Goal: Information Seeking & Learning: Find specific fact

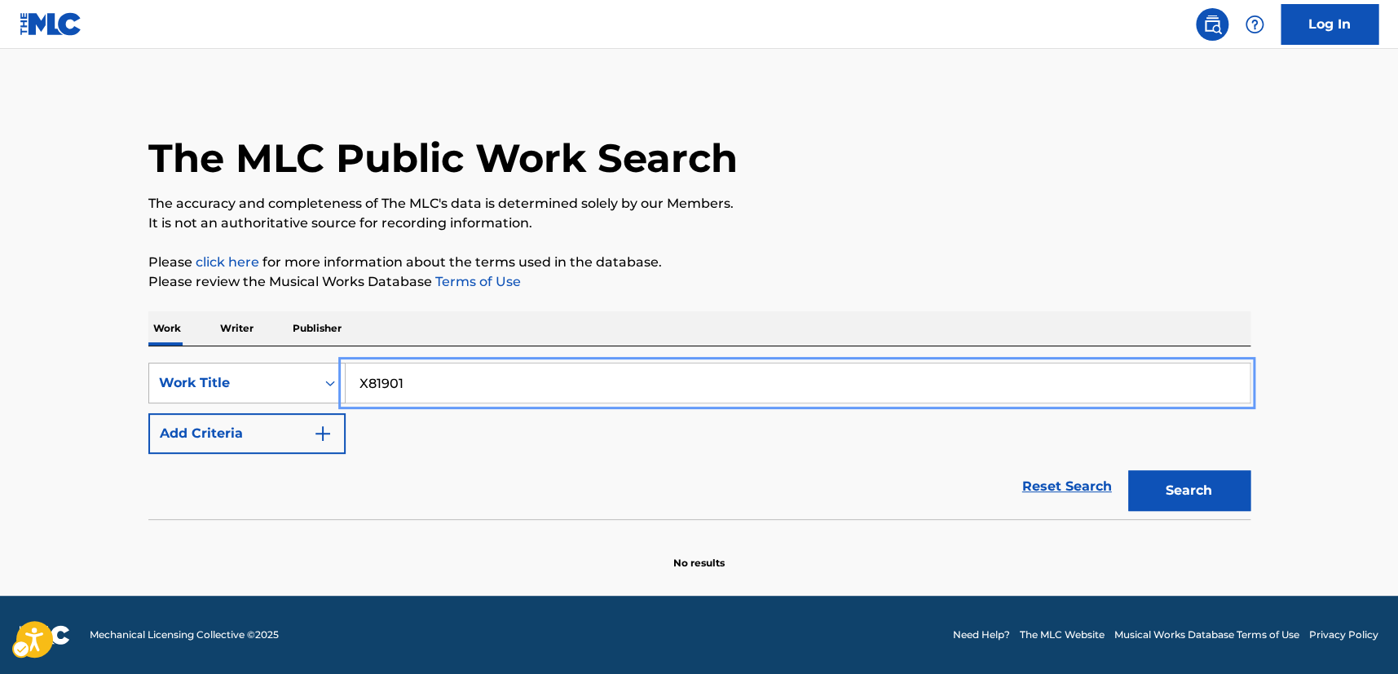
type input "X81901"
click at [311, 389] on div "Work Title" at bounding box center [232, 383] width 166 height 31
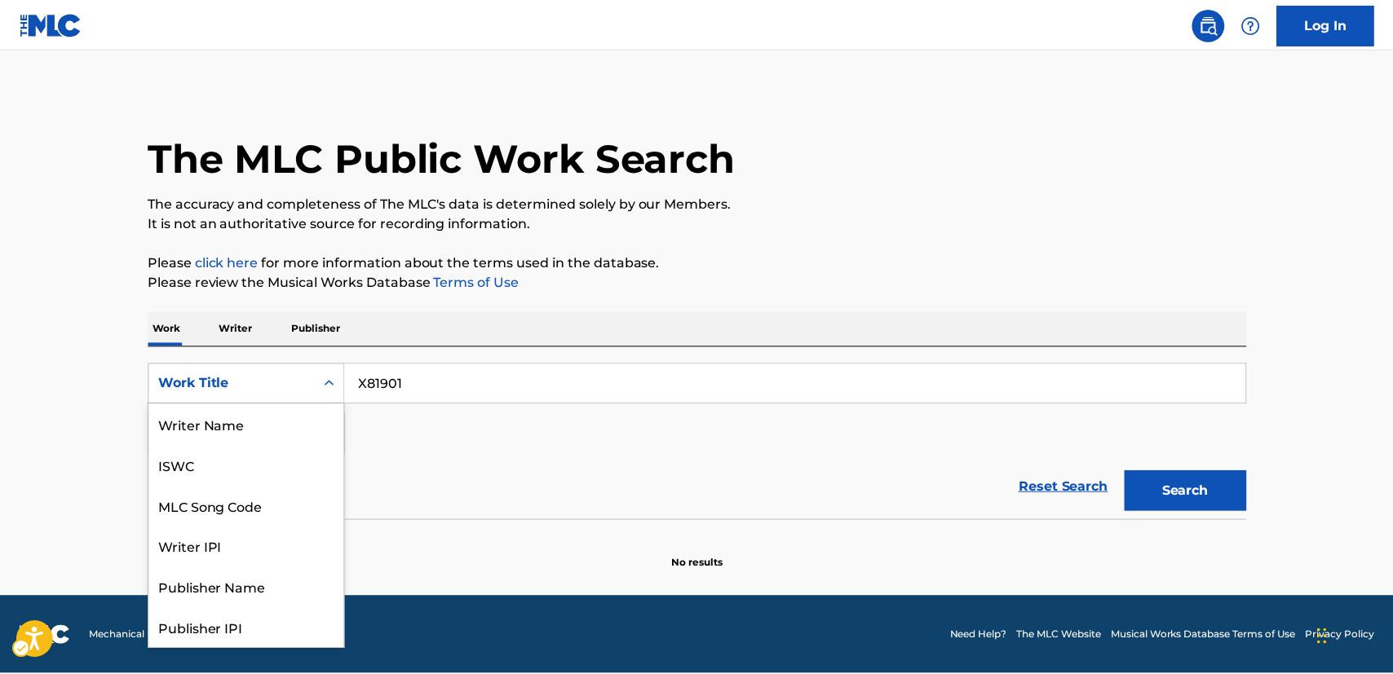
scroll to position [82, 0]
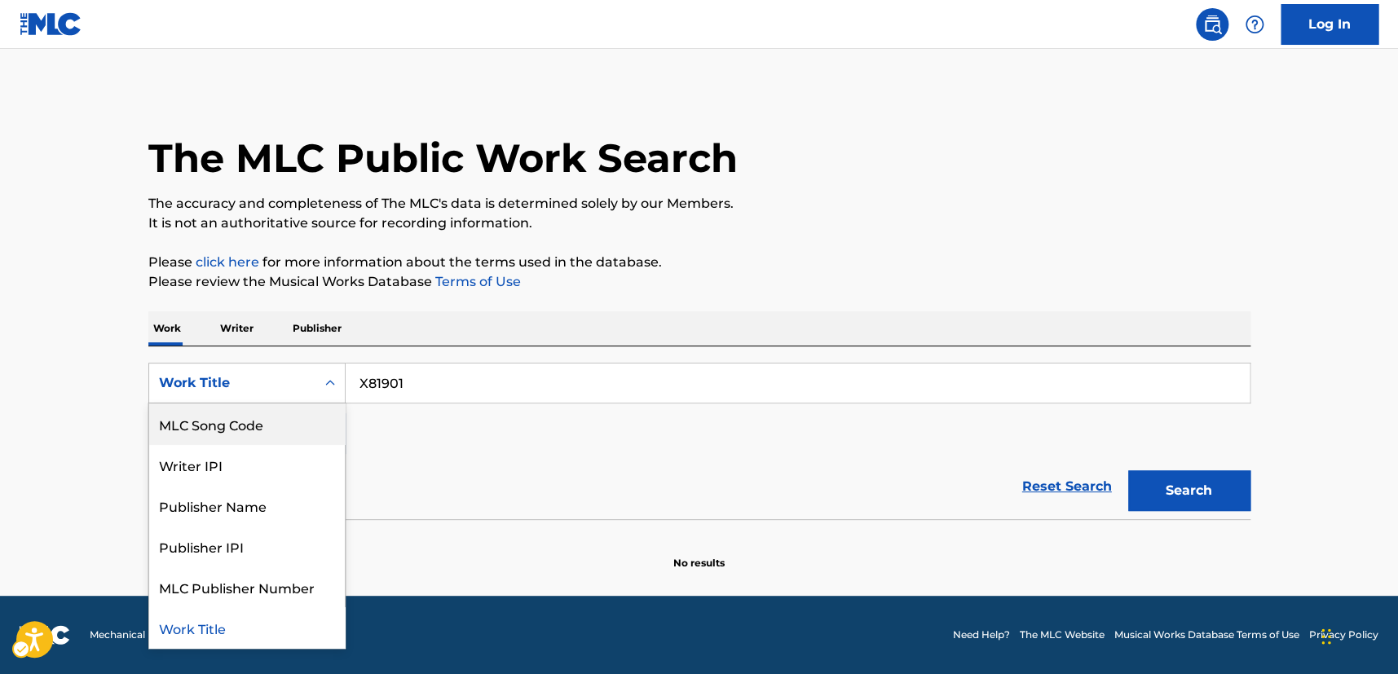
click at [274, 414] on div "MLC Song Code" at bounding box center [247, 424] width 196 height 41
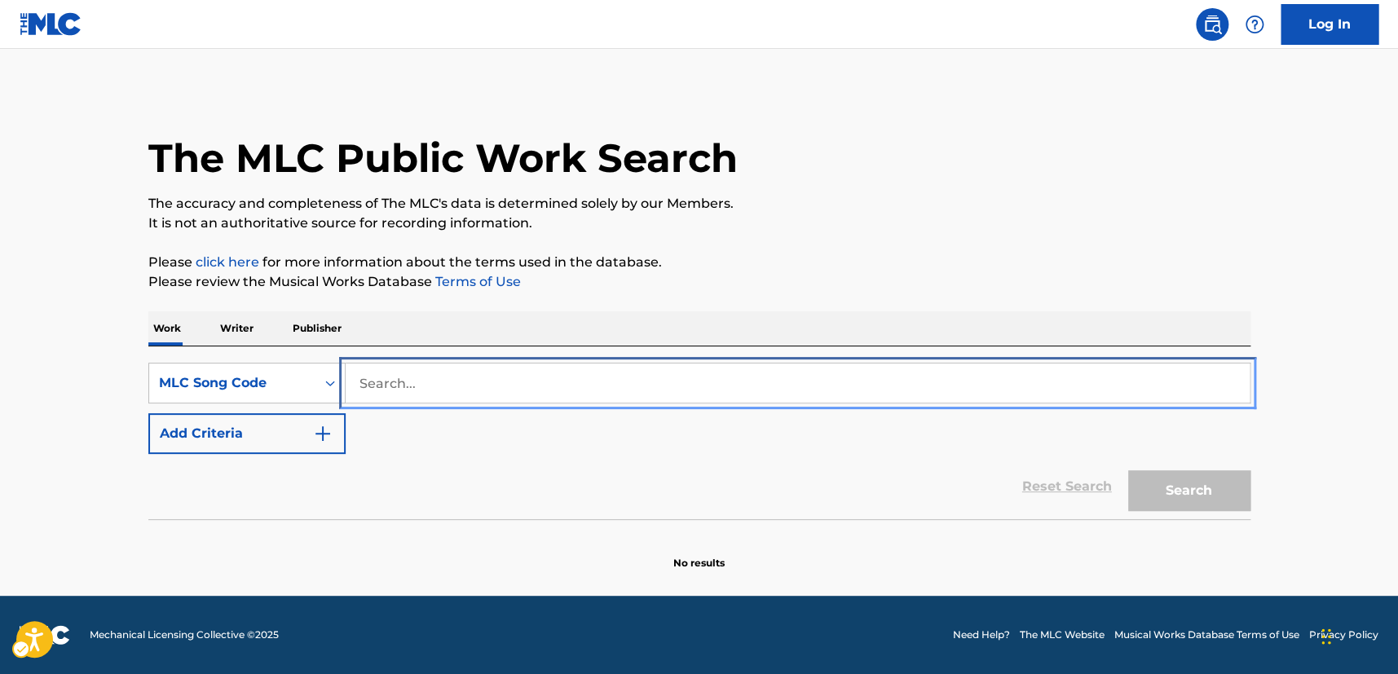
click at [383, 389] on input "Search..." at bounding box center [798, 383] width 904 height 39
paste input "X81901"
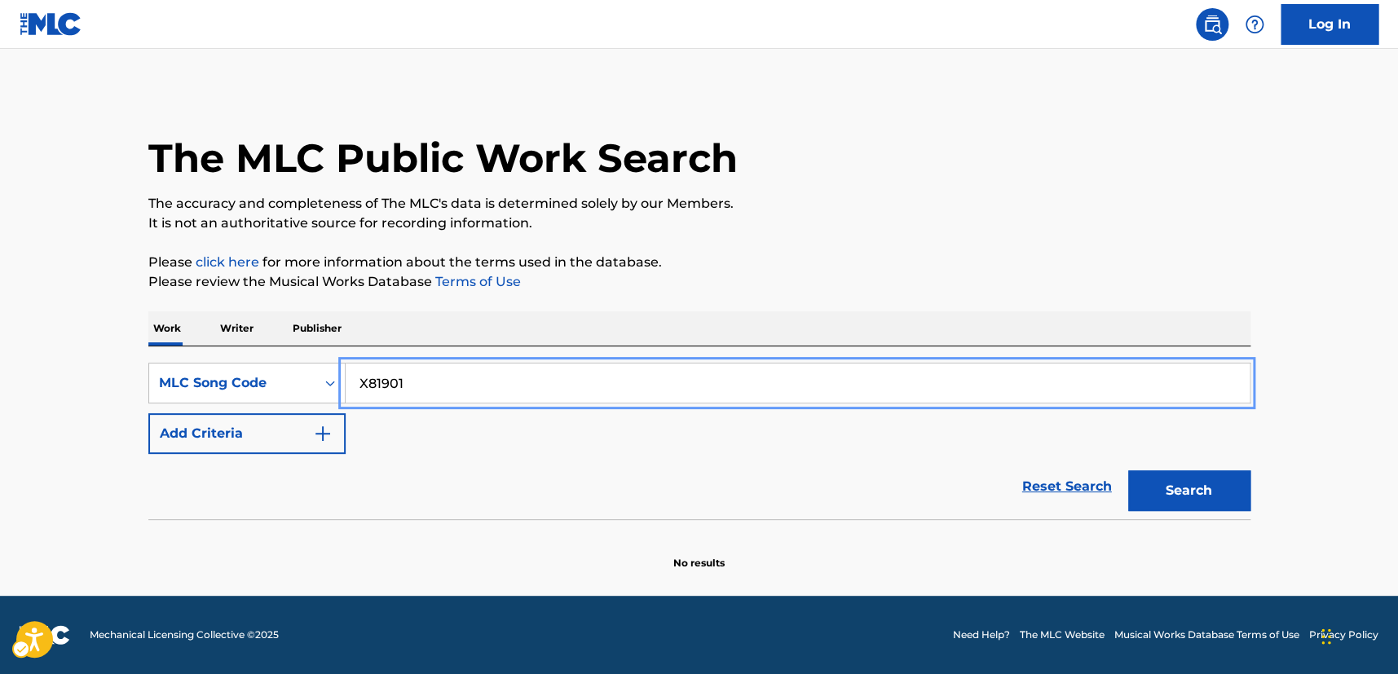
type input "X81901"
click at [1176, 481] on button "Search" at bounding box center [1189, 490] width 122 height 41
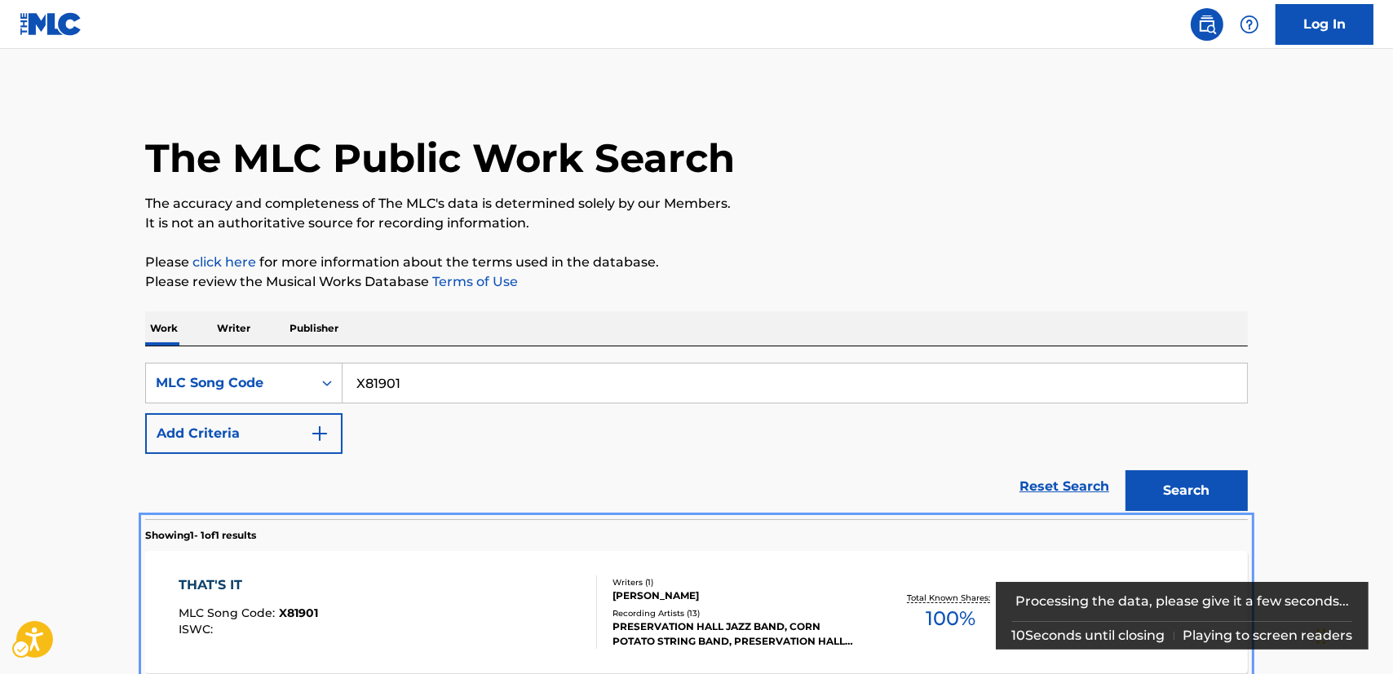
scroll to position [161, 0]
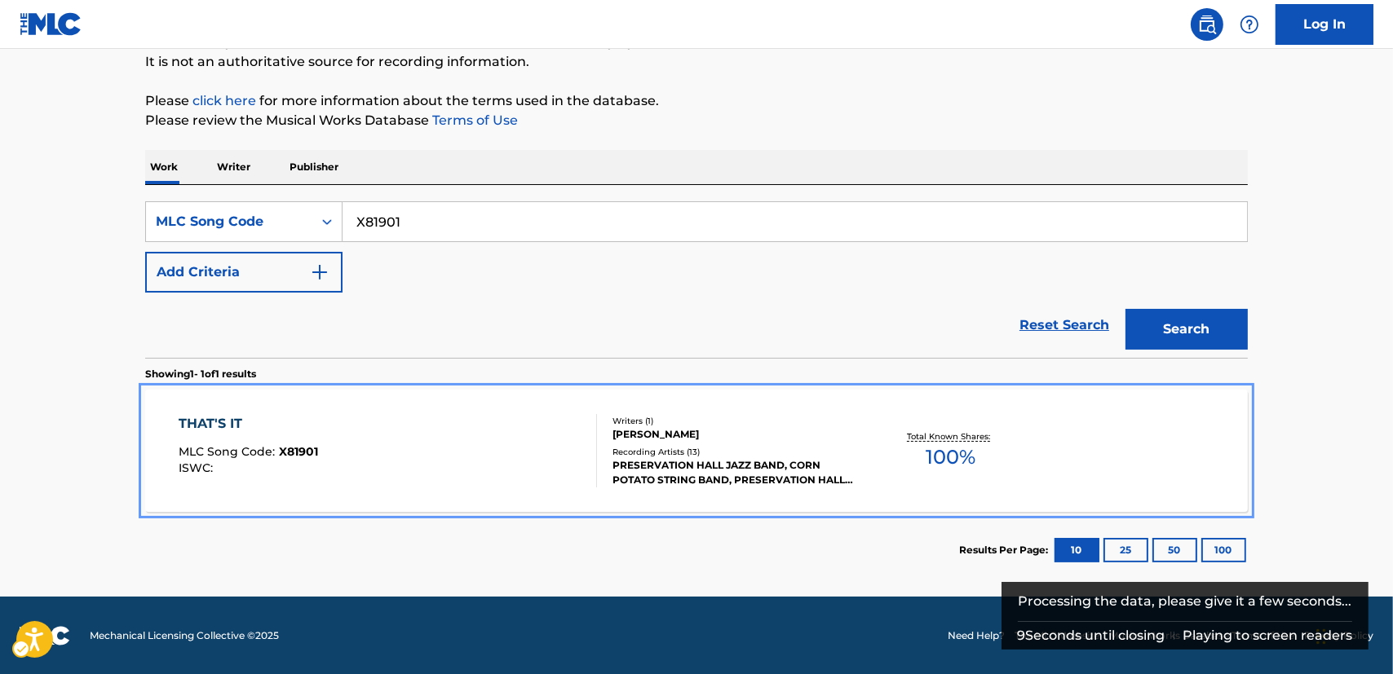
click at [363, 457] on div "THAT'S IT MLC Song Code : X81901 ISWC :" at bounding box center [388, 450] width 419 height 73
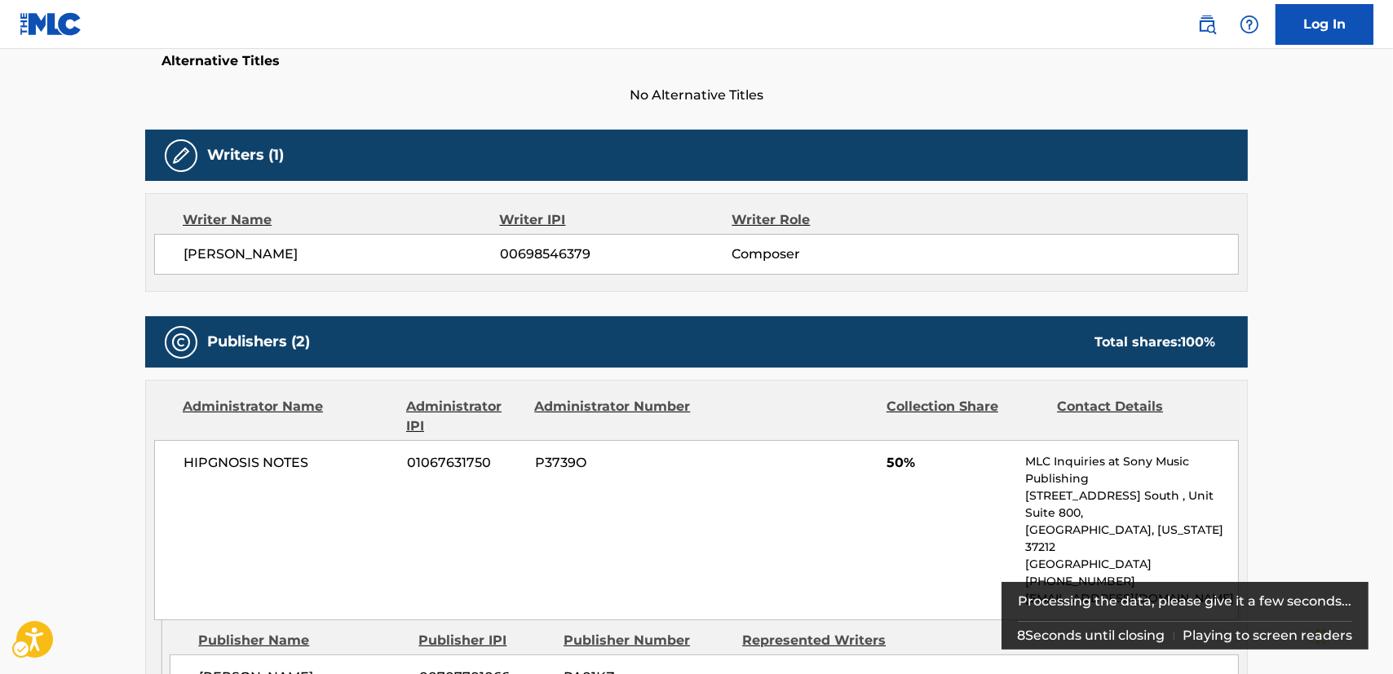
scroll to position [741, 0]
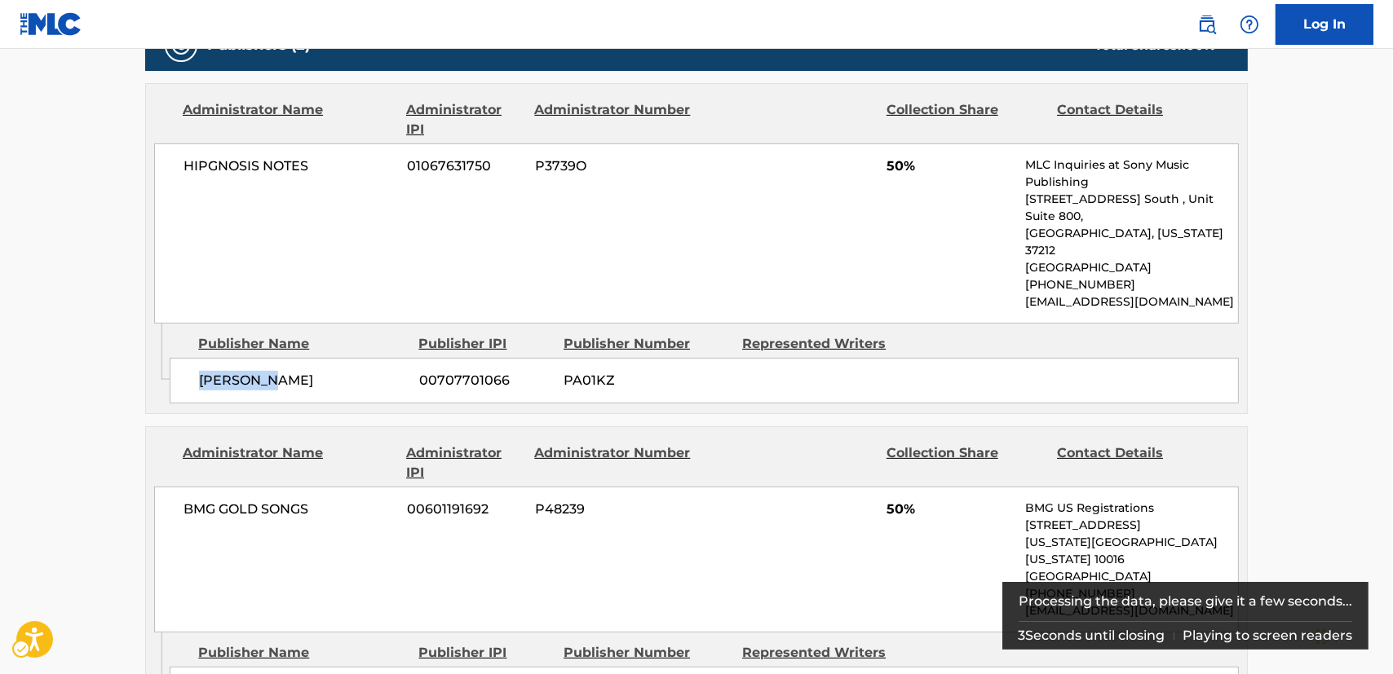
drag, startPoint x: 309, startPoint y: 345, endPoint x: 200, endPoint y: 348, distance: 109.3
click at [200, 371] on span "[PERSON_NAME]" at bounding box center [303, 381] width 208 height 20
copy span "[PERSON_NAME]"
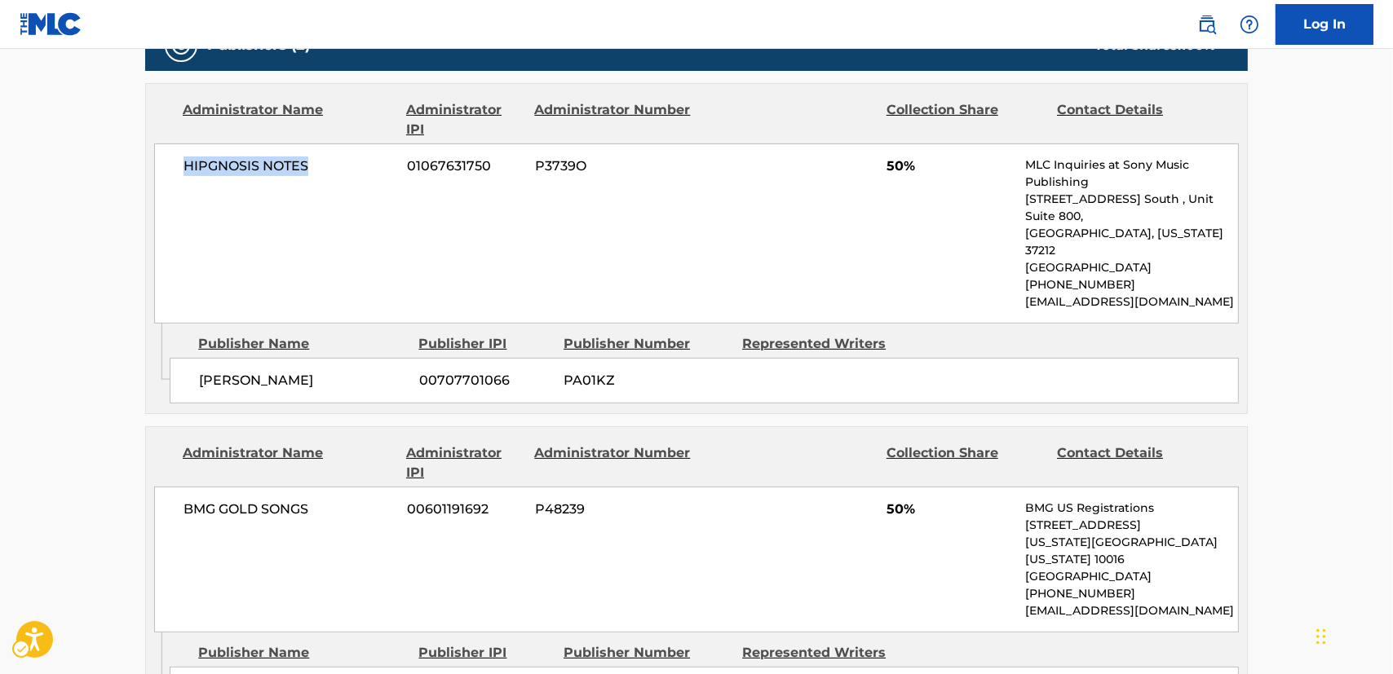
drag, startPoint x: 274, startPoint y: 199, endPoint x: 15, endPoint y: 254, distance: 264.4
click at [178, 187] on div "HIPGNOSIS NOTES 01067631750 P3739O 50% MLC Inquiries at Sony Music Publishing […" at bounding box center [696, 234] width 1084 height 180
copy span "HIPGNOSIS NOTES"
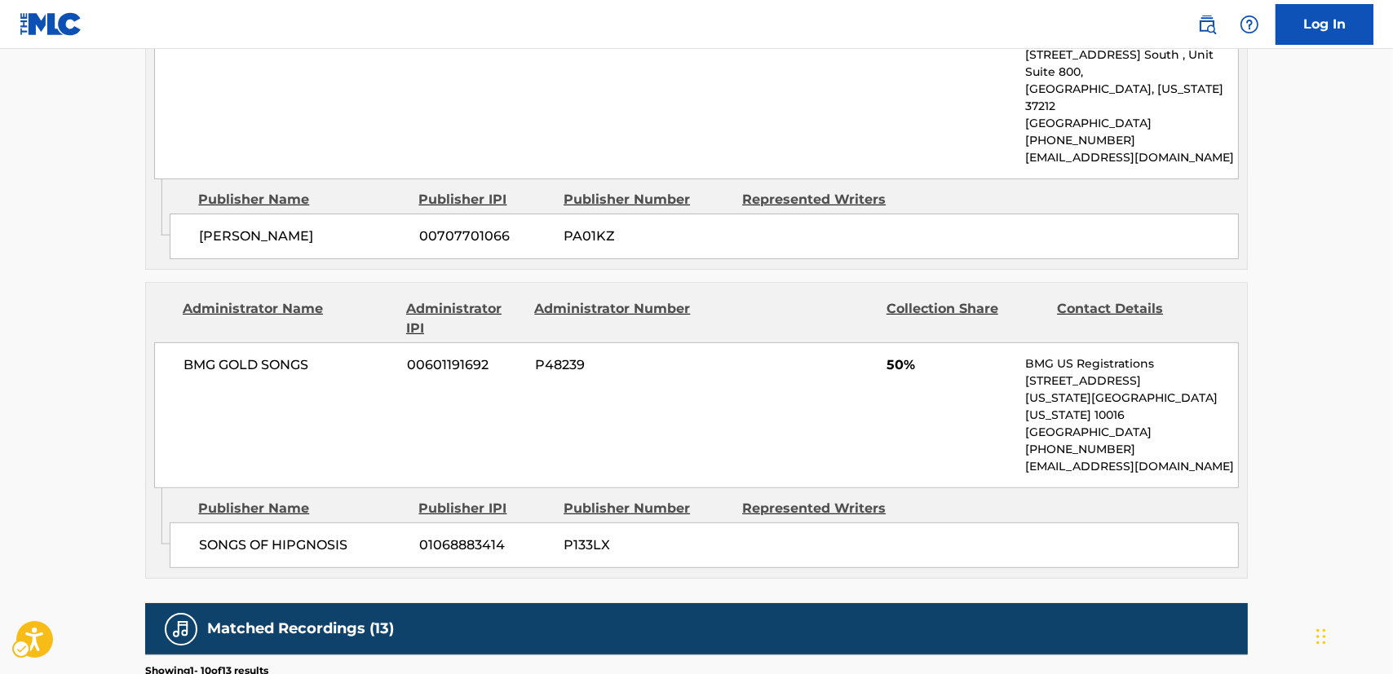
scroll to position [963, 0]
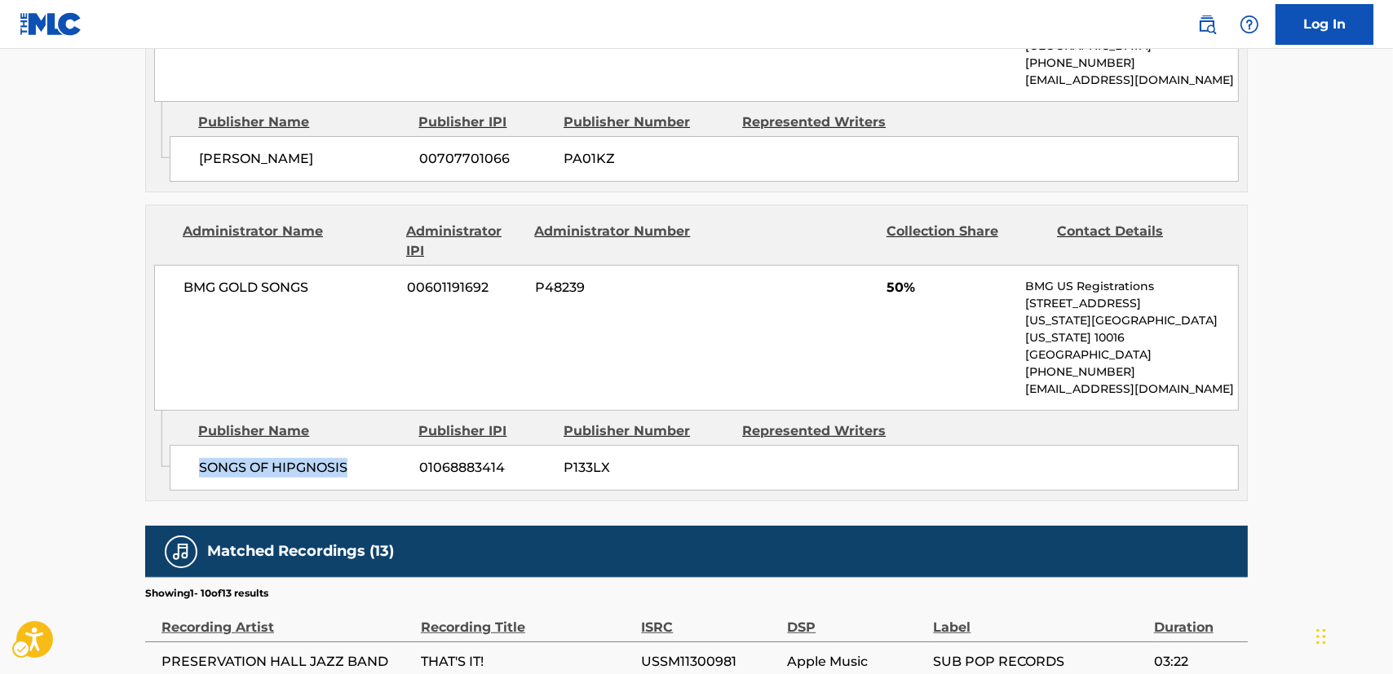
drag, startPoint x: 359, startPoint y: 408, endPoint x: 177, endPoint y: 412, distance: 181.9
click at [177, 445] on div "SONGS OF HIPGNOSIS 01068883414 P133LX" at bounding box center [704, 468] width 1069 height 46
copy span "SONGS OF HIPGNOSIS"
drag, startPoint x: 278, startPoint y: 253, endPoint x: 186, endPoint y: 252, distance: 92.1
click at [186, 278] on span "BMG GOLD SONGS" at bounding box center [288, 288] width 211 height 20
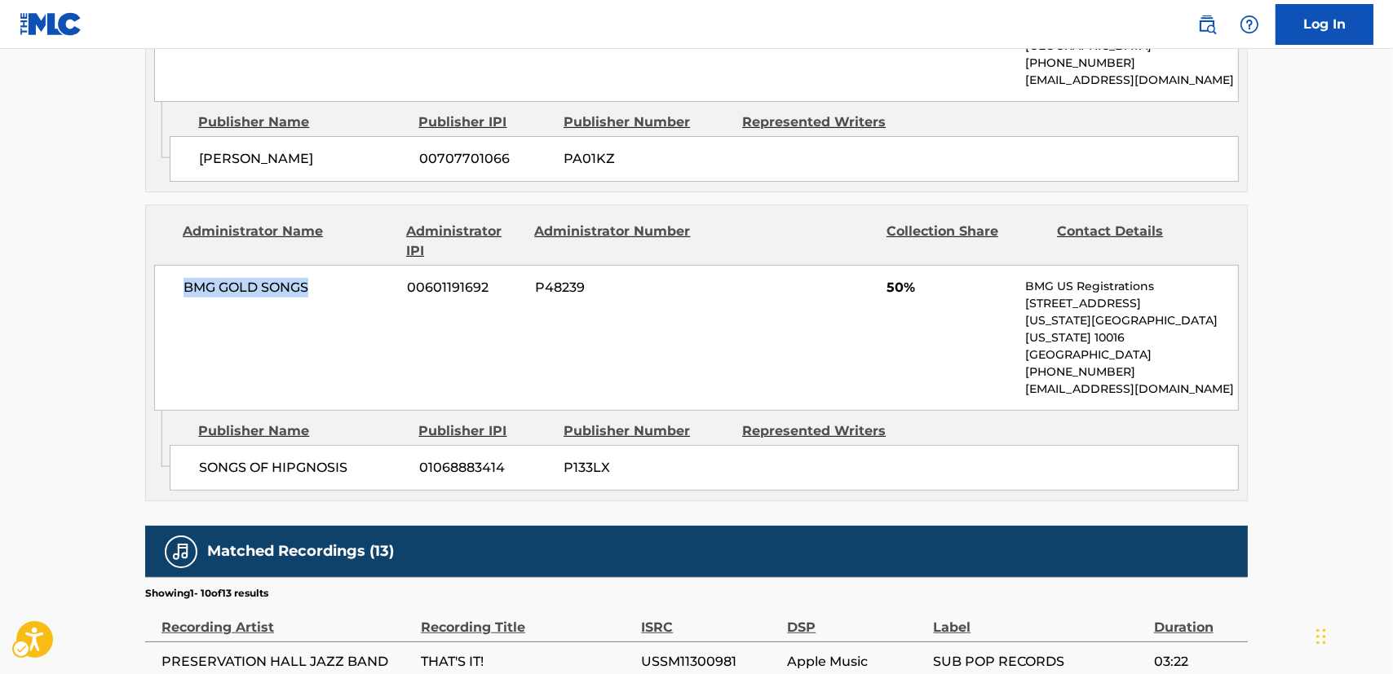
copy span "BMG GOLD SONGS"
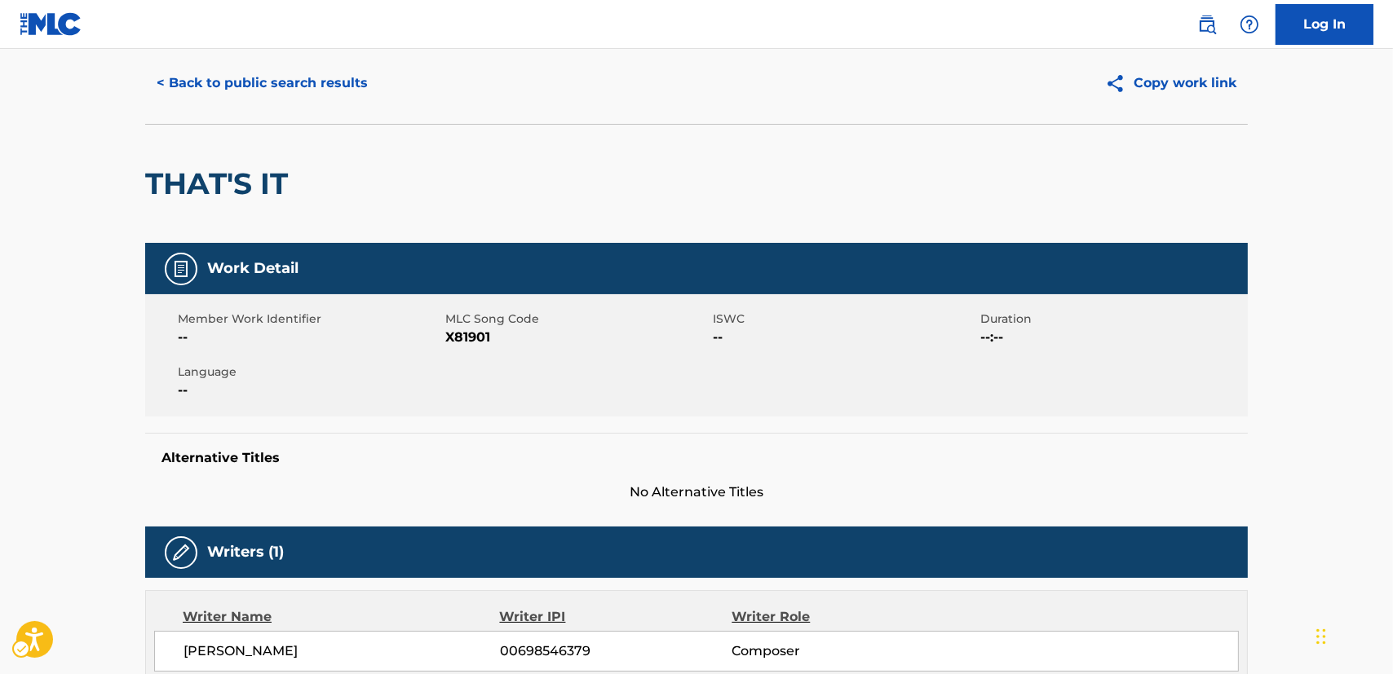
scroll to position [0, 0]
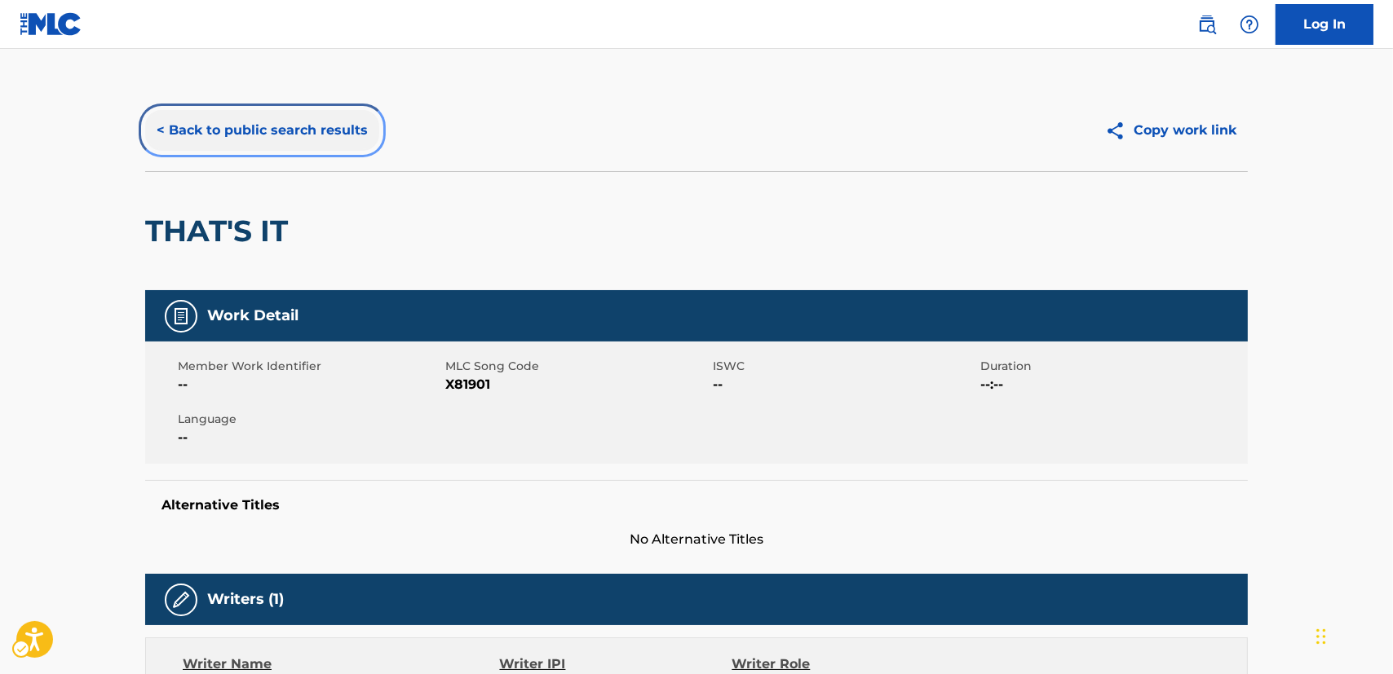
click at [269, 132] on button "< Back to public search results" at bounding box center [262, 130] width 234 height 41
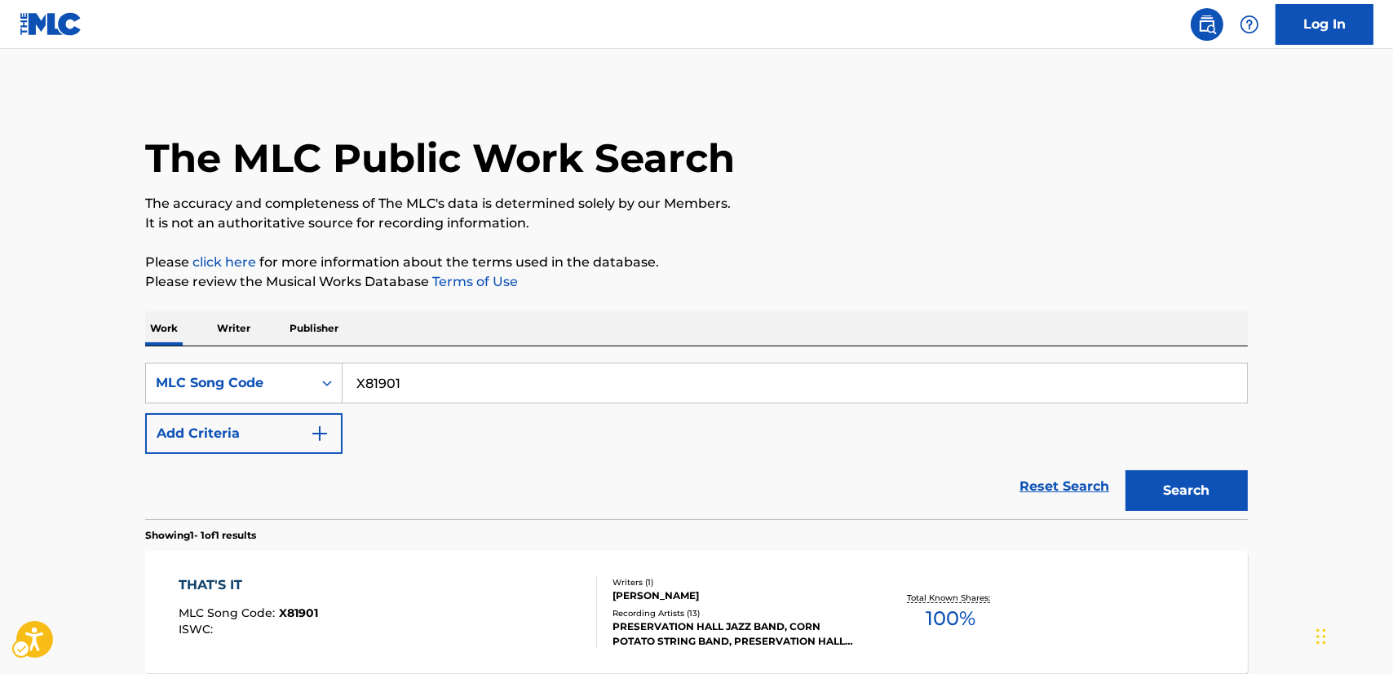
scroll to position [119, 0]
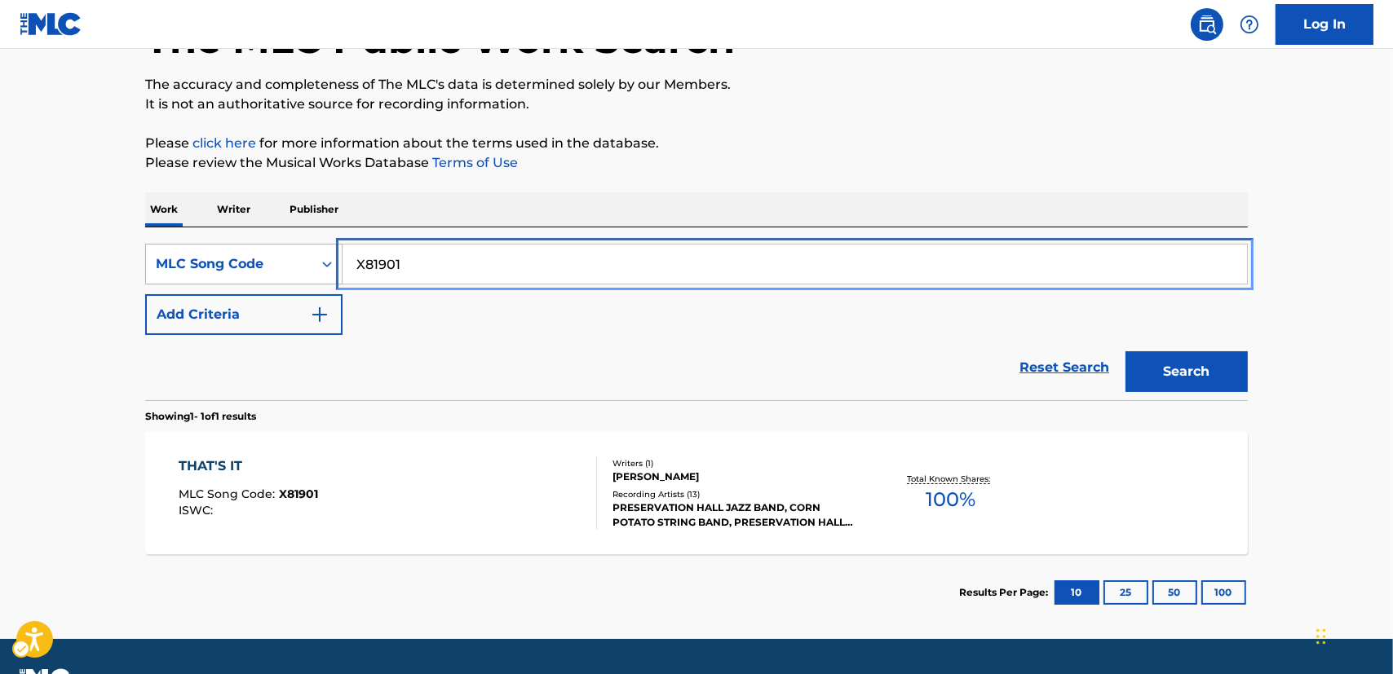
drag, startPoint x: 448, startPoint y: 269, endPoint x: 319, endPoint y: 253, distance: 130.7
click at [319, 253] on div "SearchWithCriteria7a0ea956-8f05-4ef1-8f99-d2109f131069 MLC Song Code X81901" at bounding box center [696, 264] width 1102 height 41
paste input "K34615"
type input "K34615"
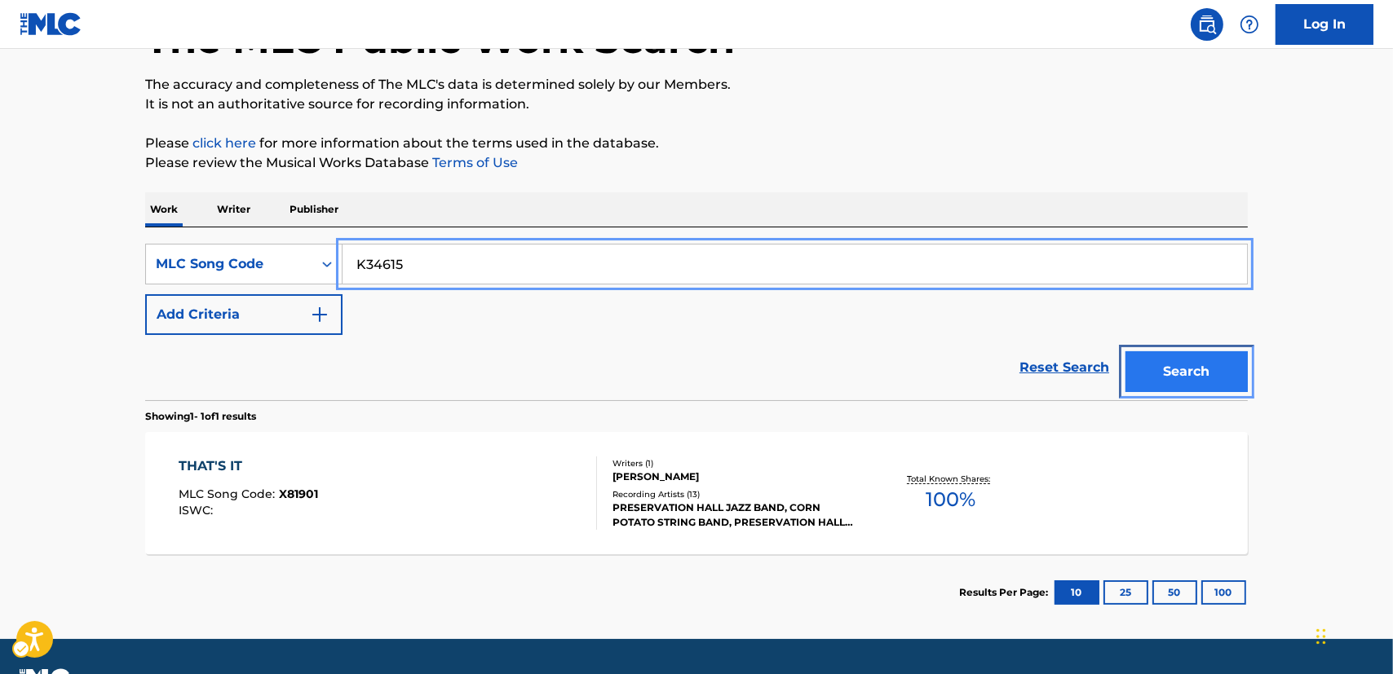
click at [1167, 375] on button "Search" at bounding box center [1186, 371] width 122 height 41
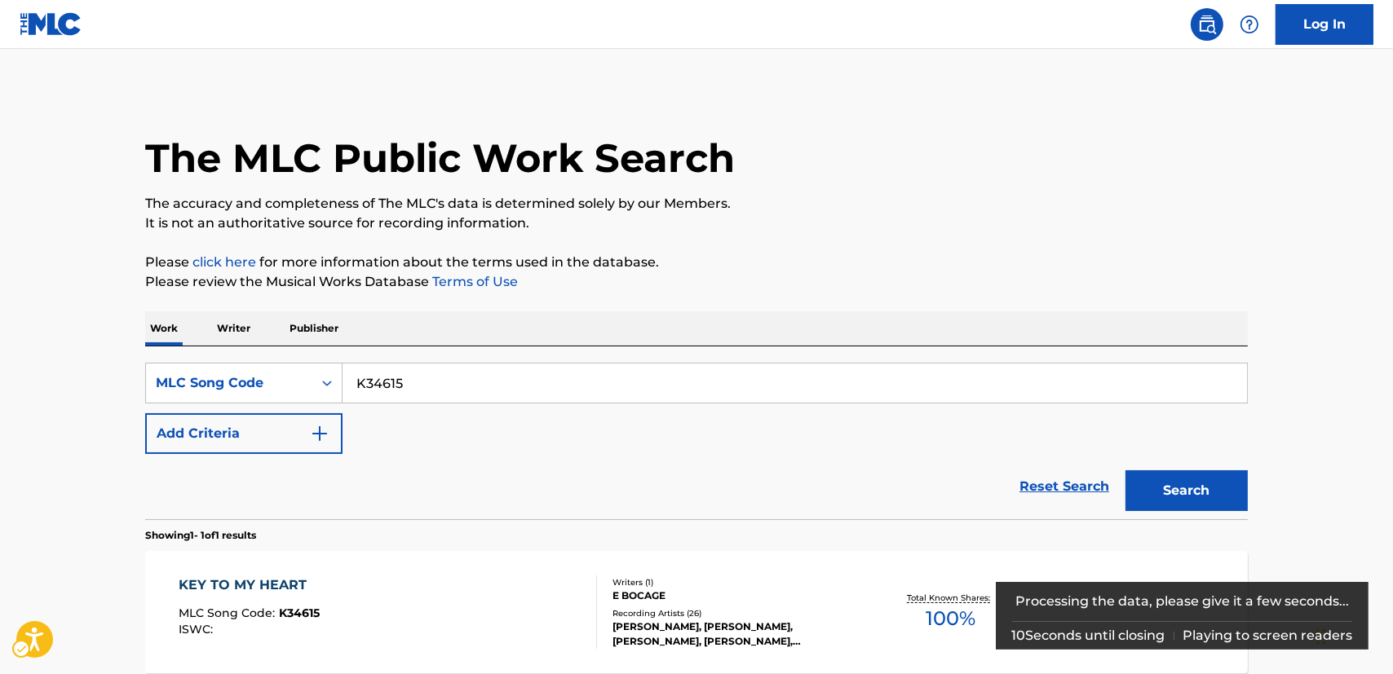
scroll to position [148, 0]
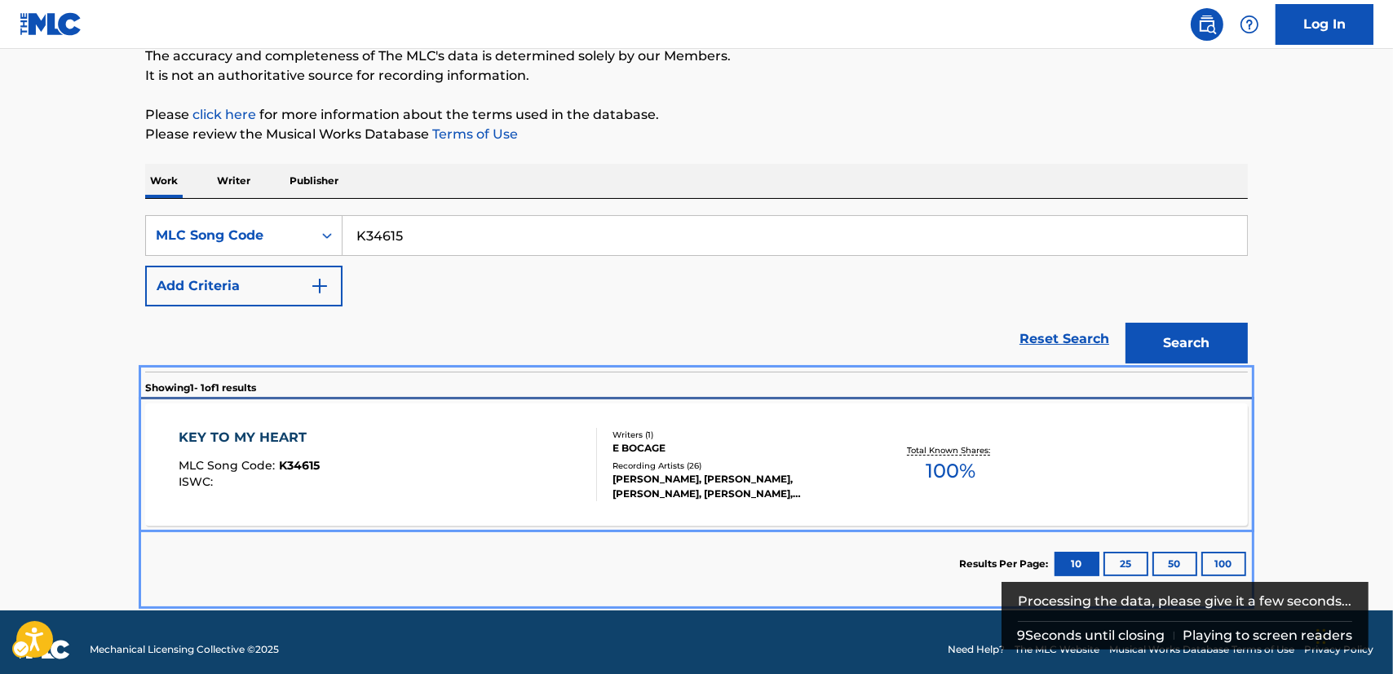
click at [510, 470] on div "KEY TO MY HEART MLC Song Code : K34615 ISWC :" at bounding box center [388, 464] width 419 height 73
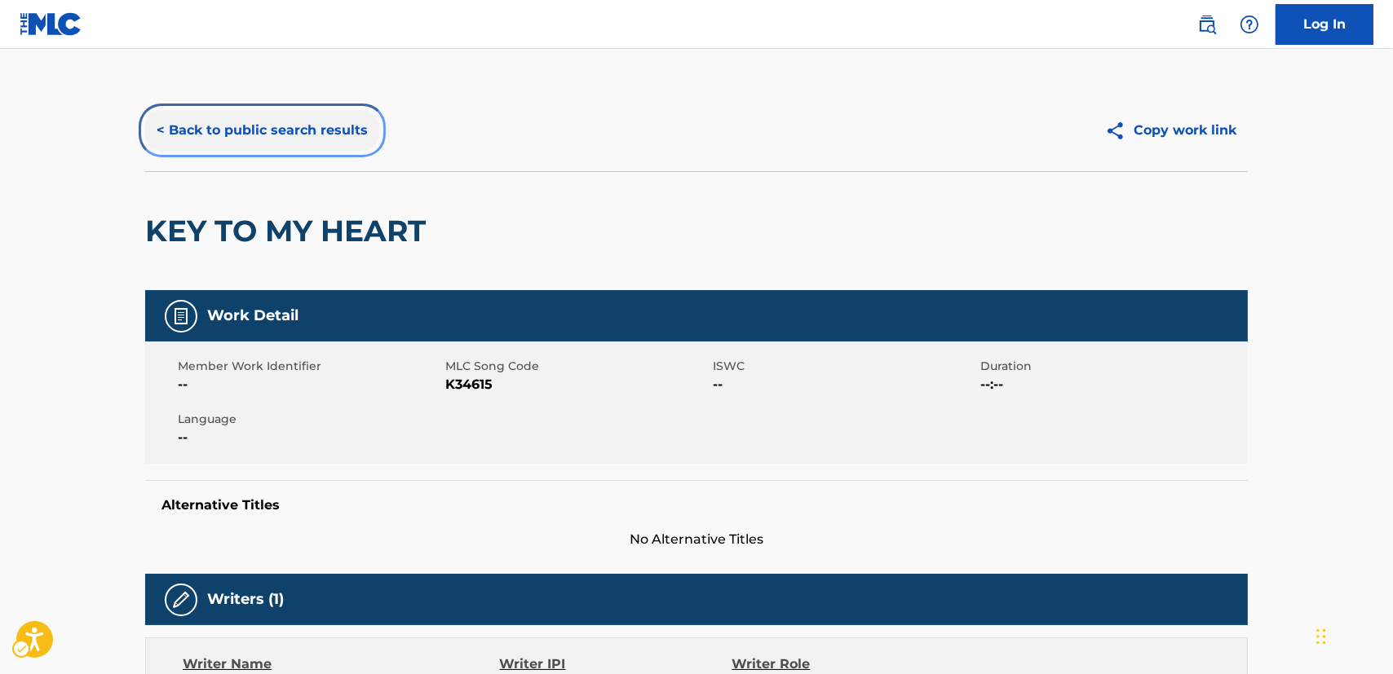
click at [301, 135] on button "< Back to public search results" at bounding box center [262, 130] width 234 height 41
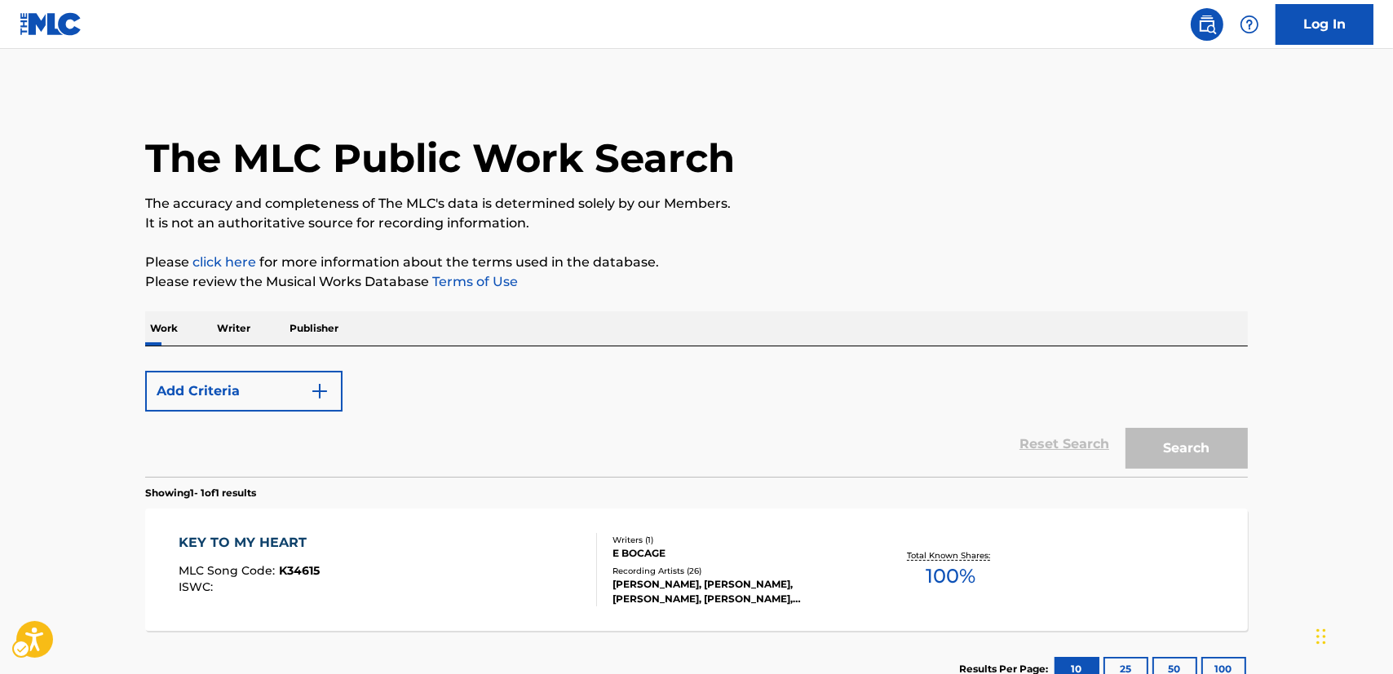
scroll to position [119, 0]
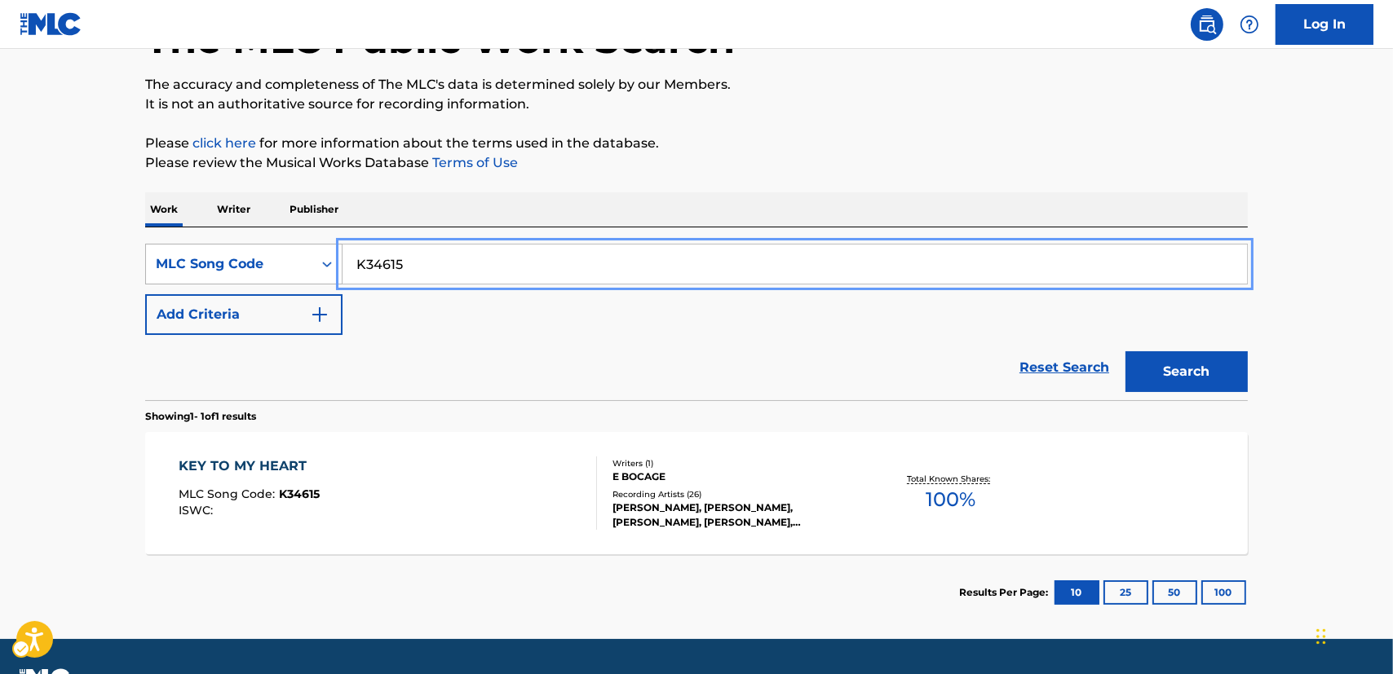
drag, startPoint x: 312, startPoint y: 258, endPoint x: 269, endPoint y: 256, distance: 43.2
click at [267, 256] on div "SearchWithCriteria7a0ea956-8f05-4ef1-8f99-d2109f131069 MLC Song Code K34615" at bounding box center [696, 264] width 1102 height 41
paste input "T24834"
type input "T24834"
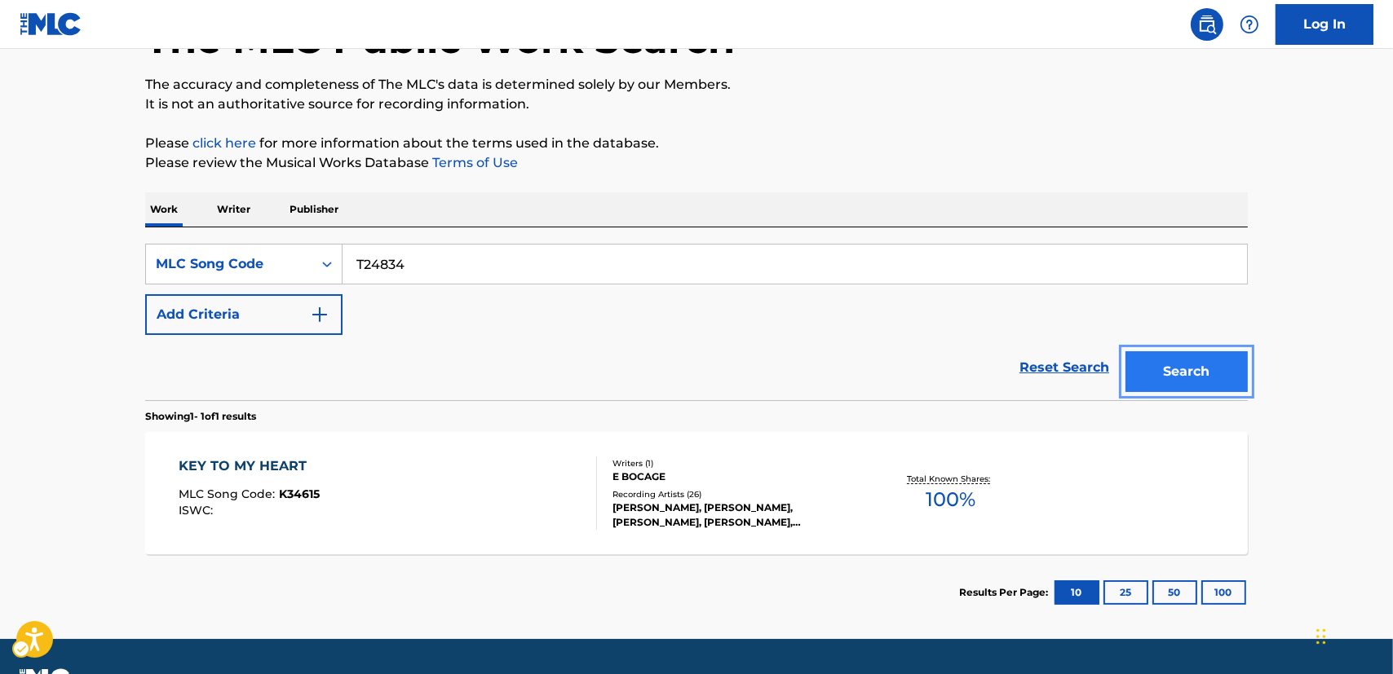
click at [1180, 373] on button "Search" at bounding box center [1186, 371] width 122 height 41
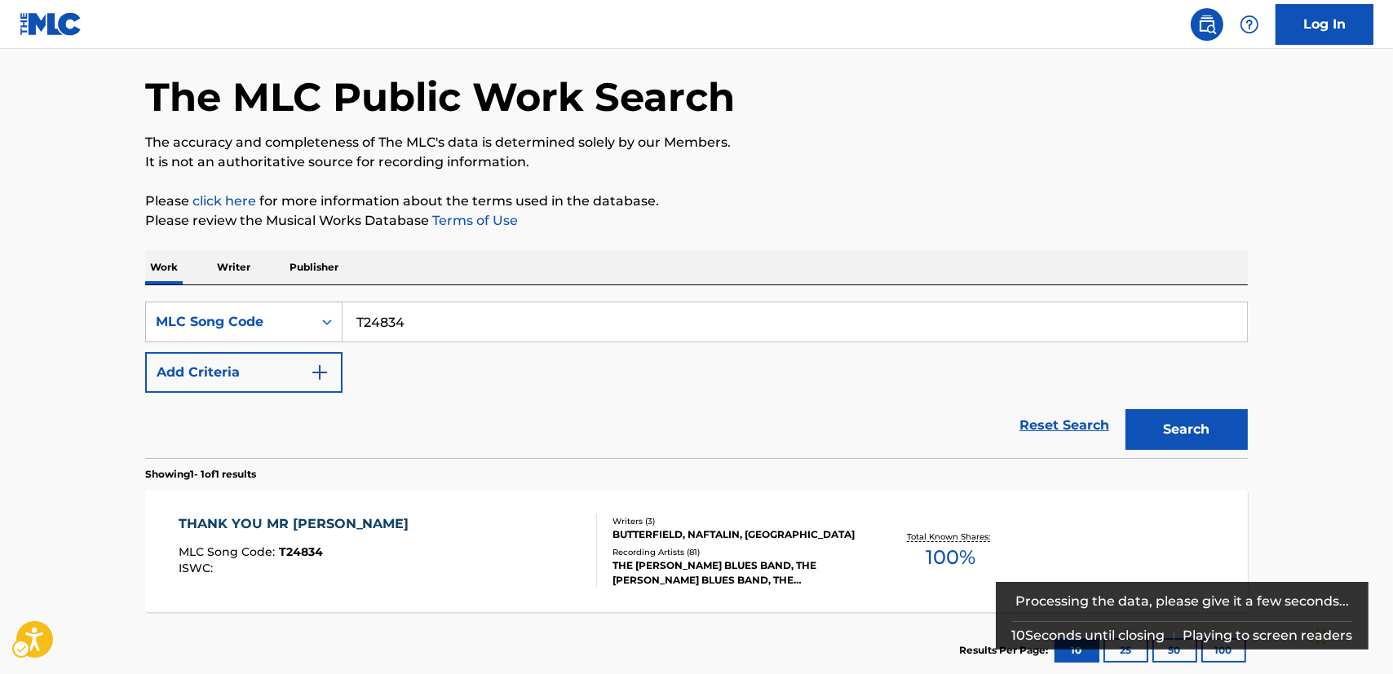
scroll to position [161, 0]
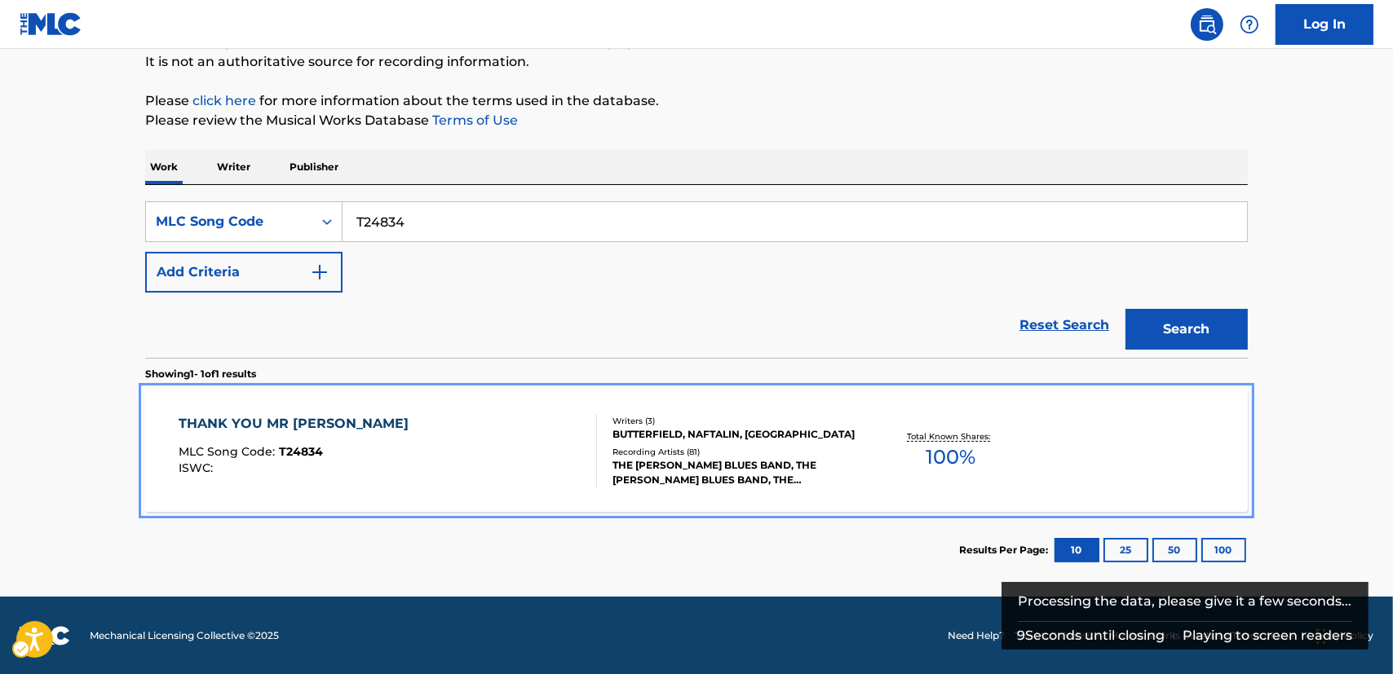
click at [449, 453] on div "THANK YOU MR [PERSON_NAME] MLC Song Code : T24834 ISWC :" at bounding box center [388, 450] width 419 height 73
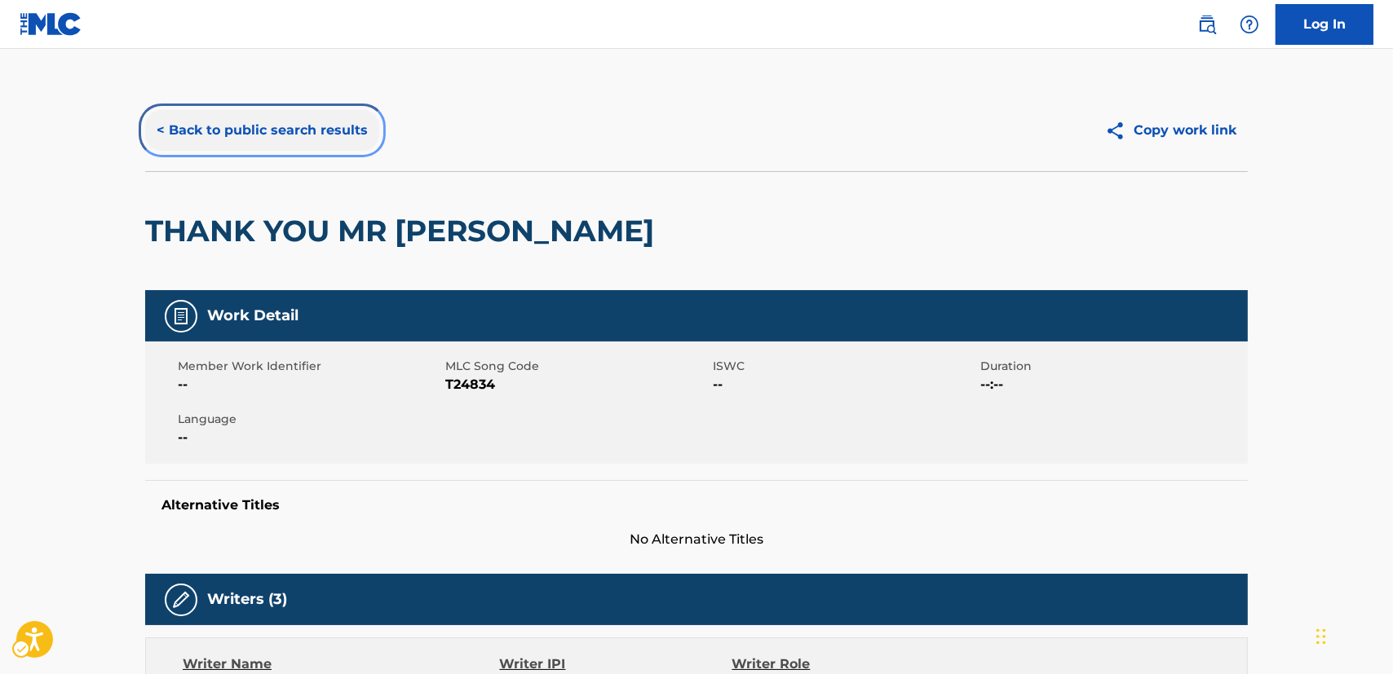
click at [282, 136] on button "< Back to public search results" at bounding box center [262, 130] width 234 height 41
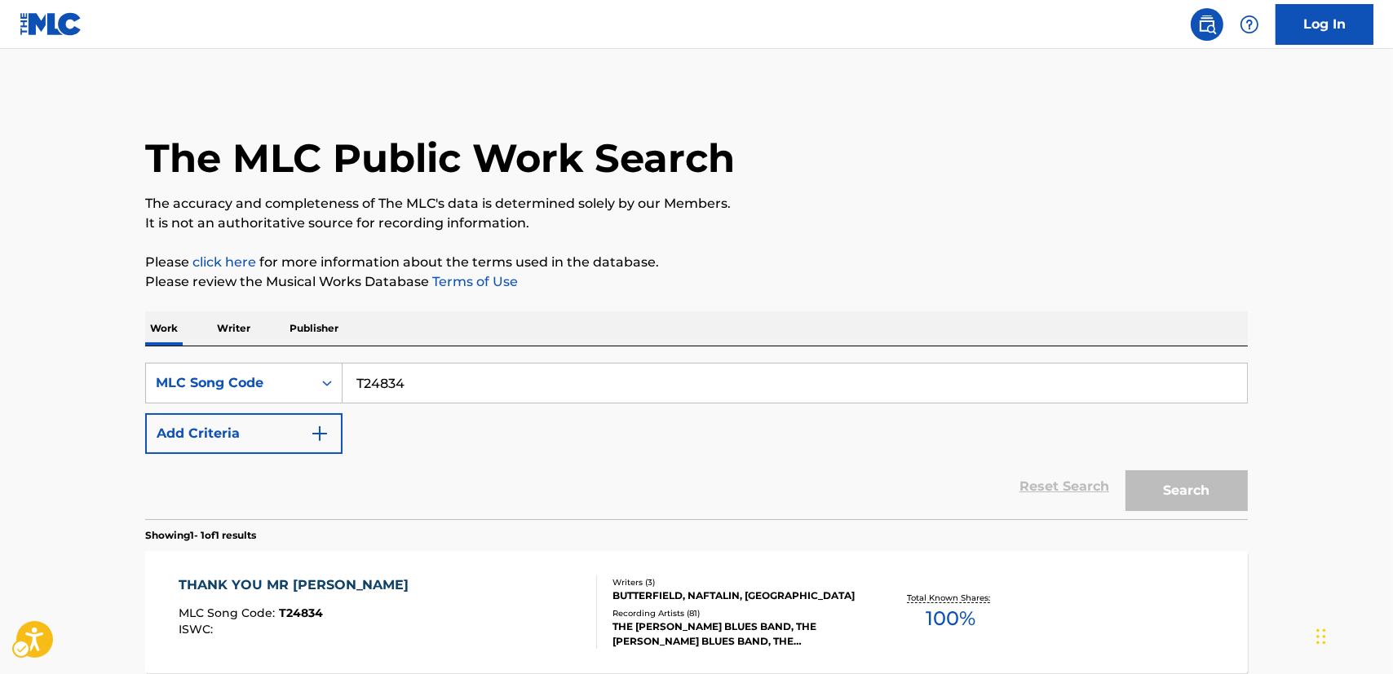
scroll to position [119, 0]
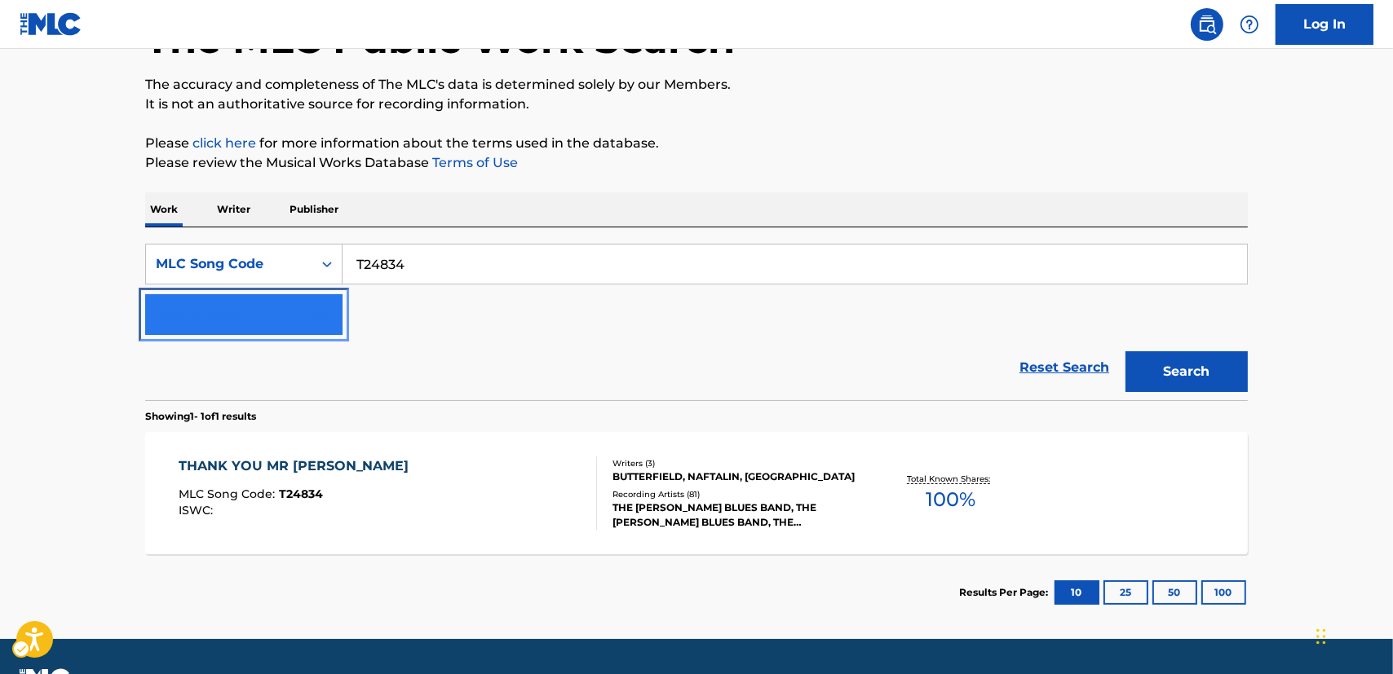
click at [320, 314] on img "Search Form" at bounding box center [320, 315] width 20 height 20
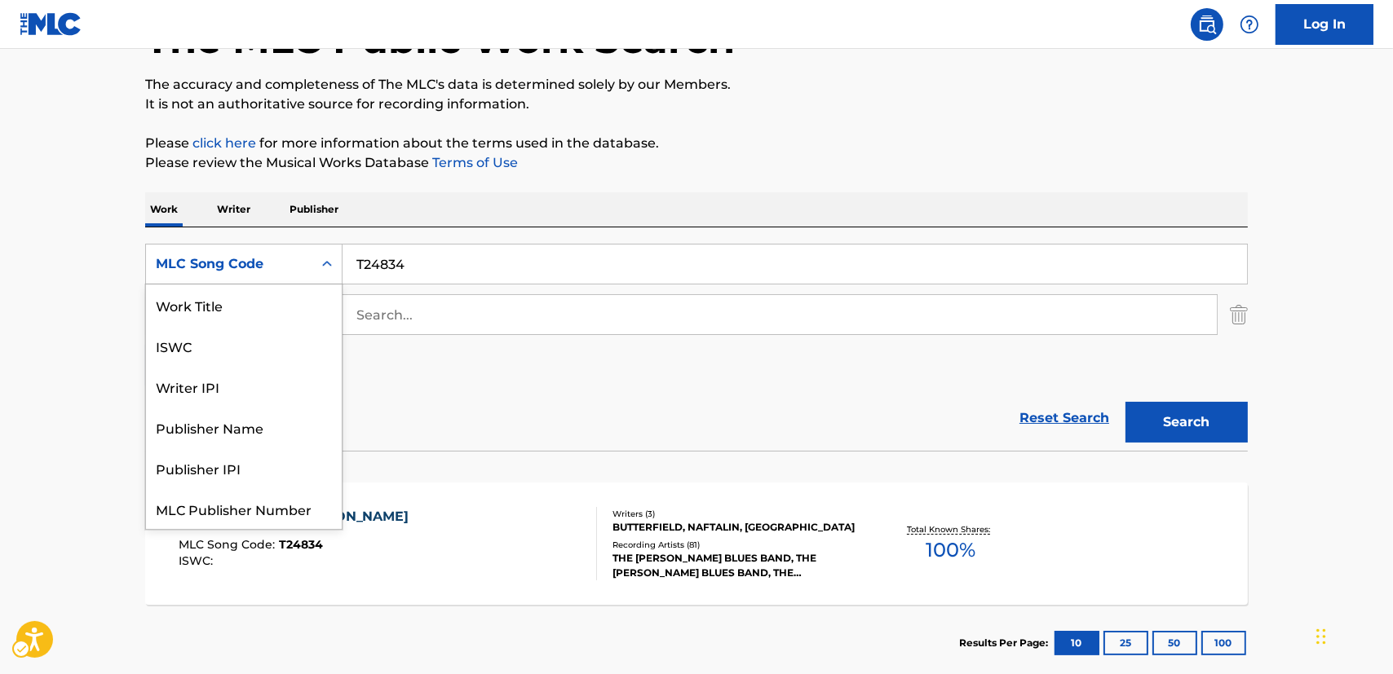
click at [327, 267] on icon "Search Form" at bounding box center [327, 264] width 16 height 16
click at [280, 311] on div "Work Title" at bounding box center [244, 305] width 196 height 41
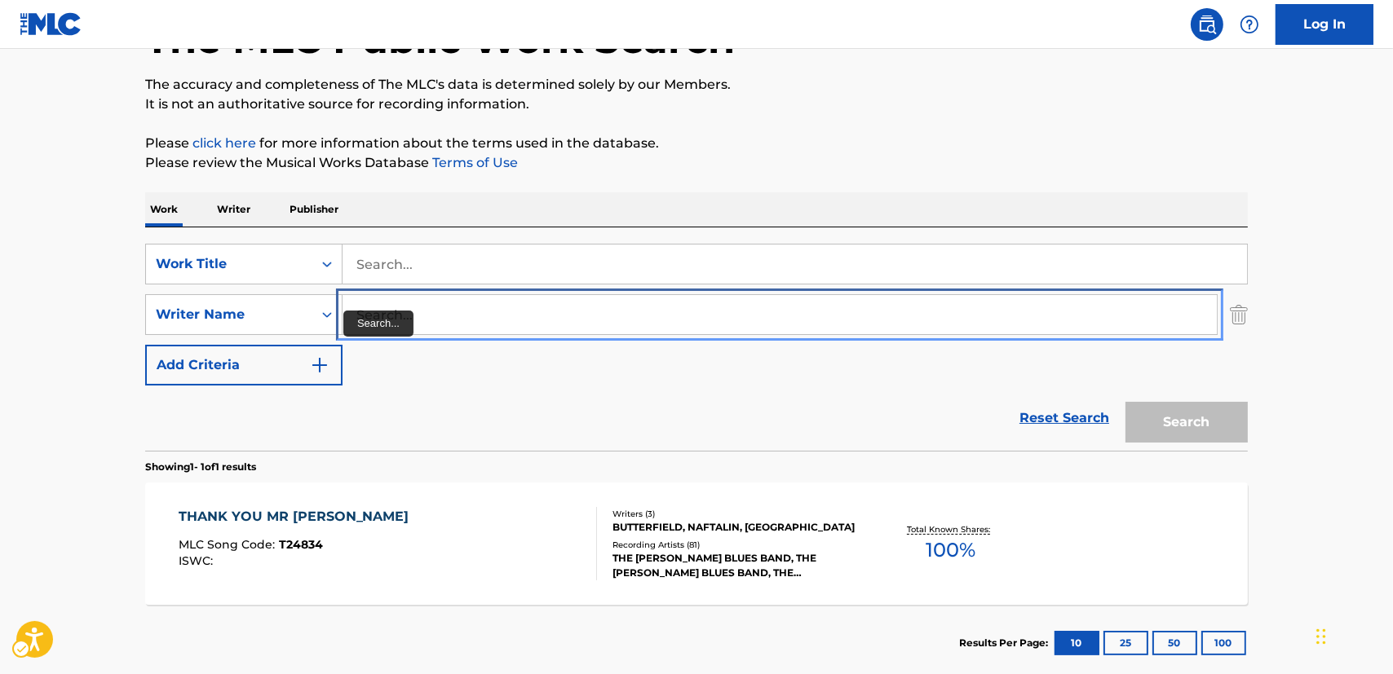
click at [373, 320] on input "Search..." at bounding box center [779, 314] width 874 height 39
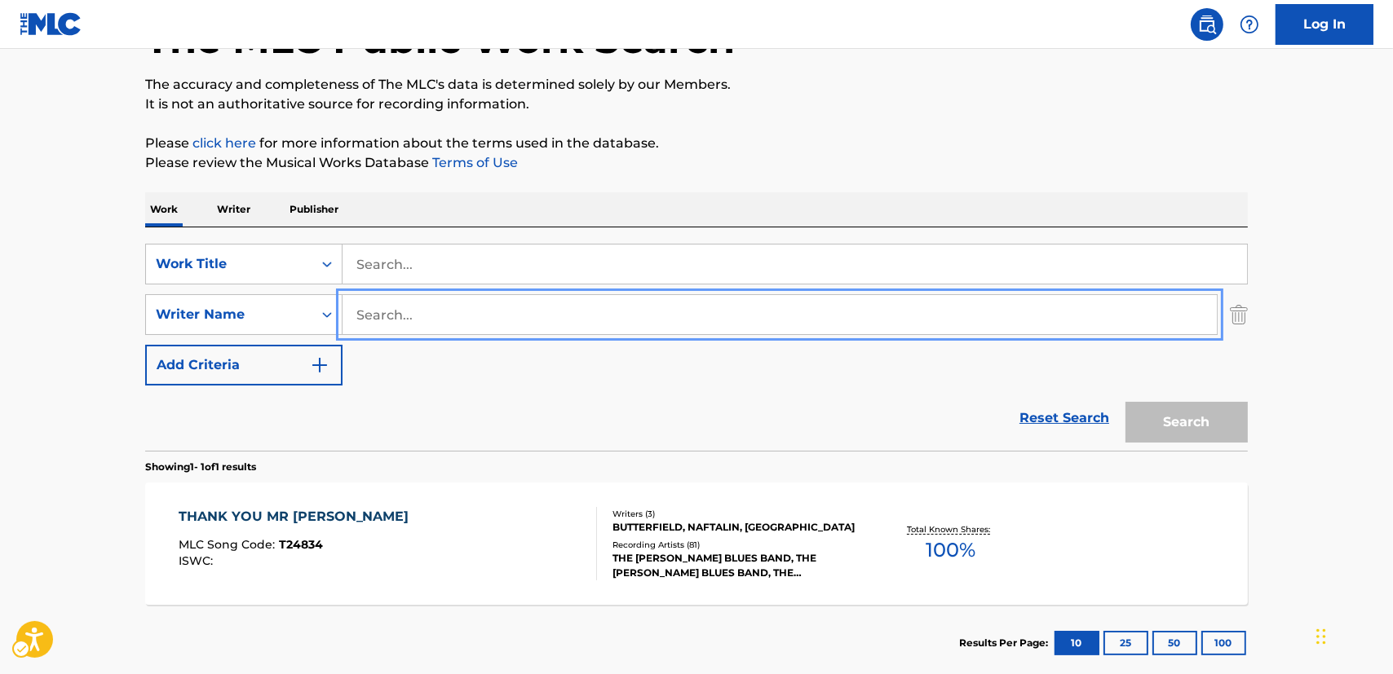
paste input "Deutsch"
type input "Deutsch"
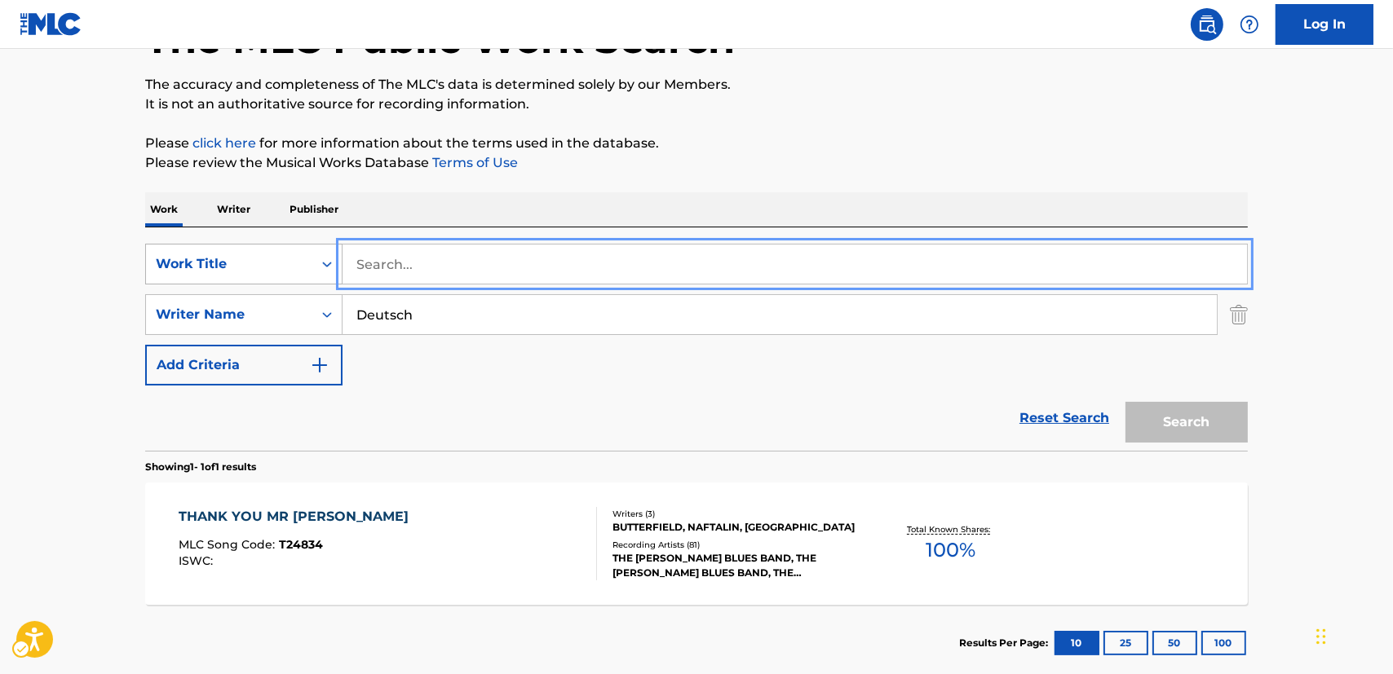
drag, startPoint x: 400, startPoint y: 265, endPoint x: 218, endPoint y: 260, distance: 181.9
click at [218, 260] on div "SearchWithCriteria60691f68-f731-4f88-a8db-bf5f36b70b57 Work Title" at bounding box center [696, 264] width 1102 height 41
paste input "Intensity"
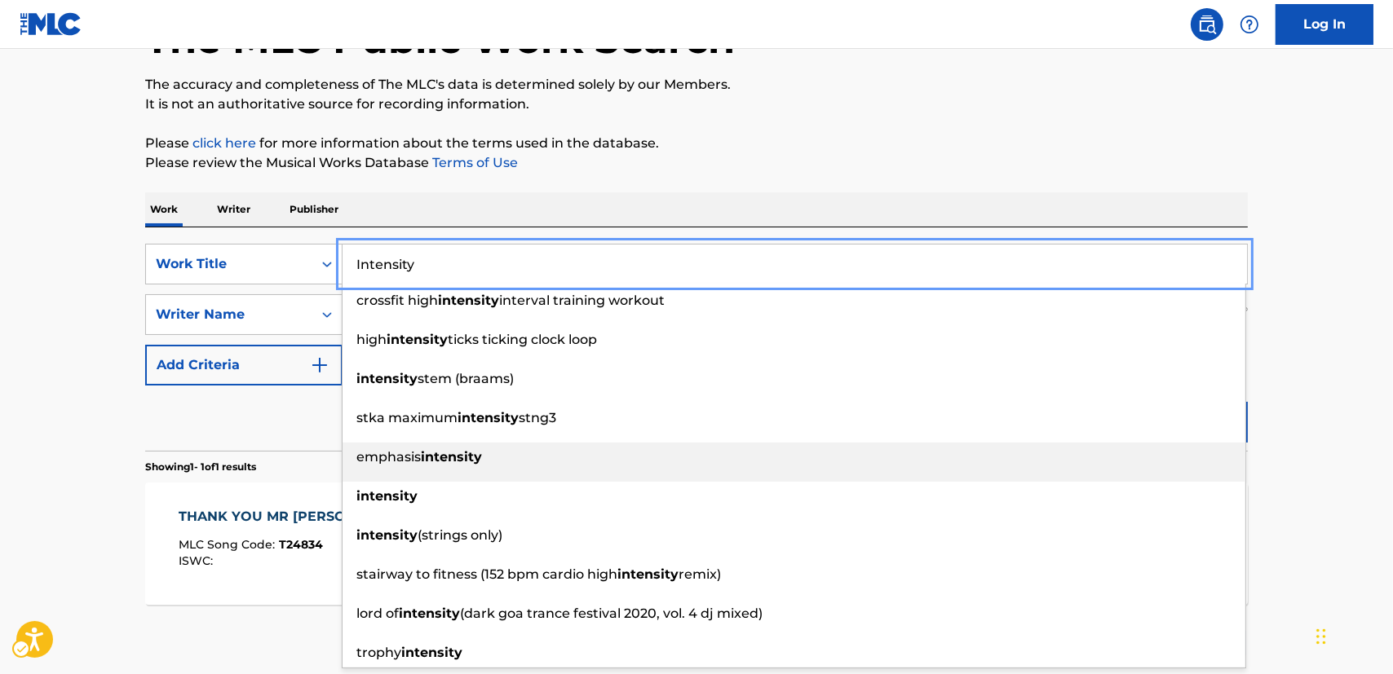
type input "Intensity"
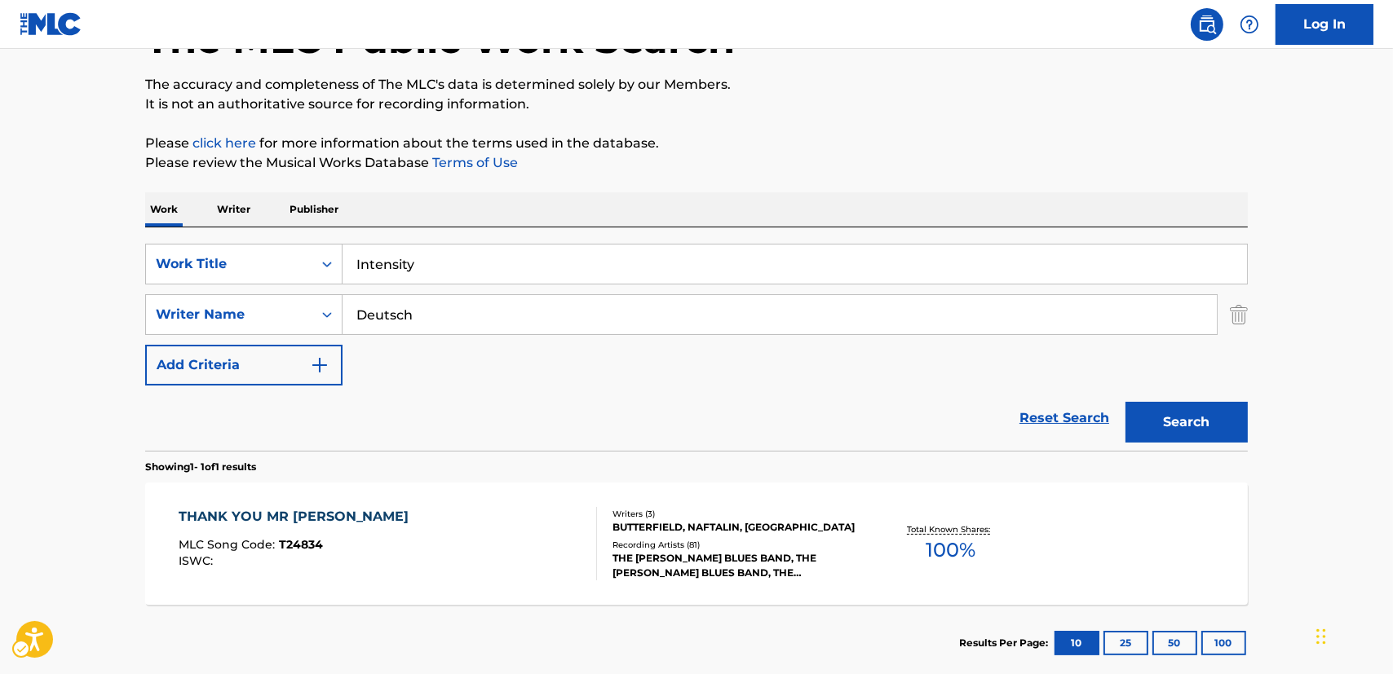
drag, startPoint x: 1351, startPoint y: 417, endPoint x: 1331, endPoint y: 416, distance: 20.4
click at [1351, 417] on main "The MLC Public Work Search The accuracy and completeness of The MLC's data is d…" at bounding box center [696, 310] width 1393 height 760
click at [1233, 423] on button "Search" at bounding box center [1186, 422] width 122 height 41
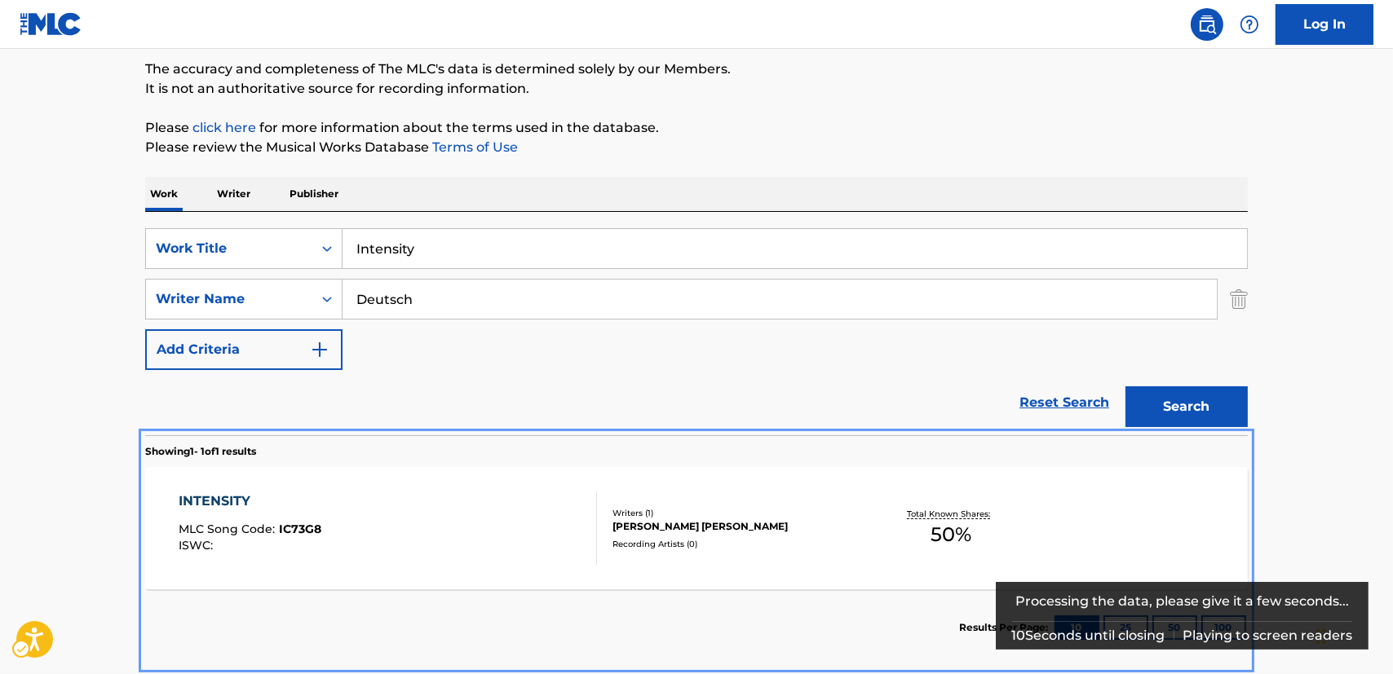
scroll to position [212, 0]
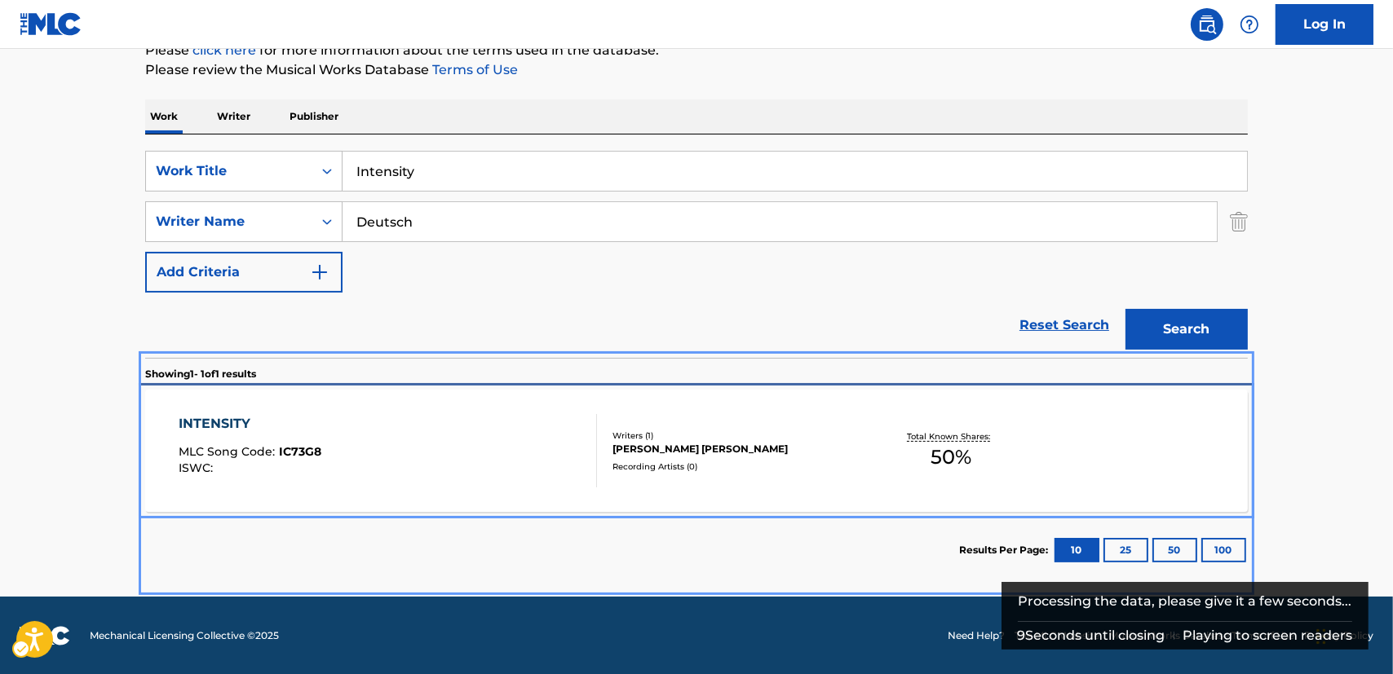
click at [338, 454] on div "INTENSITY MLC Song Code : IC73G8 ISWC :" at bounding box center [388, 450] width 419 height 73
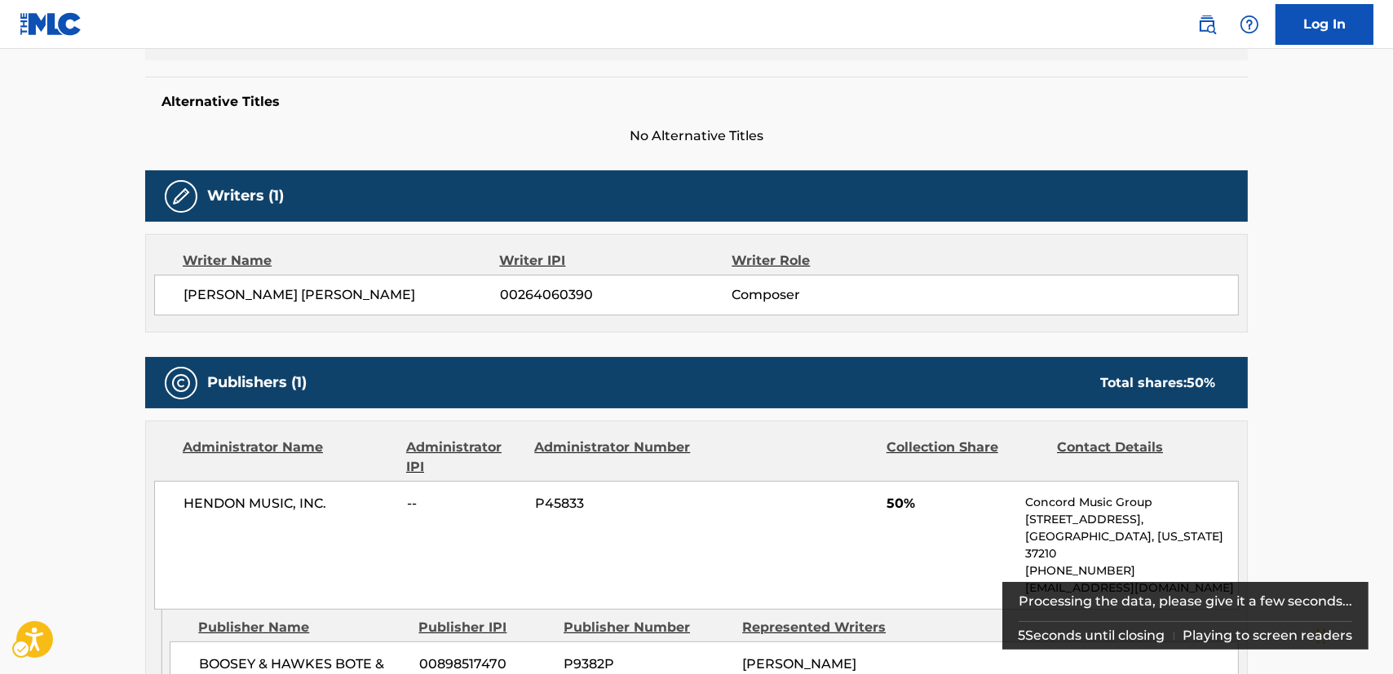
scroll to position [157, 0]
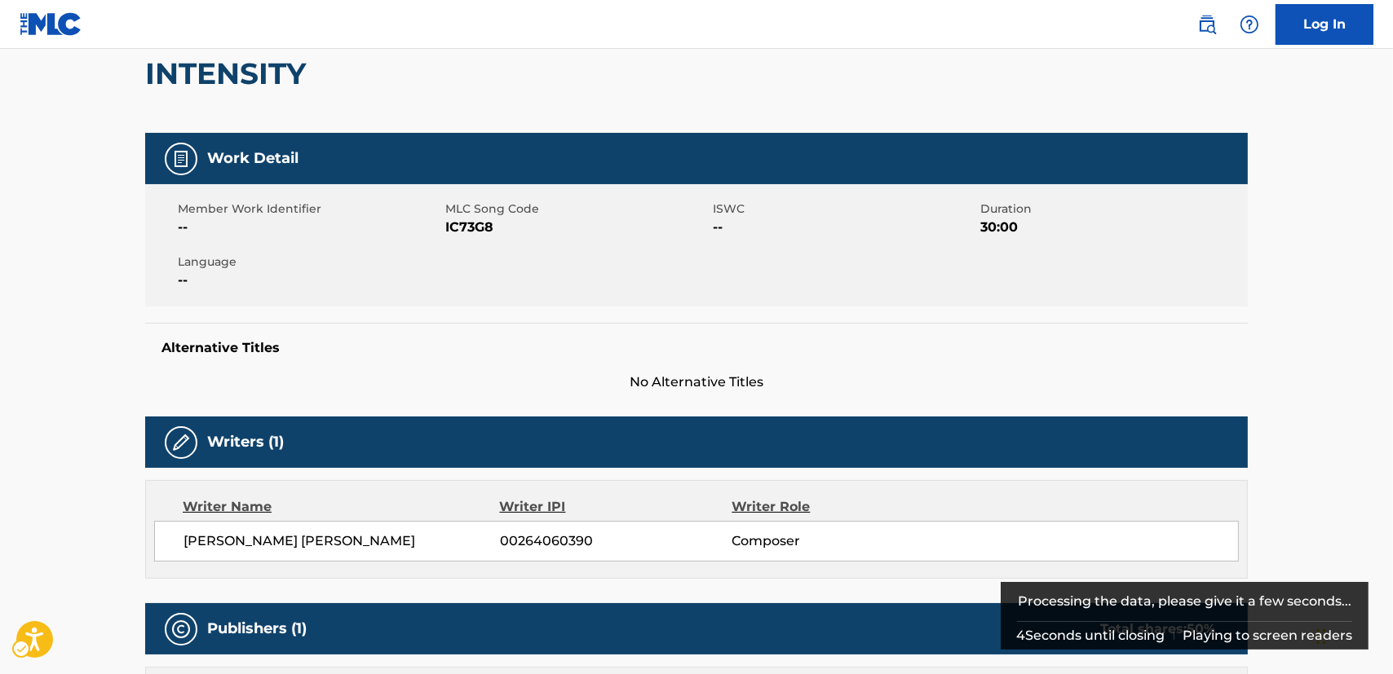
click at [474, 224] on span "IC73G8" at bounding box center [576, 228] width 263 height 20
copy span "IC73G8"
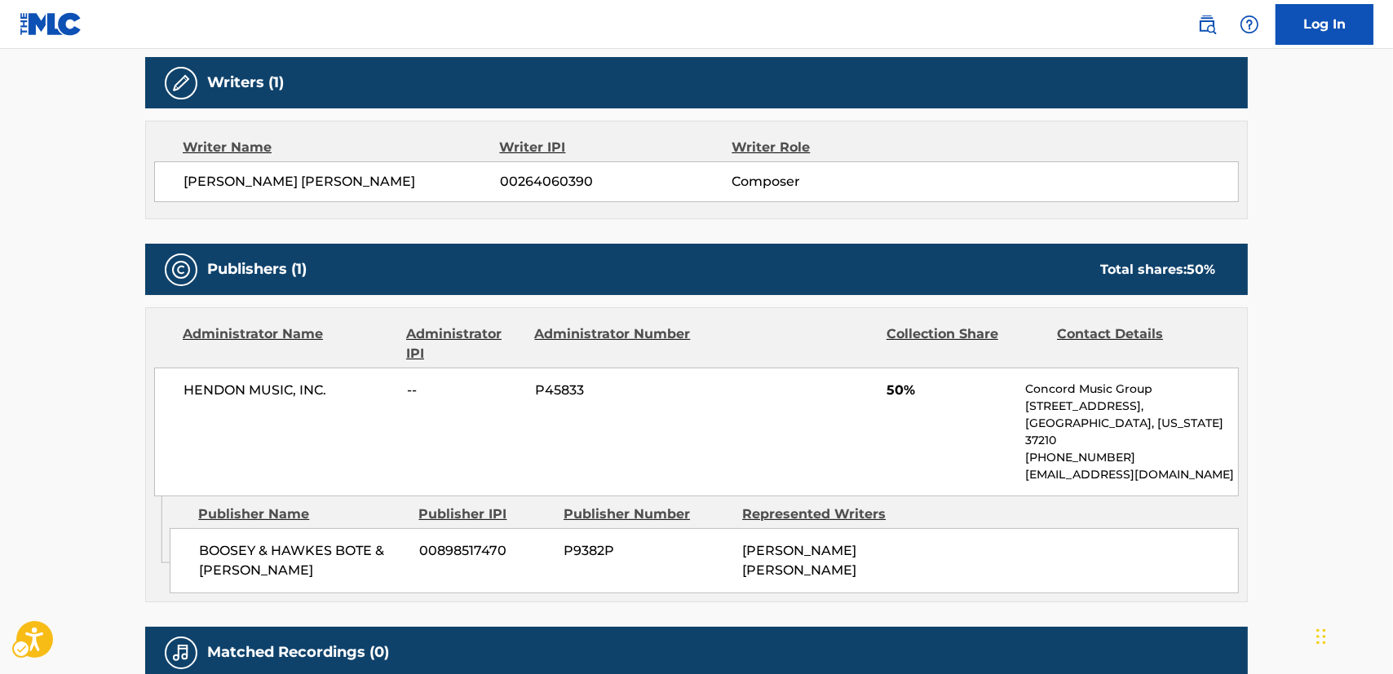
scroll to position [528, 0]
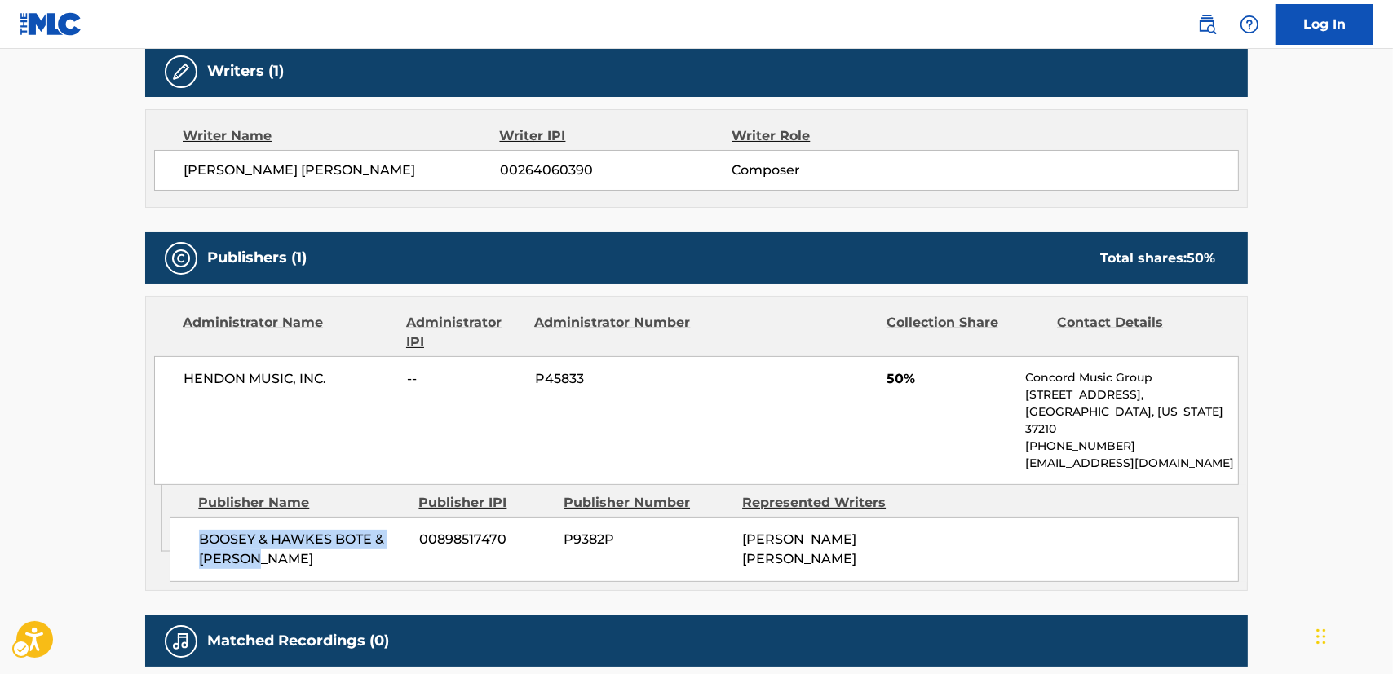
drag, startPoint x: 275, startPoint y: 538, endPoint x: 201, endPoint y: 519, distance: 76.5
click at [201, 530] on span "BOOSEY & HAWKES BOTE & [PERSON_NAME]" at bounding box center [303, 549] width 208 height 39
copy span "BOOSEY & HAWKES BOTE & [PERSON_NAME]"
drag, startPoint x: 348, startPoint y: 373, endPoint x: 53, endPoint y: 397, distance: 296.1
click at [181, 378] on div "HENDON MUSIC, INC. -- P45833 50% Concord Music Group [STREET_ADDRESS][US_STATE]…" at bounding box center [696, 420] width 1084 height 129
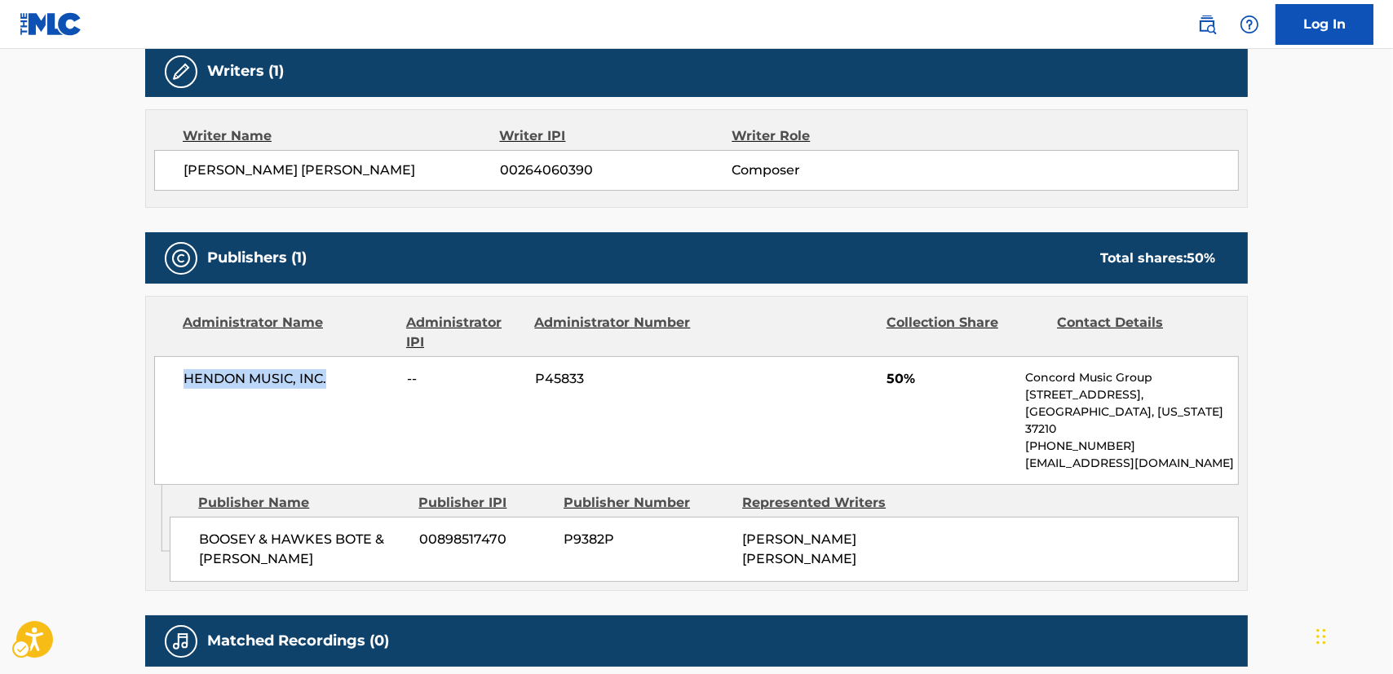
copy span "HENDON MUSIC, INC."
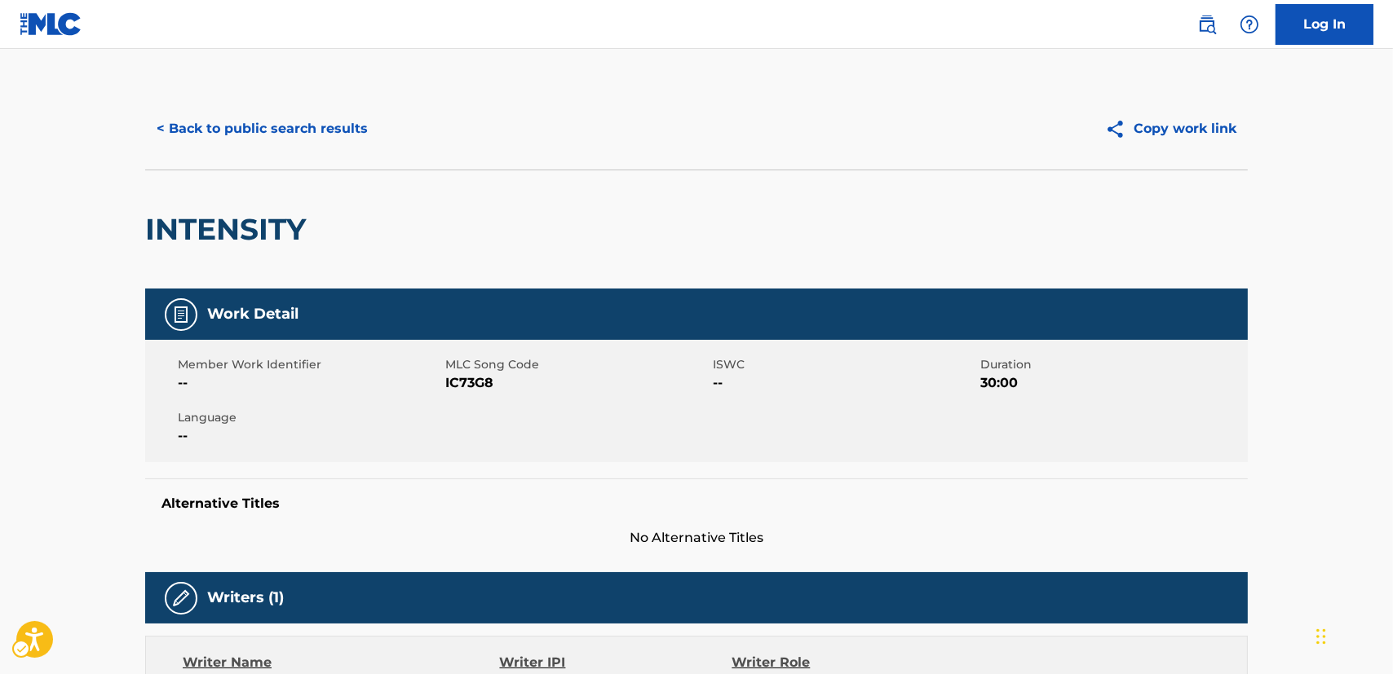
scroll to position [0, 0]
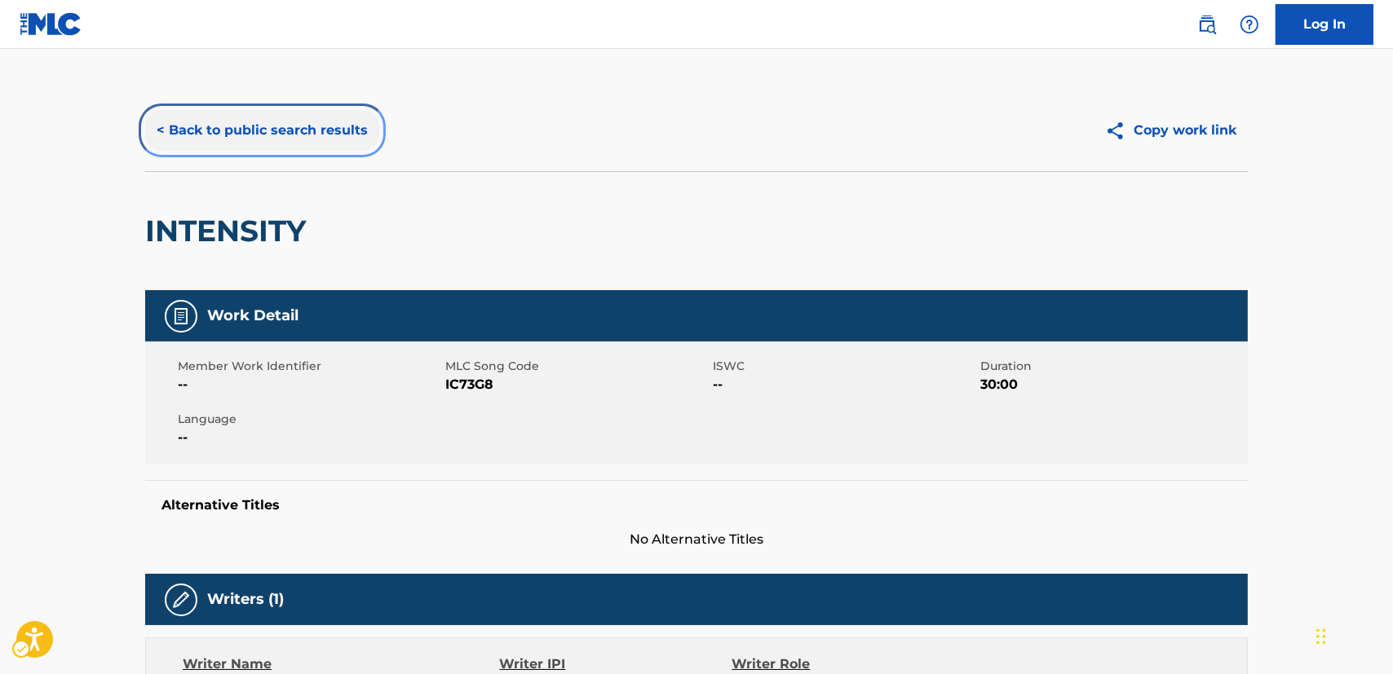
click at [288, 135] on button "< Back to public search results" at bounding box center [262, 130] width 234 height 41
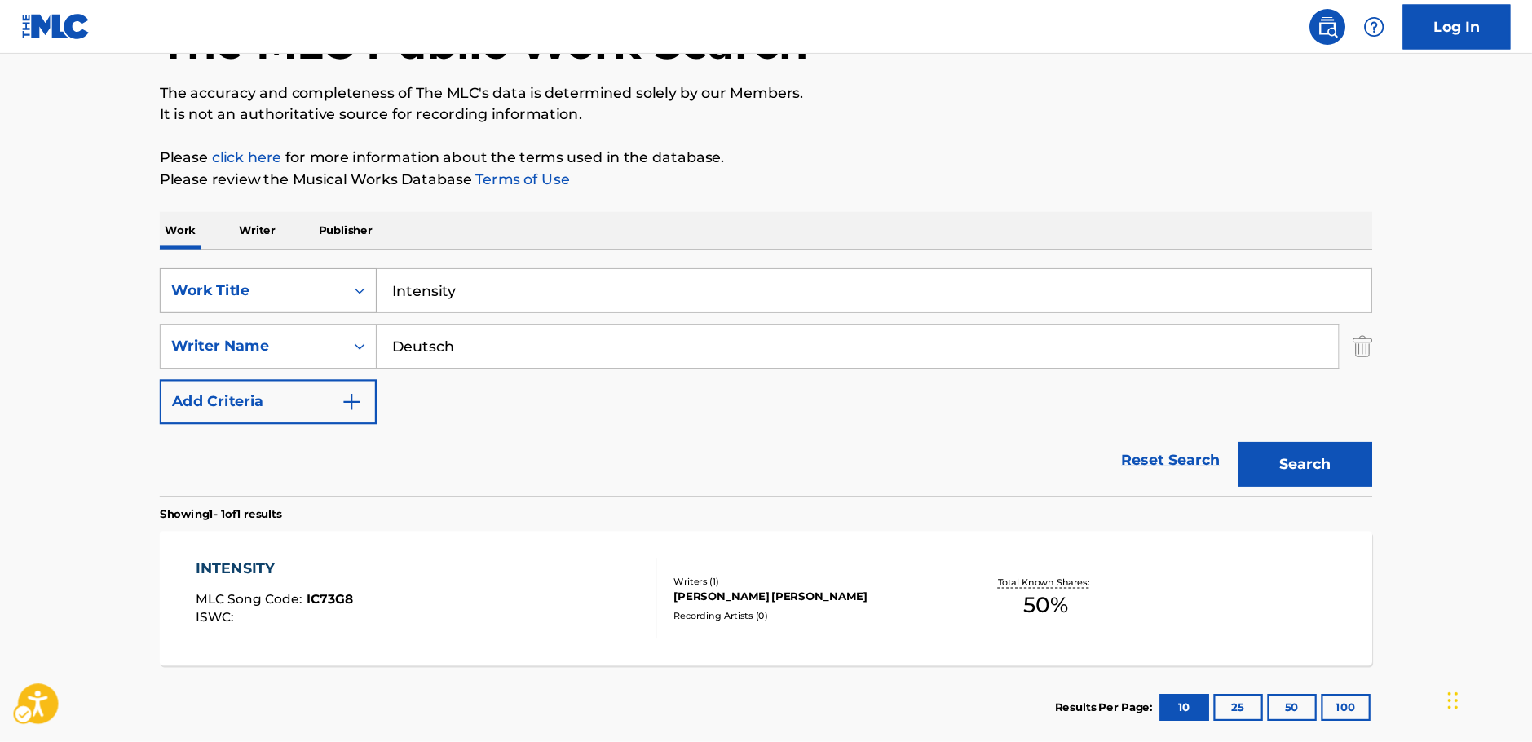
scroll to position [119, 0]
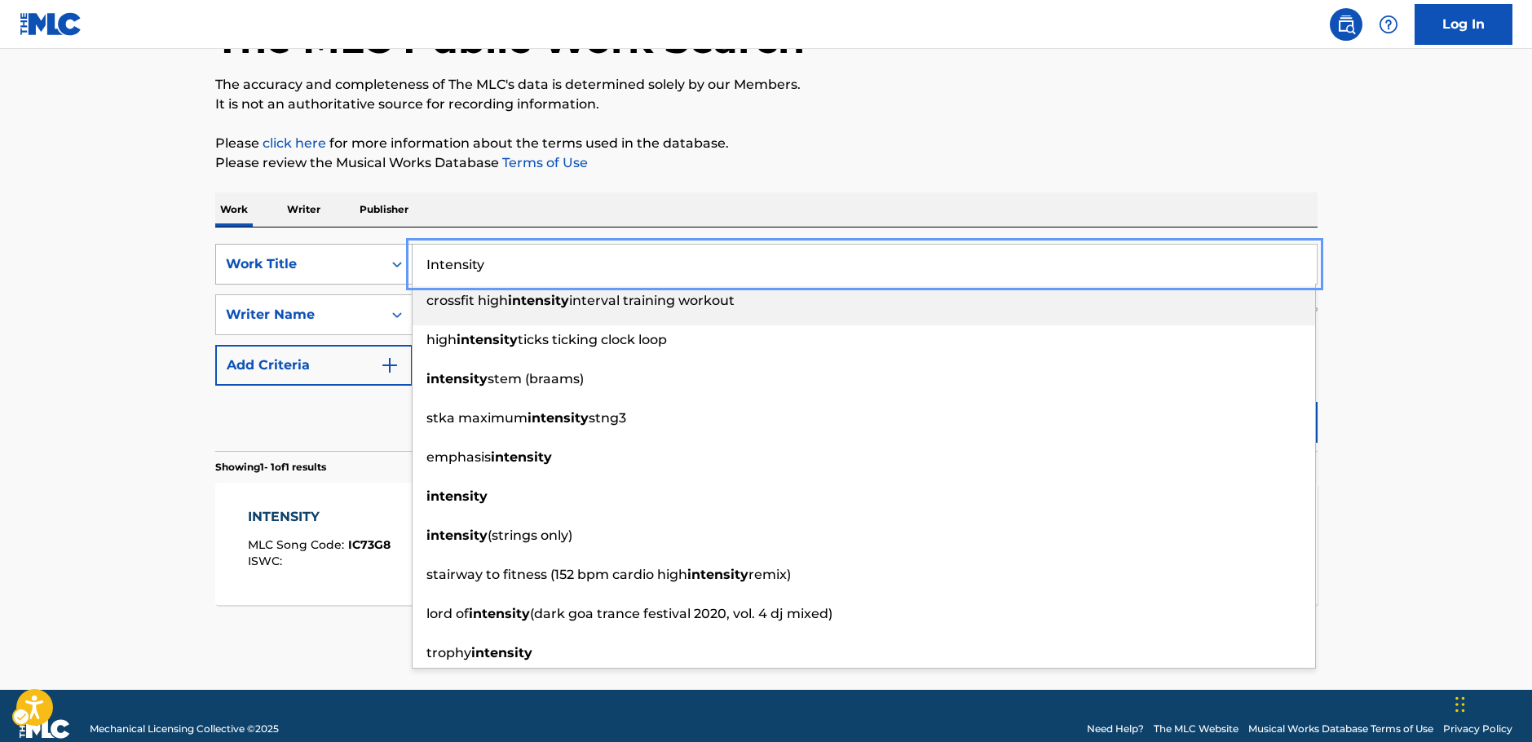
drag, startPoint x: 487, startPoint y: 260, endPoint x: 338, endPoint y: 259, distance: 148.4
click at [338, 259] on div "SearchWithCriteria60691f68-f731-4f88-a8db-bf5f36b70b57 Work Title Intensity cro…" at bounding box center [766, 264] width 1102 height 41
paste input "Symphony No. 6"
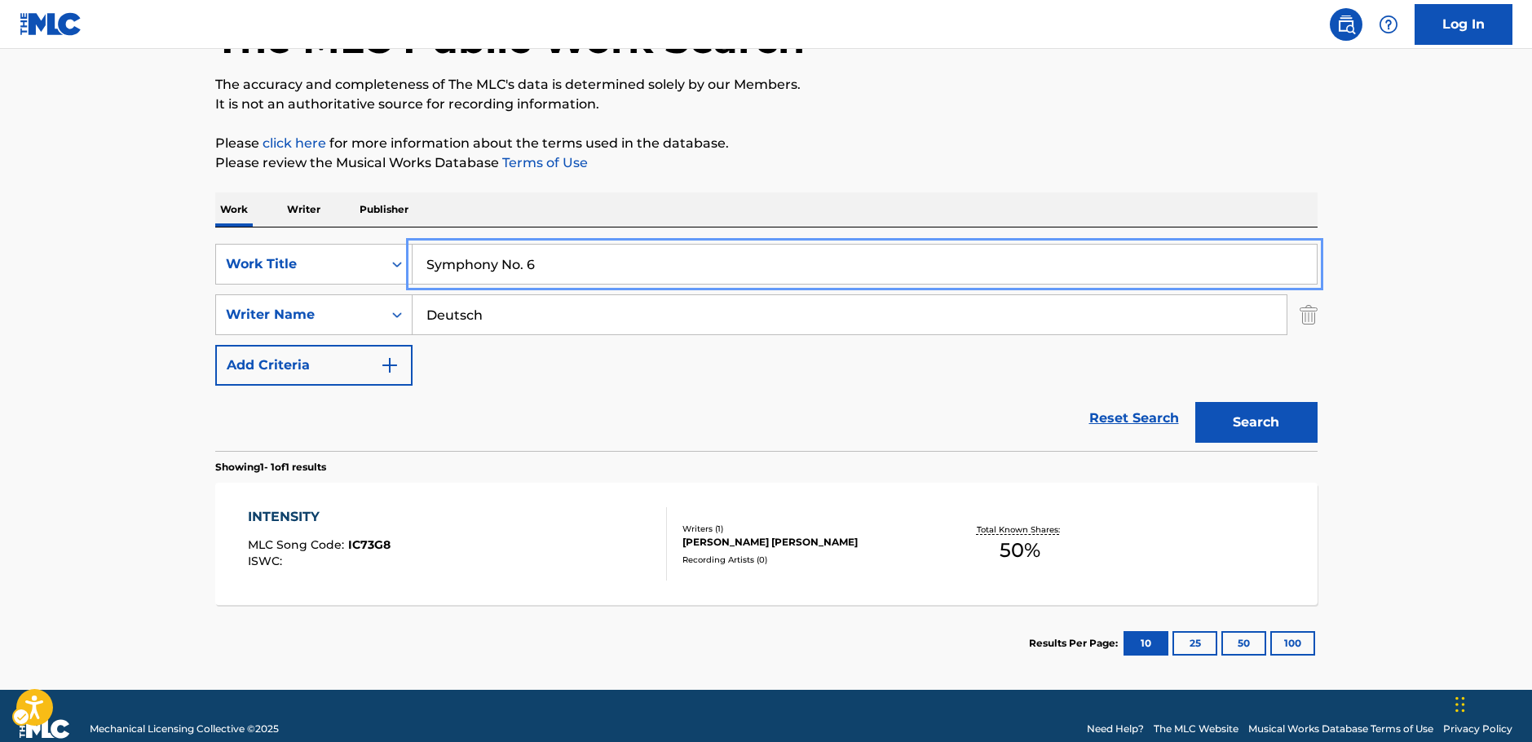
type input "Symphony No. 6"
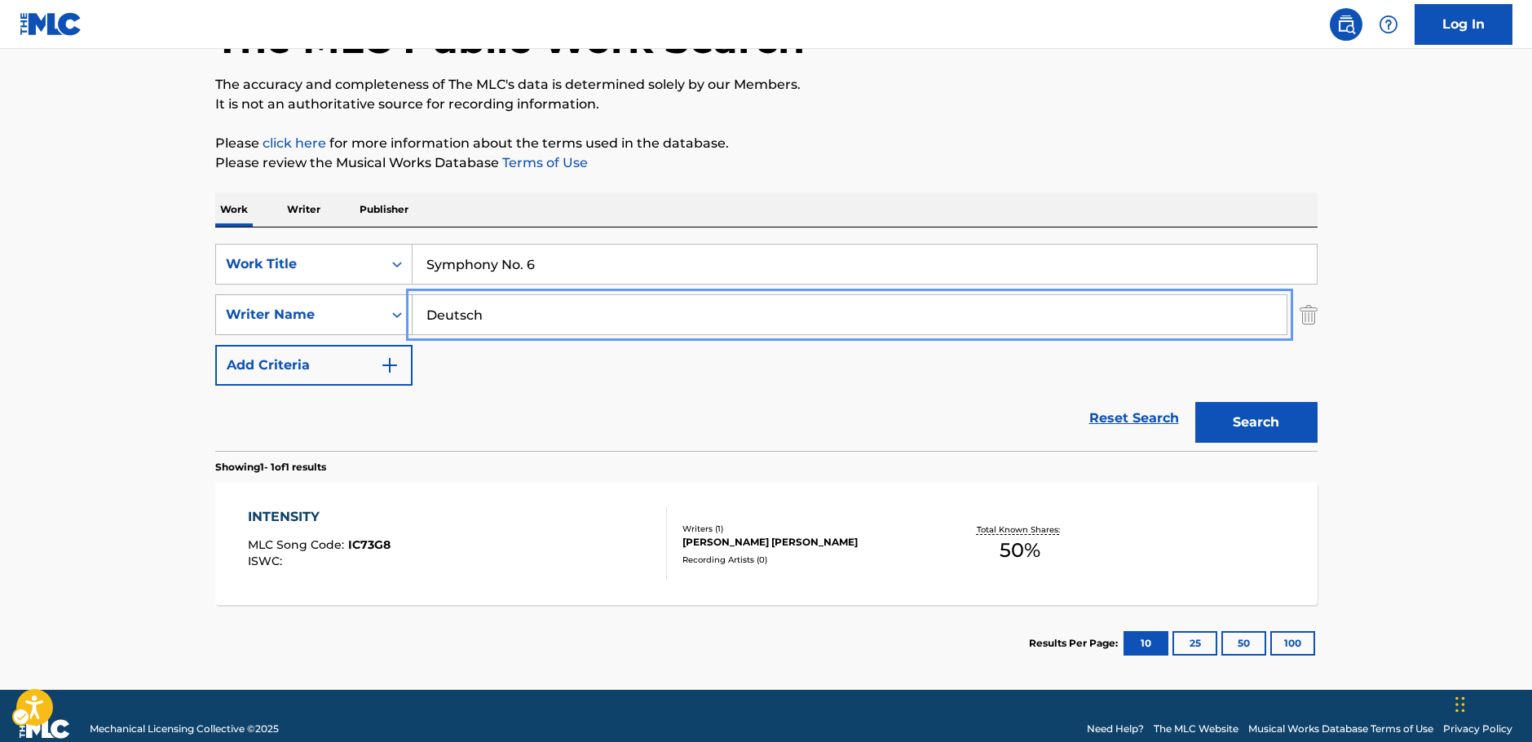
drag, startPoint x: 531, startPoint y: 319, endPoint x: 355, endPoint y: 333, distance: 176.7
click at [330, 322] on div "SearchWithCriteria3326895b-1fb4-4903-a0f0-c99c291a3761 Writer Name Deutsch" at bounding box center [766, 314] width 1102 height 41
paste input "[PERSON_NAME]"
type input "[PERSON_NAME]"
click at [1257, 417] on button "Search" at bounding box center [1256, 422] width 122 height 41
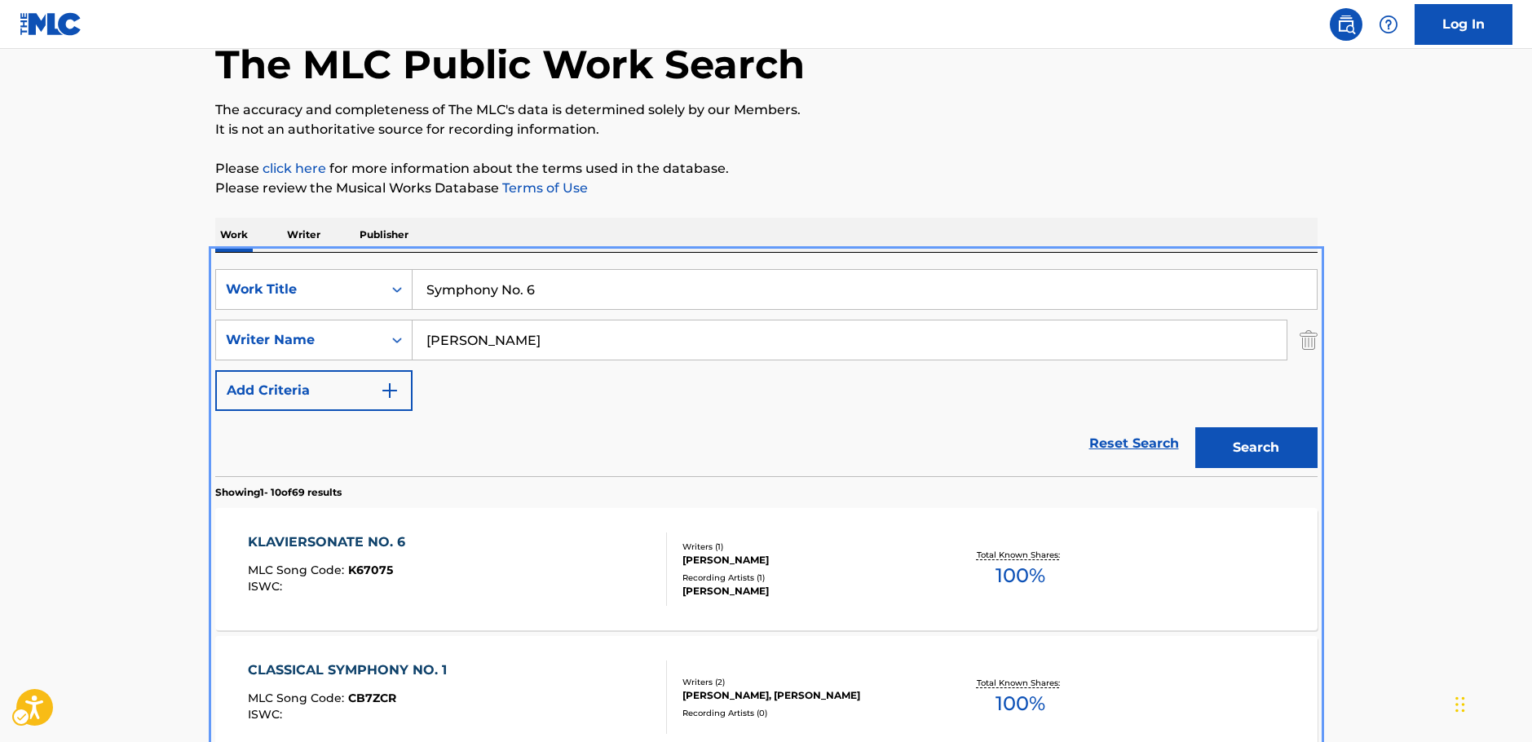
scroll to position [0, 0]
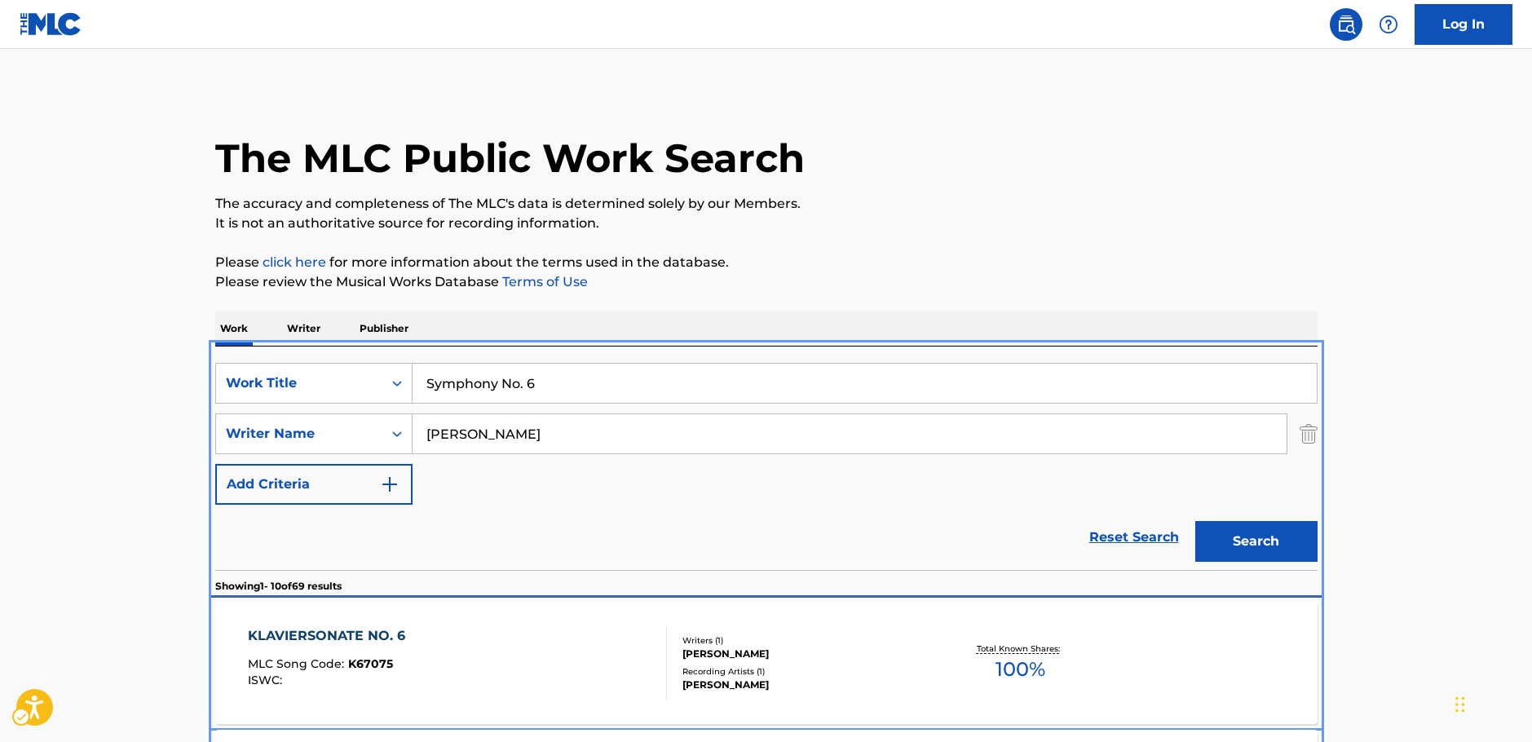
click at [397, 667] on div "MLC Song Code : K67075" at bounding box center [331, 666] width 166 height 16
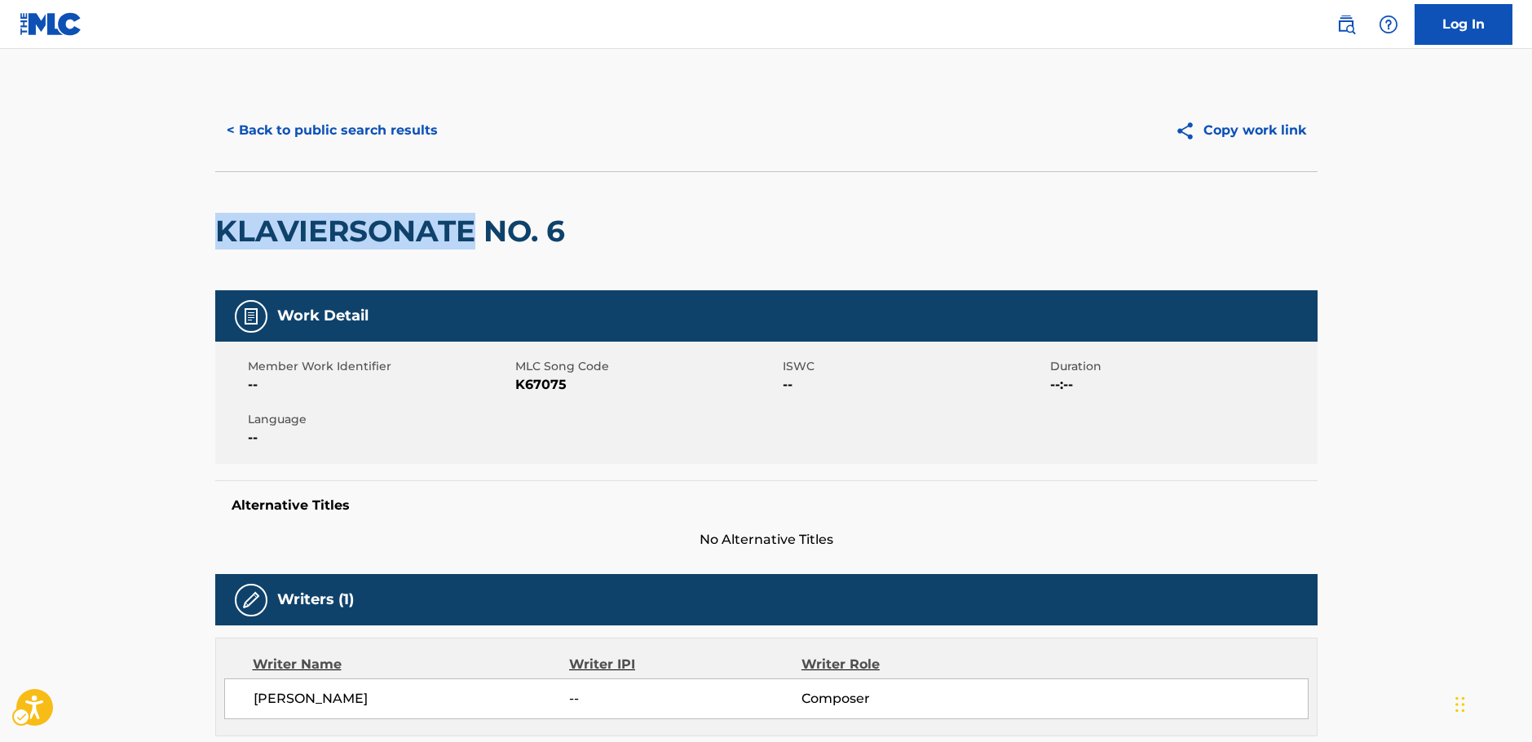
drag, startPoint x: 471, startPoint y: 233, endPoint x: 215, endPoint y: 224, distance: 256.2
click at [215, 224] on h2 "KLAVIERSONATE NO. 6" at bounding box center [394, 231] width 358 height 37
copy h2 "KLAVIERSONATE"
click at [374, 133] on button "< Back to public search results" at bounding box center [332, 130] width 234 height 41
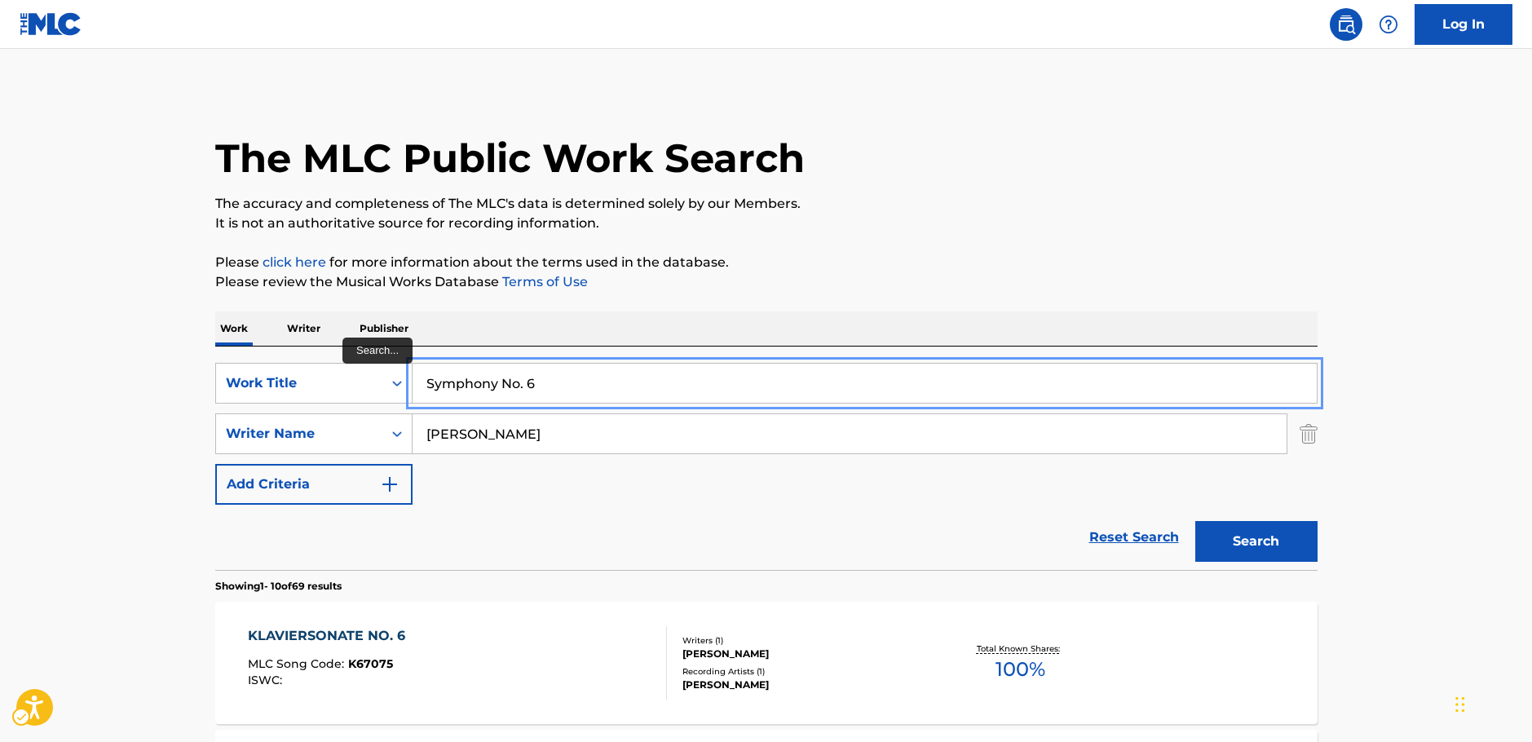
drag, startPoint x: 497, startPoint y: 384, endPoint x: 563, endPoint y: 386, distance: 66.1
click at [563, 386] on input "Symphony No. 6" at bounding box center [865, 383] width 904 height 39
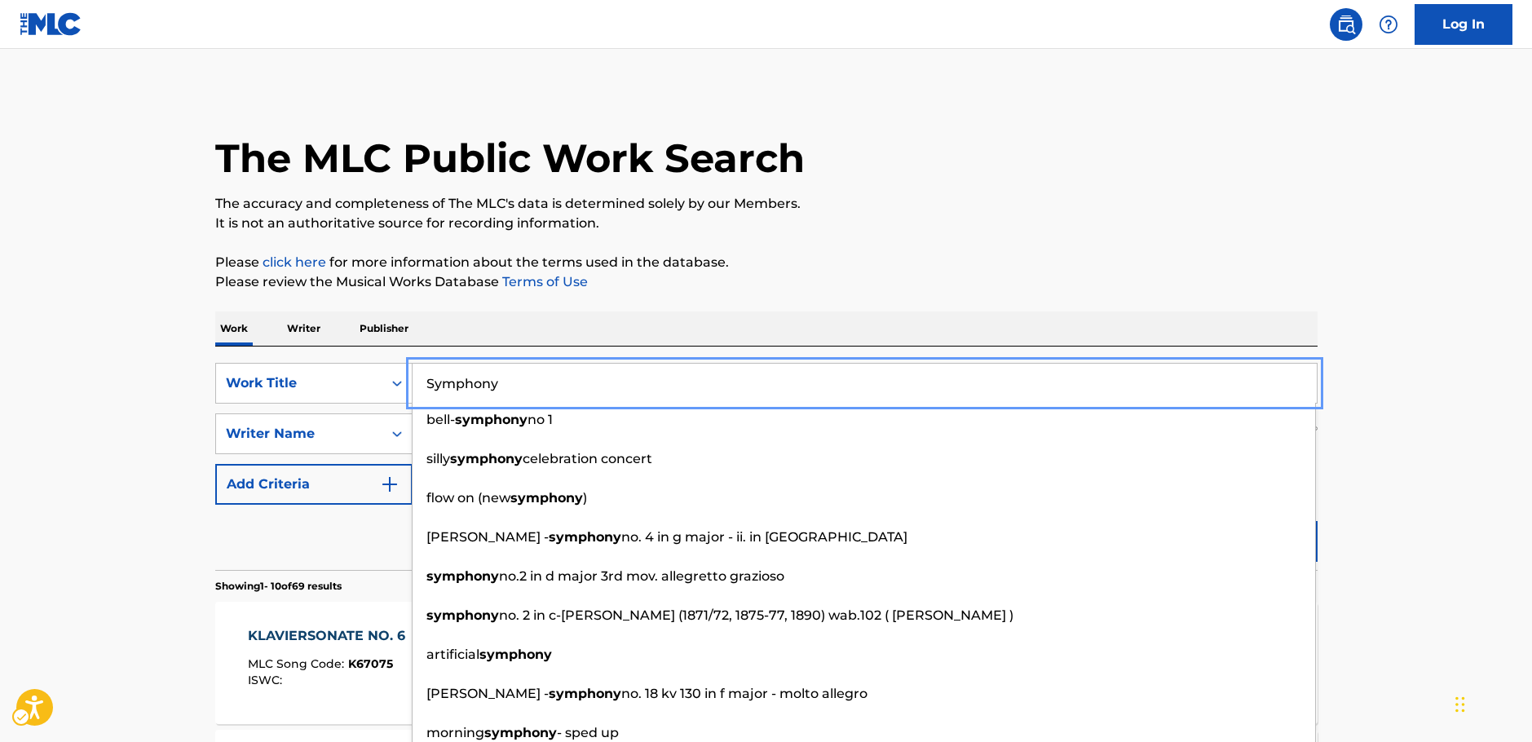
type input "Symphony"
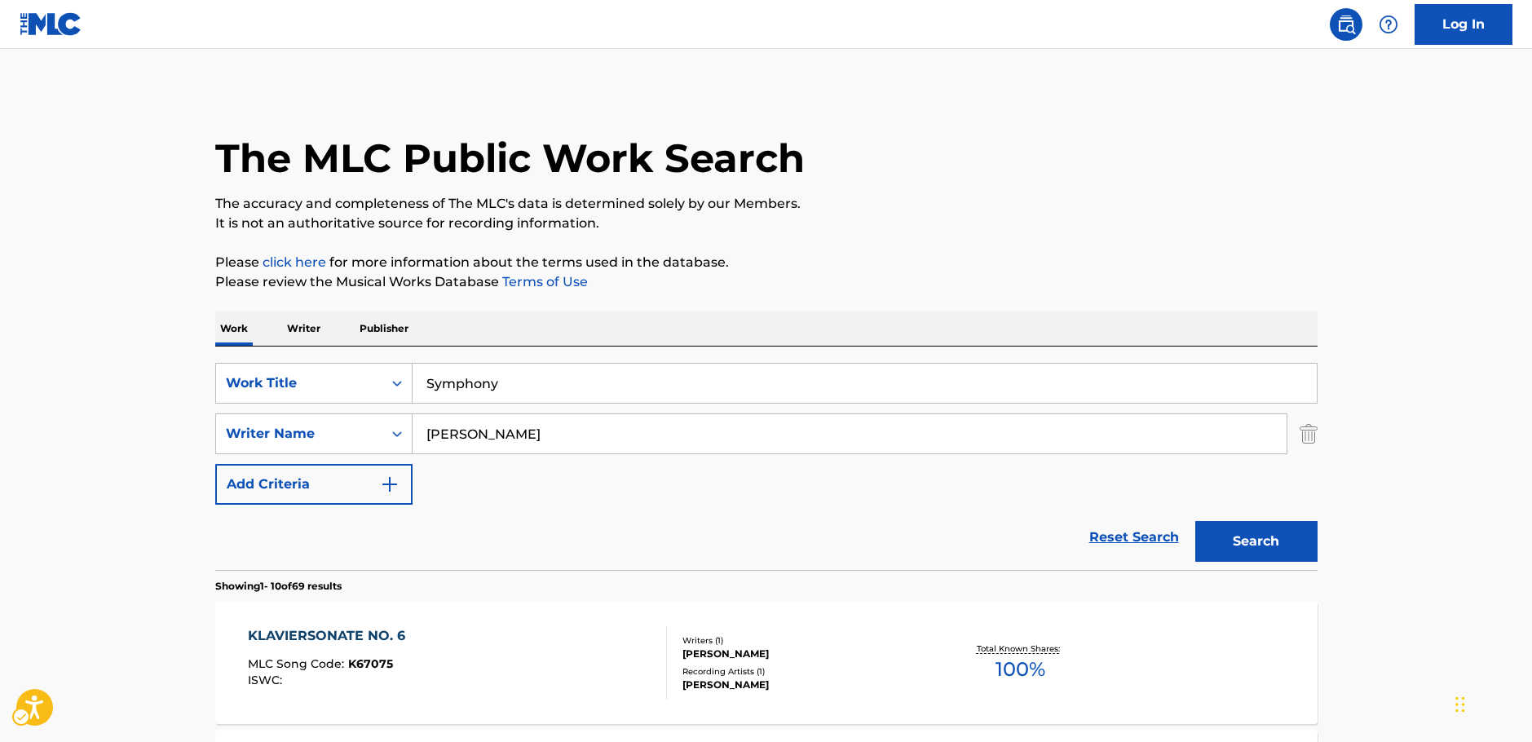
drag, startPoint x: 1356, startPoint y: 509, endPoint x: 1338, endPoint y: 508, distance: 18.0
click at [1310, 532] on button "Search" at bounding box center [1256, 541] width 122 height 41
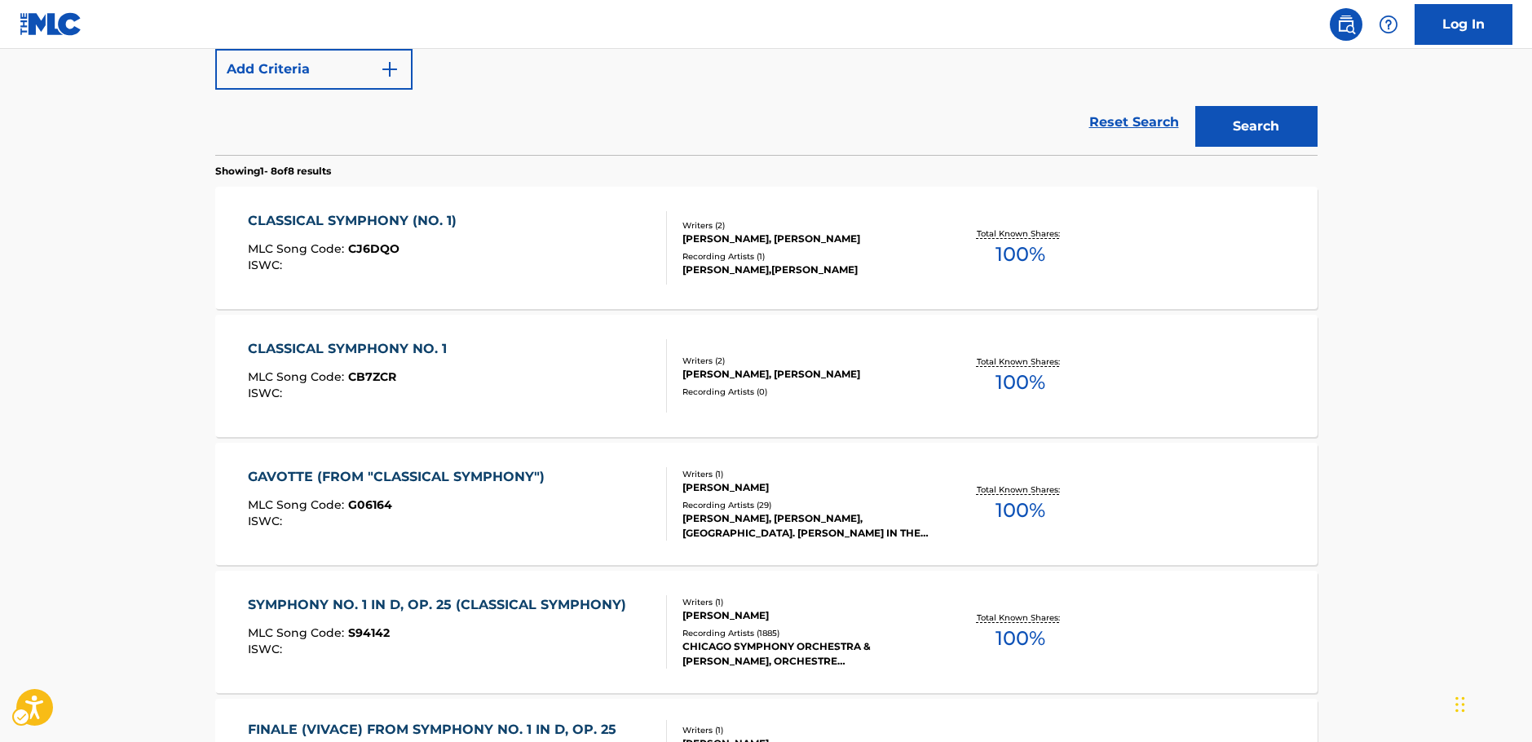
scroll to position [307, 0]
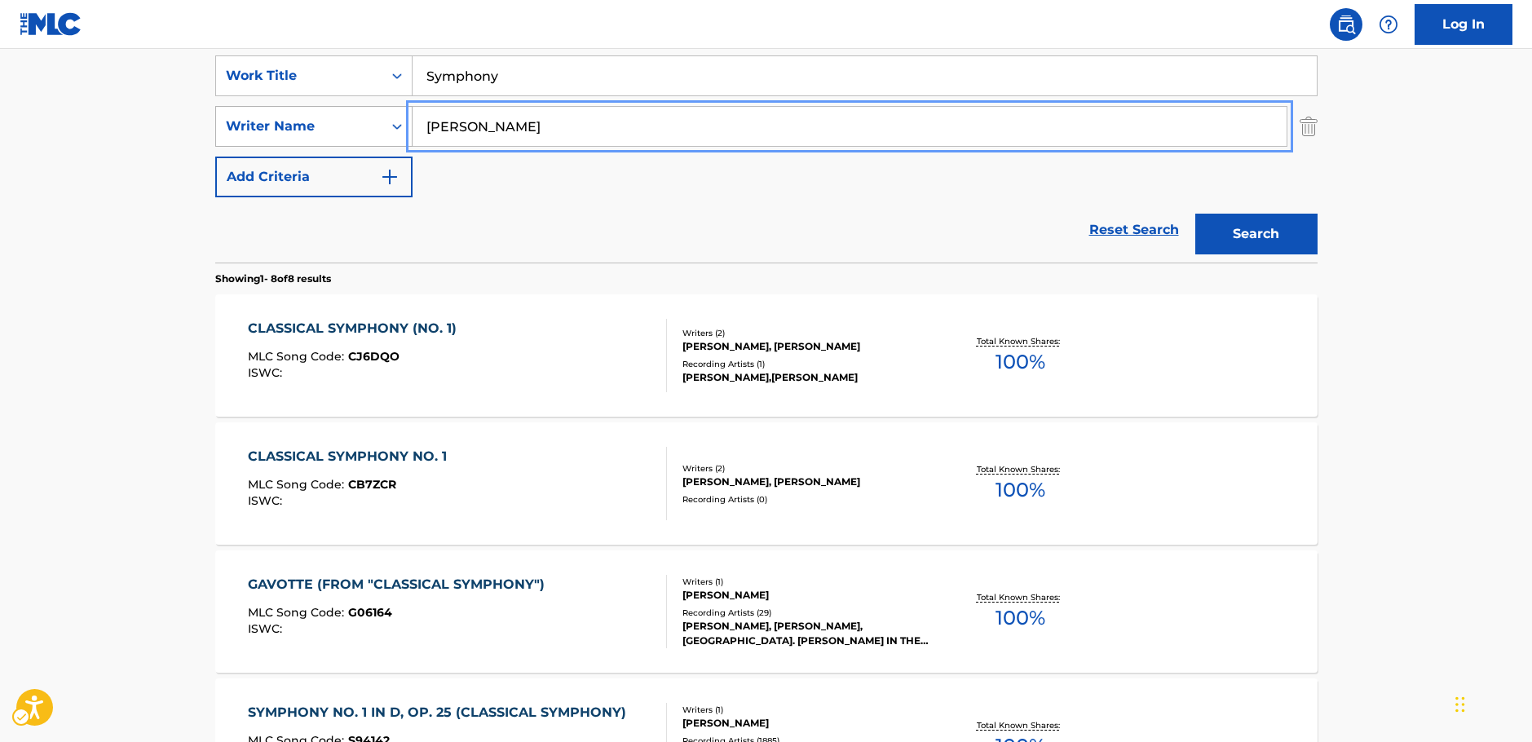
drag, startPoint x: 413, startPoint y: 146, endPoint x: 392, endPoint y: 146, distance: 21.2
click at [392, 146] on div "SearchWithCriteria3326895b-1fb4-4903-a0f0-c99c291a3761 Writer Name [PERSON_NAME]" at bounding box center [766, 126] width 1102 height 41
paste input "Search..."
type input "Prokofiev"
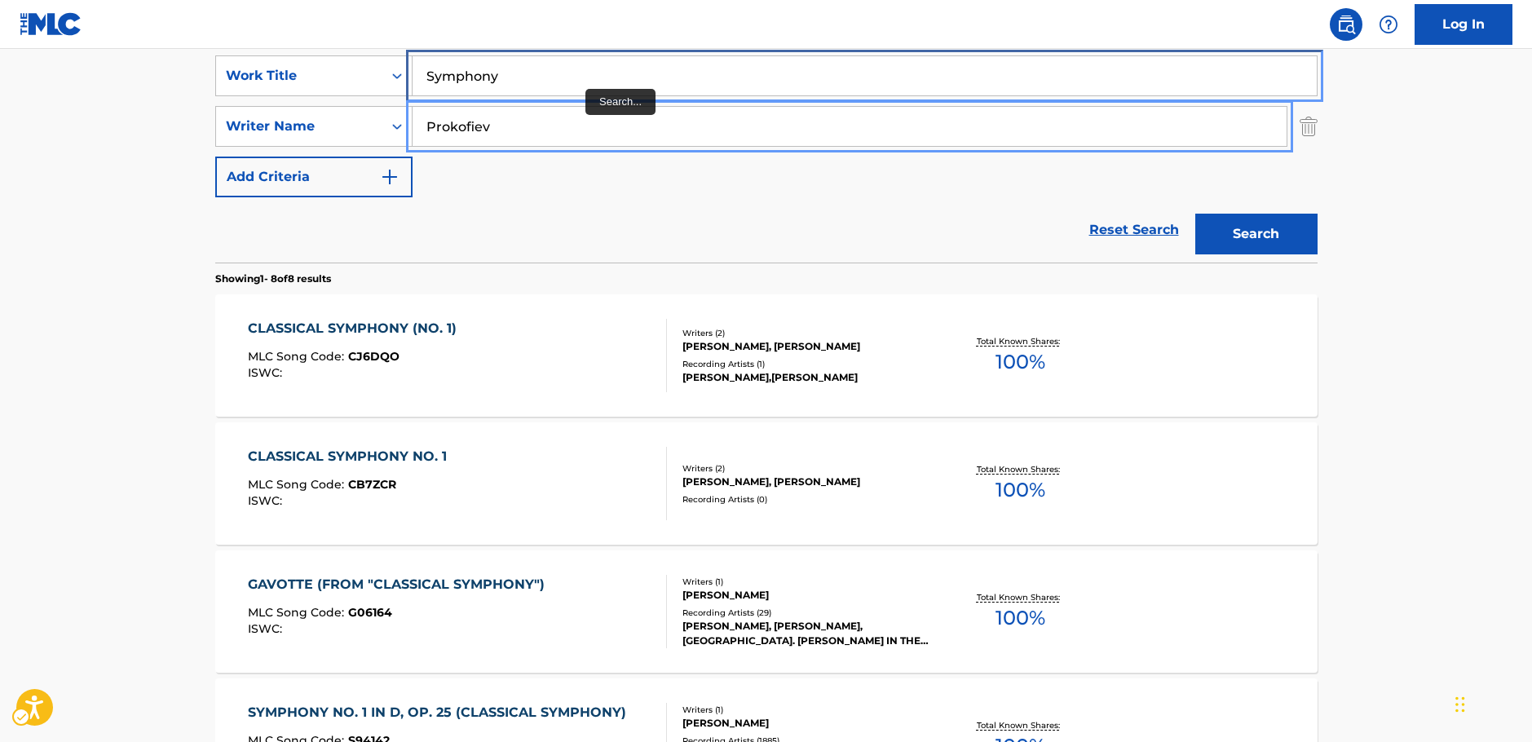
click at [507, 71] on input "Symphony" at bounding box center [865, 75] width 904 height 39
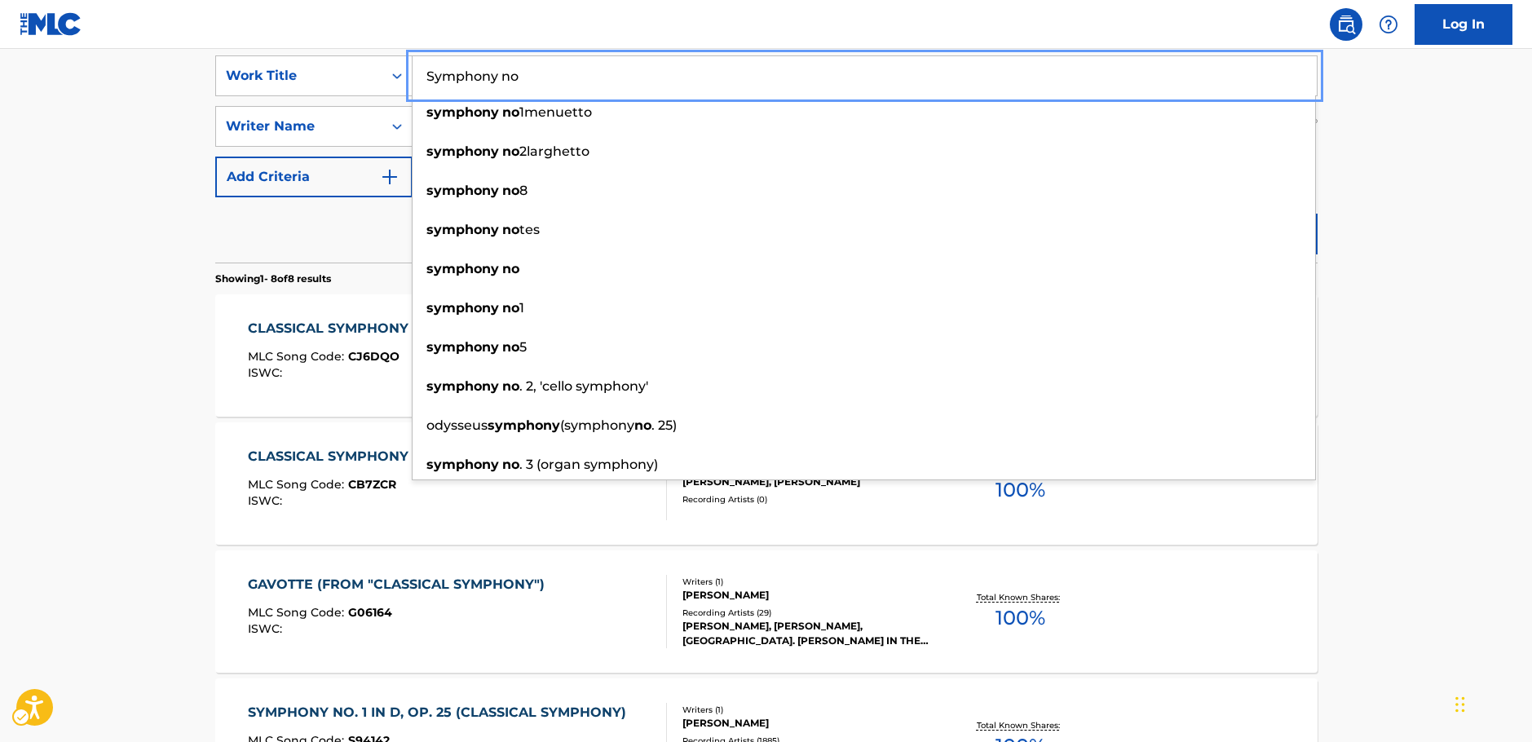
click at [1398, 235] on main "The MLC Public Work Search The accuracy and completeness of The MLC's data is d…" at bounding box center [766, 570] width 1532 height 1656
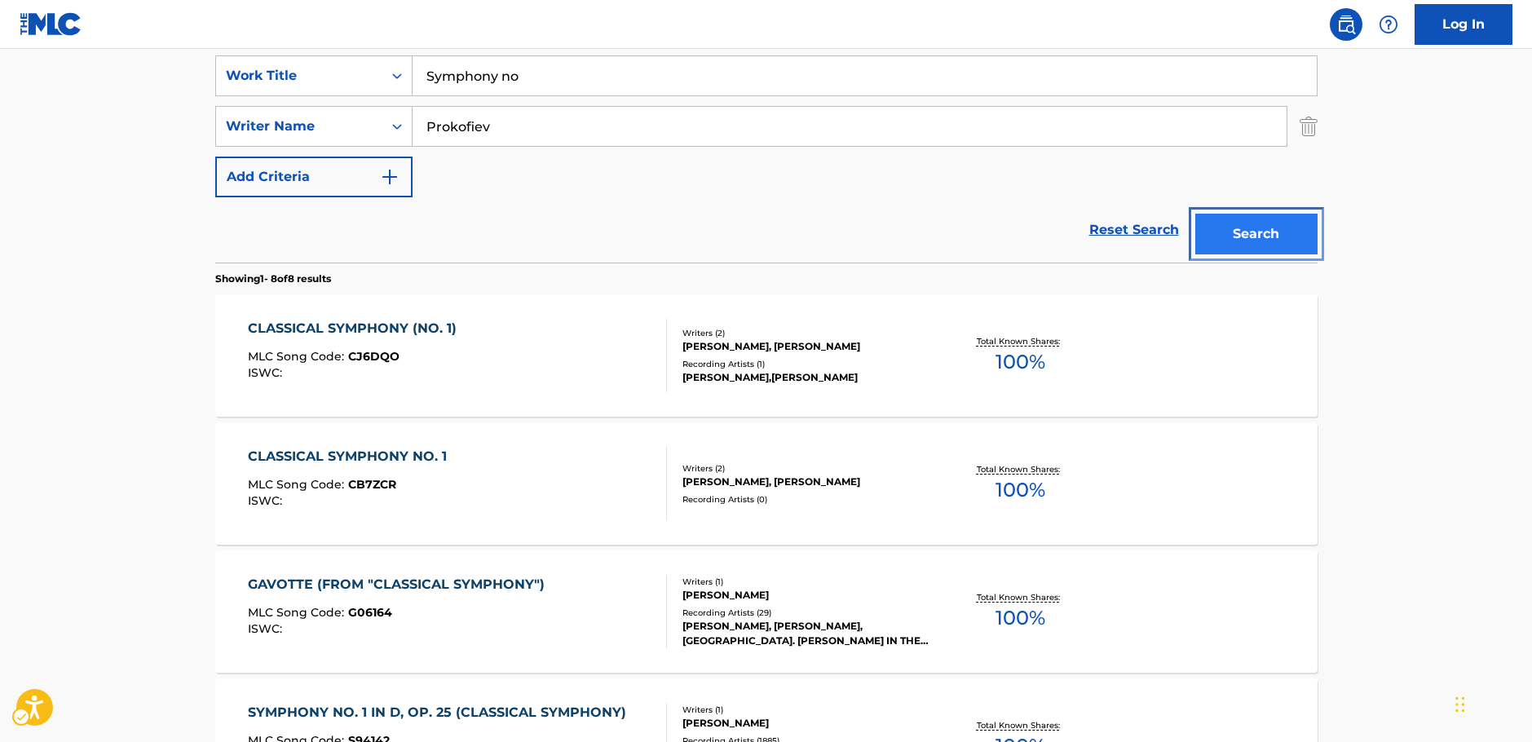
click at [1277, 241] on button "Search" at bounding box center [1256, 234] width 122 height 41
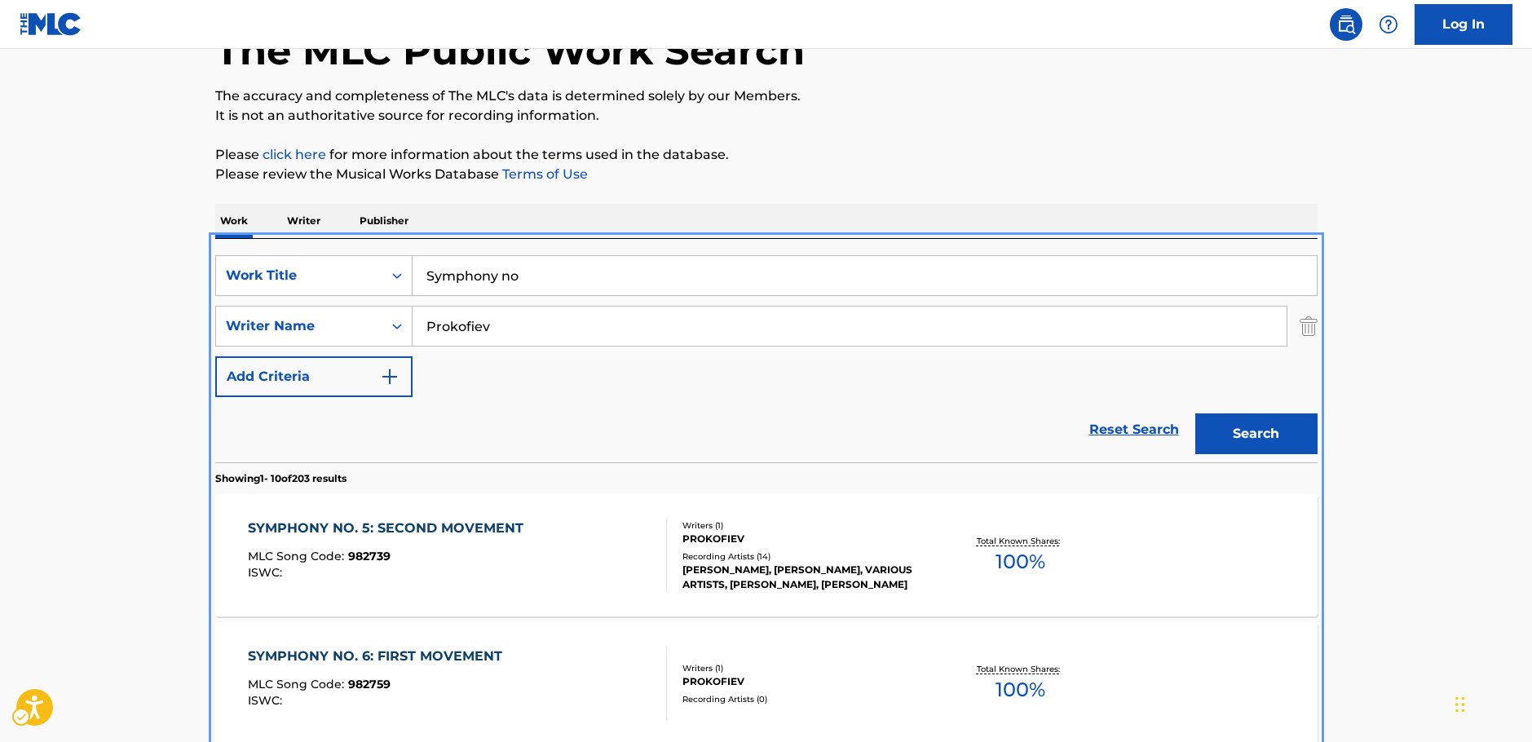
scroll to position [102, 0]
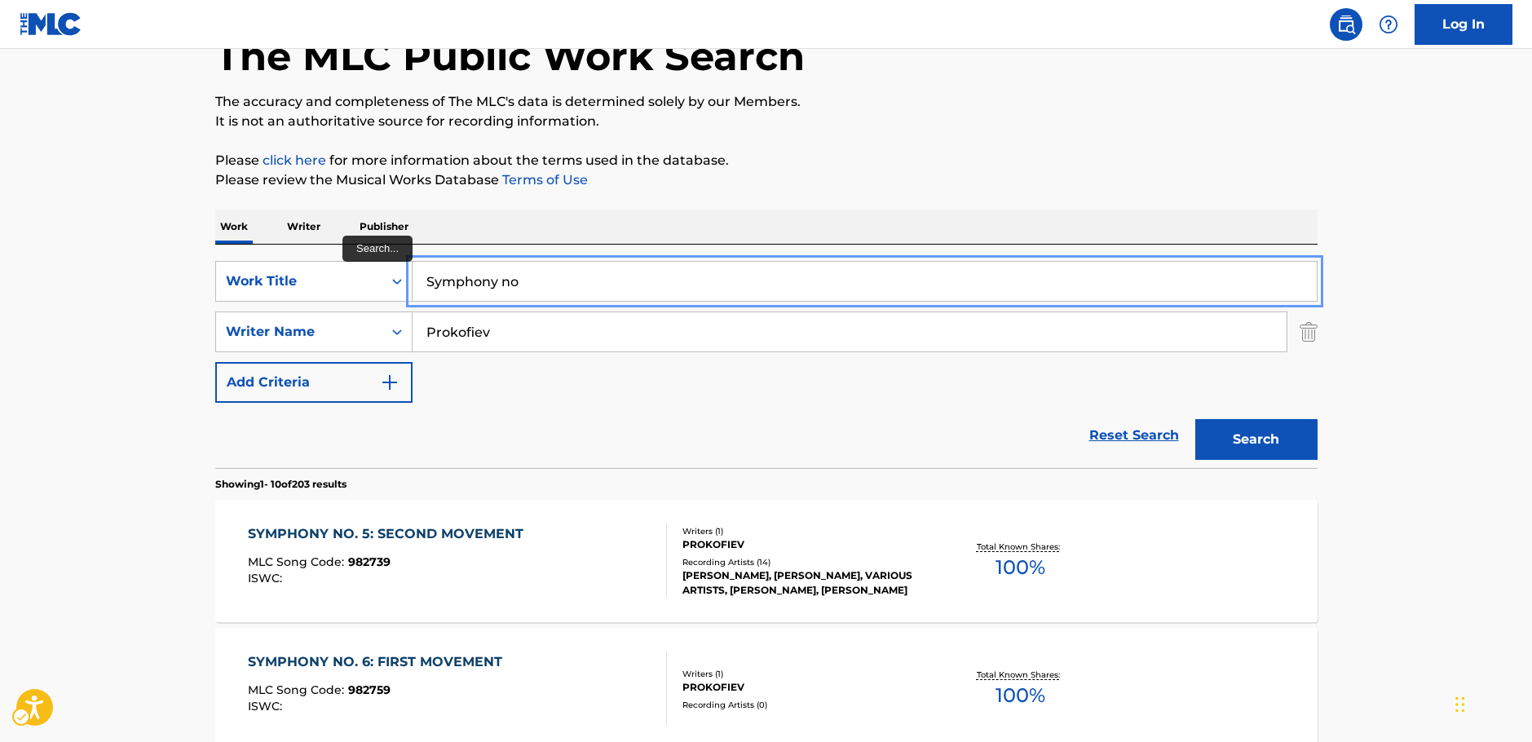
click at [573, 282] on input "Symphony no" at bounding box center [865, 281] width 904 height 39
type input "Symphony no. 6"
click at [1290, 448] on button "Search" at bounding box center [1256, 439] width 122 height 41
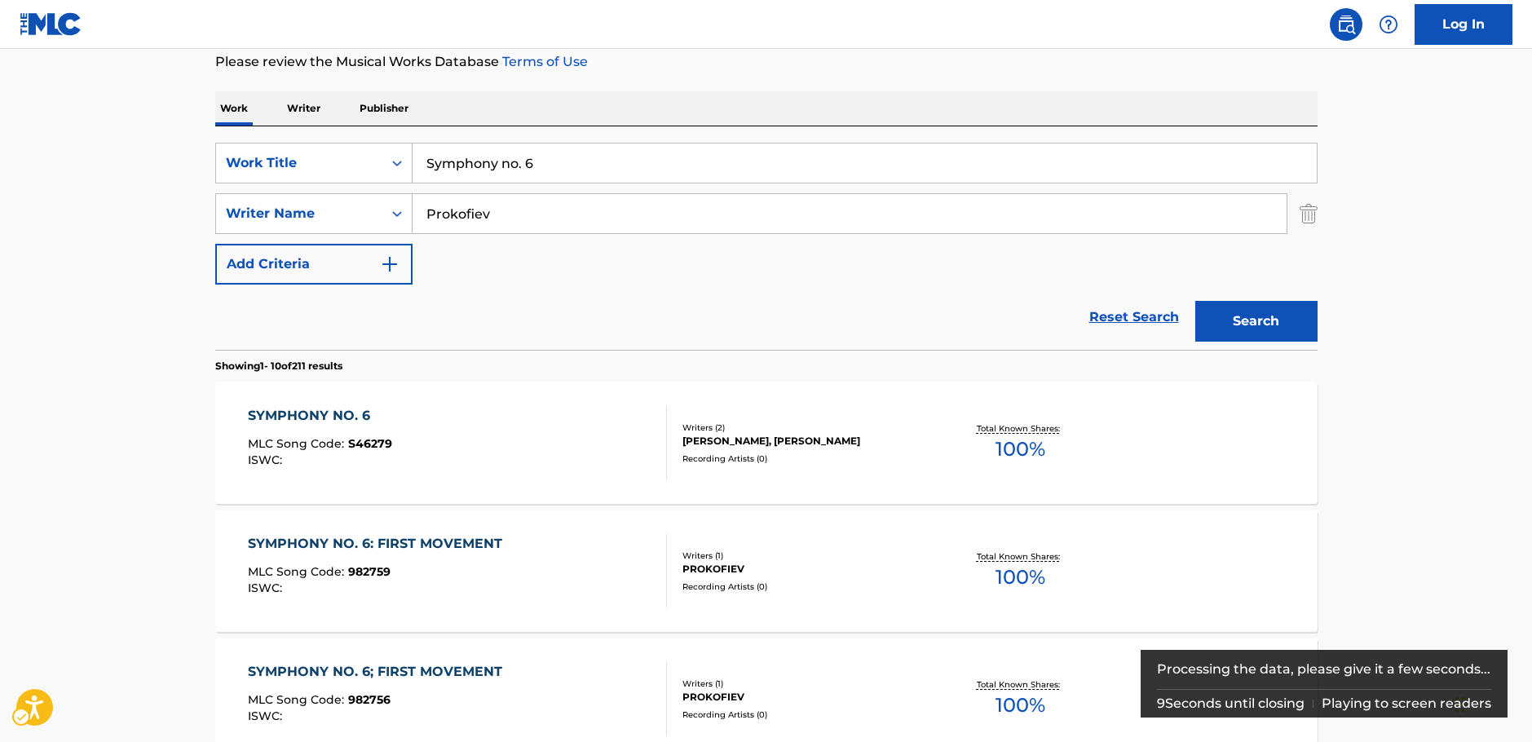
scroll to position [245, 0]
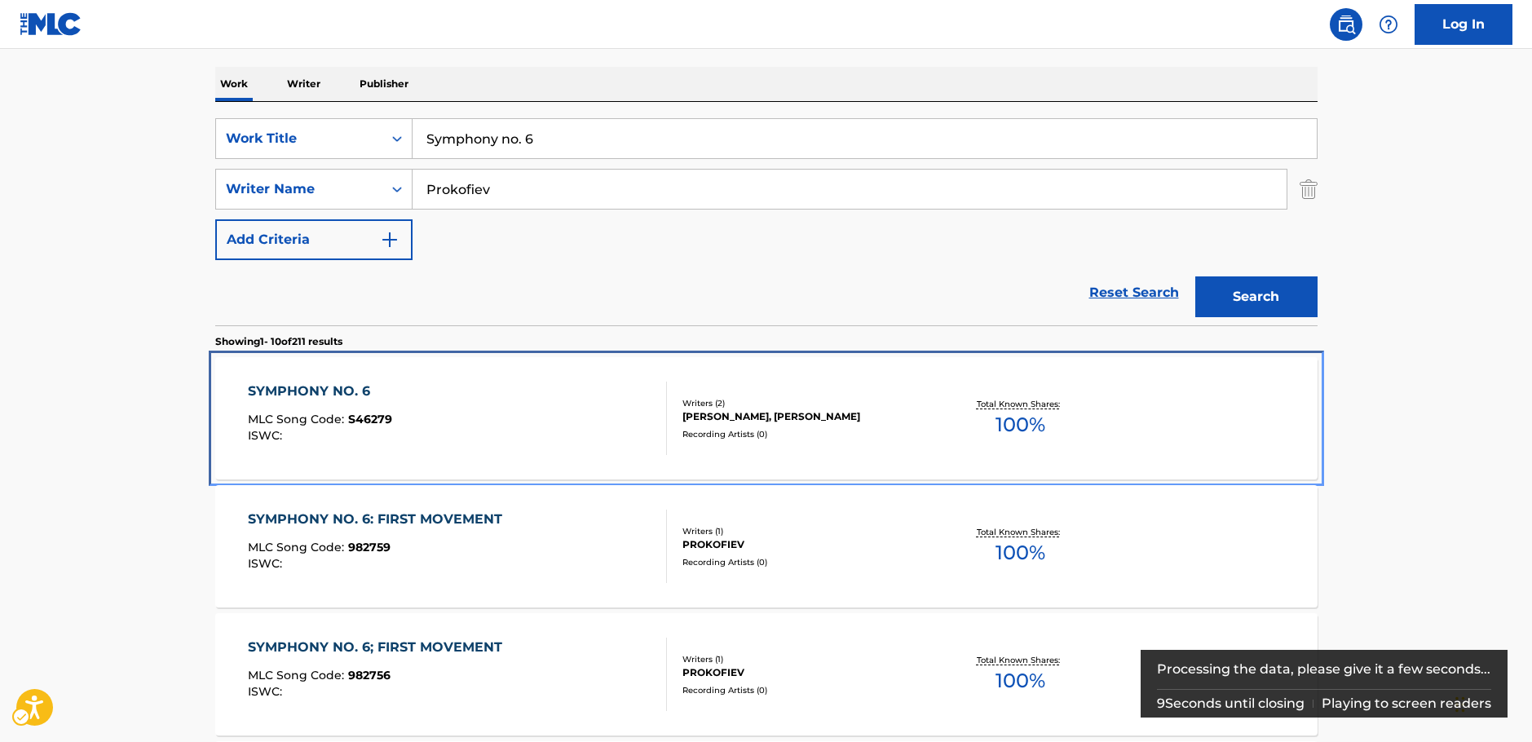
click at [397, 421] on div "SYMPHONY NO. 6 MLC Song Code : S46279 ISWC :" at bounding box center [457, 418] width 419 height 73
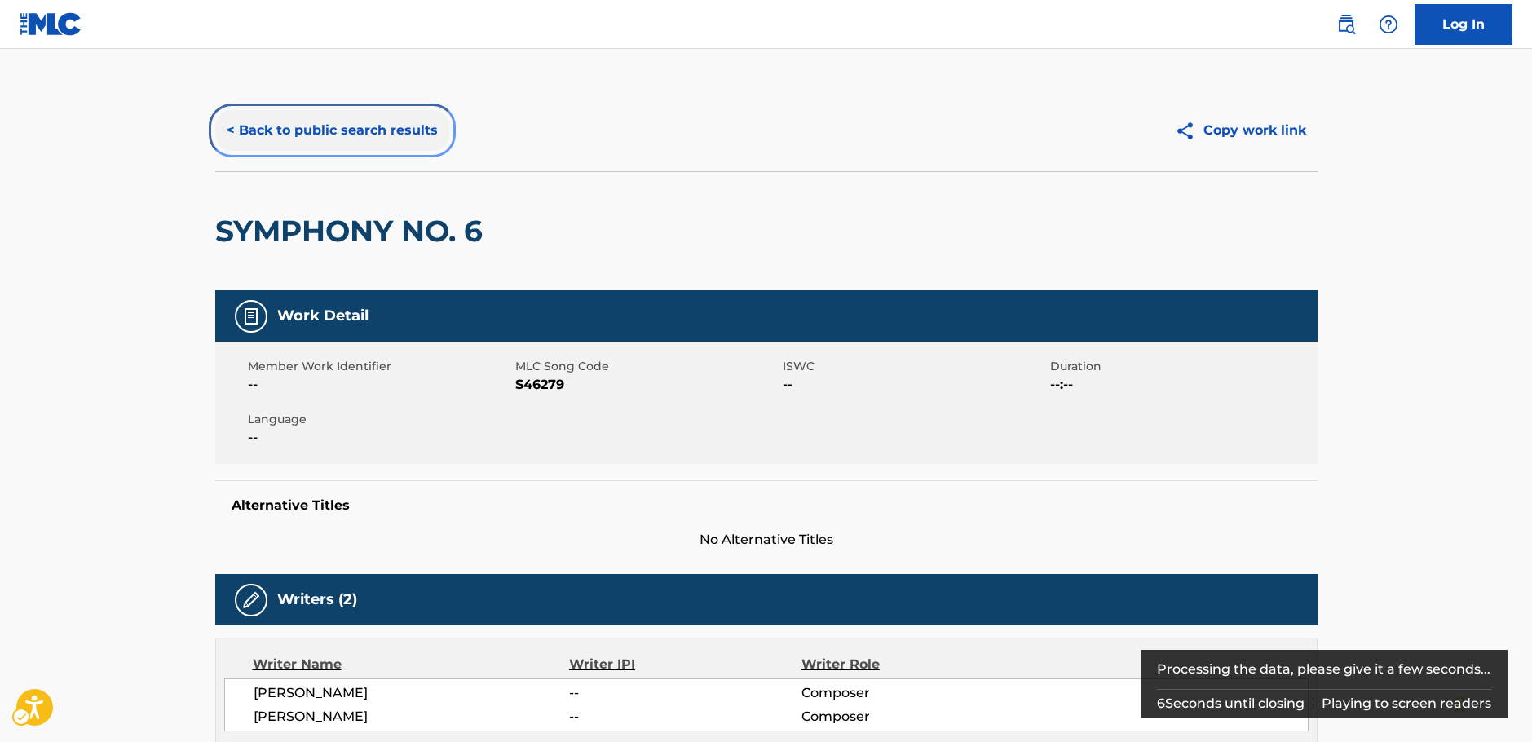
click at [294, 134] on button "< Back to public search results" at bounding box center [332, 130] width 234 height 41
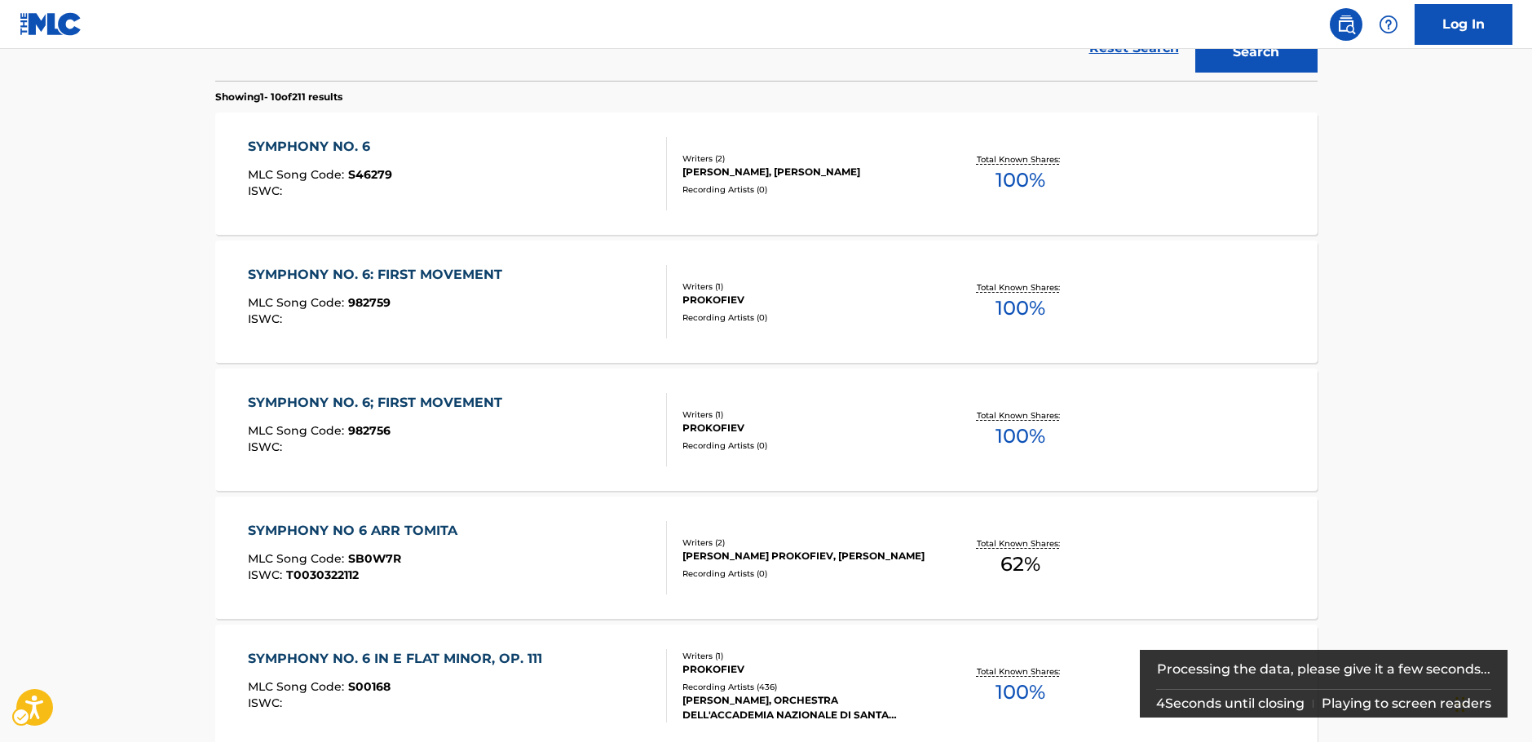
scroll to position [571, 0]
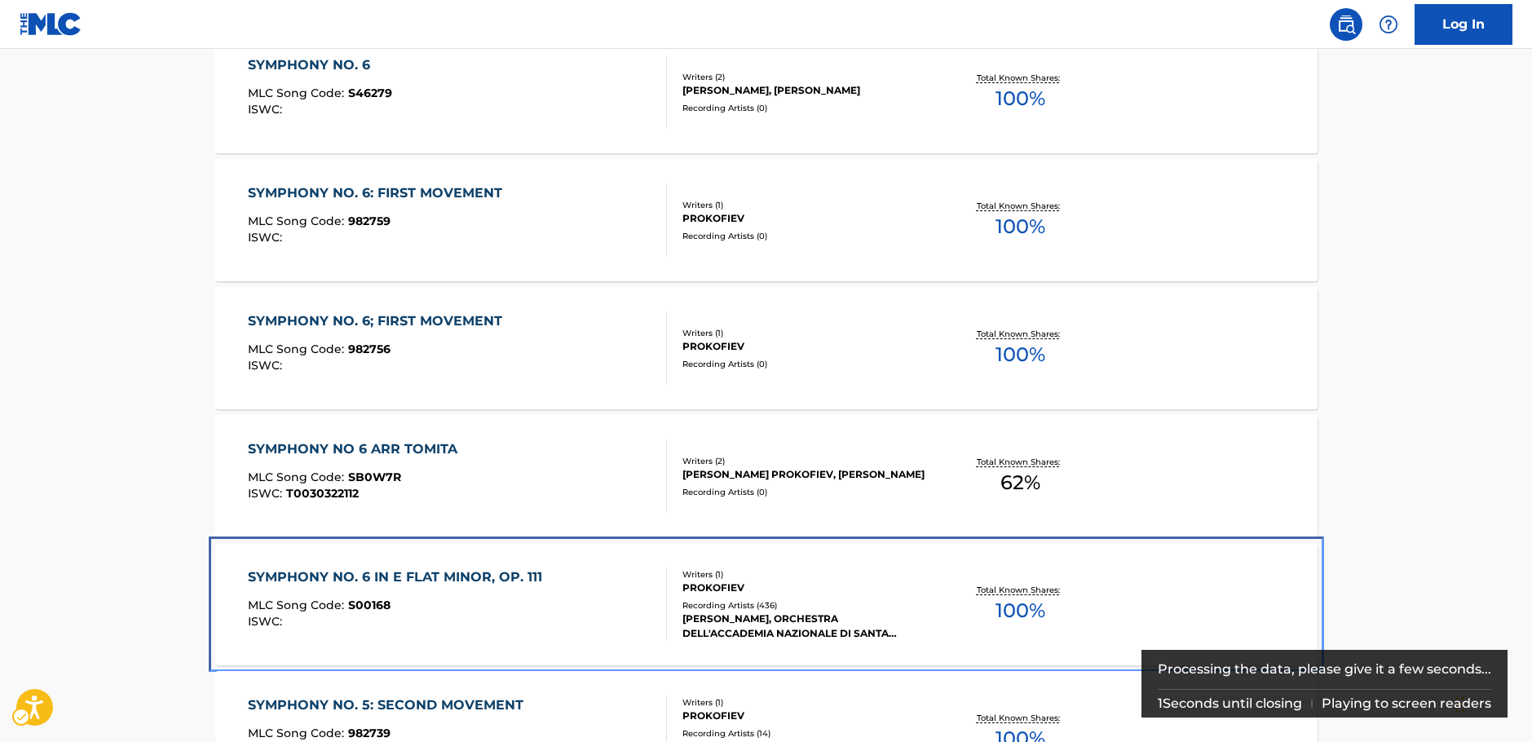
click at [457, 598] on div "SYMPHONY NO. 6 IN E FLAT MINOR, OP. 111 MLC Song Code : S00168 ISWC :" at bounding box center [399, 604] width 303 height 73
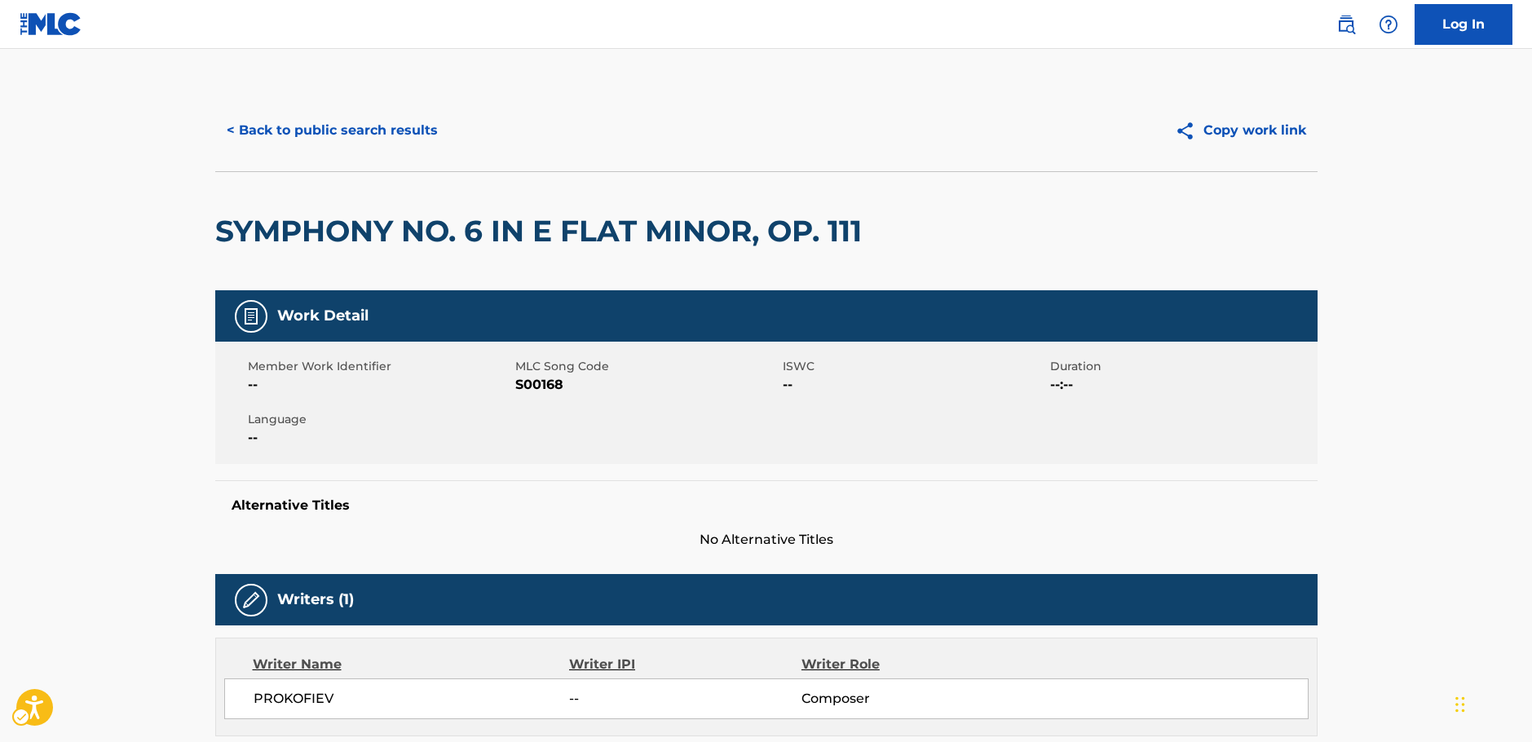
click at [545, 384] on span "MLC Song Code - S00168" at bounding box center [646, 385] width 263 height 20
click at [545, 385] on span "MLC Song Code - S00168" at bounding box center [646, 385] width 263 height 20
copy span "S00168"
click at [336, 139] on button "< Back to public search results" at bounding box center [332, 130] width 234 height 41
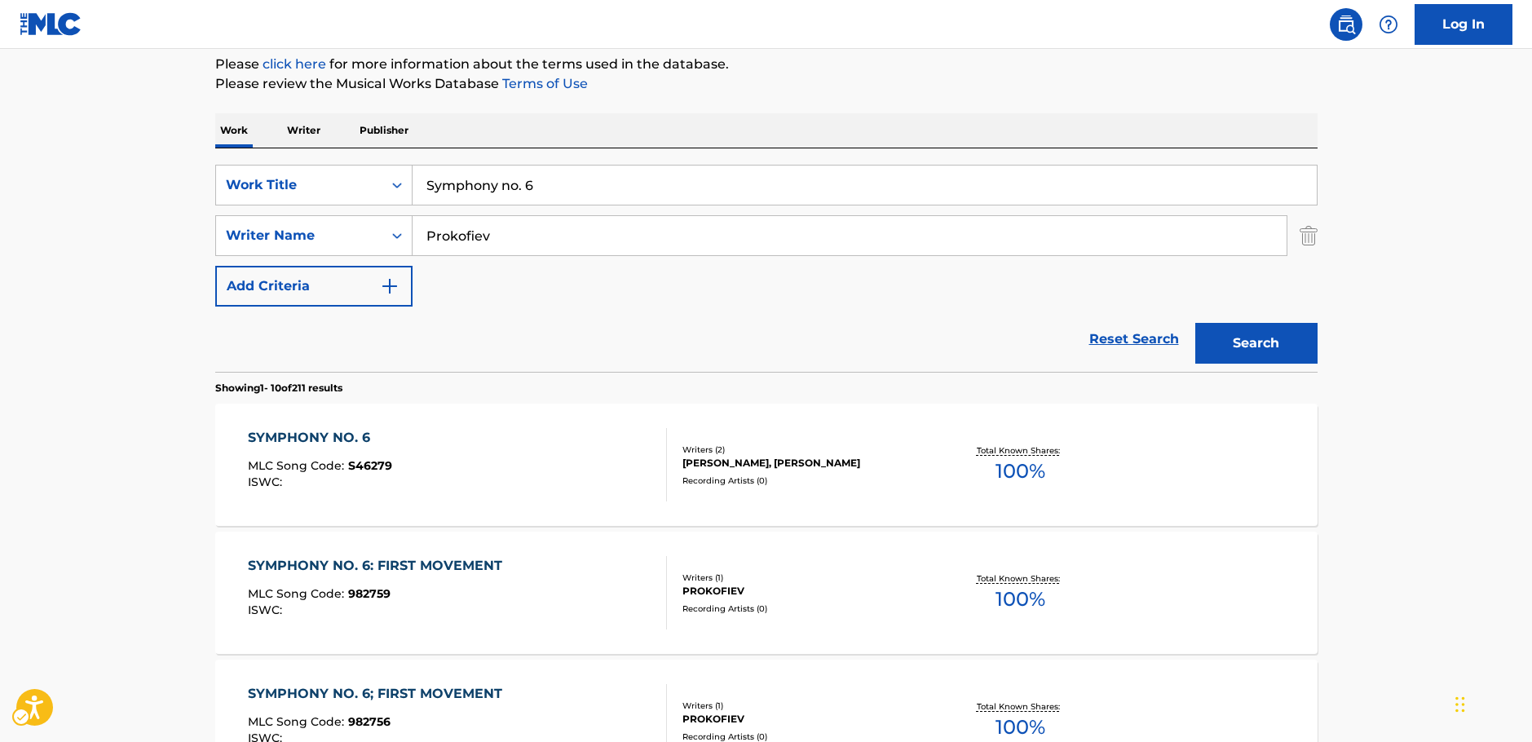
scroll to position [174, 0]
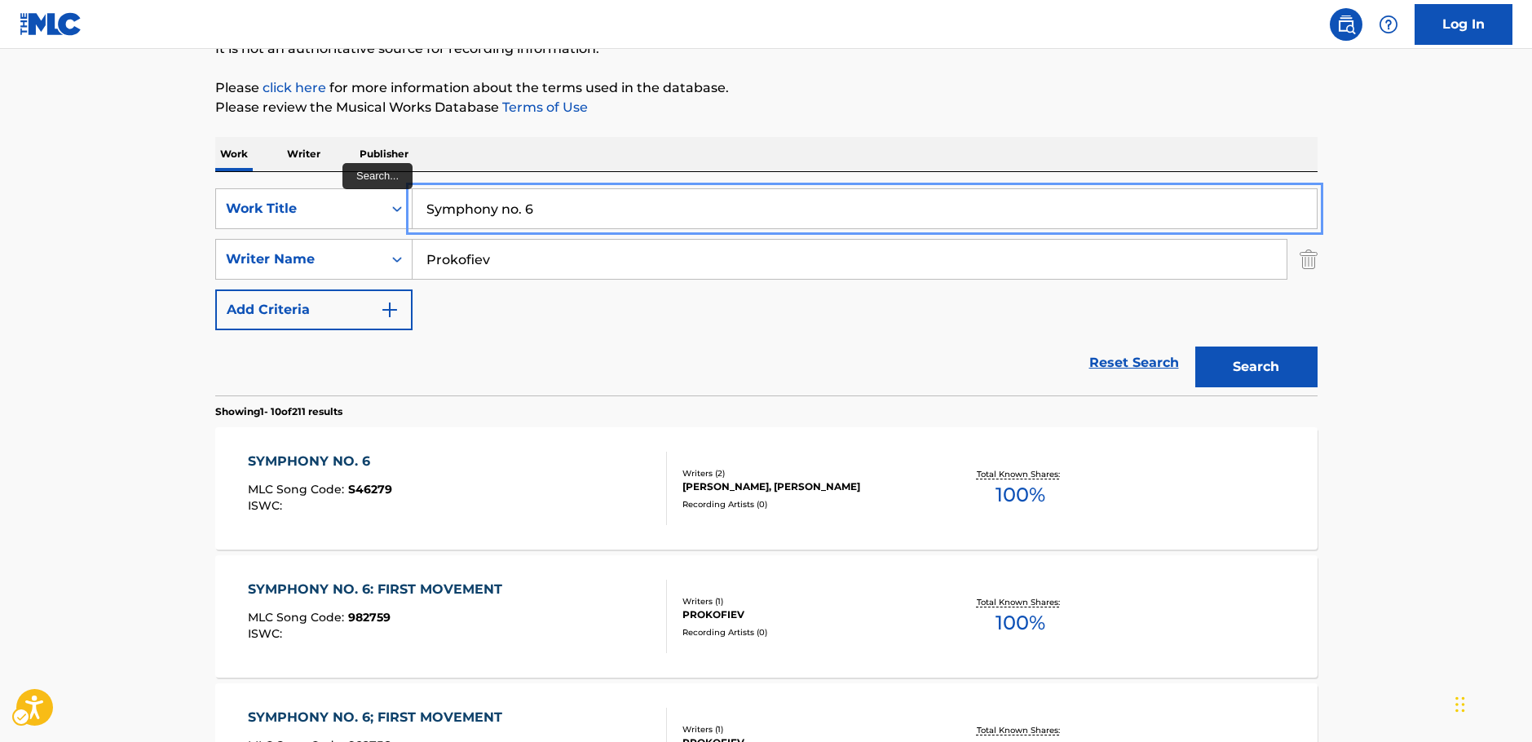
drag, startPoint x: 438, startPoint y: 208, endPoint x: 219, endPoint y: 175, distance: 221.7
paste input "[PERSON_NAME] LOVE Legend Star"
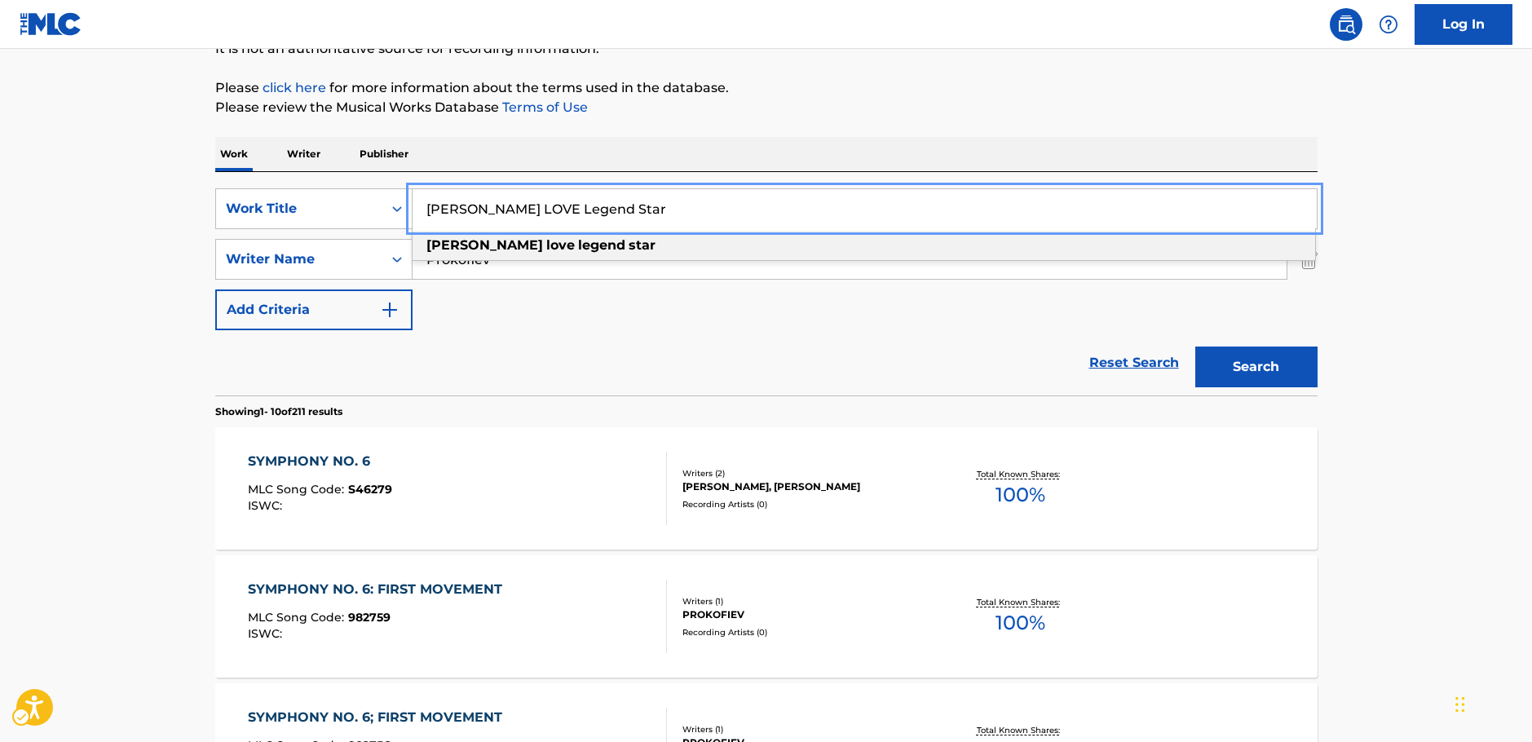
type input "[PERSON_NAME] LOVE Legend Star"
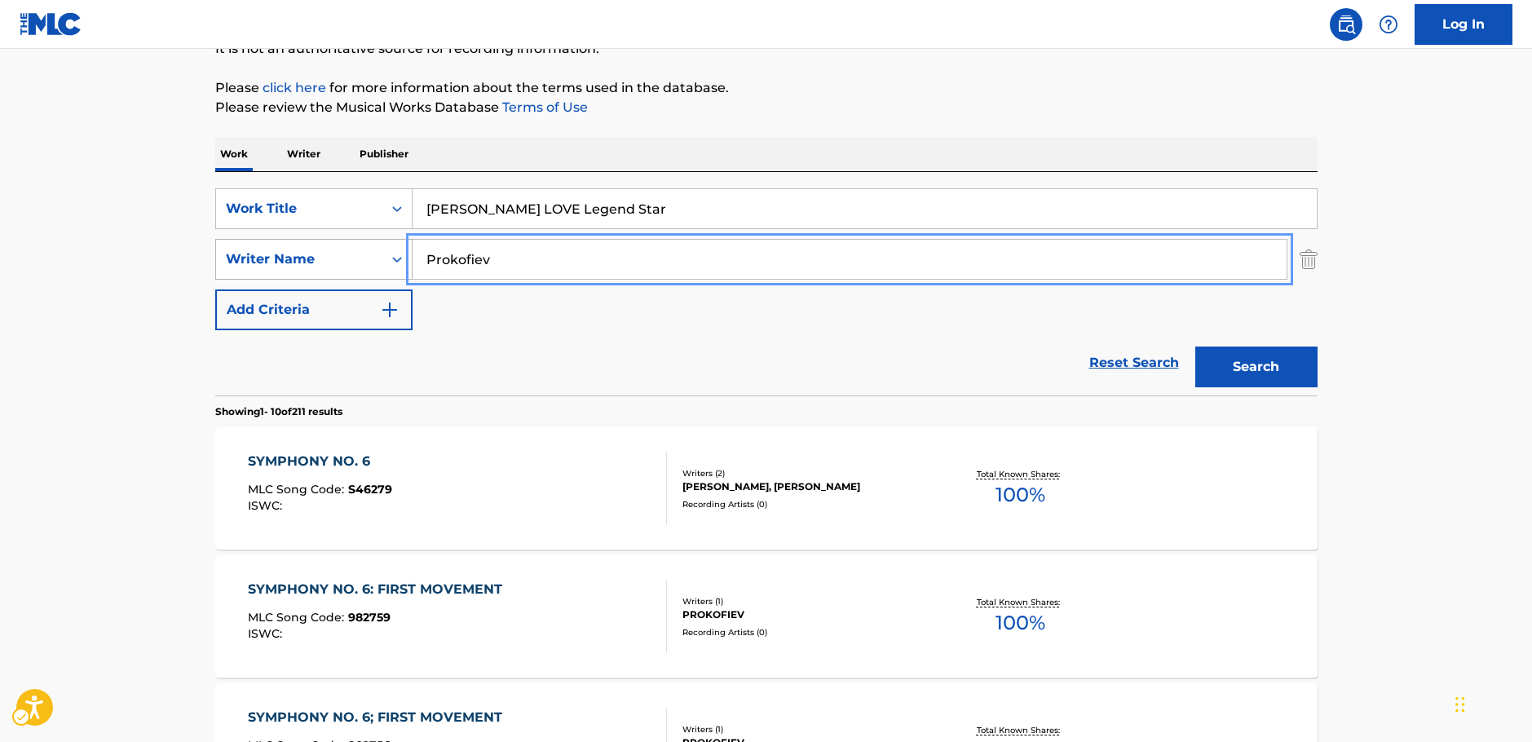
drag, startPoint x: 503, startPoint y: 265, endPoint x: 340, endPoint y: 257, distance: 163.3
click at [340, 257] on div "SearchWithCriteria3326895b-1fb4-4903-a0f0-c99c291a3761 Writer Name [PERSON_NAME]" at bounding box center [766, 259] width 1102 height 41
click at [1195, 347] on button "Search" at bounding box center [1256, 367] width 122 height 41
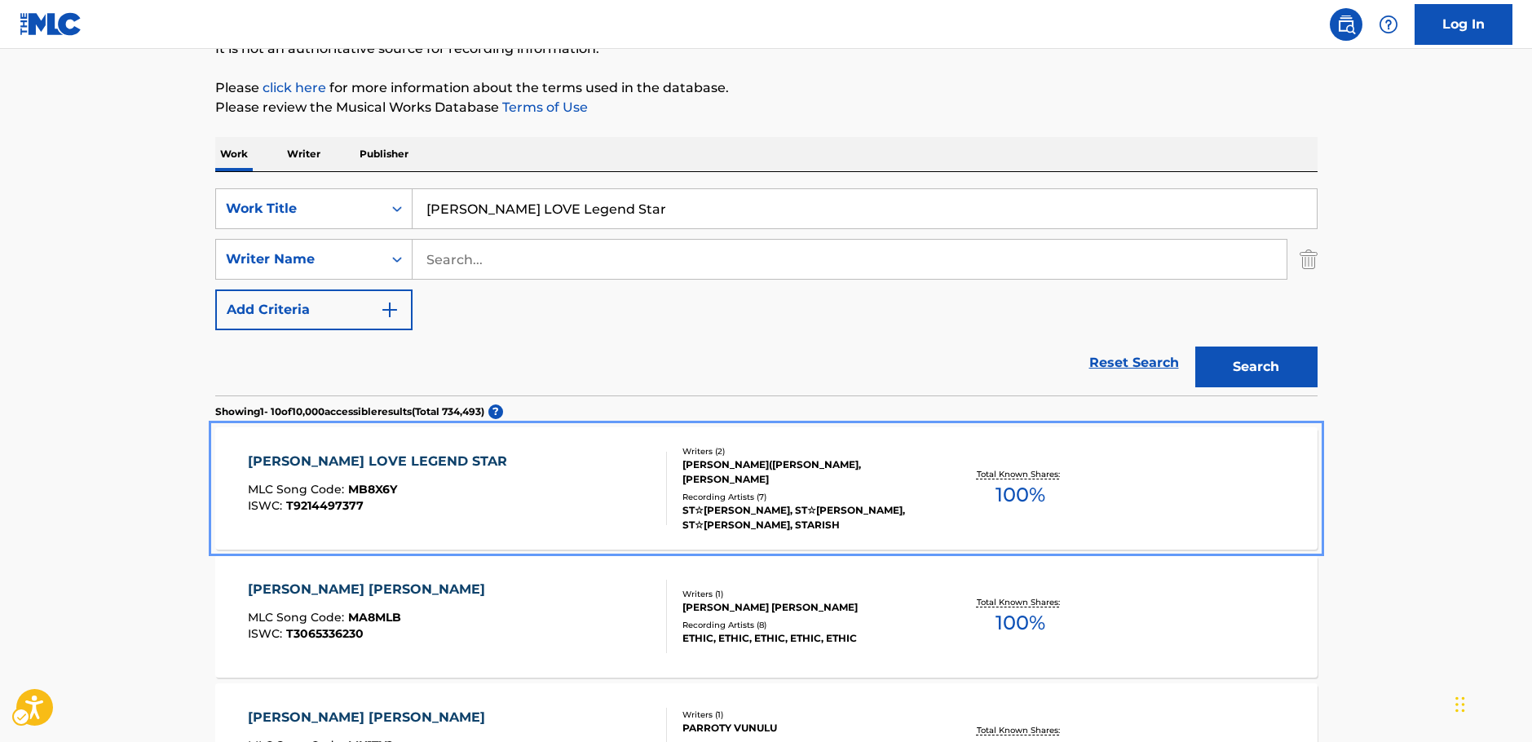
click at [504, 473] on div "[PERSON_NAME] LOVE LEGEND STAR MLC Song Code : MB8X6Y ISWC : T9214497377" at bounding box center [457, 488] width 419 height 73
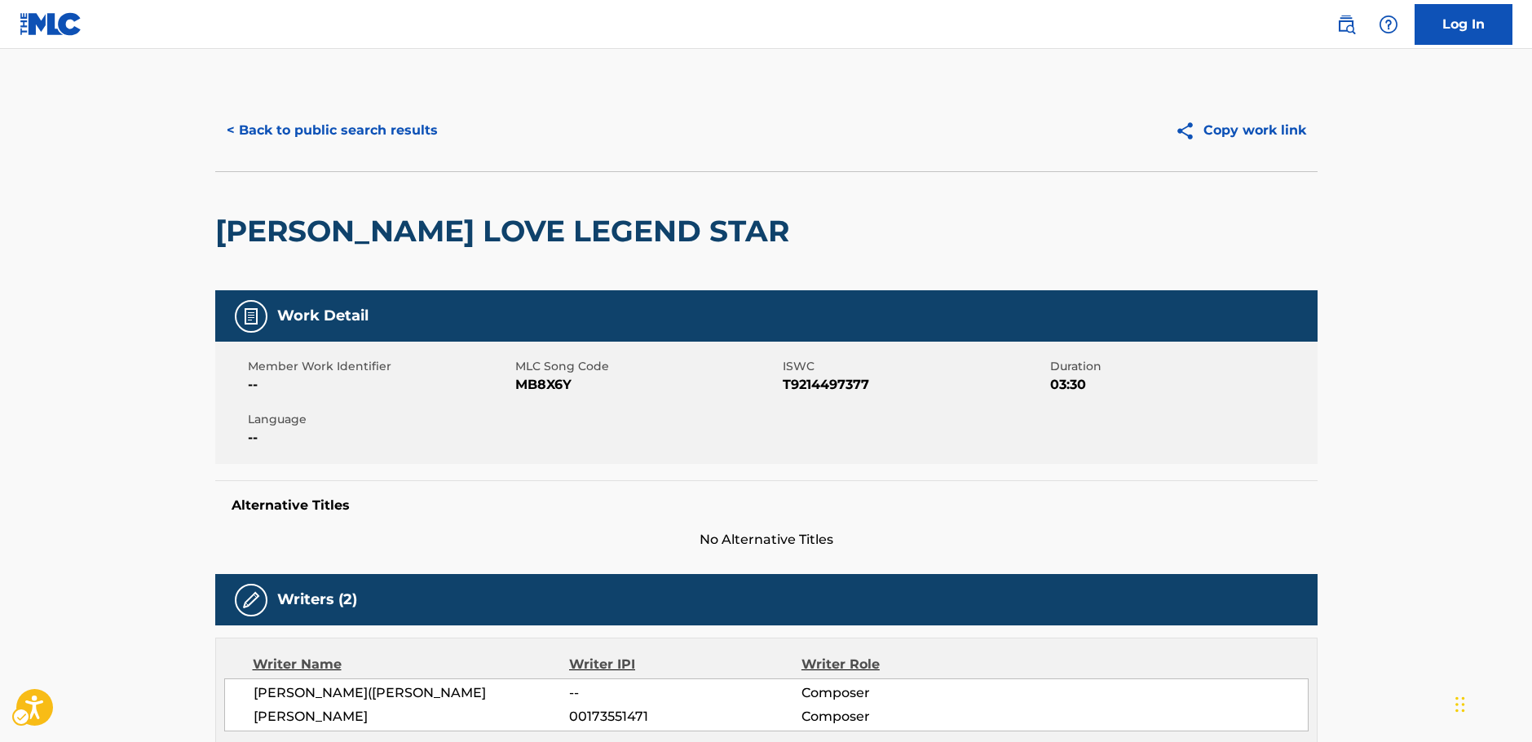
click at [551, 387] on span "MLC Song Code - MB8X6Y" at bounding box center [646, 385] width 263 height 20
drag, startPoint x: 551, startPoint y: 387, endPoint x: 543, endPoint y: 386, distance: 8.2
click at [550, 387] on span "MLC Song Code - MB8X6Y" at bounding box center [646, 385] width 263 height 20
copy span "MB8X6Y"
click at [806, 388] on span "ISWC - T9214497377" at bounding box center [914, 385] width 263 height 20
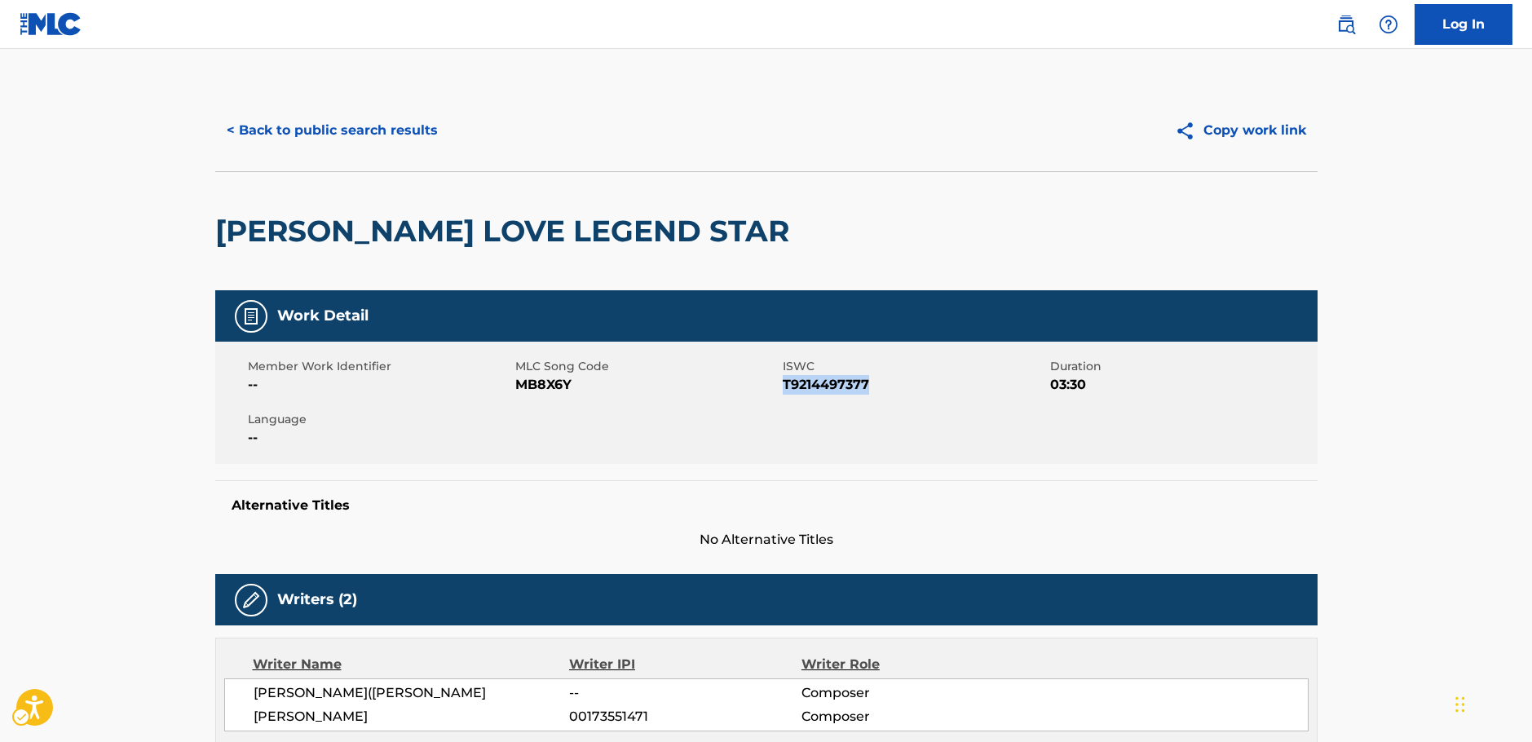
click at [806, 388] on span "ISWC - T9214497377" at bounding box center [914, 385] width 263 height 20
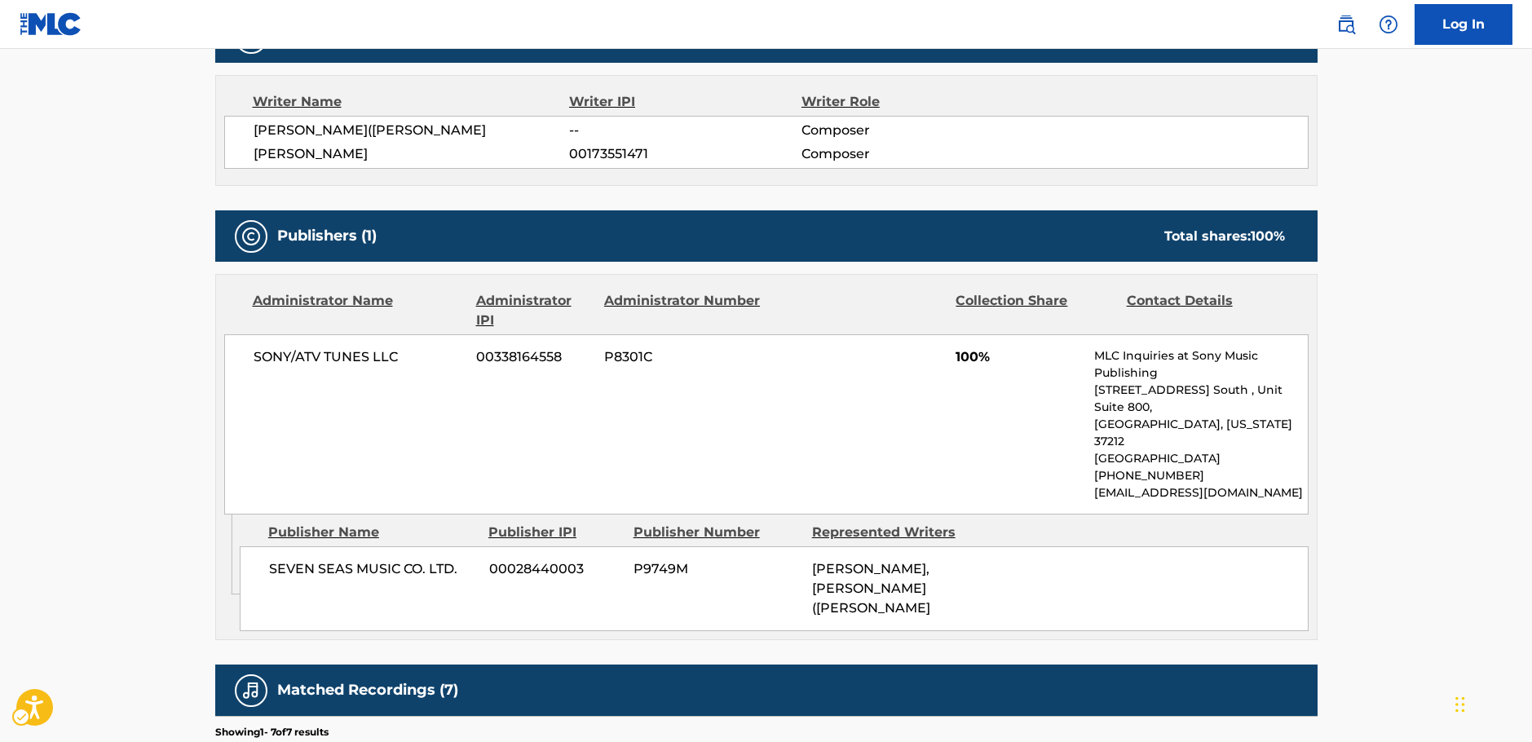
scroll to position [571, 0]
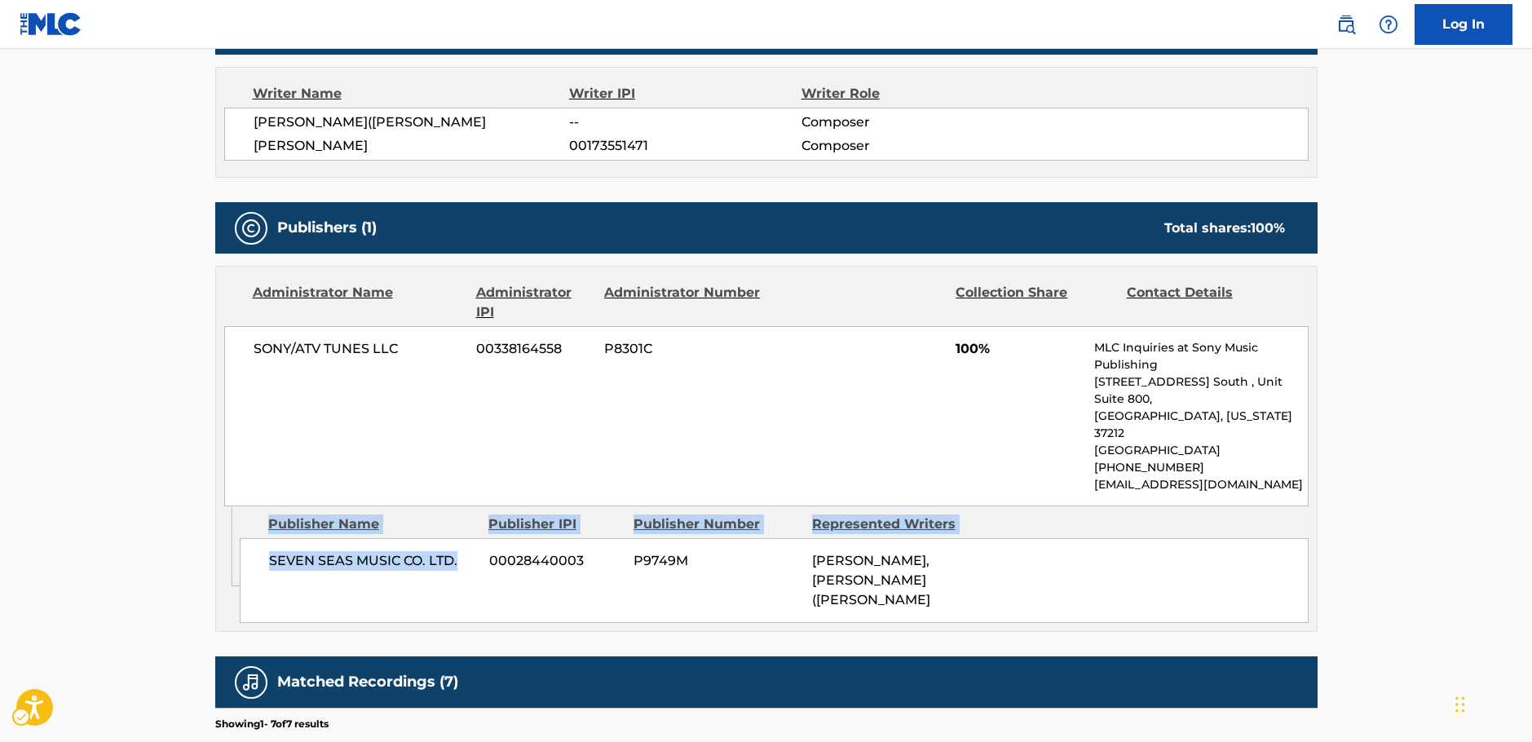
drag, startPoint x: 461, startPoint y: 541, endPoint x: 232, endPoint y: 542, distance: 228.3
click at [232, 542] on div "Admin Original Publisher Connecting Line Publisher Name Publisher IPI Publisher…" at bounding box center [766, 568] width 1101 height 125
click at [462, 551] on span "SEVEN SEAS MUSIC CO. LTD." at bounding box center [373, 561] width 208 height 20
drag, startPoint x: 398, startPoint y: 545, endPoint x: 279, endPoint y: 549, distance: 119.1
click at [279, 551] on span "SEVEN SEAS MUSIC CO. LTD." at bounding box center [373, 561] width 208 height 20
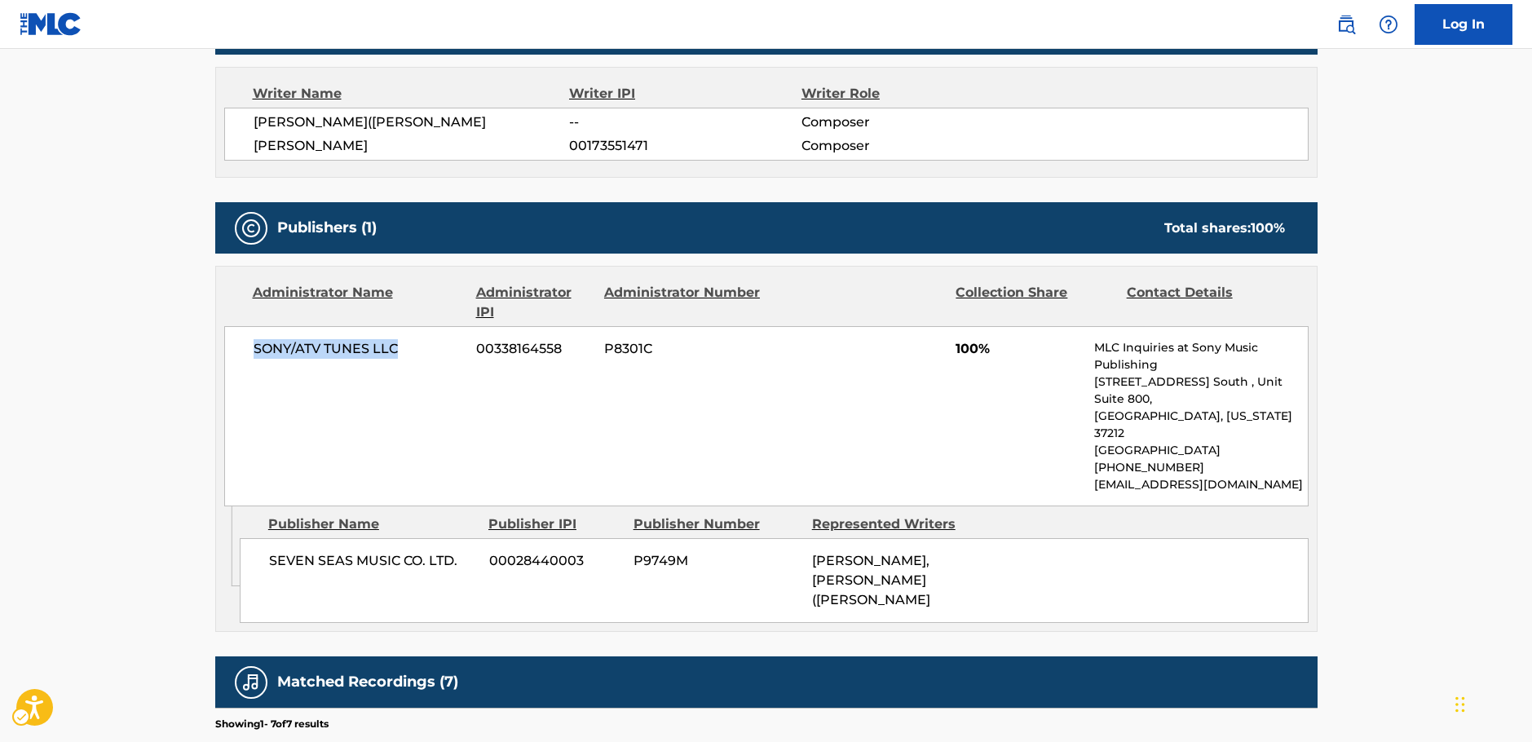
drag, startPoint x: 388, startPoint y: 373, endPoint x: 254, endPoint y: 373, distance: 134.5
click at [254, 359] on span "SONY/ATV TUNES LLC" at bounding box center [359, 349] width 211 height 20
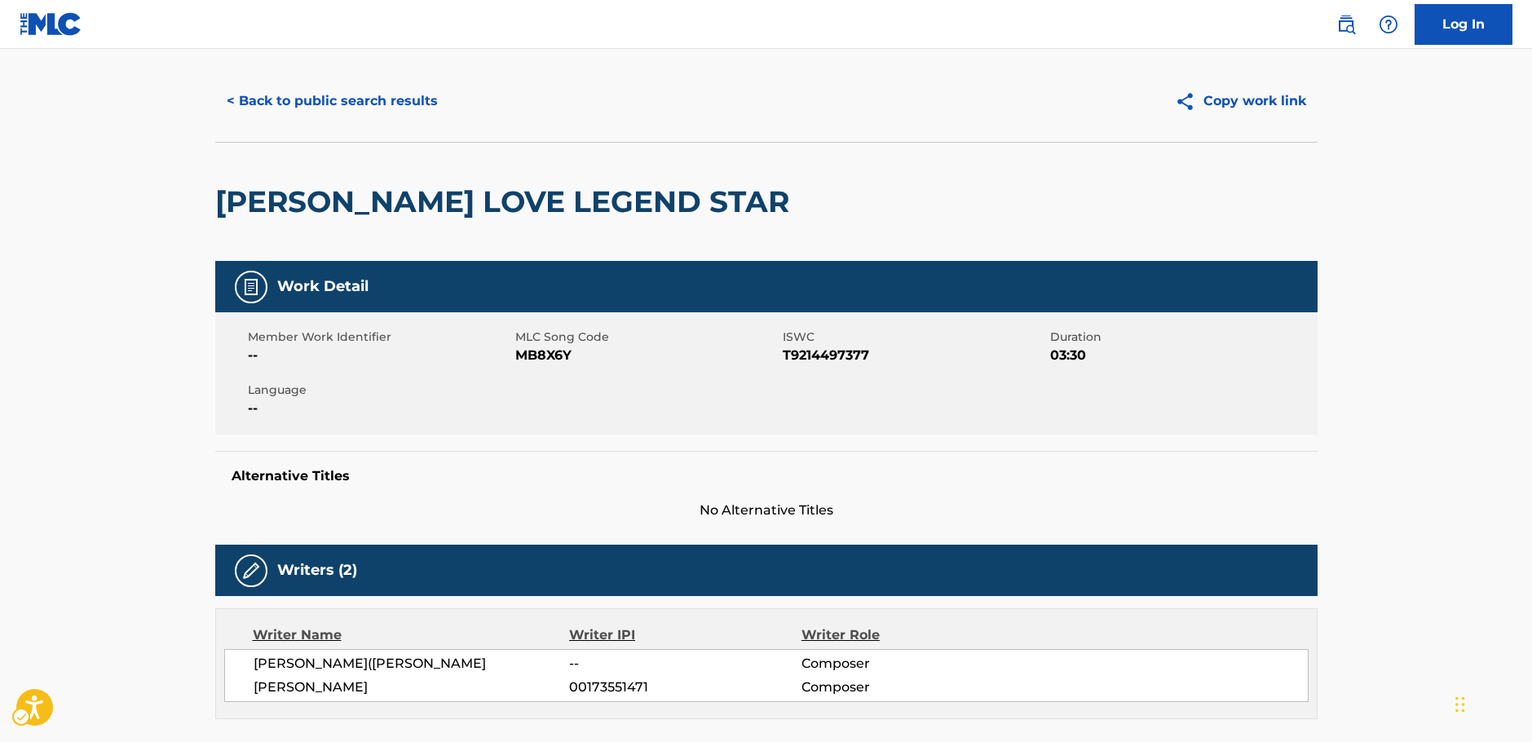
scroll to position [0, 0]
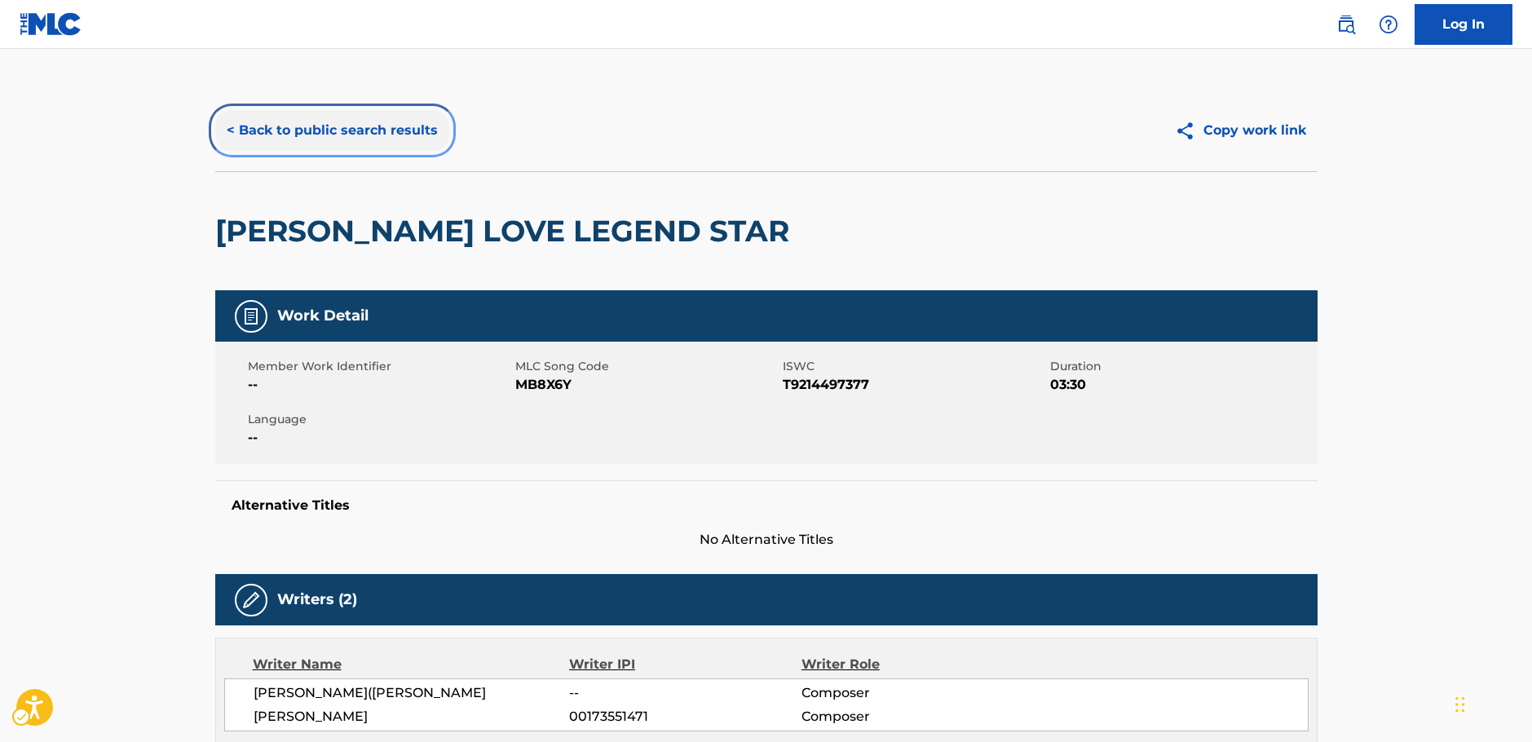
drag, startPoint x: 338, startPoint y: 121, endPoint x: 336, endPoint y: 130, distance: 9.9
click at [333, 123] on button "< Back to public search results" at bounding box center [332, 130] width 234 height 41
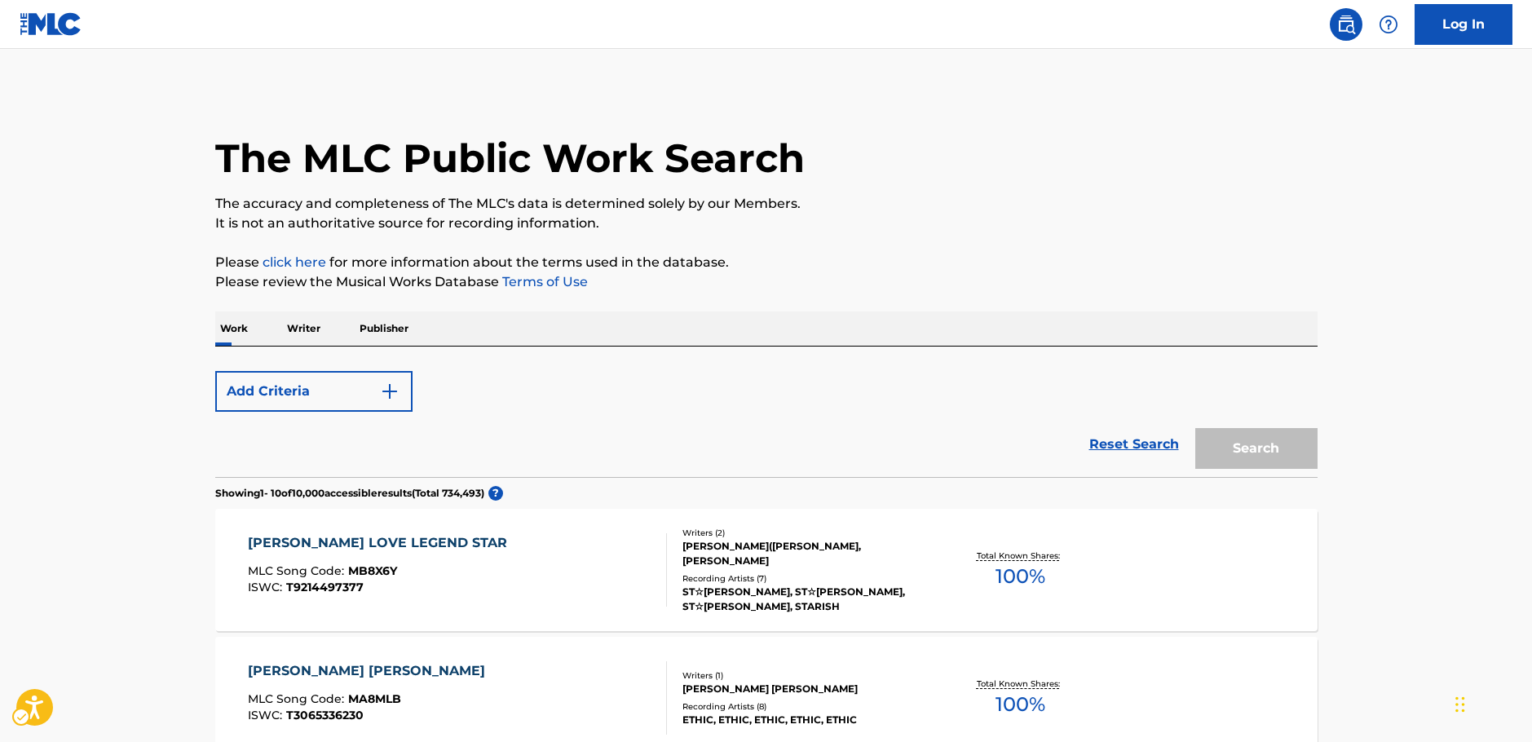
scroll to position [174, 0]
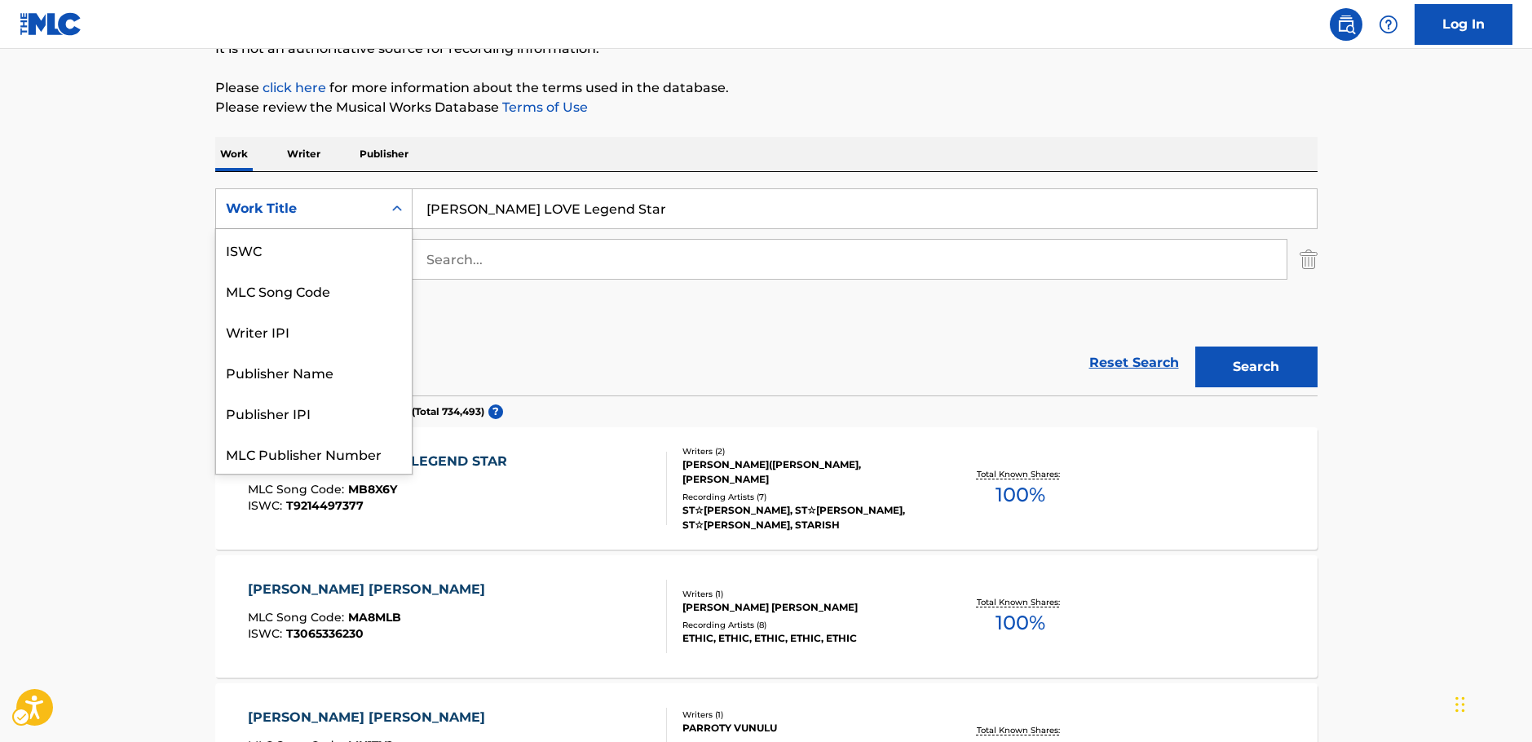
click at [388, 204] on div "Search Form" at bounding box center [396, 208] width 29 height 29
drag, startPoint x: 337, startPoint y: 245, endPoint x: 397, endPoint y: 239, distance: 60.7
click at [336, 245] on div "MLC Song Code" at bounding box center [314, 249] width 196 height 41
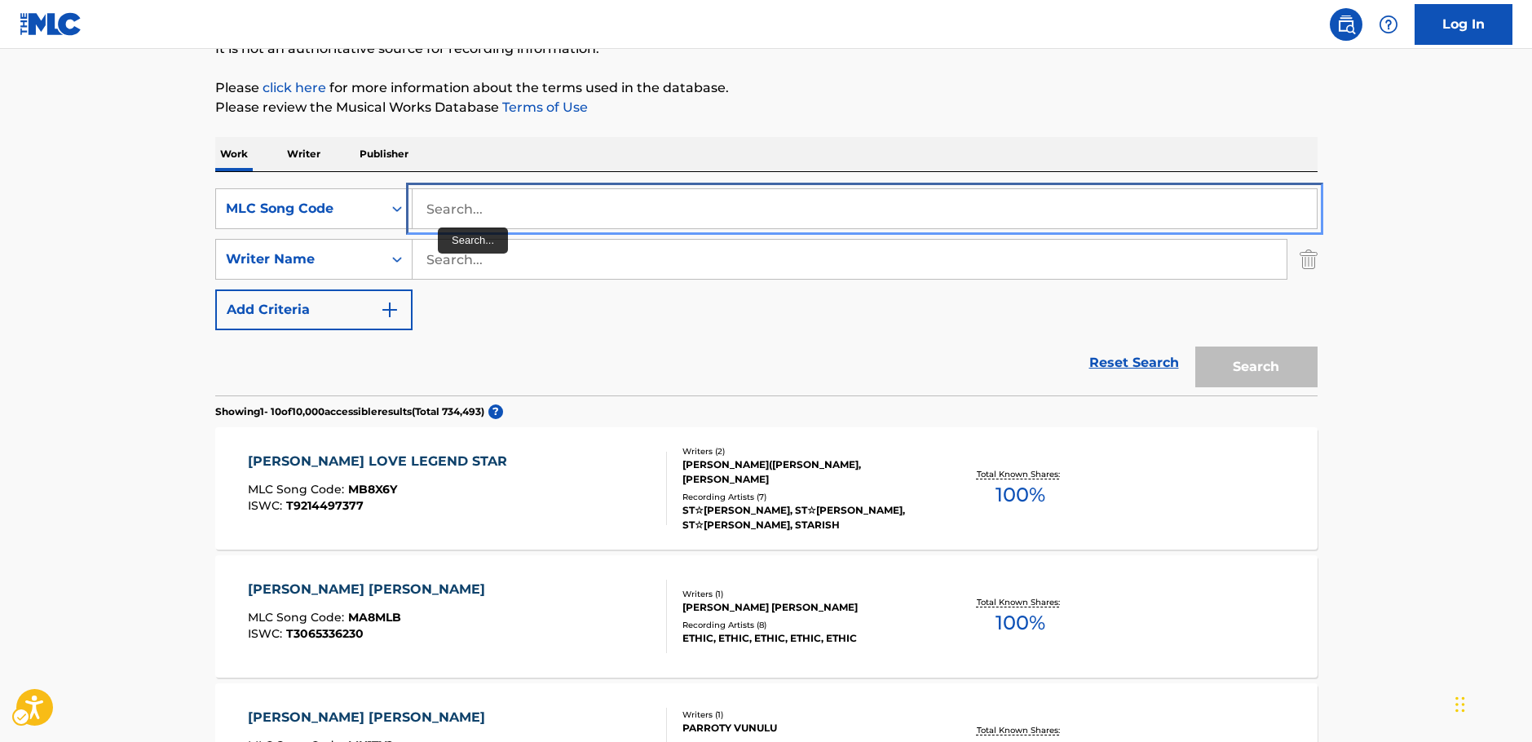
click at [453, 217] on input "Search..." at bounding box center [865, 208] width 904 height 39
paste input "M2332F"
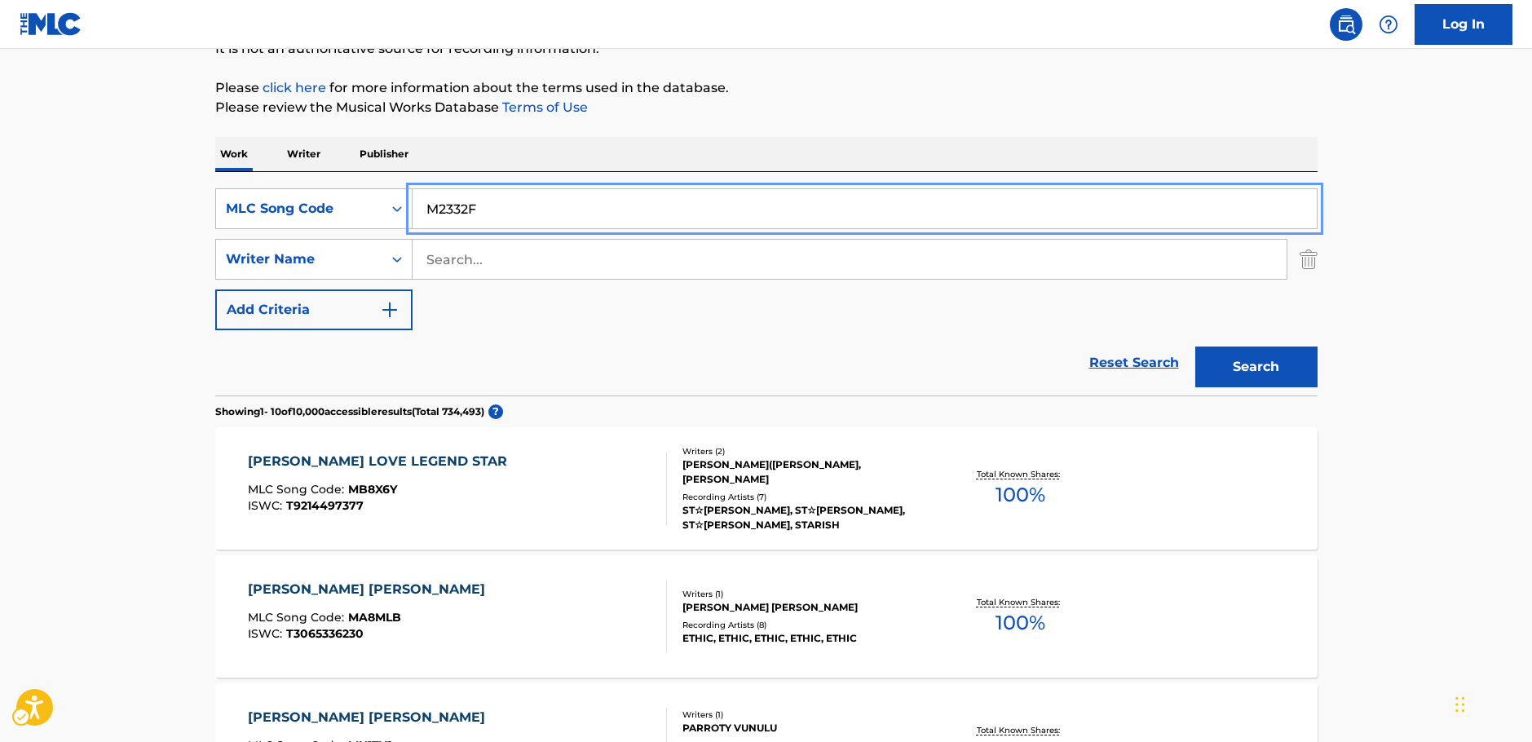
type input "M2332F"
click at [1255, 359] on button "Search" at bounding box center [1256, 367] width 122 height 41
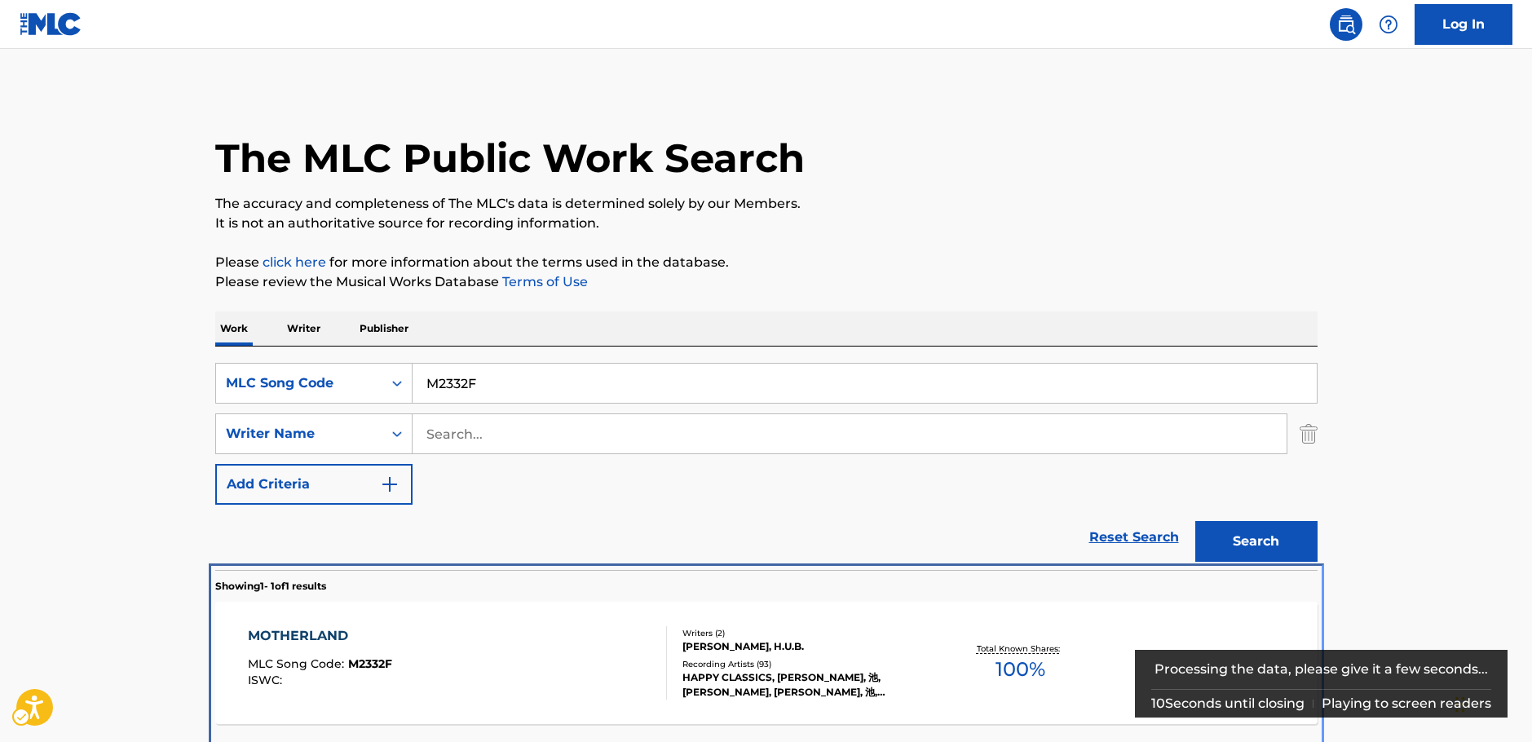
scroll to position [59, 0]
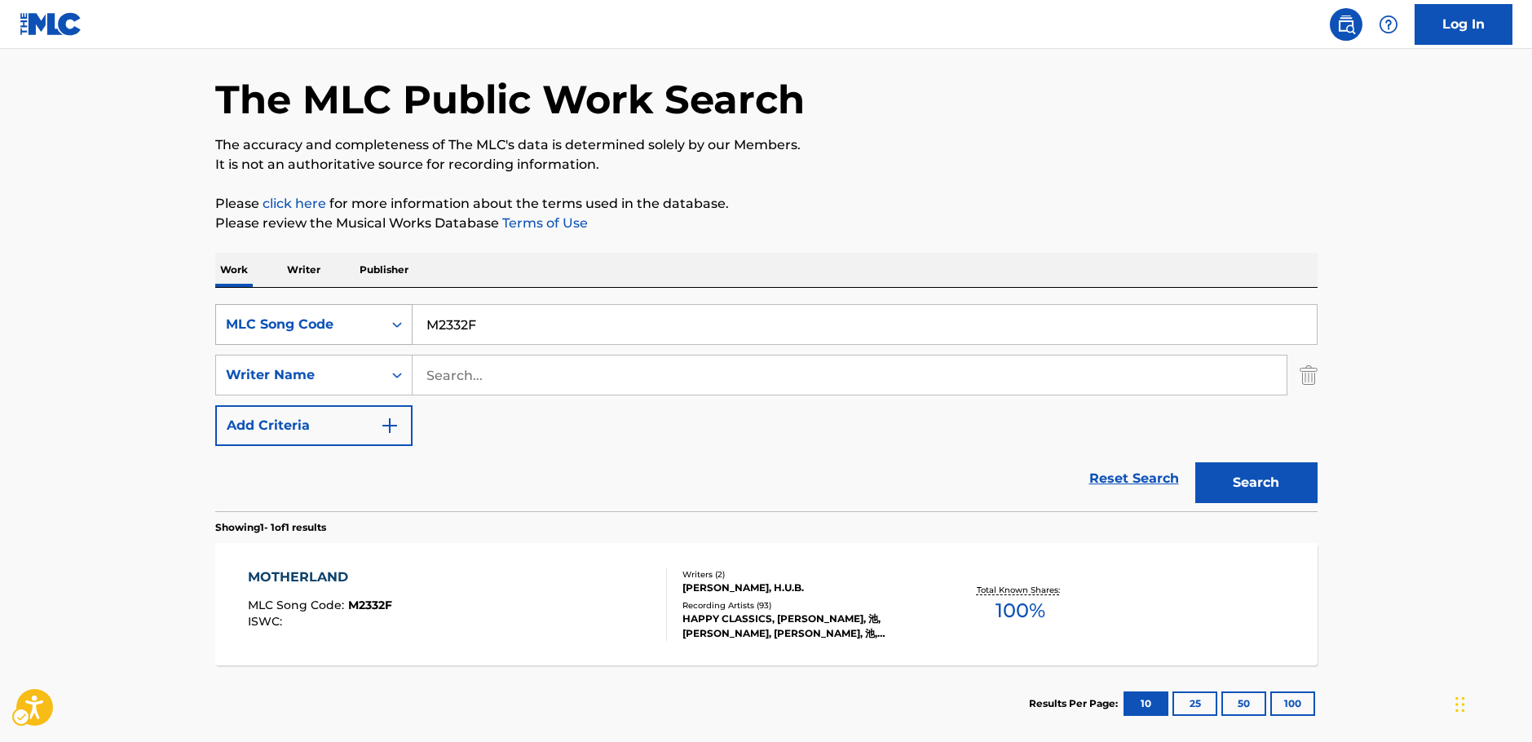
click at [386, 326] on div "Search Form" at bounding box center [396, 324] width 29 height 29
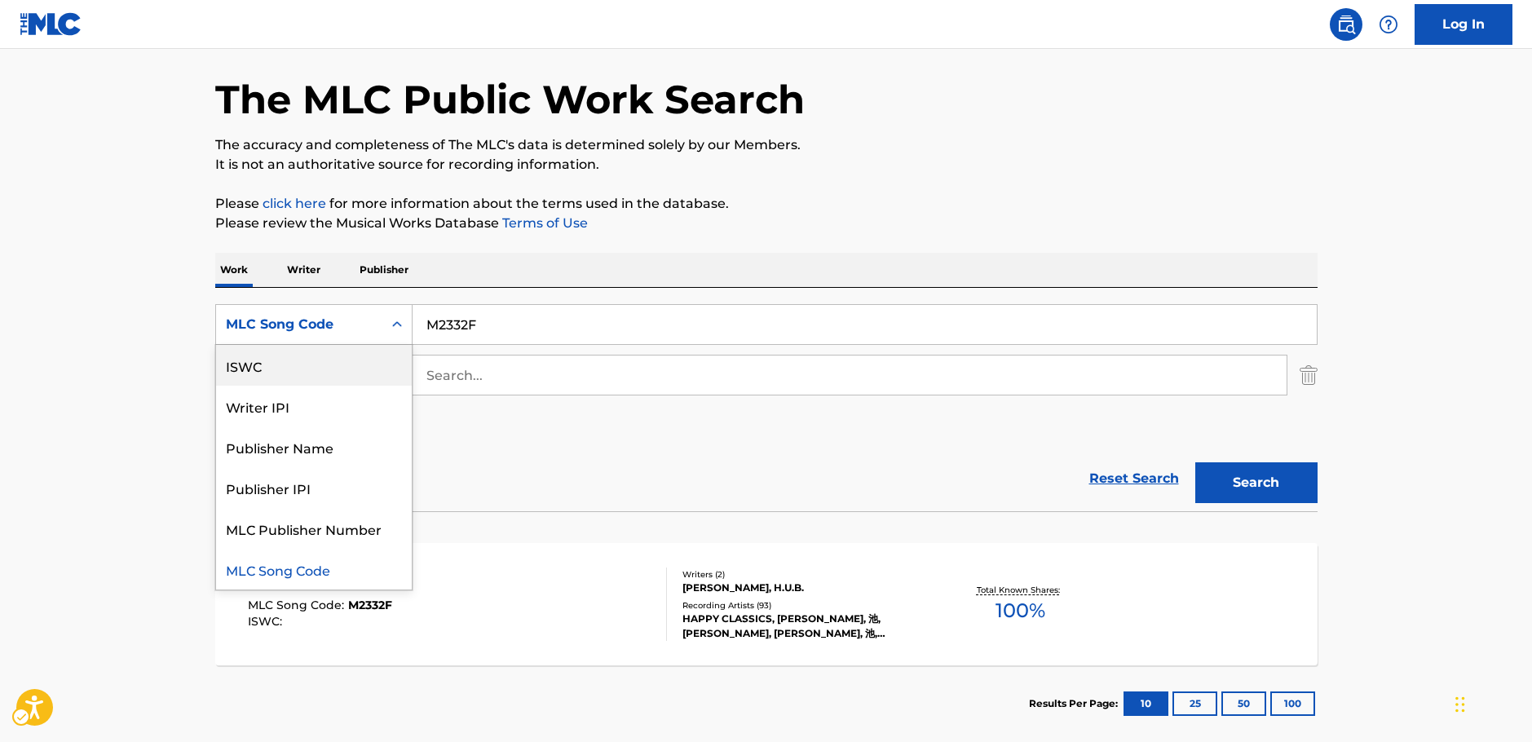
scroll to position [0, 0]
click at [289, 375] on div "Work Title" at bounding box center [314, 365] width 196 height 41
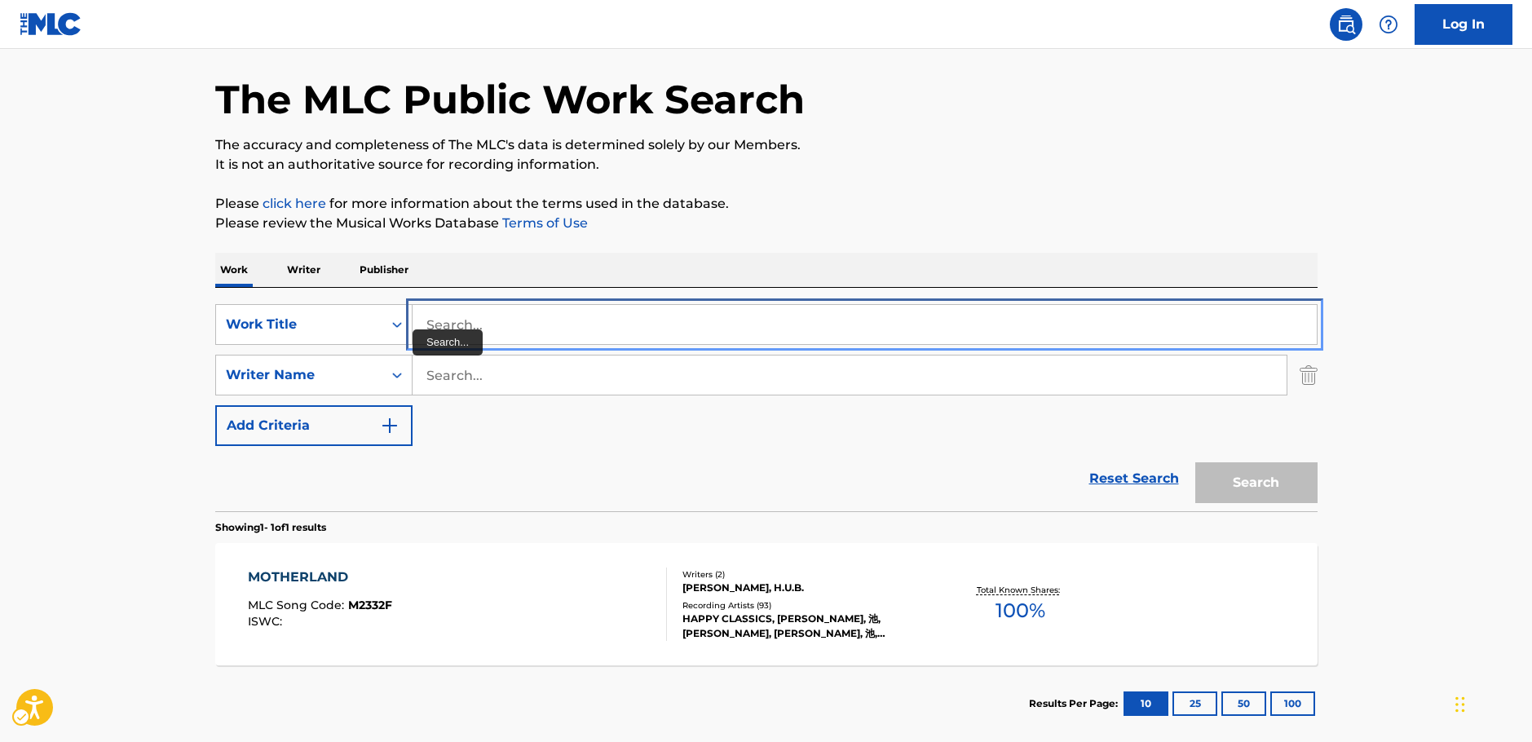
click at [417, 323] on input "Search..." at bounding box center [865, 324] width 904 height 39
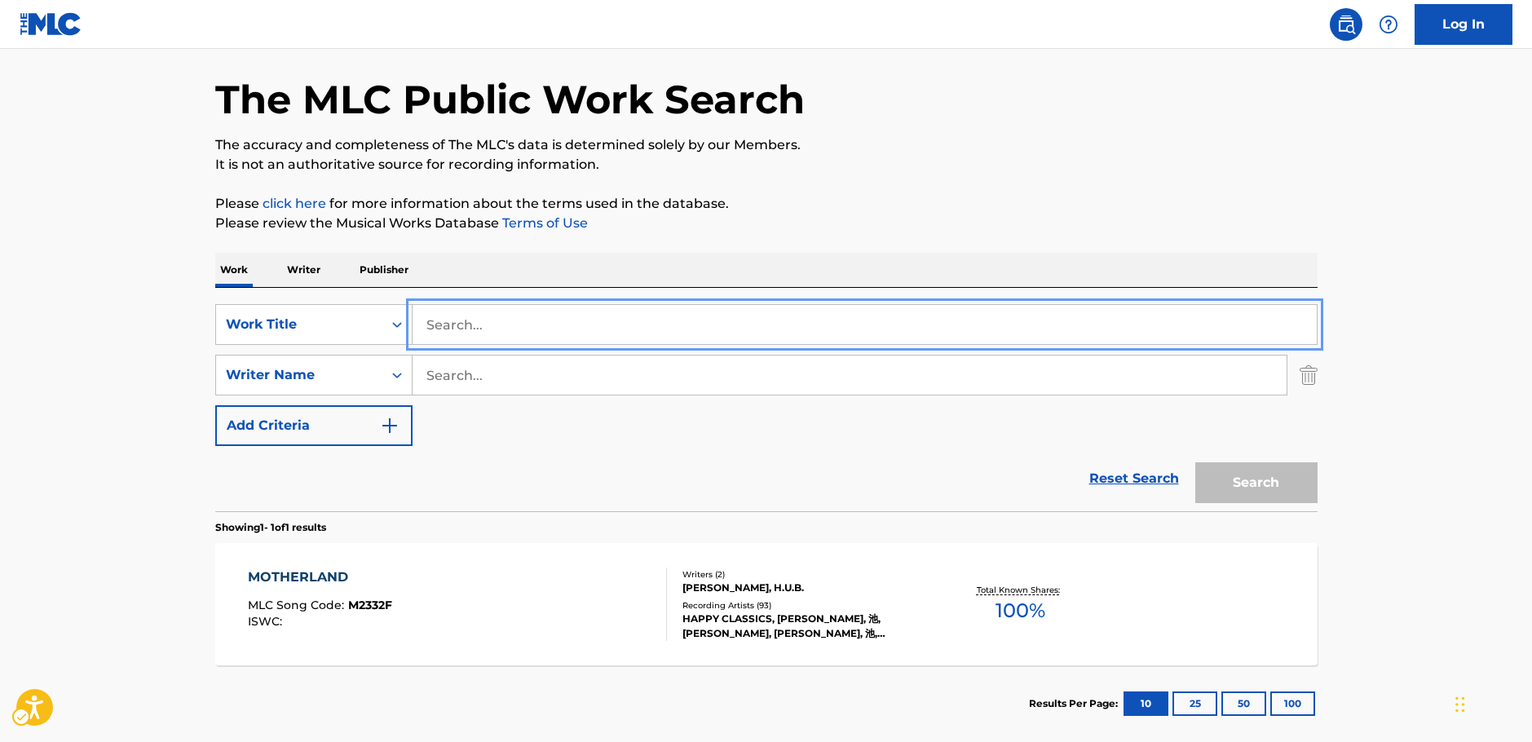
paste input "POOZU"
type input "POOZU"
click at [60, 339] on main "The MLC Public Work Search The accuracy and completeness of The MLC's data is d…" at bounding box center [766, 370] width 1532 height 760
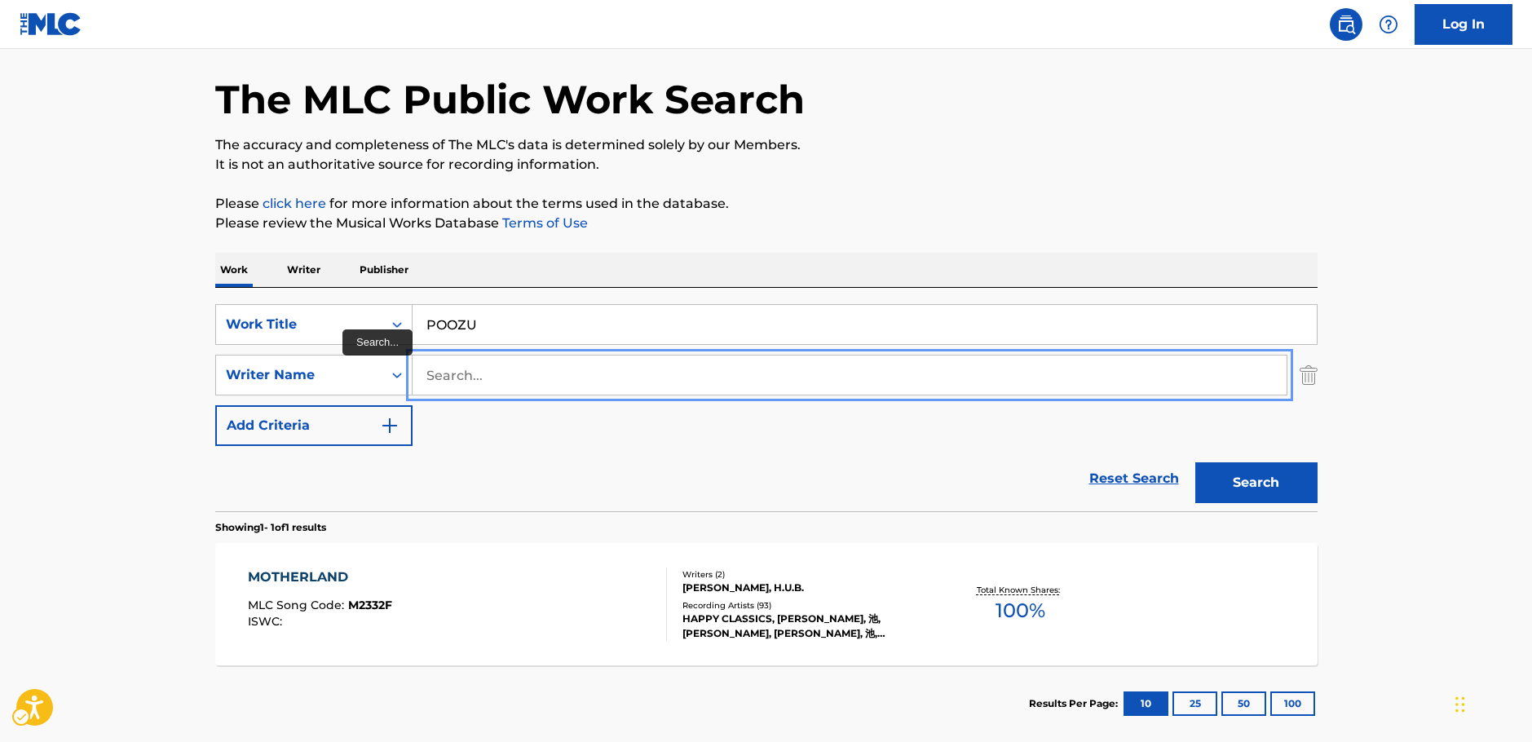
click at [510, 374] on input "Search..." at bounding box center [850, 375] width 874 height 39
click at [1257, 477] on button "Search" at bounding box center [1256, 482] width 122 height 41
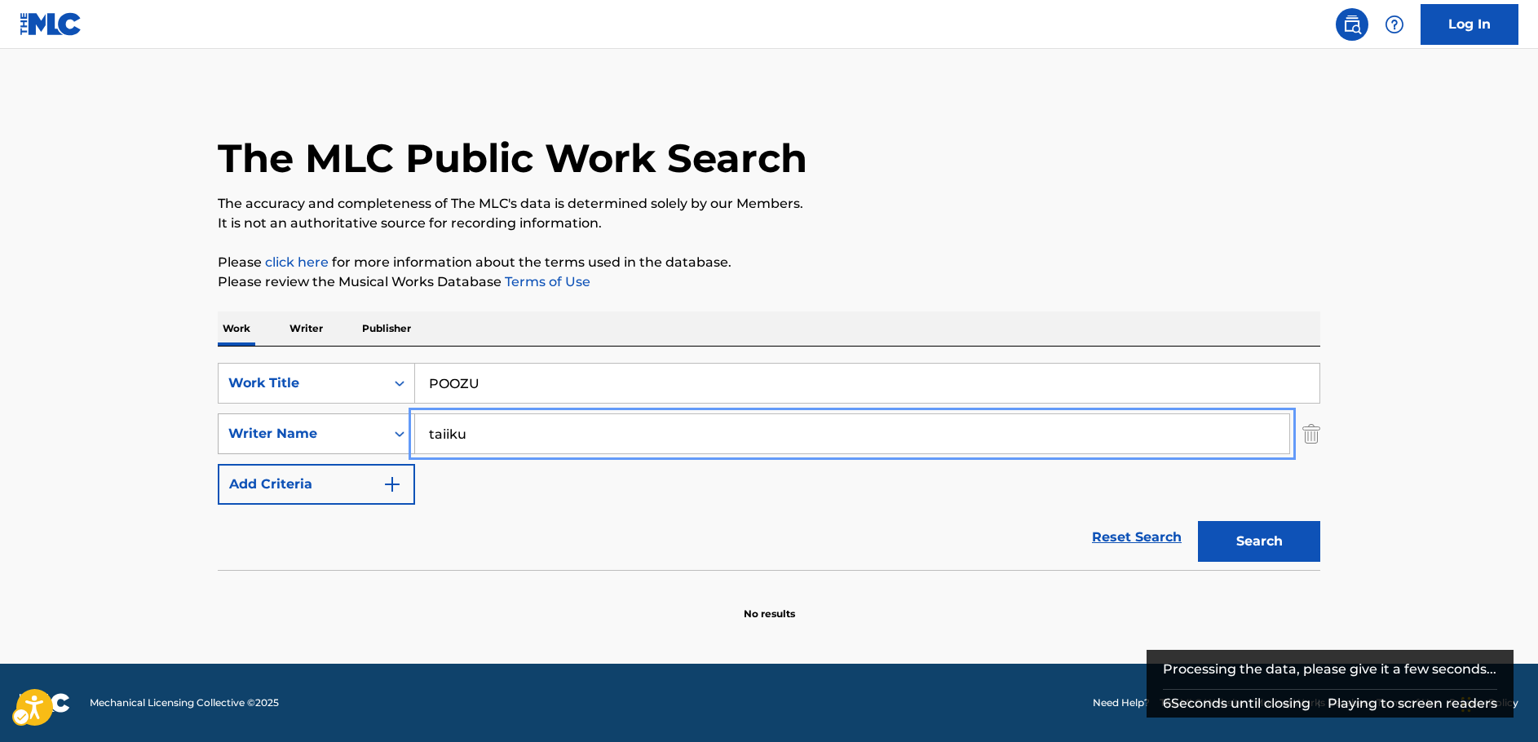
drag, startPoint x: 453, startPoint y: 430, endPoint x: 374, endPoint y: 431, distance: 78.3
click at [374, 431] on div "SearchWithCriteria3326895b-1fb4-4903-a0f0-c99c291a3761 Writer Name [PERSON_NAME]" at bounding box center [769, 433] width 1102 height 41
paste input "OKAZAKI"
type input "OKAZAKI"
click at [1239, 541] on button "Search" at bounding box center [1259, 541] width 122 height 41
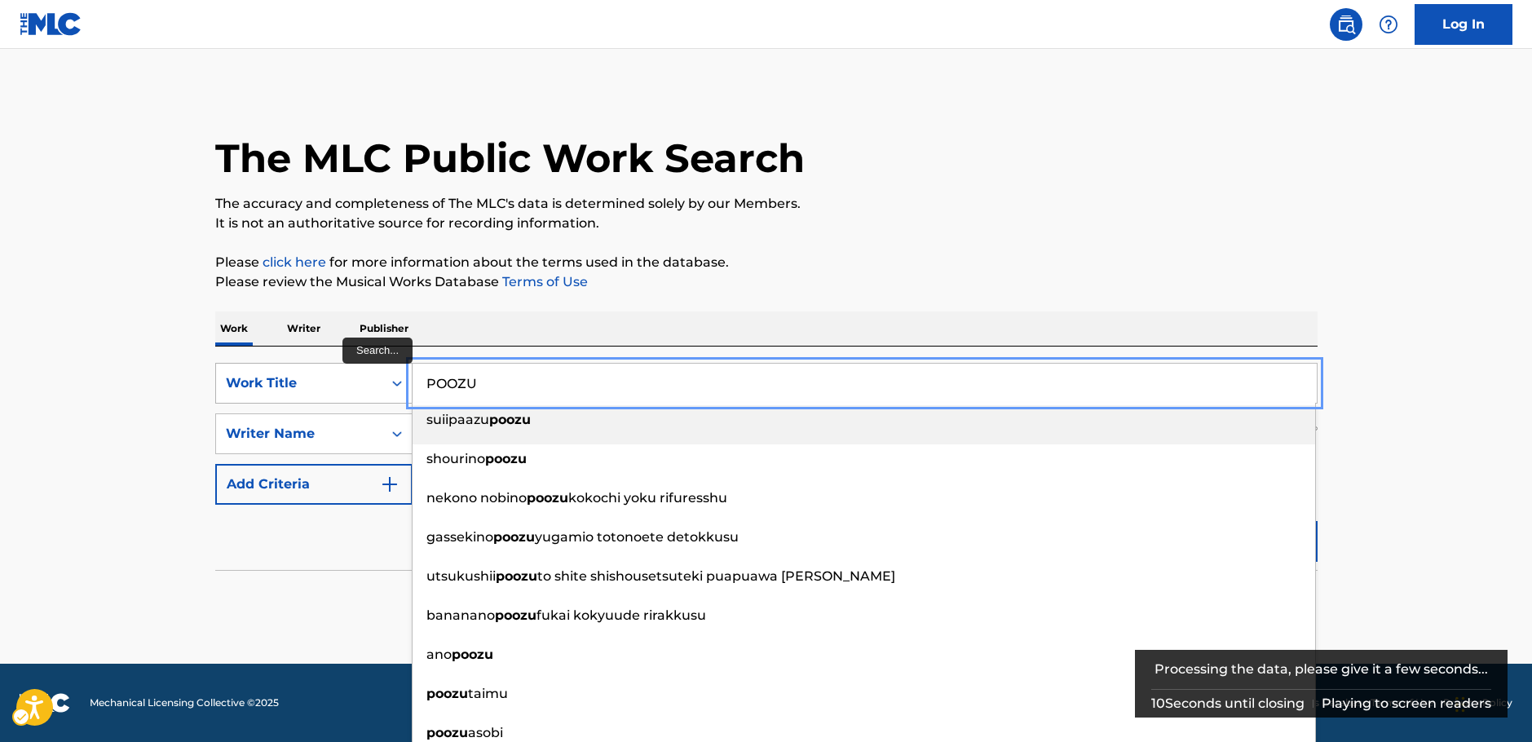
drag, startPoint x: 486, startPoint y: 383, endPoint x: 316, endPoint y: 373, distance: 169.9
click at [316, 375] on div "SearchWithCriteria3b23d3ef-f3db-4106-814a-e9362dd75237 Work Title POOZU suiipaa…" at bounding box center [766, 383] width 1102 height 41
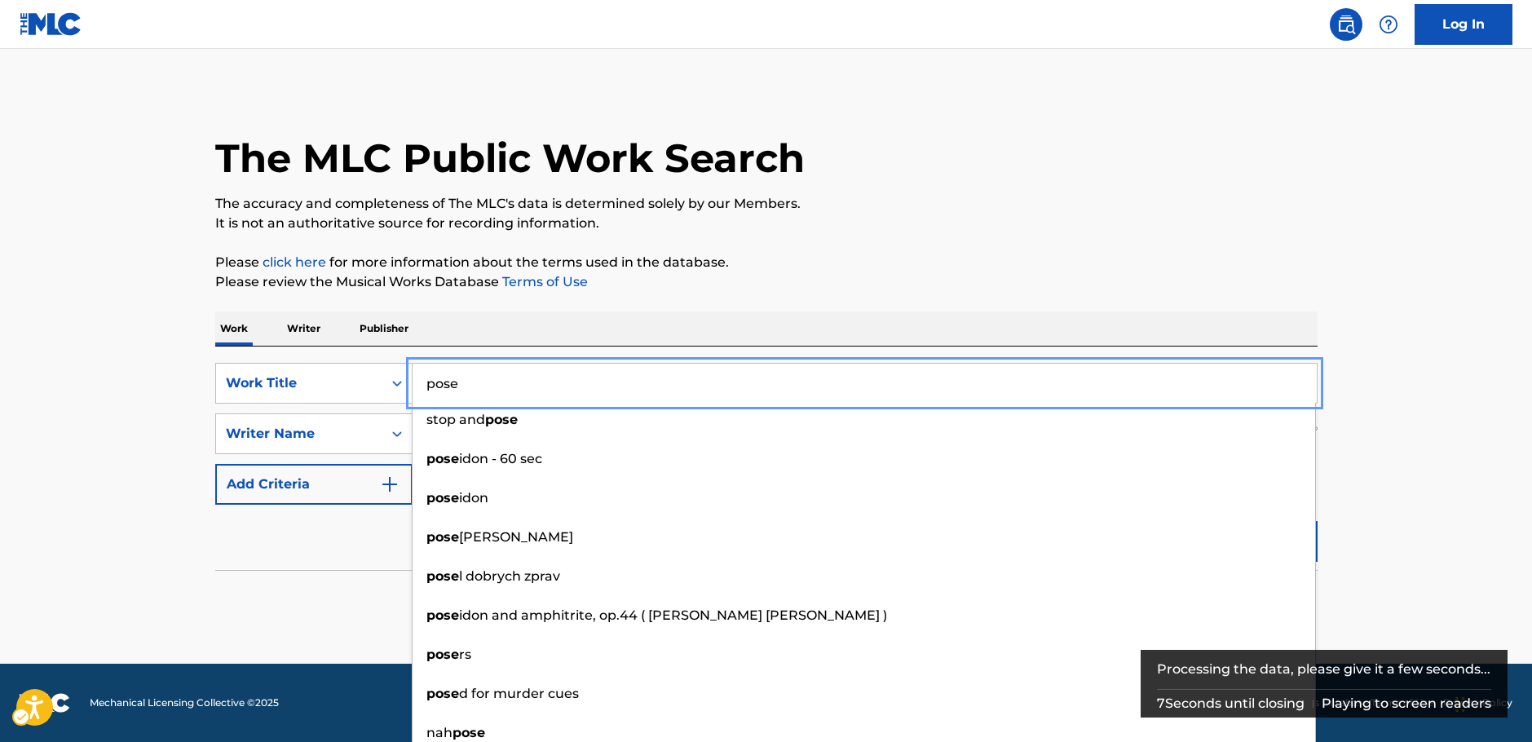
type input "pose"
drag, startPoint x: 1388, startPoint y: 465, endPoint x: 1379, endPoint y: 467, distance: 9.3
click at [1380, 466] on main "The MLC Public Work Search The accuracy and completeness of The MLC's data is d…" at bounding box center [766, 356] width 1532 height 615
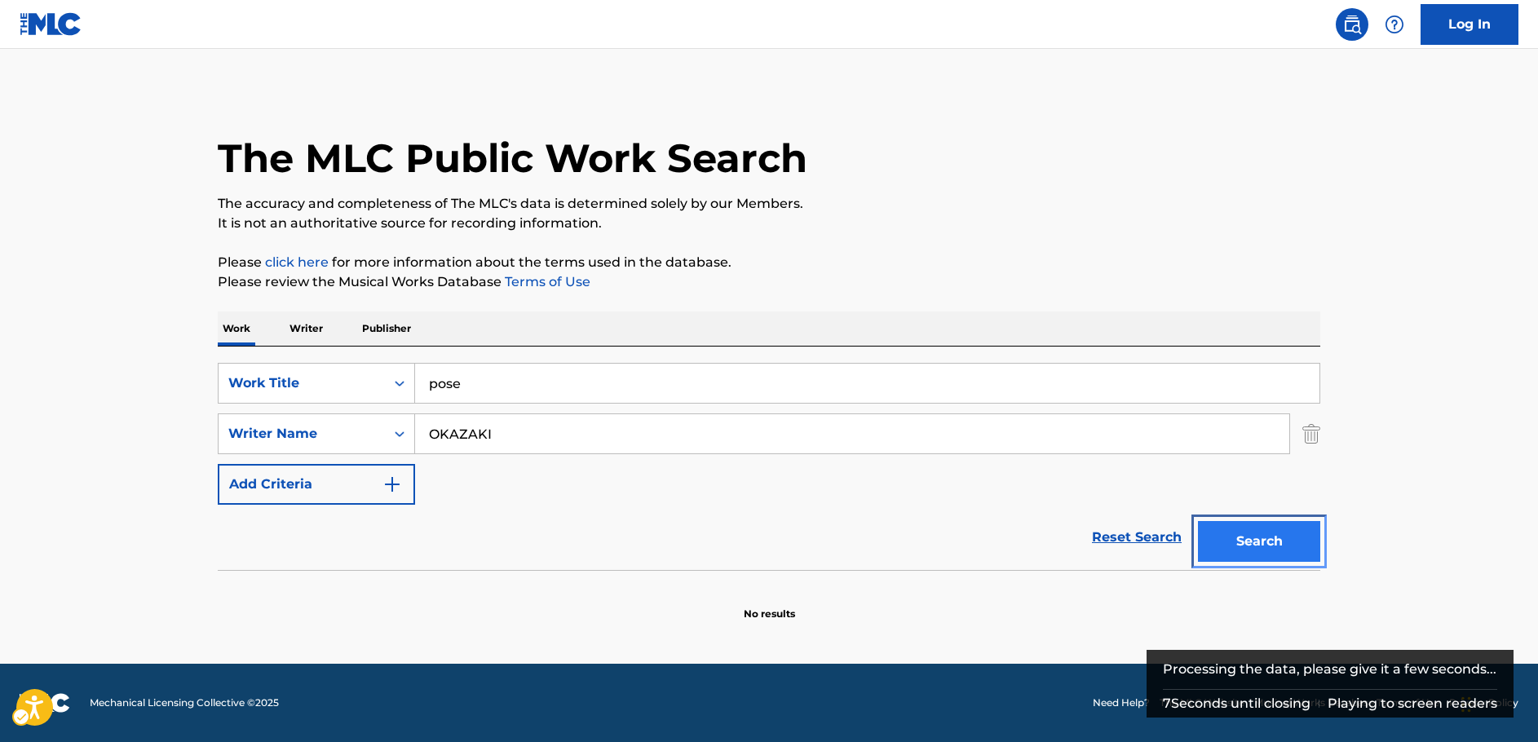
click at [1298, 539] on button "Search" at bounding box center [1259, 541] width 122 height 41
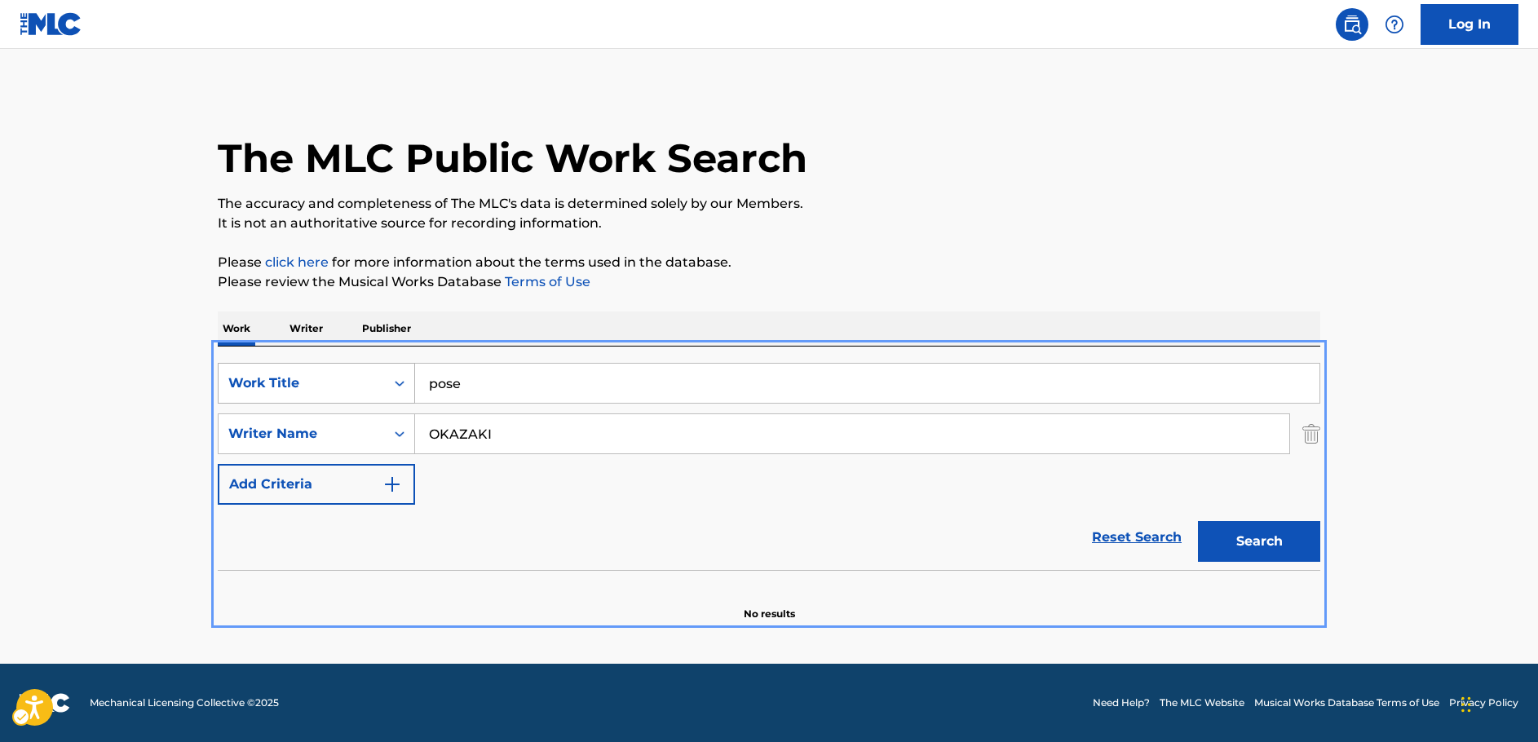
click at [382, 383] on div "Work Title" at bounding box center [302, 383] width 166 height 31
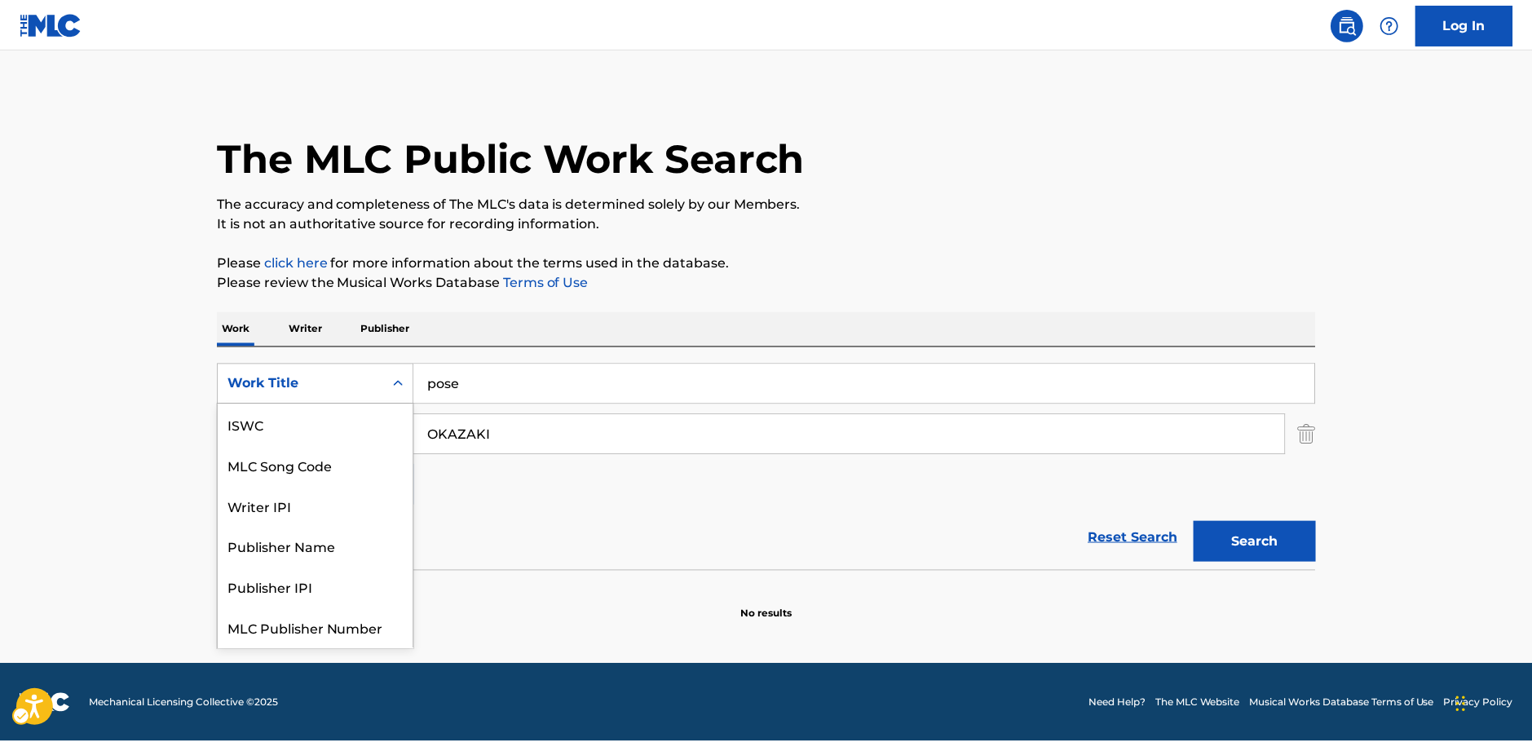
scroll to position [41, 0]
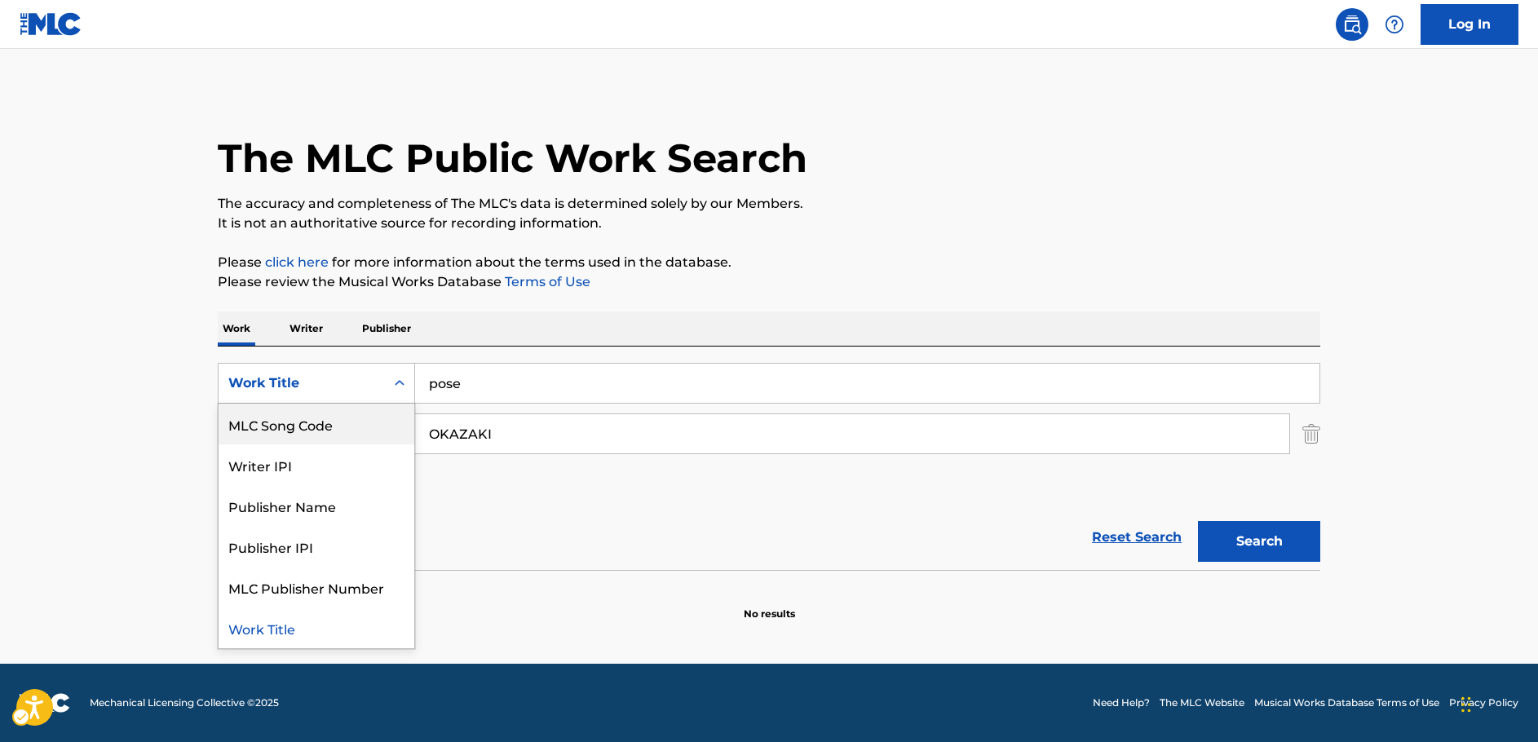
click at [333, 418] on div "MLC Song Code" at bounding box center [317, 424] width 196 height 41
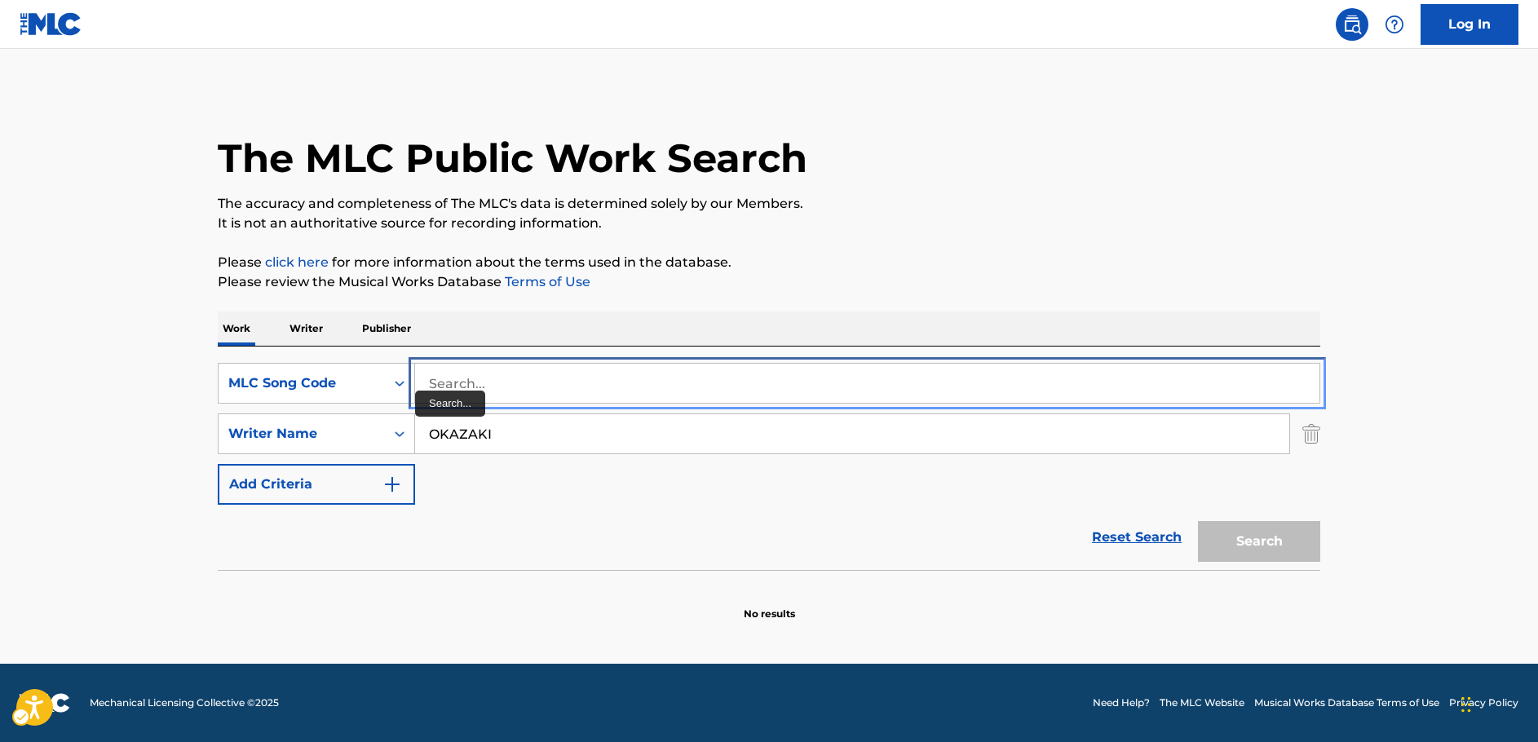
click at [443, 378] on input "Search..." at bounding box center [867, 383] width 904 height 39
paste input "X39614"
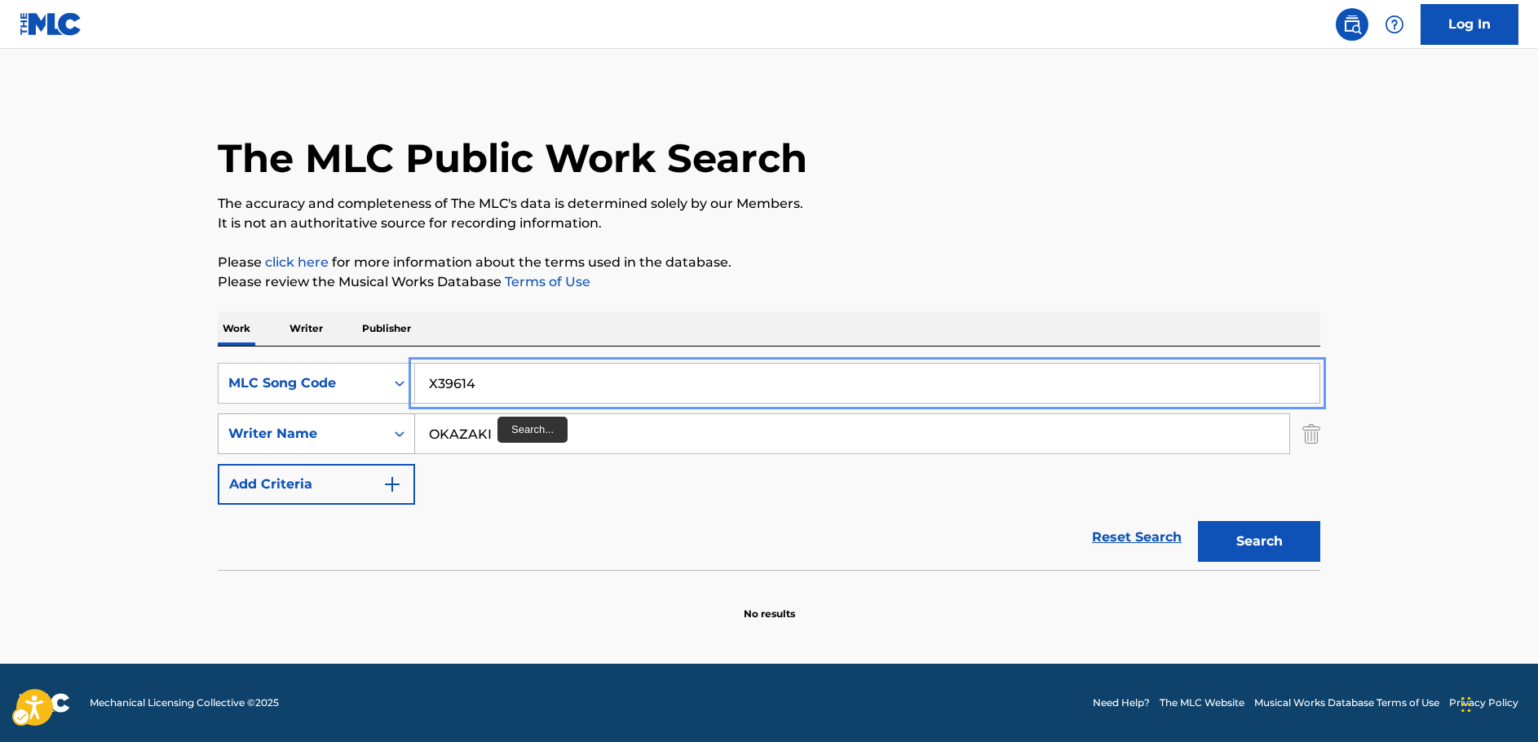
type input "X39614"
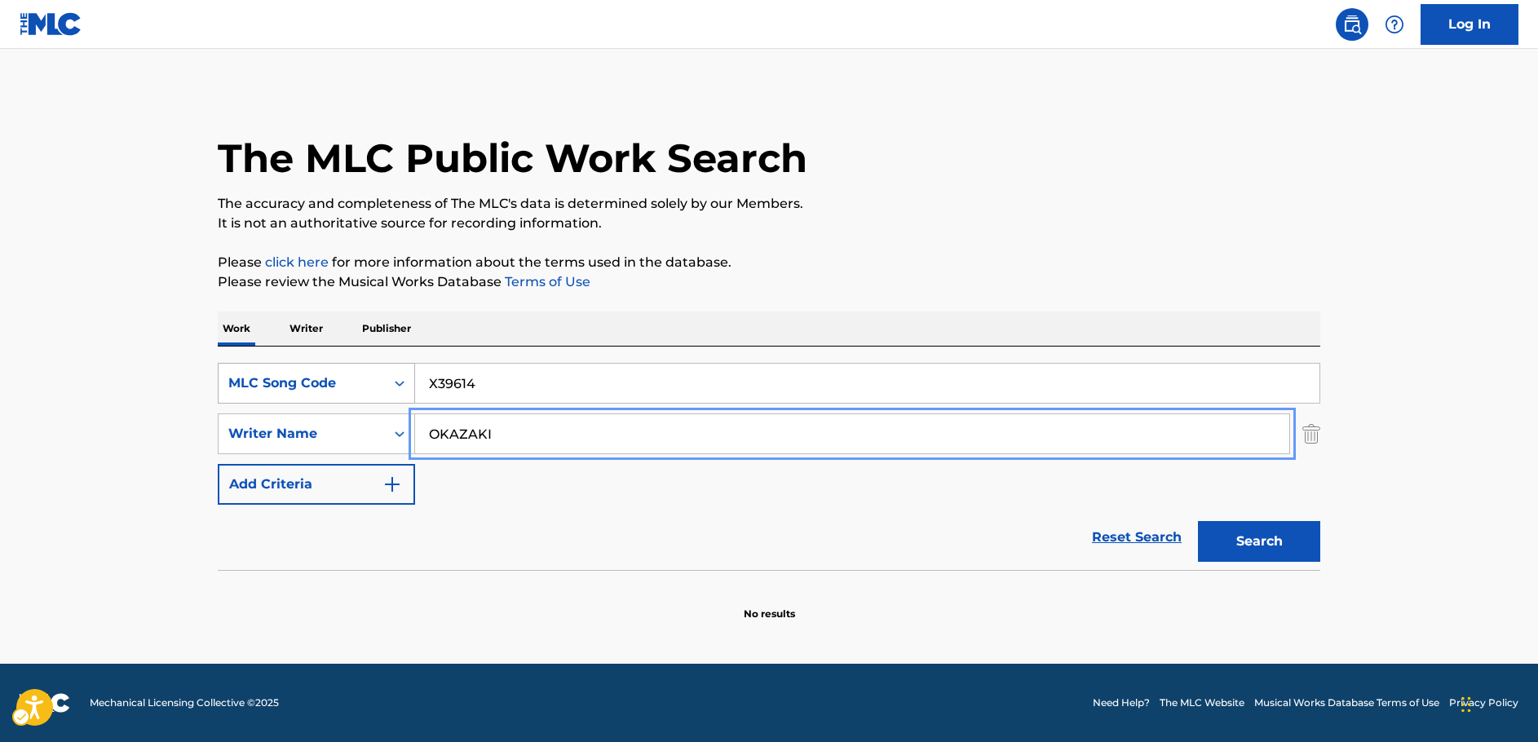
drag, startPoint x: 386, startPoint y: 428, endPoint x: 342, endPoint y: 379, distance: 65.8
click at [346, 425] on div "SearchWithCriteria3326895b-1fb4-4903-a0f0-c99c291a3761 Writer Name [PERSON_NAME]" at bounding box center [769, 433] width 1102 height 41
click at [1295, 537] on button "Search" at bounding box center [1259, 541] width 122 height 41
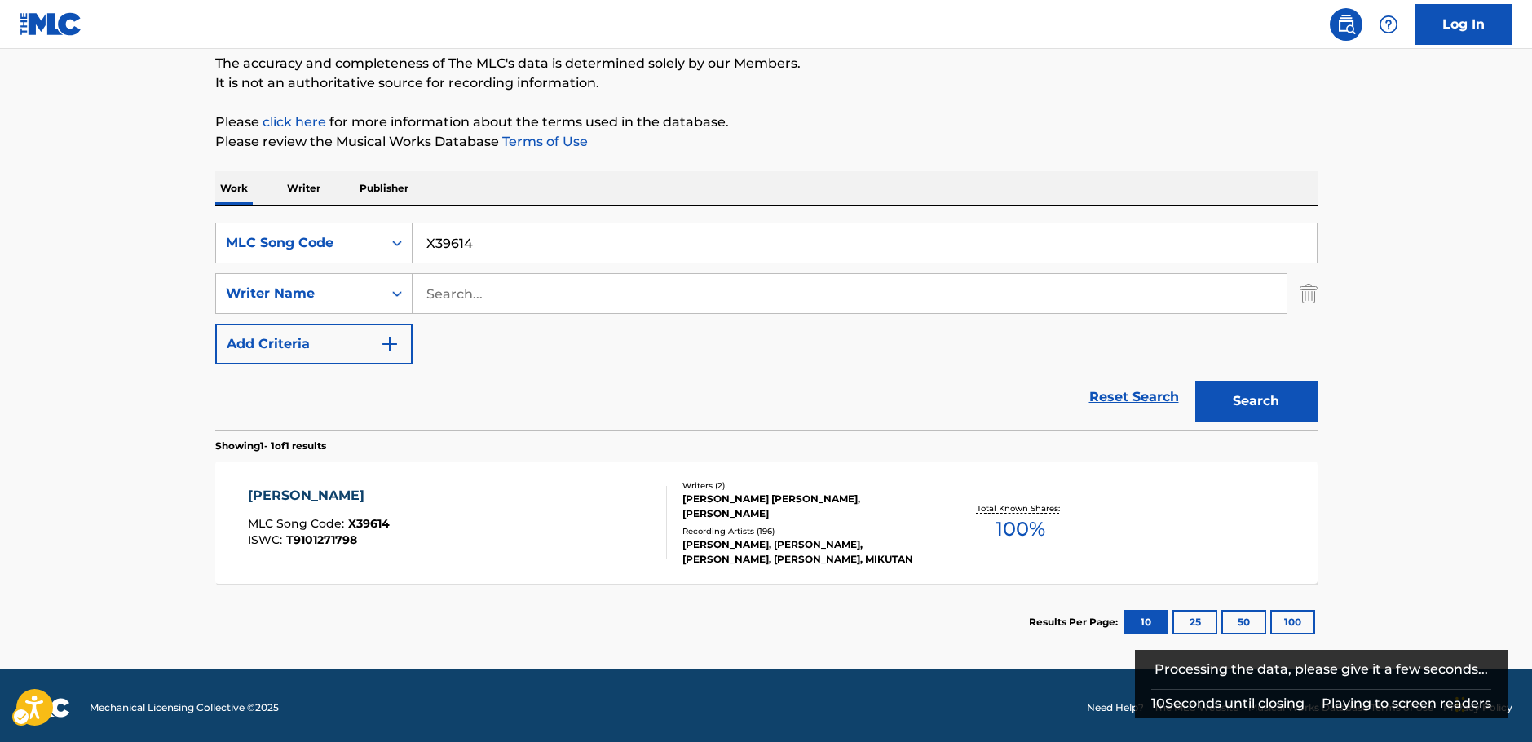
scroll to position [145, 0]
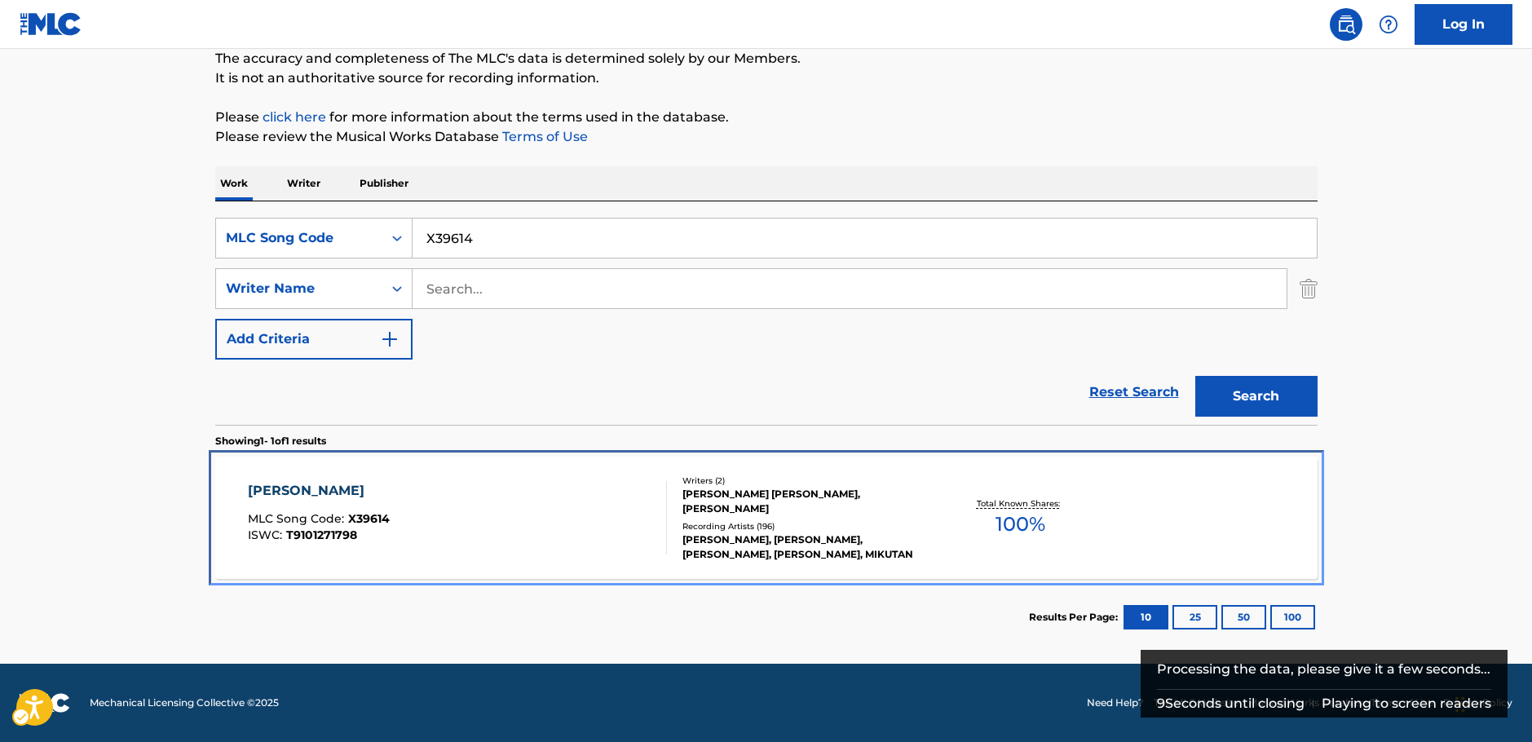
click at [585, 540] on div "[PERSON_NAME] MLC Song Code : X39614 ISWC : T9101271798" at bounding box center [457, 517] width 419 height 73
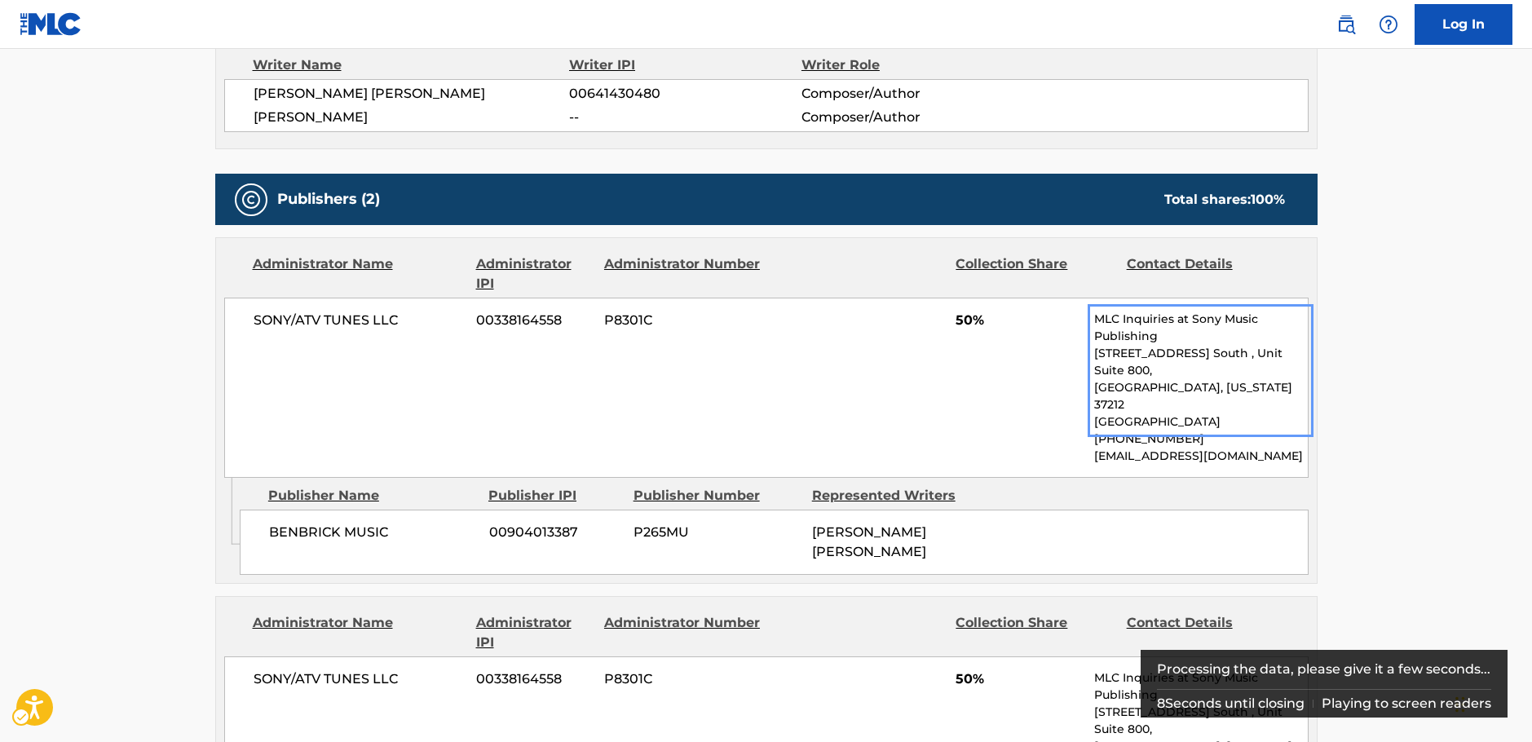
click at [809, 386] on div "SONY/ATV TUNES LLC 00338164558 P8301C 50% MLC Inquiries at Sony Music Publishin…" at bounding box center [766, 388] width 1084 height 180
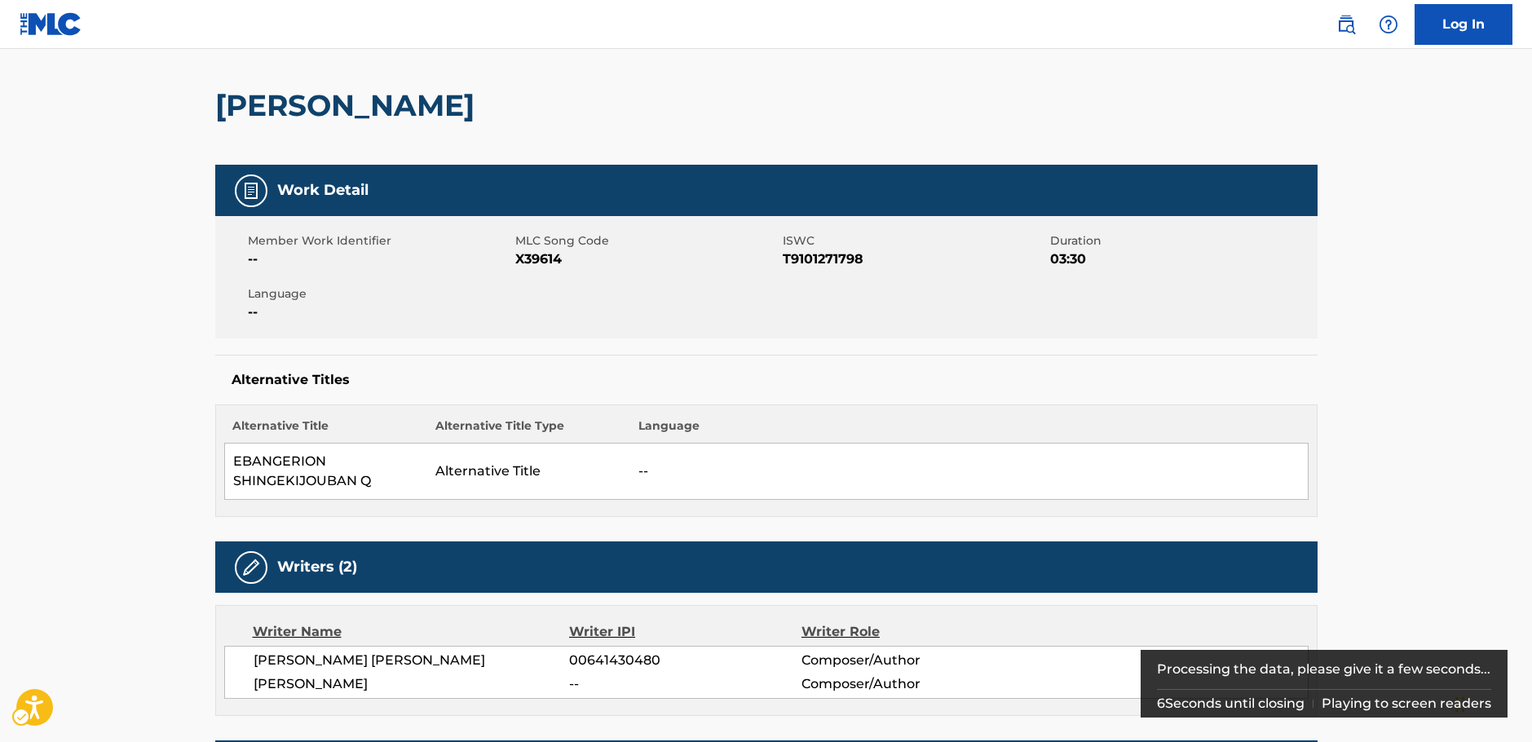
scroll to position [121, 0]
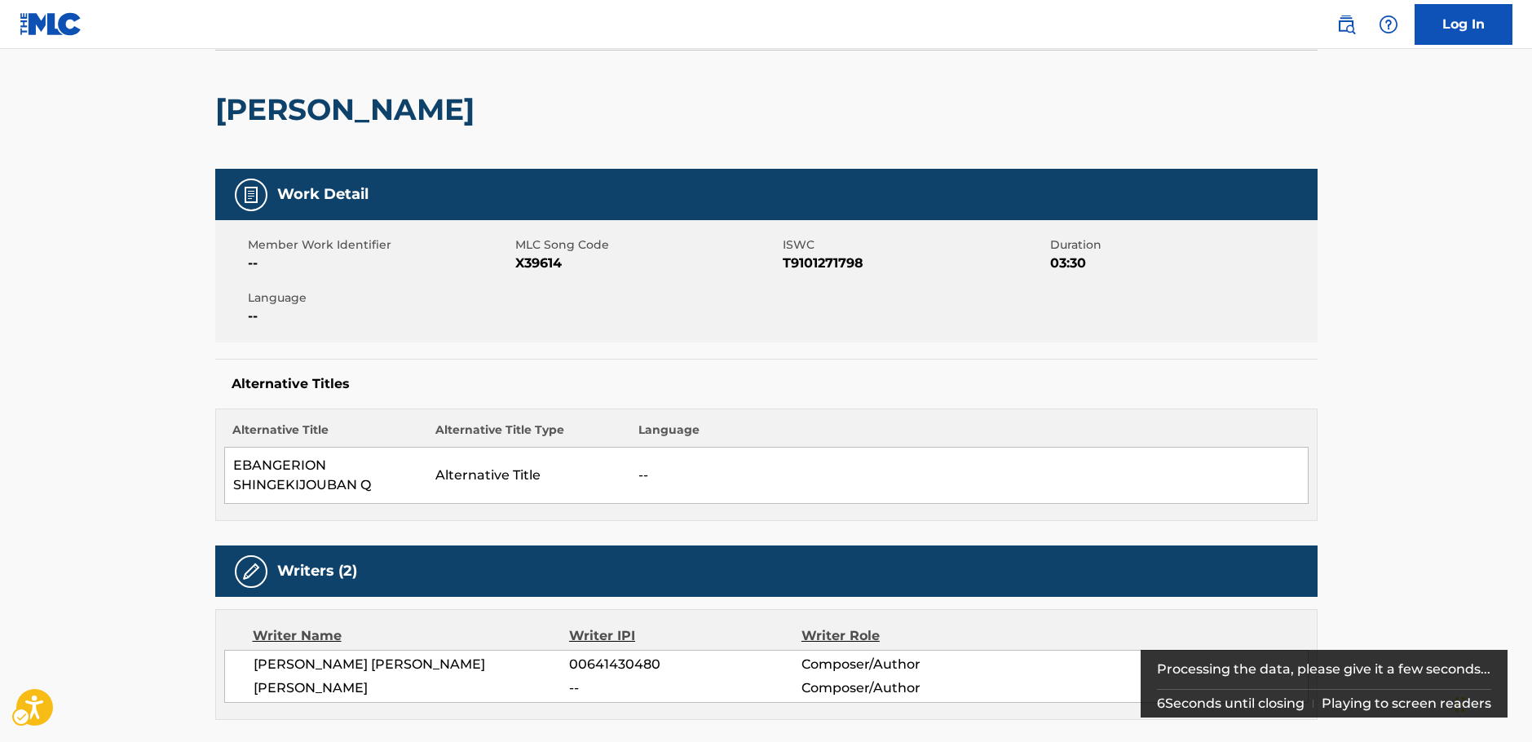
click at [828, 258] on span "ISWC - T9101271798" at bounding box center [914, 264] width 263 height 20
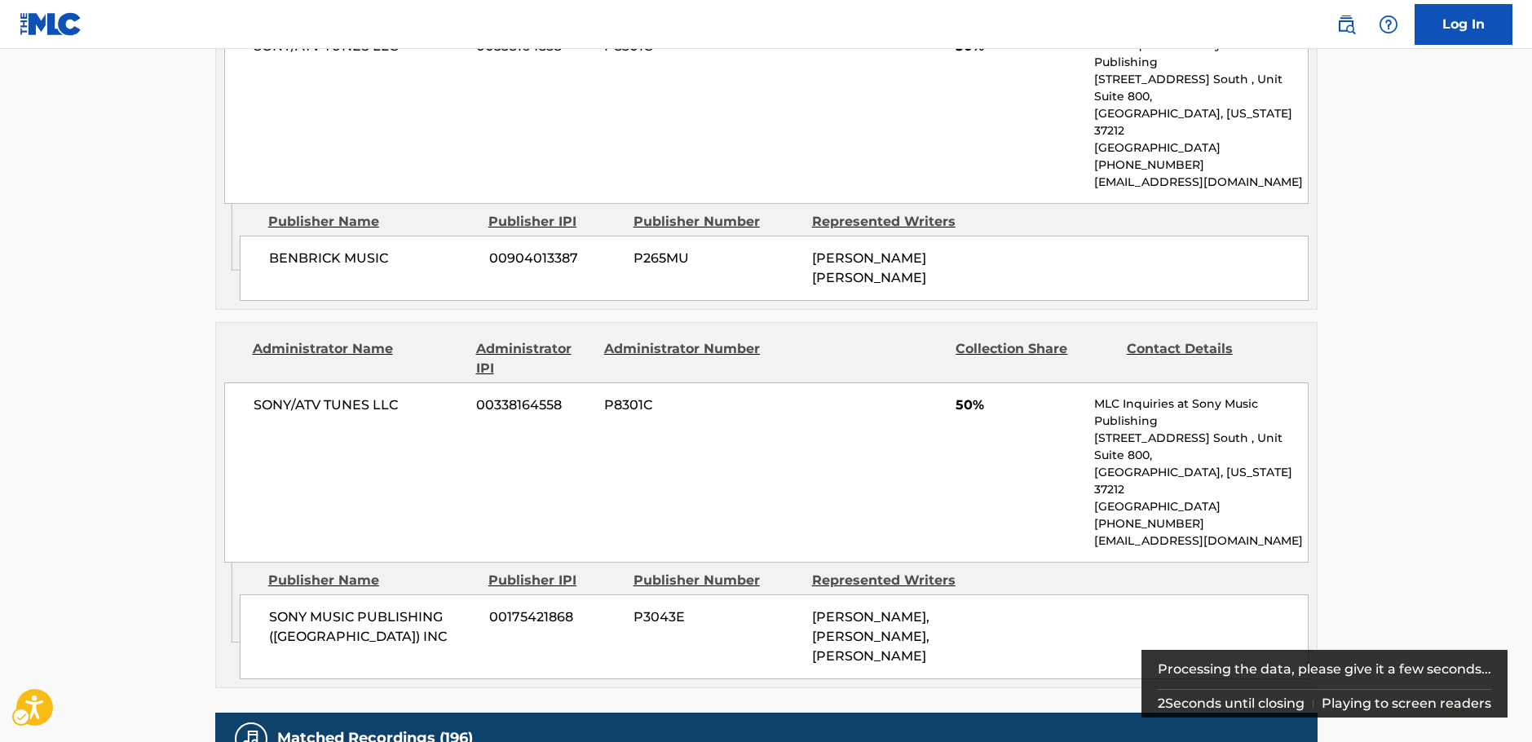
scroll to position [937, 0]
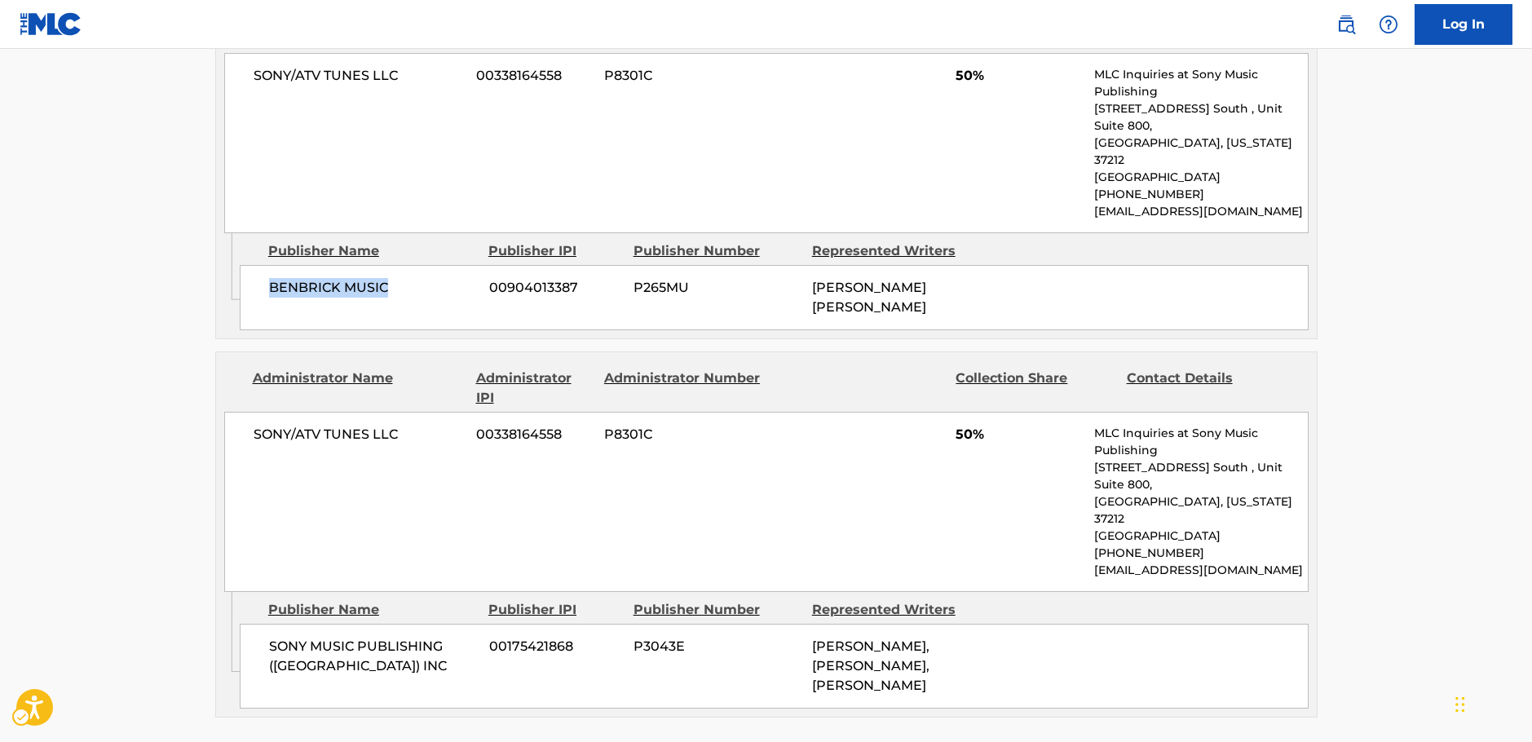
drag, startPoint x: 413, startPoint y: 255, endPoint x: 260, endPoint y: 259, distance: 153.3
click at [260, 265] on div "BENBRICK MUSIC 00904013387 P265MU [PERSON_NAME] [PERSON_NAME]" at bounding box center [774, 297] width 1069 height 65
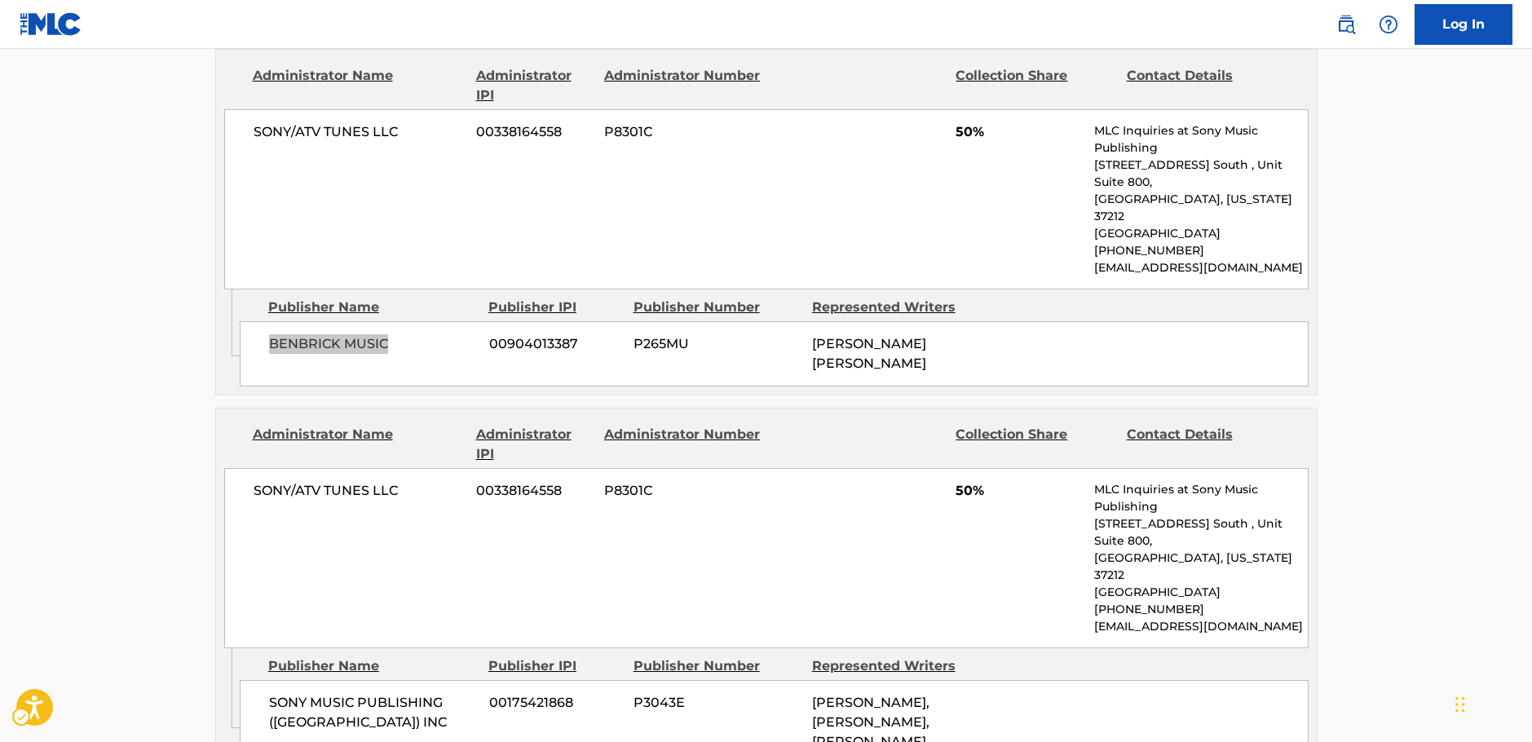
scroll to position [855, 0]
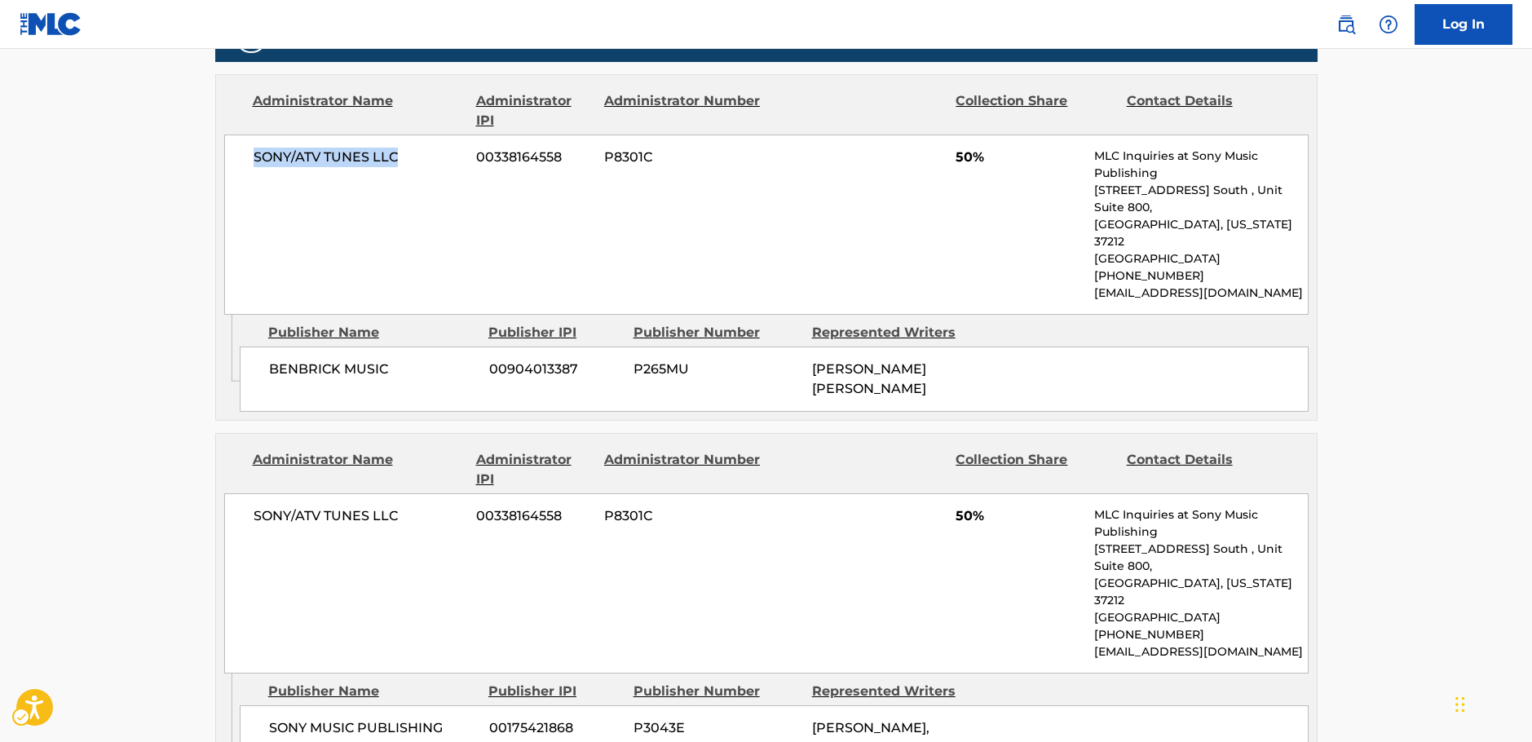
drag, startPoint x: 360, startPoint y: 160, endPoint x: 249, endPoint y: 163, distance: 110.9
click at [249, 163] on div "SONY/ATV TUNES LLC 00338164558 P8301C 50% MLC Inquiries at Sony Music Publishin…" at bounding box center [766, 225] width 1084 height 180
drag, startPoint x: 358, startPoint y: 669, endPoint x: 244, endPoint y: 650, distance: 115.8
click at [244, 674] on div "SONY MUSIC PUBLISHING ([GEOGRAPHIC_DATA]) INC 00175421868 P3043E [PERSON_NAME],…" at bounding box center [774, 747] width 1069 height 85
drag, startPoint x: 430, startPoint y: 474, endPoint x: 233, endPoint y: 466, distance: 196.7
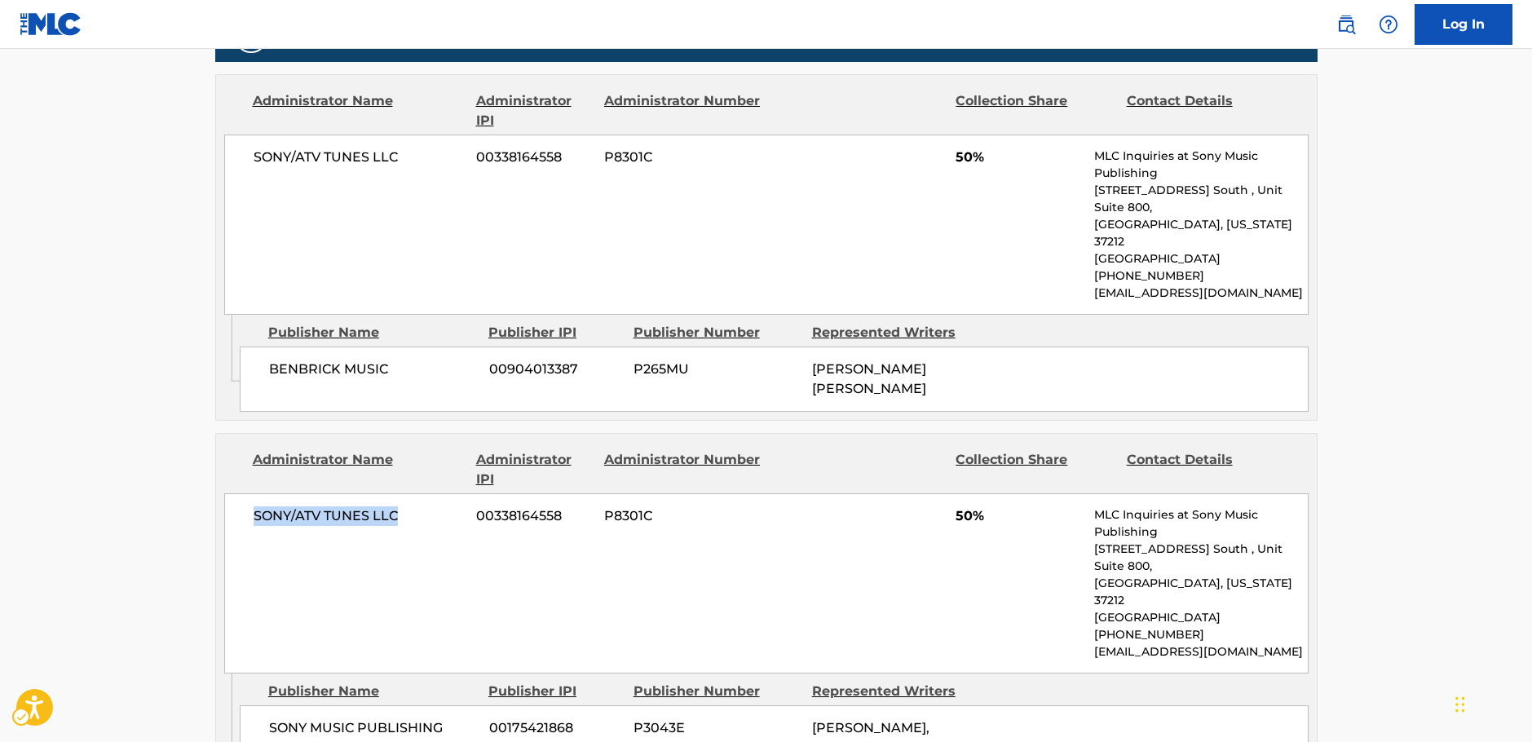
click at [233, 493] on div "SONY/ATV TUNES LLC 00338164558 P8301C 50% MLC Inquiries at Sony Music Publishin…" at bounding box center [766, 583] width 1084 height 180
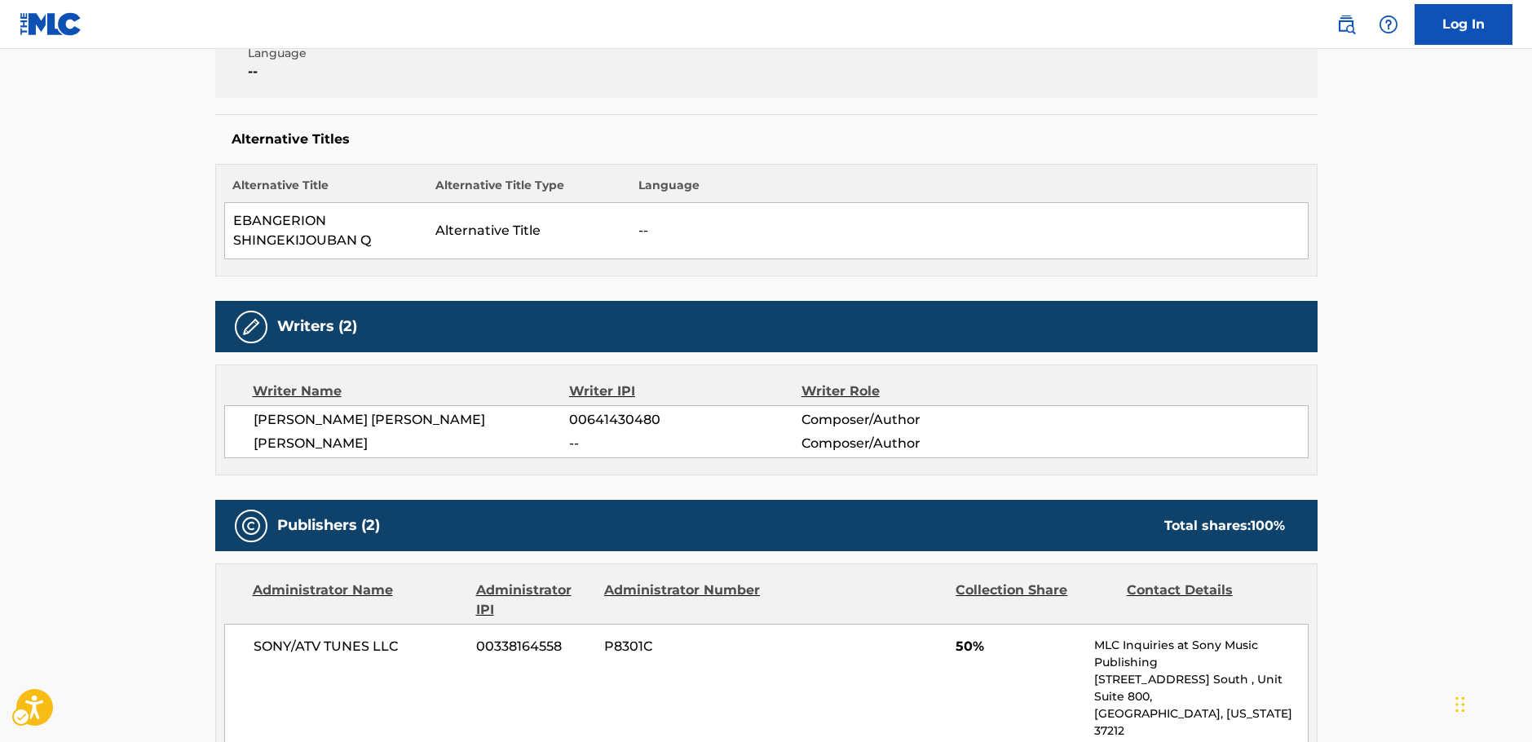
scroll to position [0, 0]
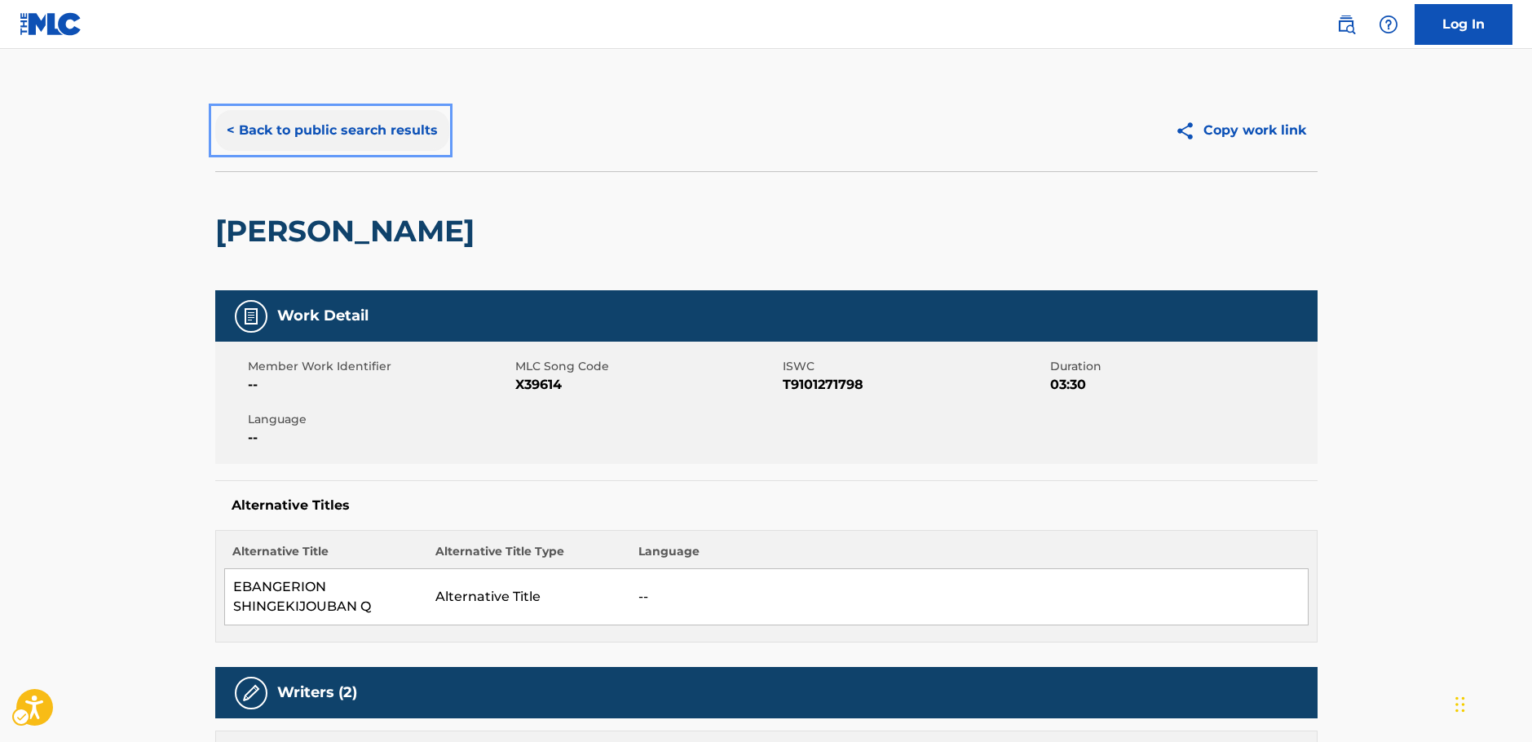
click at [317, 133] on button "< Back to public search results" at bounding box center [332, 130] width 234 height 41
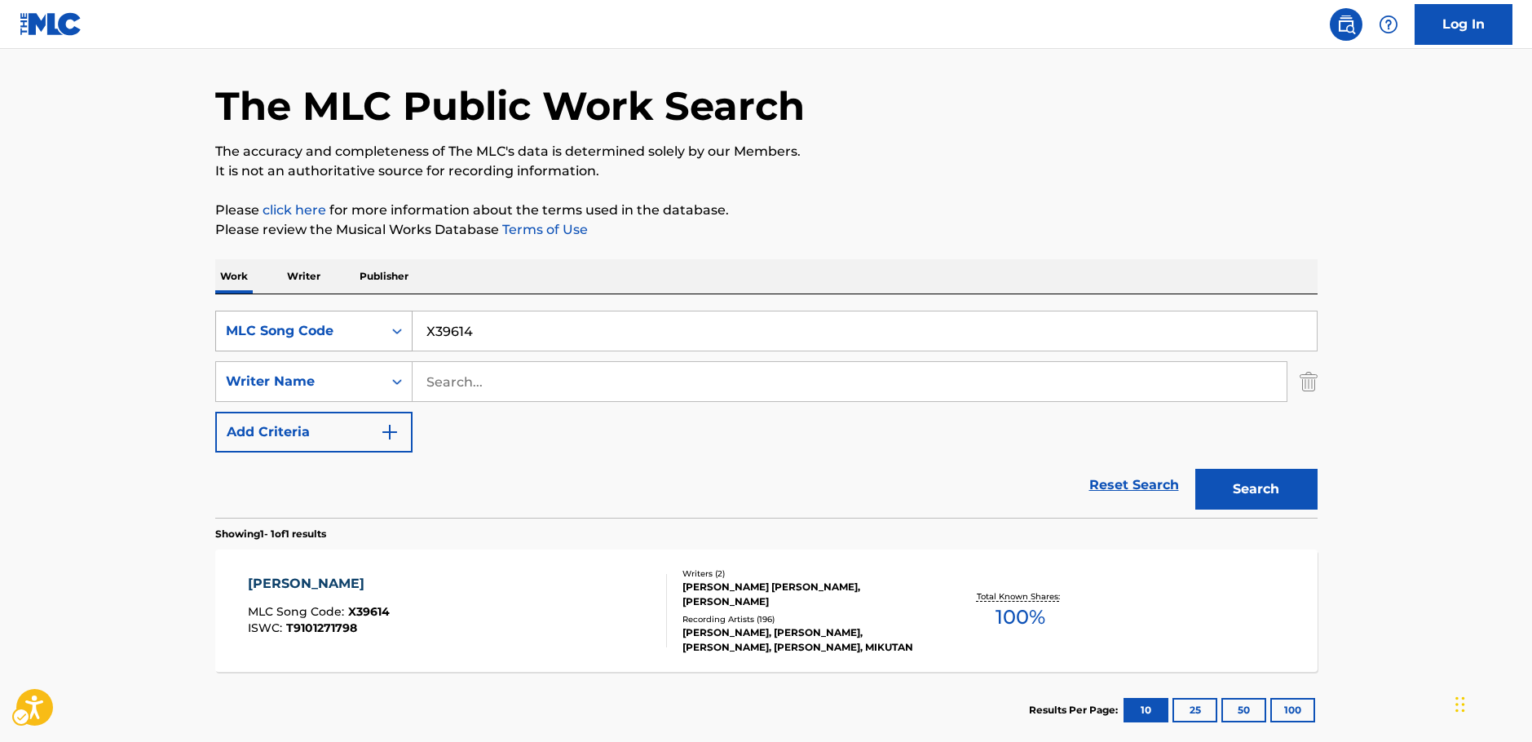
click at [394, 332] on icon "Search Form" at bounding box center [397, 332] width 10 height 6
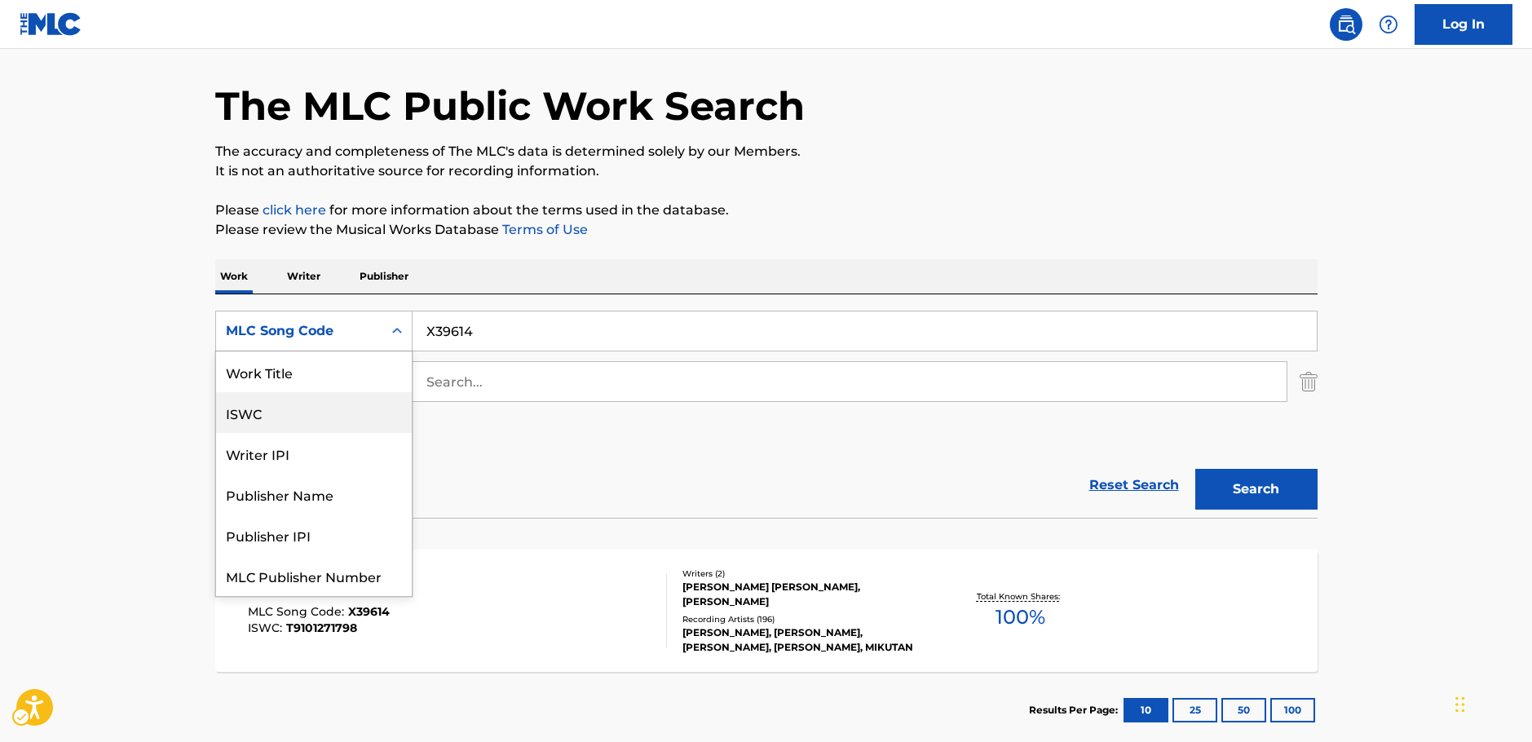
scroll to position [0, 0]
click at [325, 383] on div "Work Title" at bounding box center [314, 371] width 196 height 41
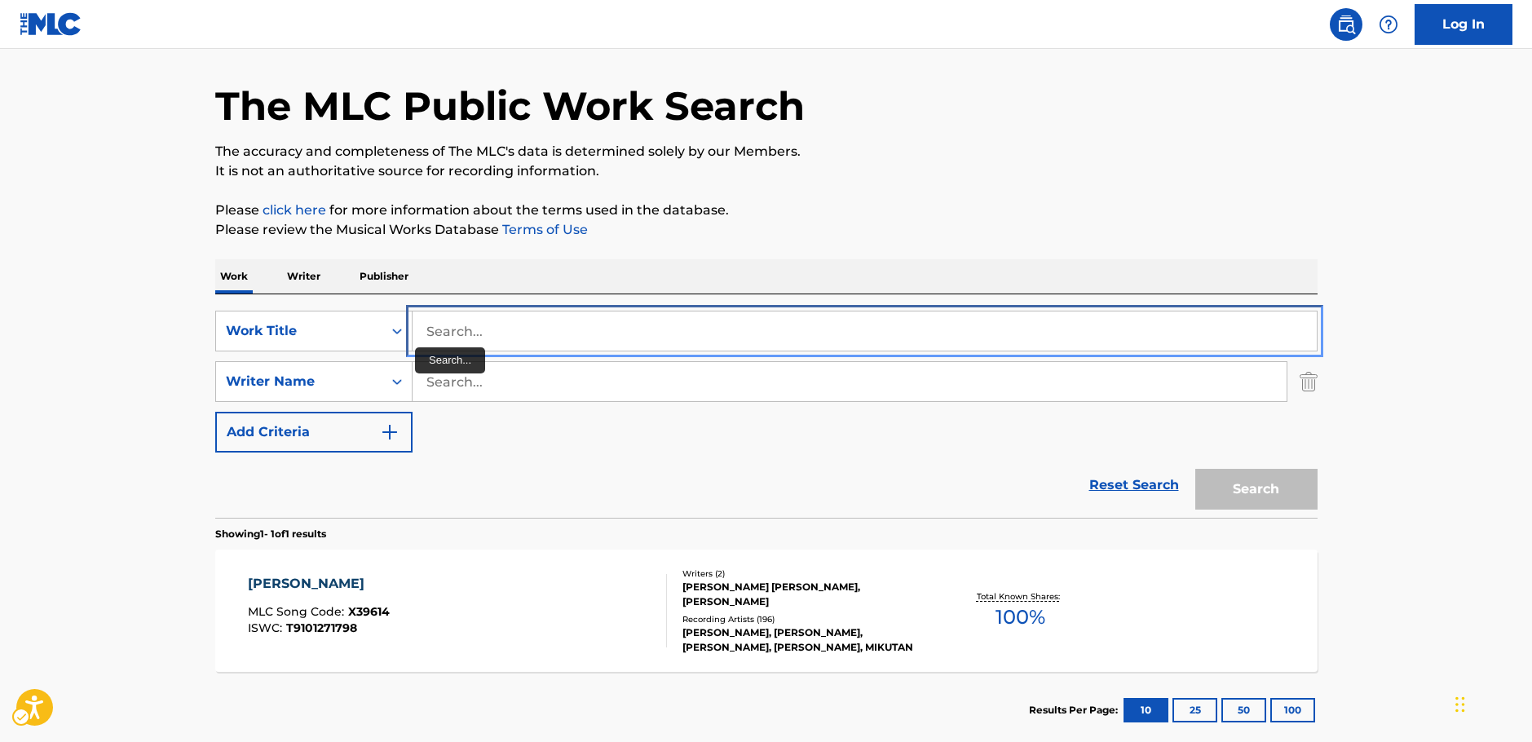
click at [427, 336] on input "Search..." at bounding box center [865, 330] width 904 height 39
paste input "[DEMOGRAPHIC_DATA]"
type input "[DEMOGRAPHIC_DATA]"
drag, startPoint x: 161, startPoint y: 334, endPoint x: 352, endPoint y: 363, distance: 192.9
click at [161, 334] on main "The MLC Public Work Search The accuracy and completeness of The MLC's data is d…" at bounding box center [766, 377] width 1532 height 760
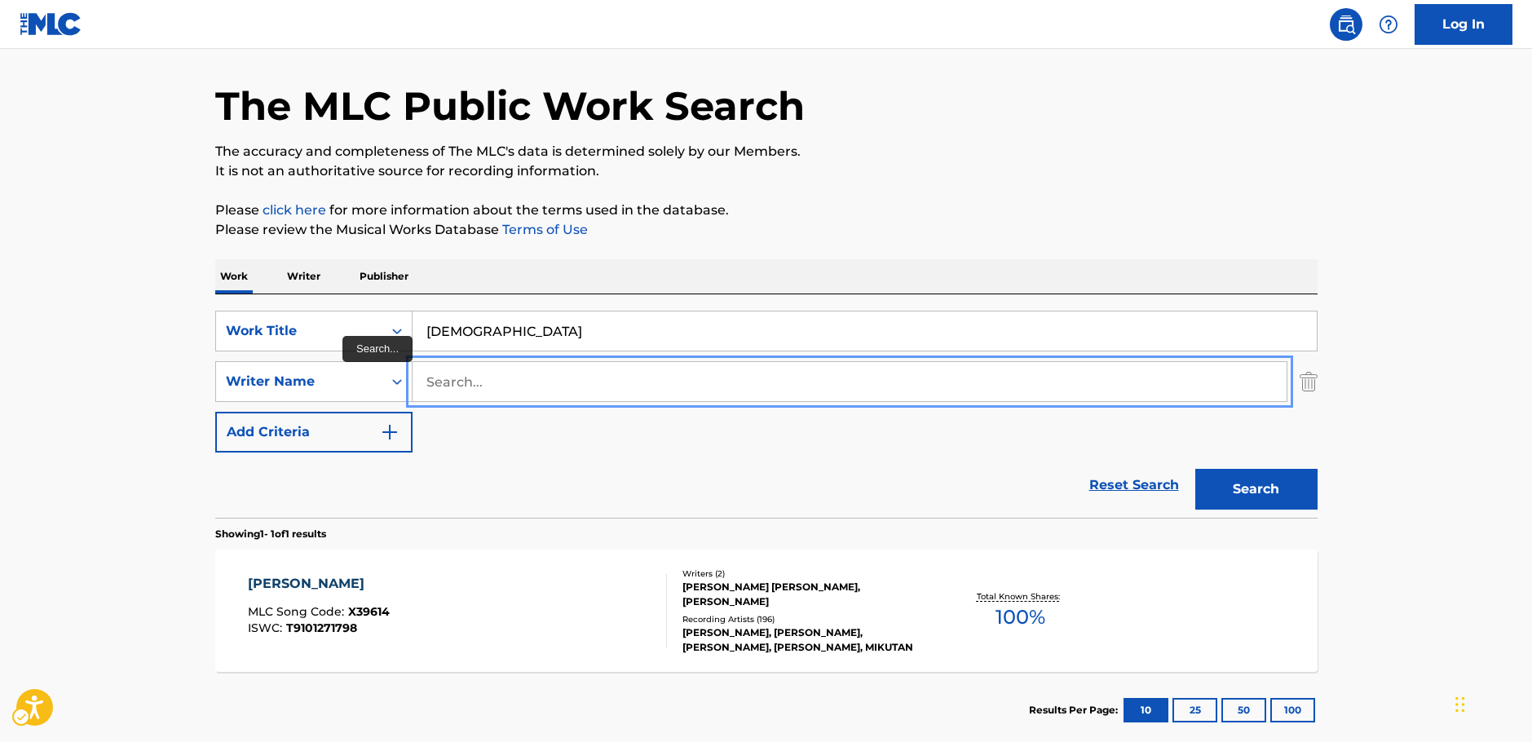
click at [476, 378] on input "Search..." at bounding box center [850, 381] width 874 height 39
click at [1255, 484] on button "Search" at bounding box center [1256, 489] width 122 height 41
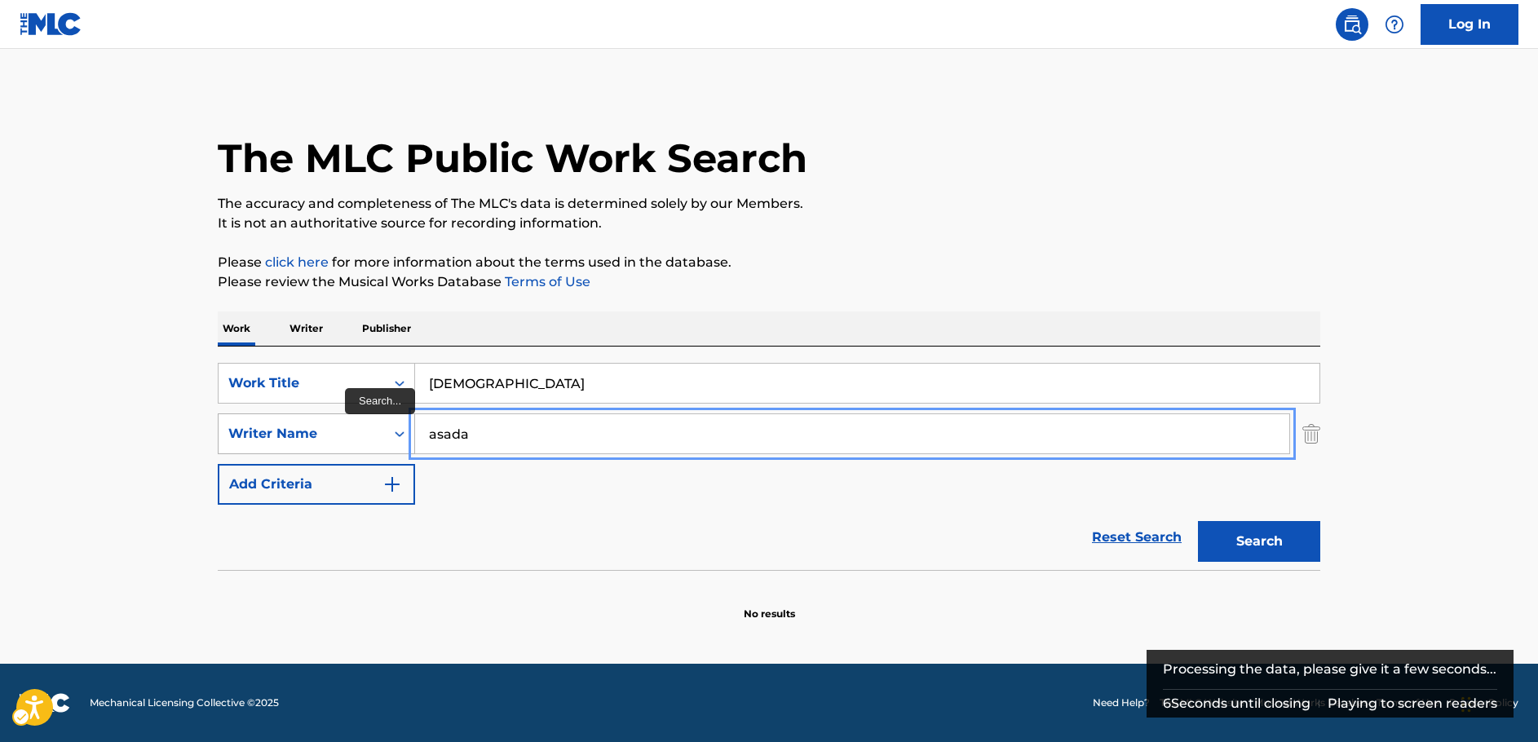
drag, startPoint x: 515, startPoint y: 442, endPoint x: 351, endPoint y: 439, distance: 163.9
click at [351, 439] on div "SearchWithCriteria3326895b-1fb4-4903-a0f0-c99c291a3761 Writer Name [PERSON_NAME]" at bounding box center [769, 433] width 1102 height 41
type input "mafu"
click at [1232, 531] on button "Search" at bounding box center [1259, 541] width 122 height 41
drag, startPoint x: 460, startPoint y: 423, endPoint x: 356, endPoint y: 425, distance: 103.6
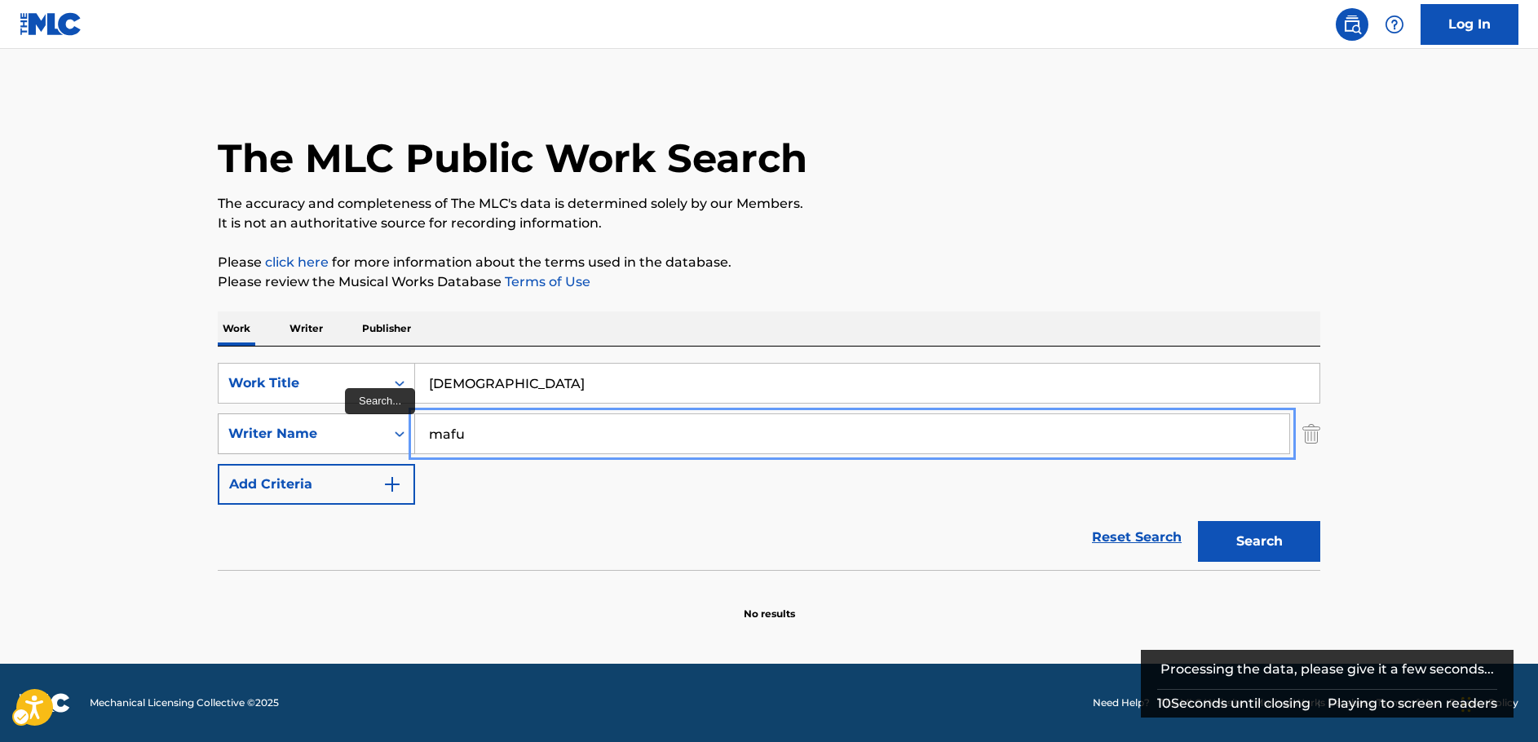
click at [356, 425] on div "SearchWithCriteria3326895b-1fb4-4903-a0f0-c99c291a3761 Writer Name mafu" at bounding box center [769, 433] width 1102 height 41
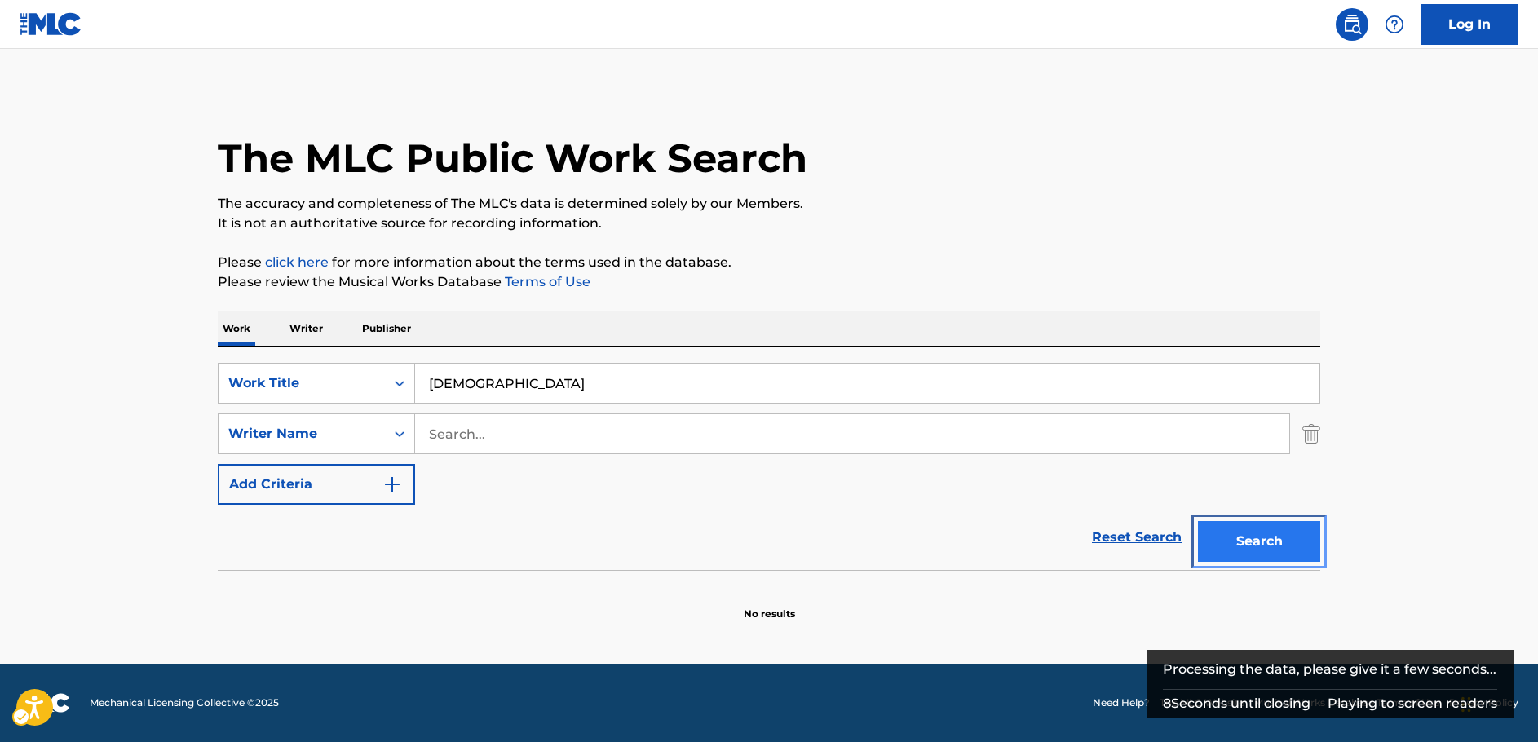
click at [1263, 551] on button "Search" at bounding box center [1259, 541] width 122 height 41
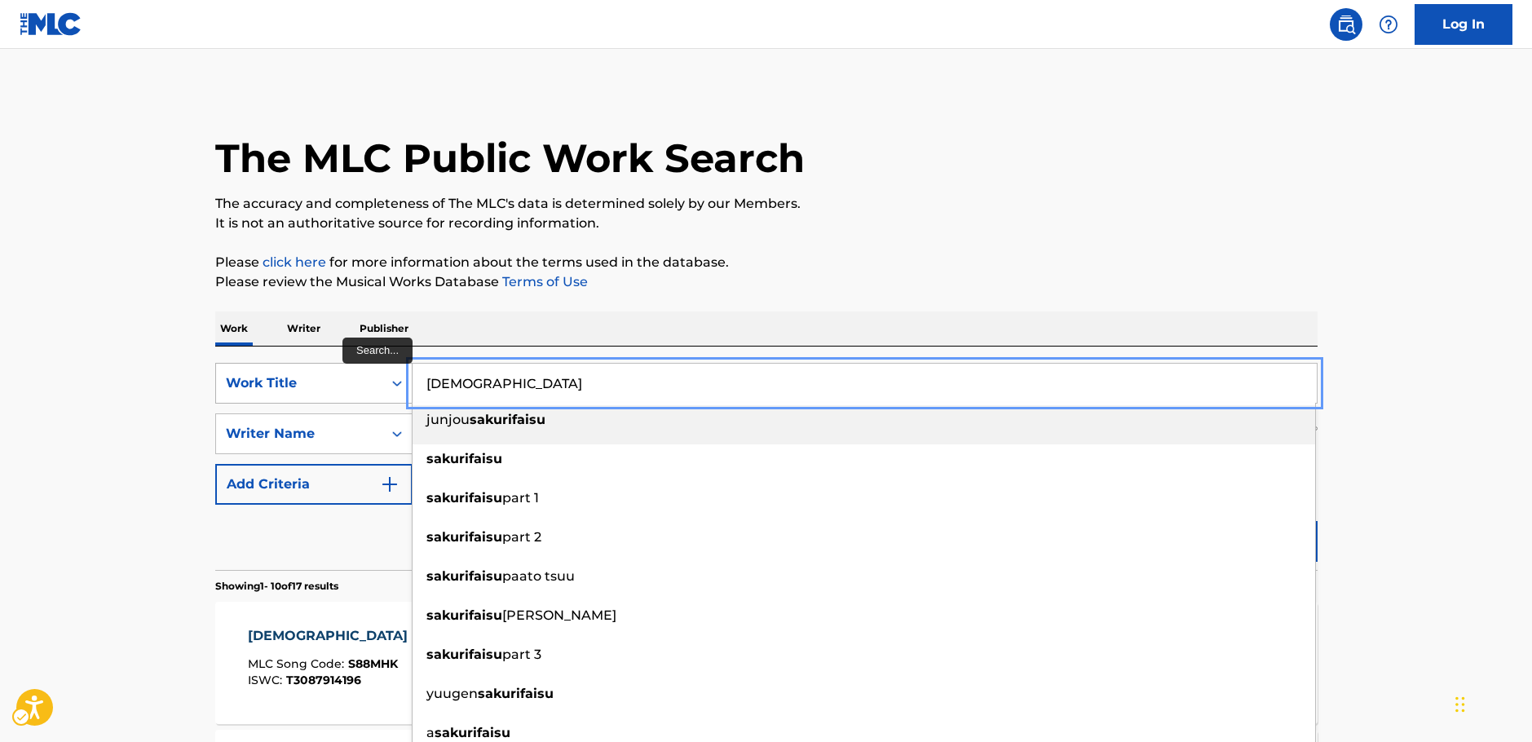
drag, startPoint x: 519, startPoint y: 387, endPoint x: 313, endPoint y: 385, distance: 206.3
click at [314, 385] on div "SearchWithCriteriac442de48-8844-47f2-b629-e9a372e0e668 Work Title SAKURIFAISU j…" at bounding box center [766, 383] width 1102 height 41
paste input "Rei I"
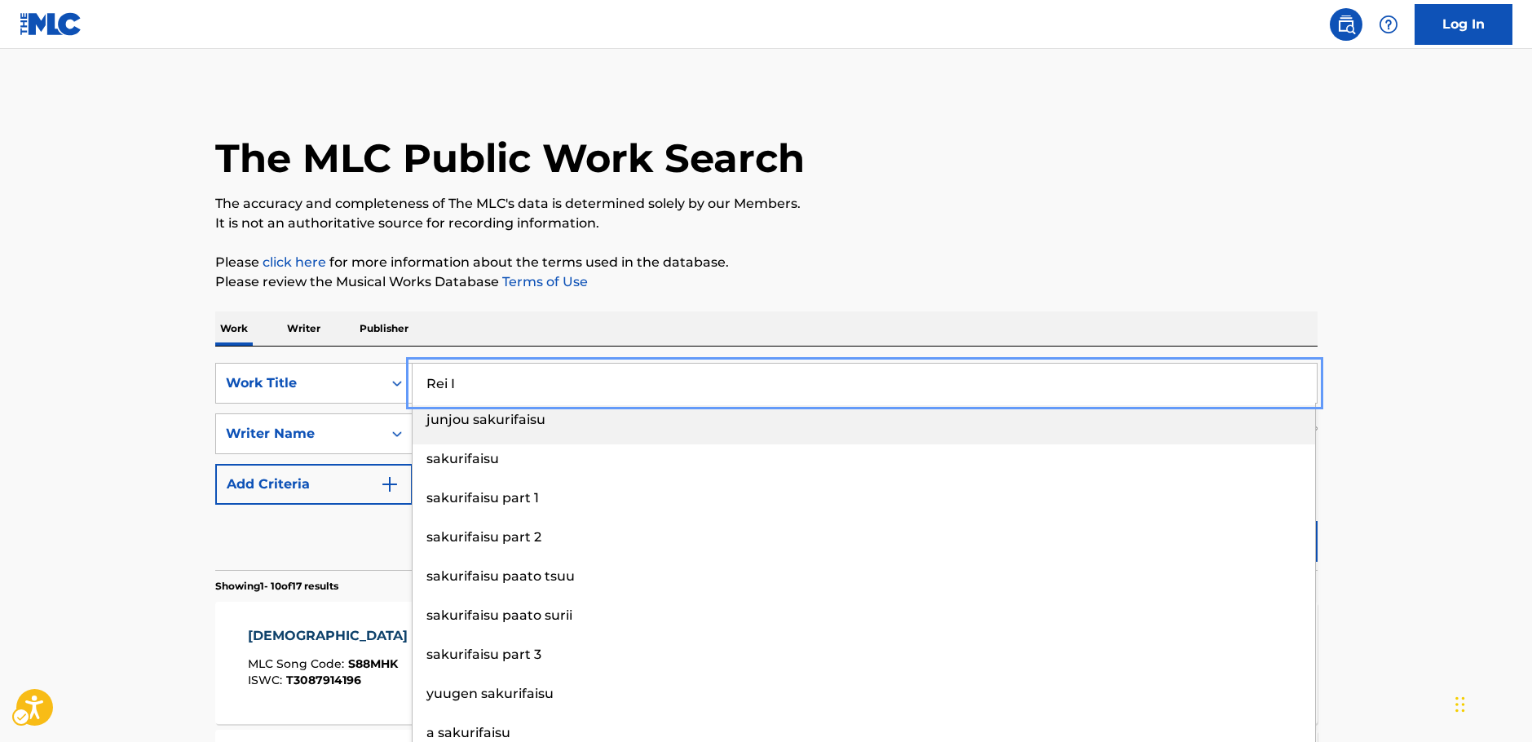
type input "Rei I"
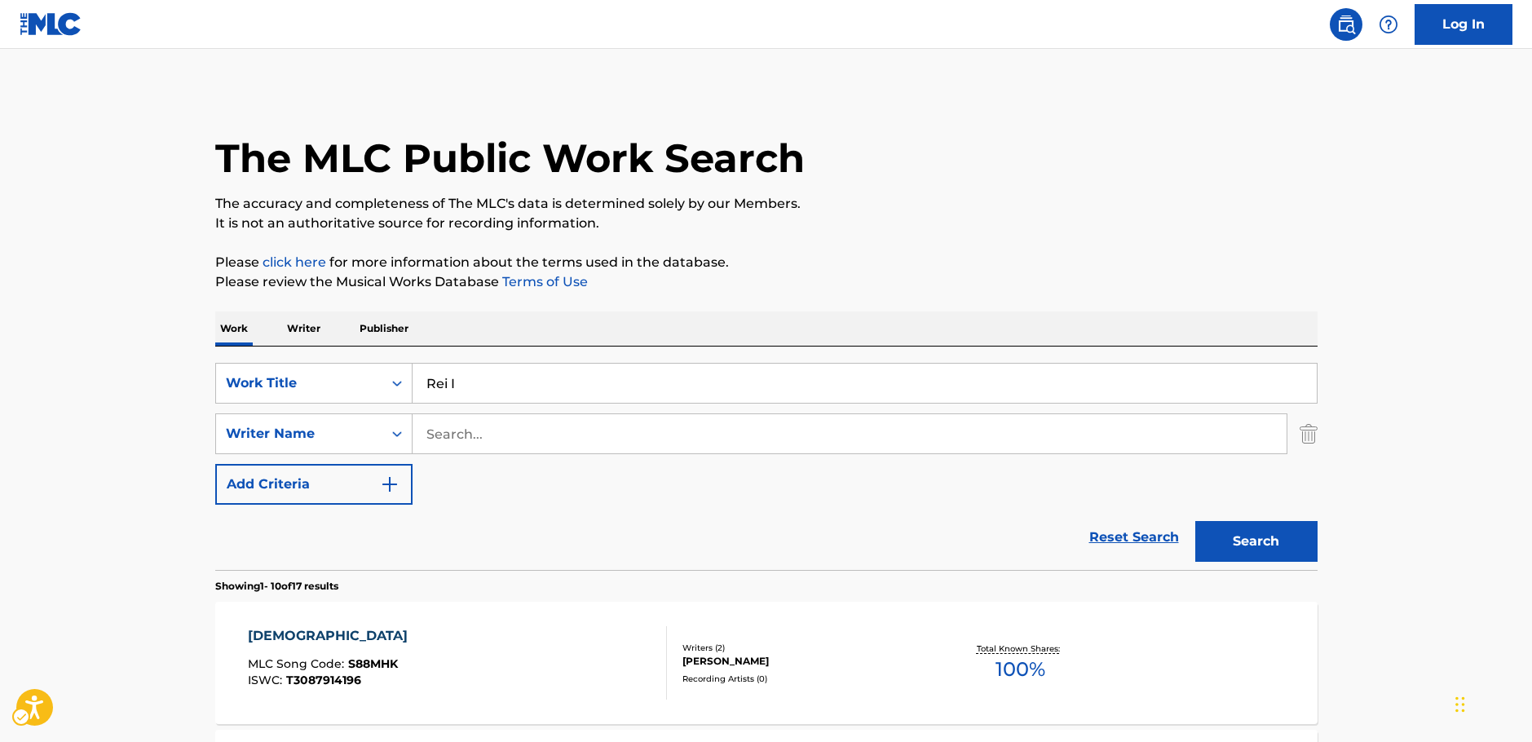
drag, startPoint x: 151, startPoint y: 364, endPoint x: 370, endPoint y: 407, distance: 223.4
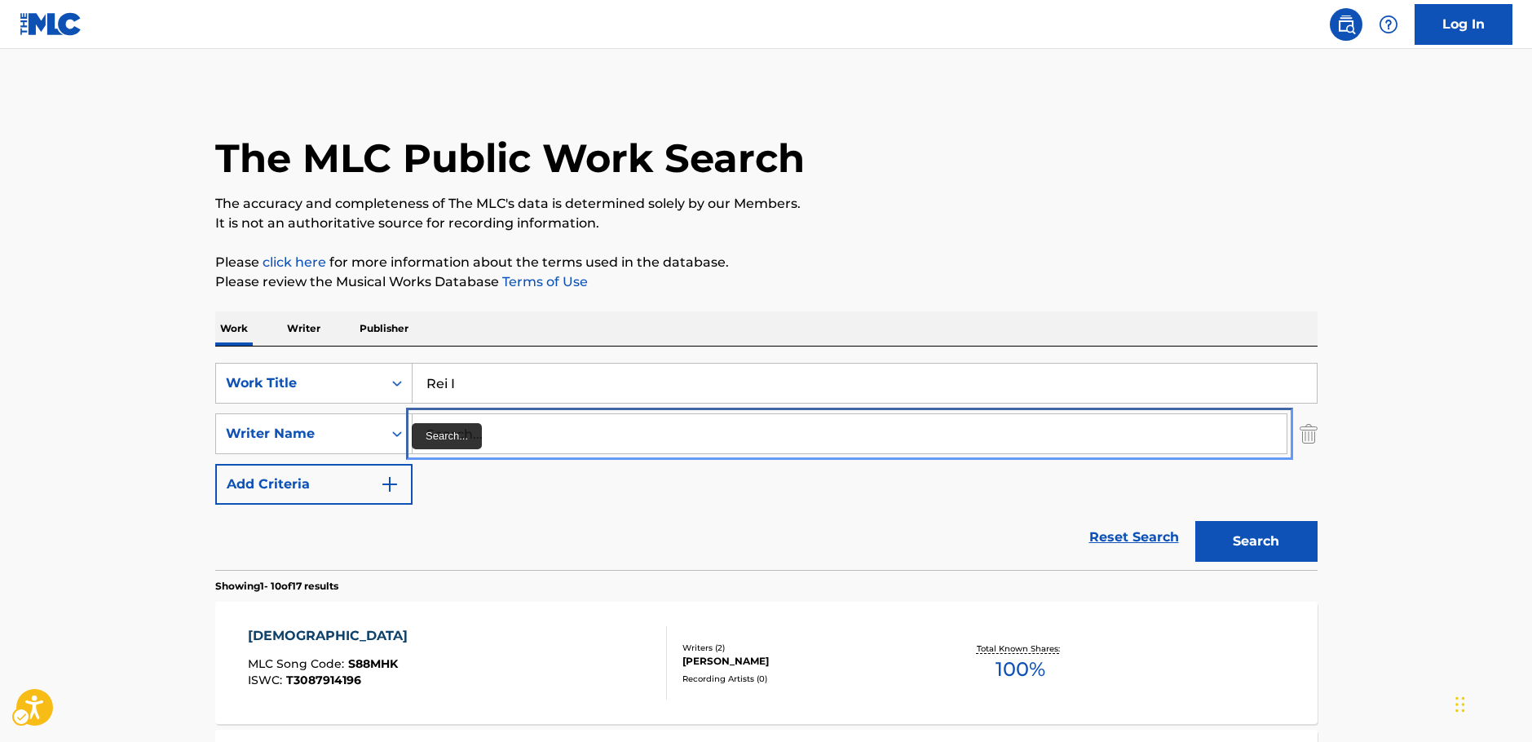
click at [467, 427] on input "Search..." at bounding box center [850, 433] width 874 height 39
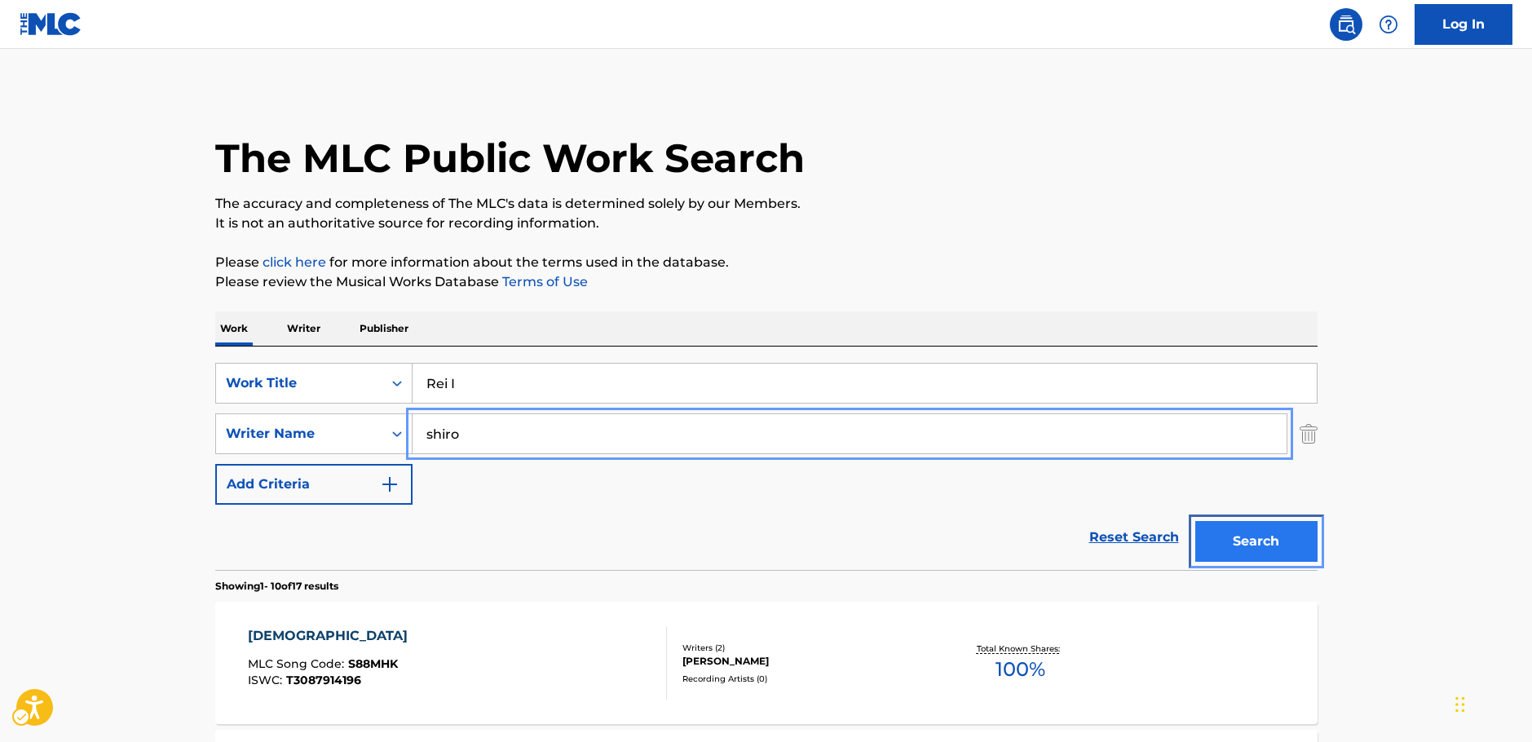
click at [1272, 538] on button "Search" at bounding box center [1256, 541] width 122 height 41
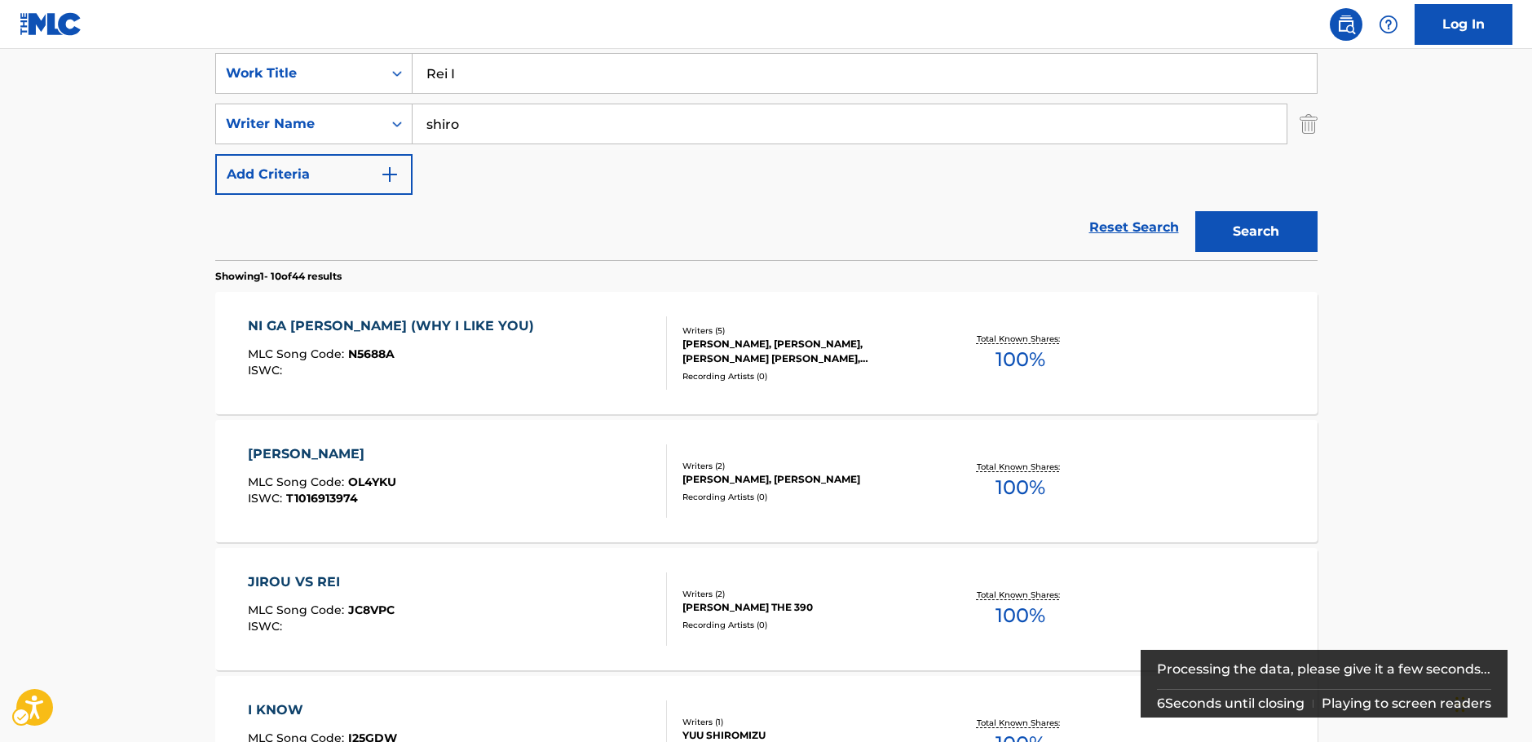
scroll to position [81, 0]
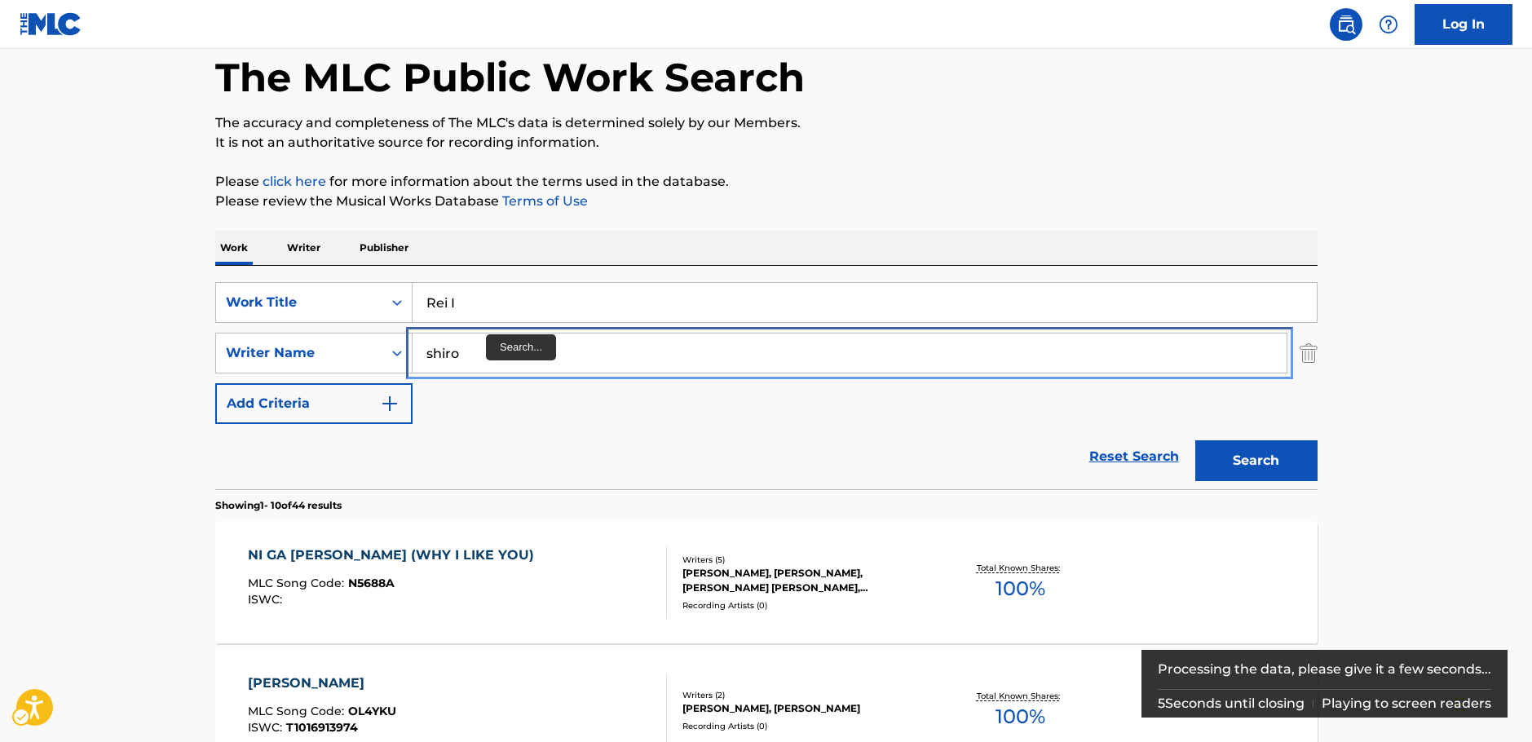
click at [469, 354] on input "shiro" at bounding box center [850, 352] width 874 height 39
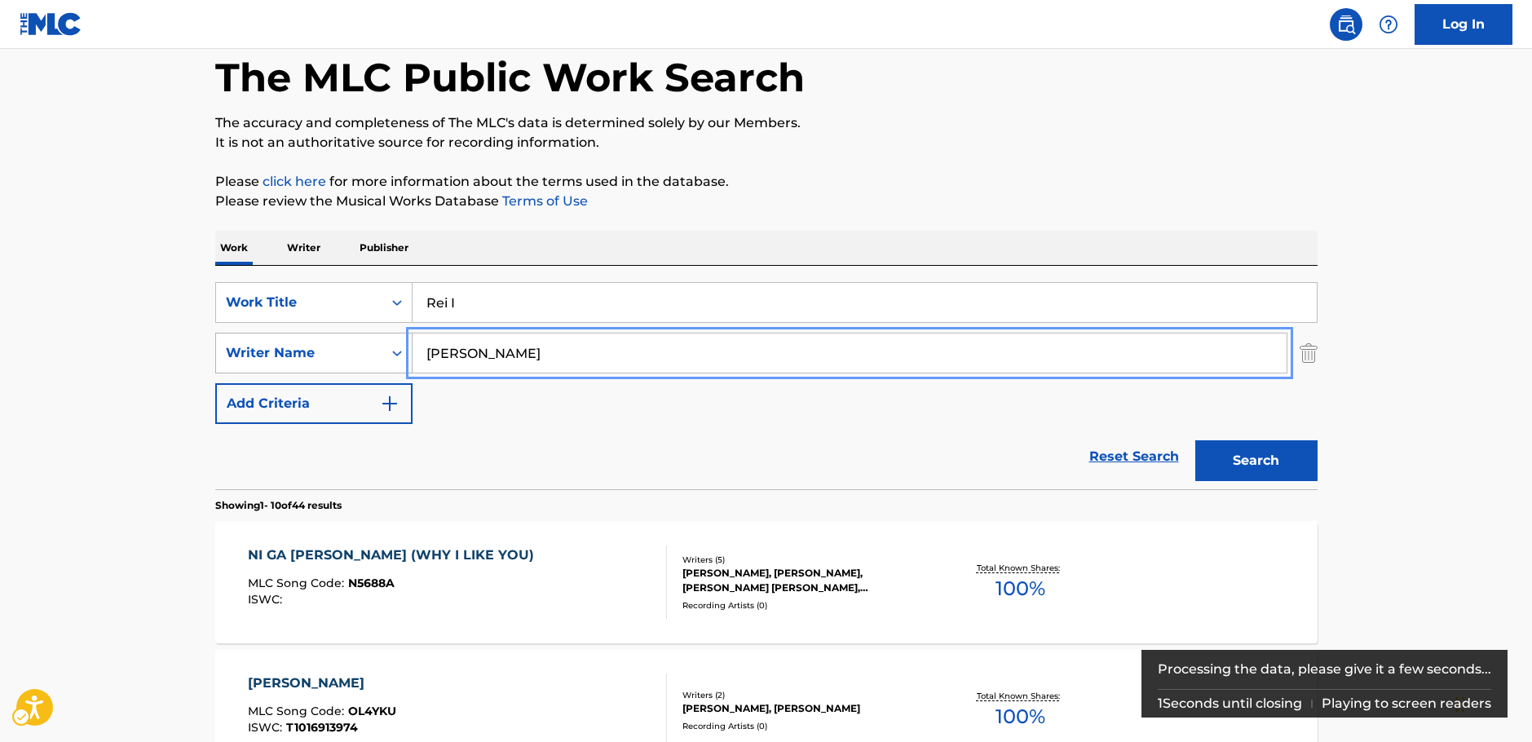
drag, startPoint x: 463, startPoint y: 354, endPoint x: 337, endPoint y: 346, distance: 126.6
click at [337, 346] on div "SearchWithCriteria3326895b-1fb4-4903-a0f0-c99c291a3761 Writer Name [PERSON_NAME]" at bounding box center [766, 353] width 1102 height 41
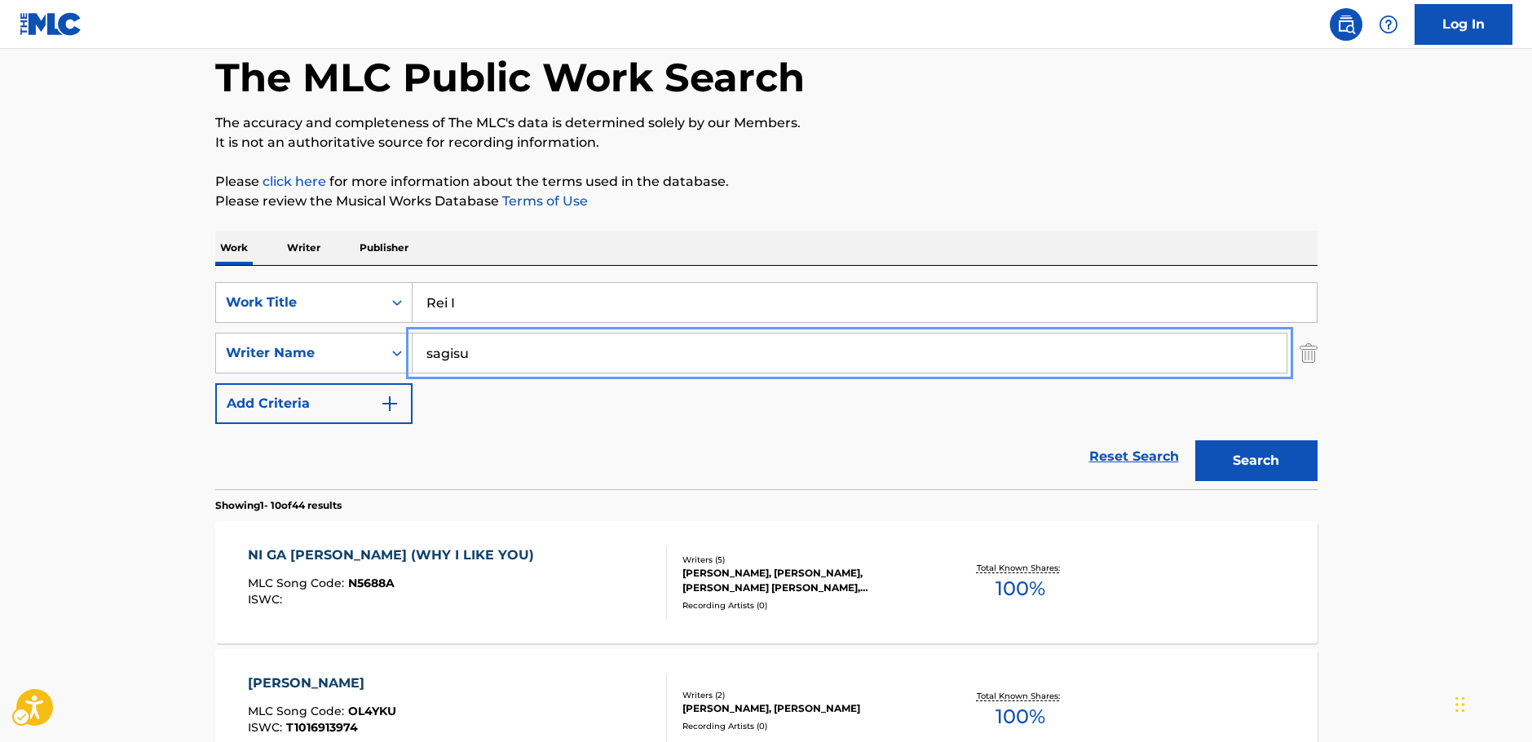
type input "sagisu"
click at [1289, 448] on button "Search" at bounding box center [1256, 460] width 122 height 41
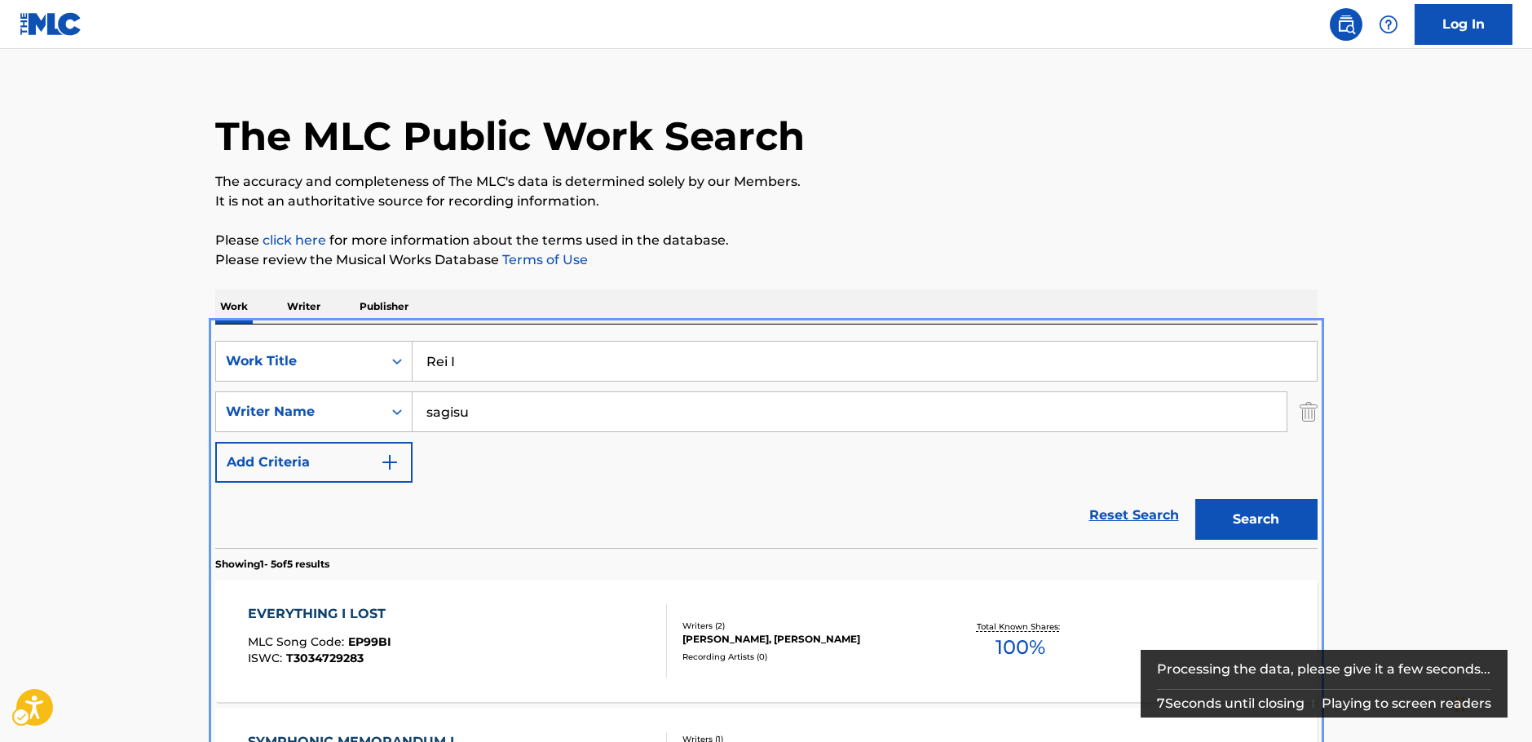
scroll to position [20, 0]
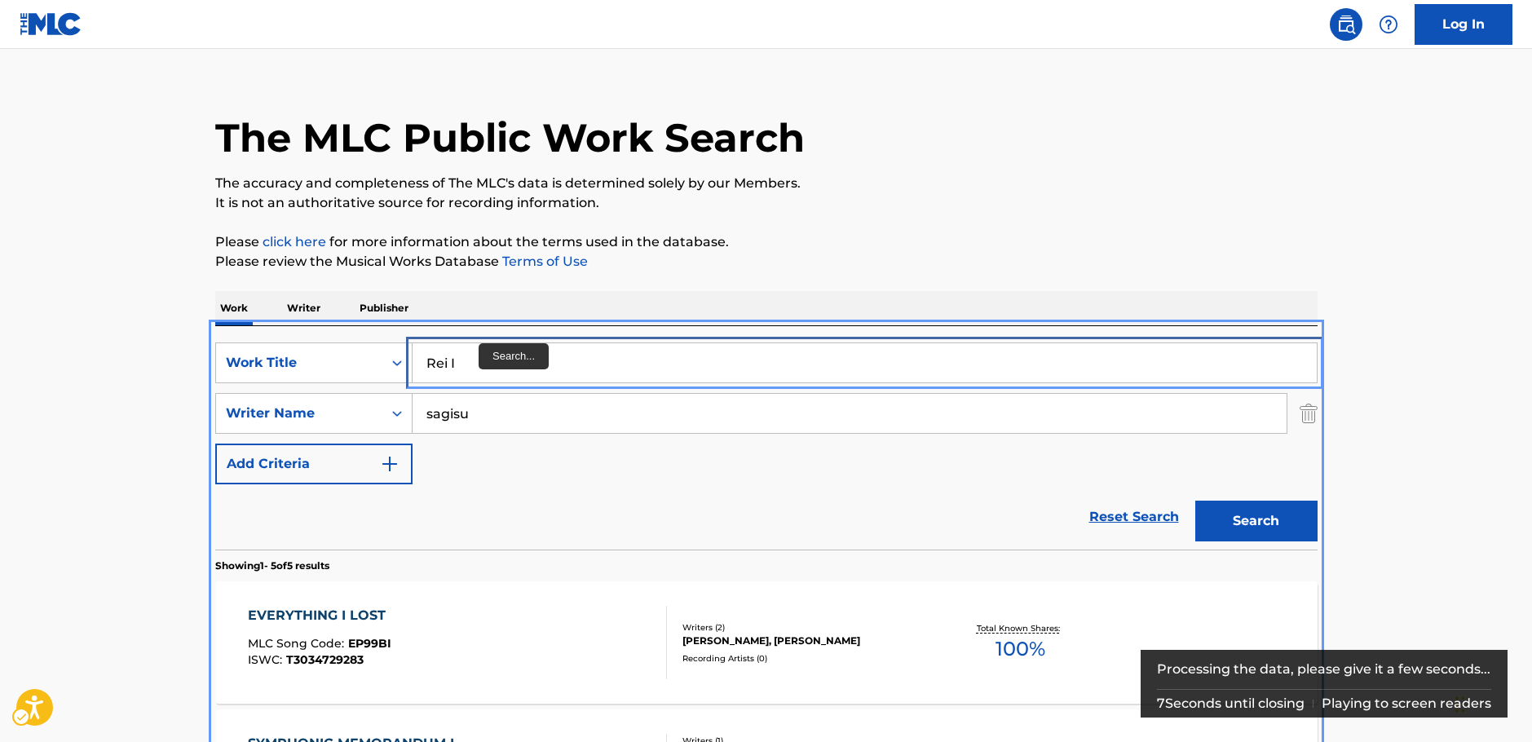
click at [468, 358] on input "Rei I" at bounding box center [865, 362] width 904 height 39
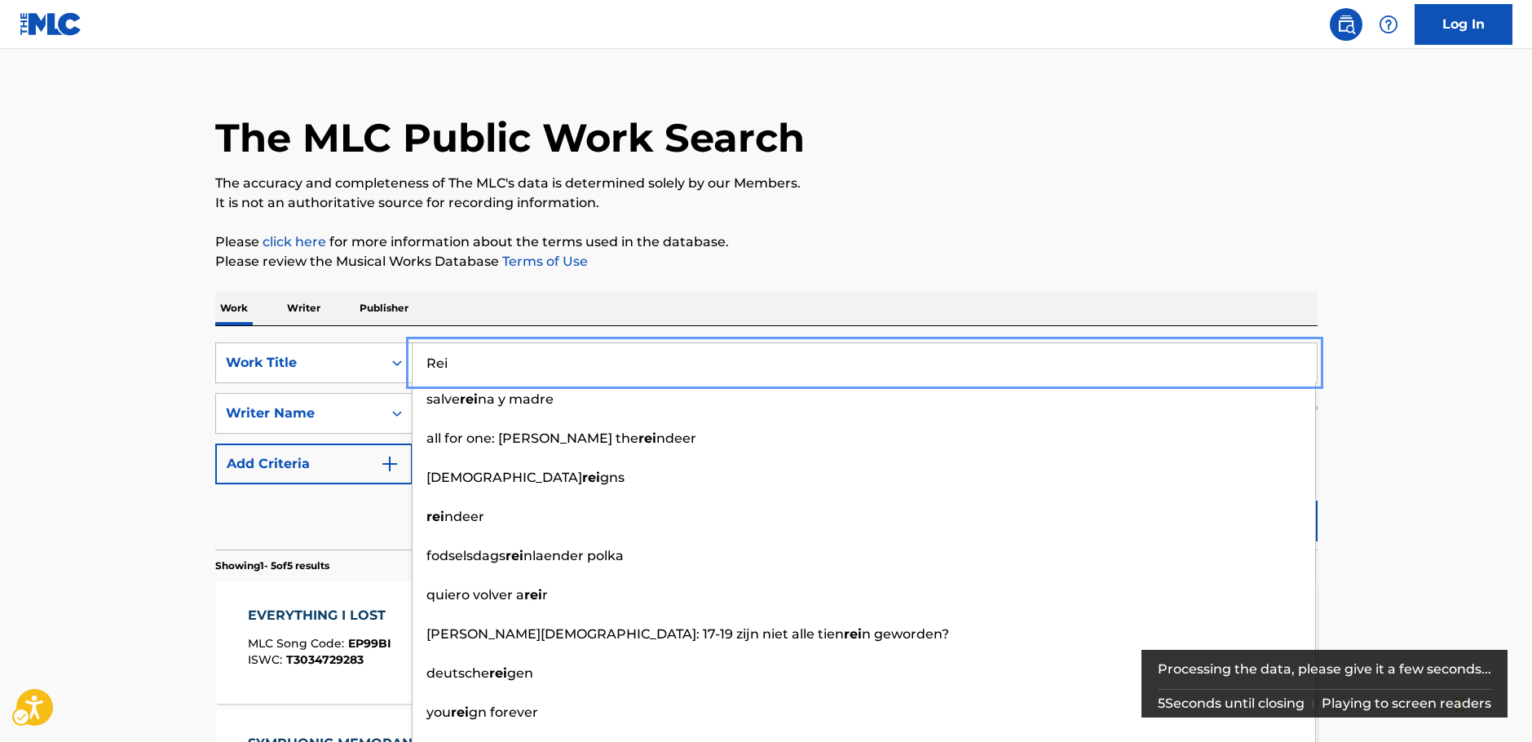
click at [1398, 424] on main "The MLC Public Work Search The accuracy and completeness of The MLC's data is d…" at bounding box center [766, 665] width 1532 height 1272
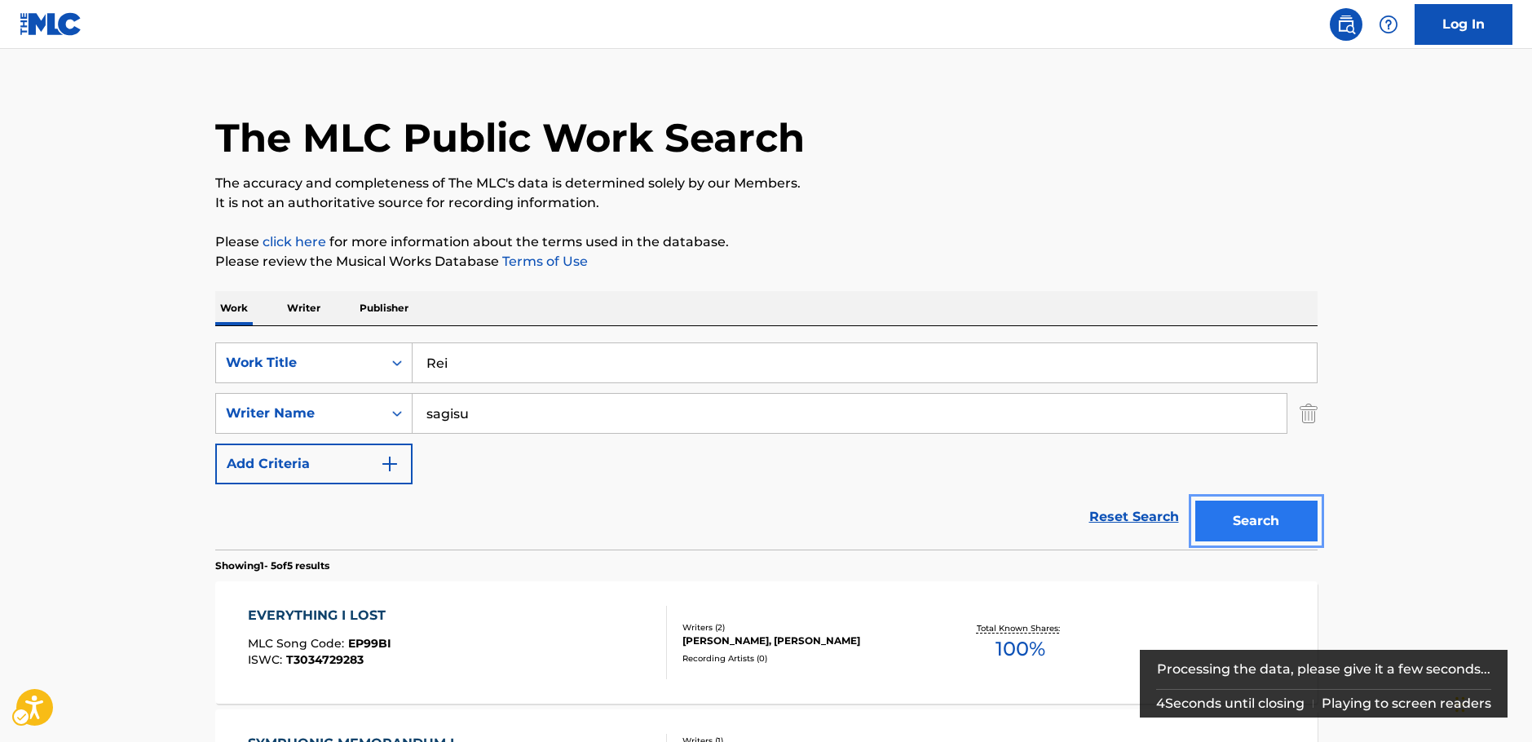
click at [1293, 519] on button "Search" at bounding box center [1256, 521] width 122 height 41
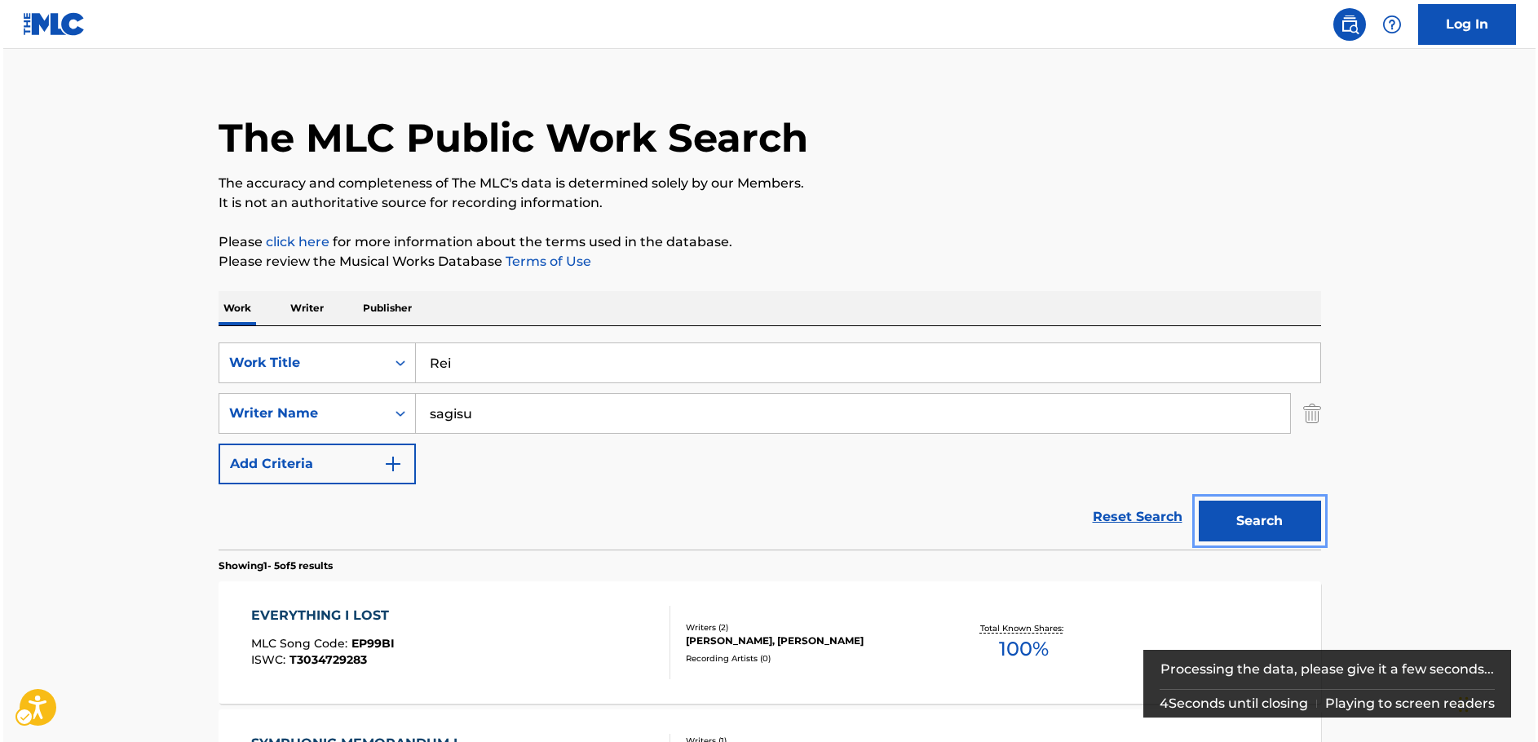
scroll to position [0, 0]
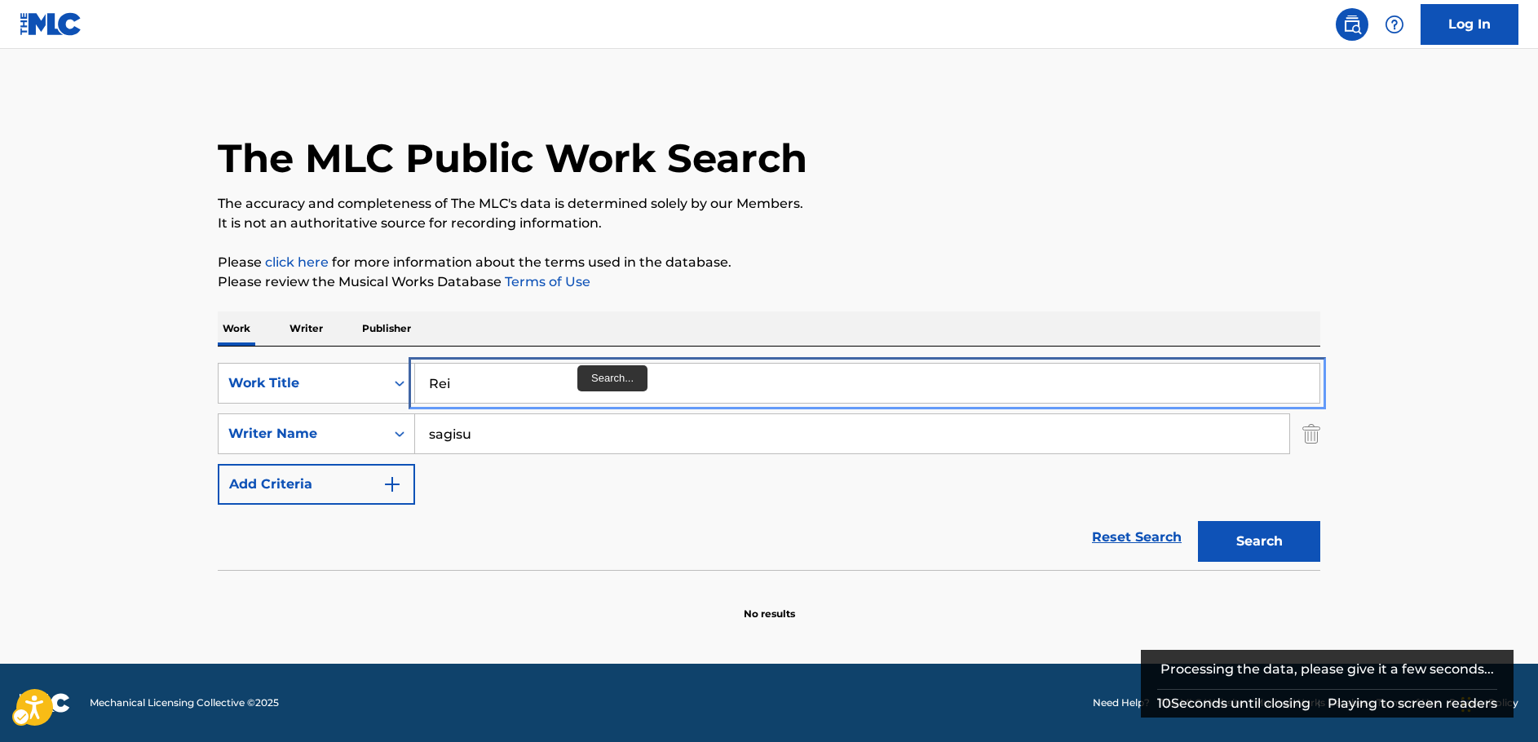
click at [526, 386] on input "Rei" at bounding box center [867, 383] width 904 height 39
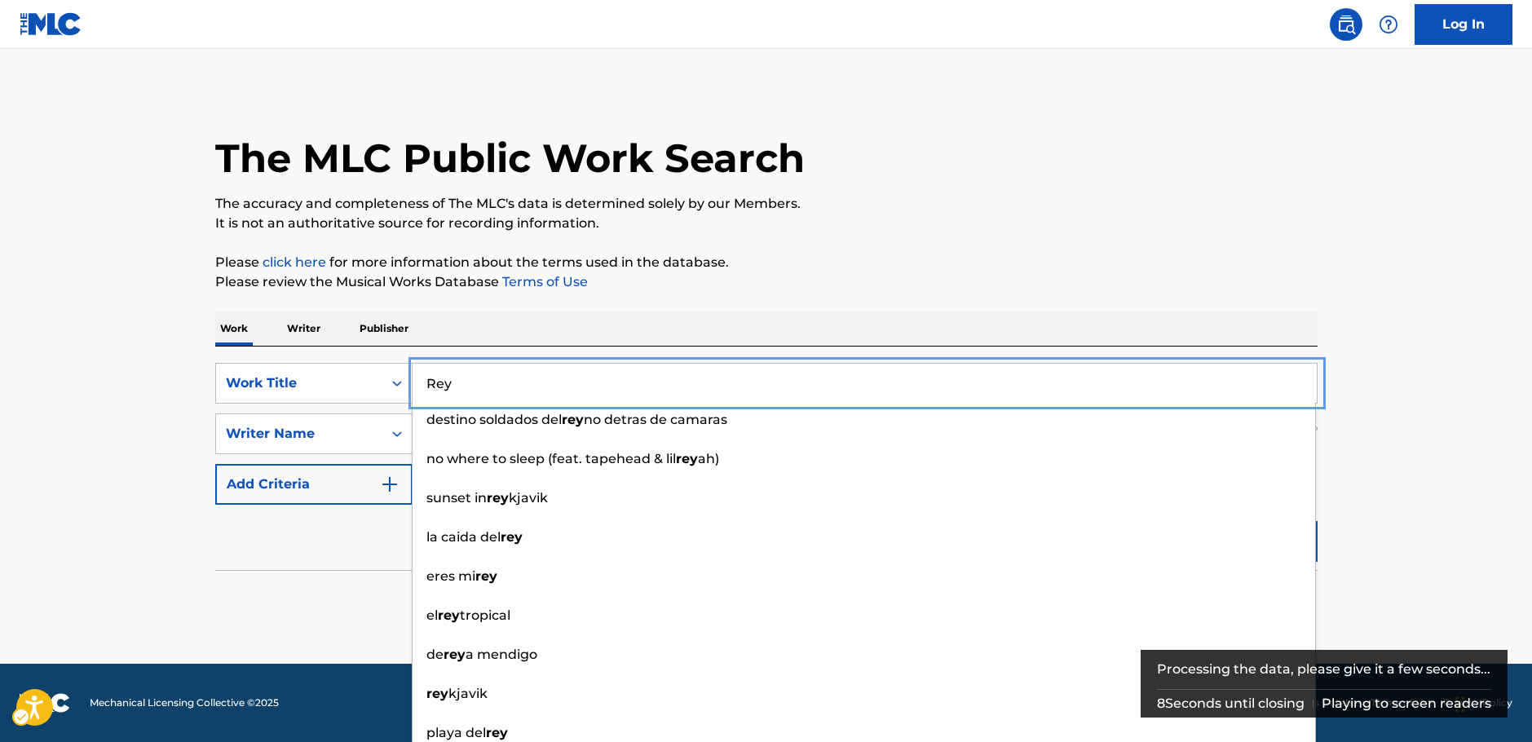
type input "Rey"
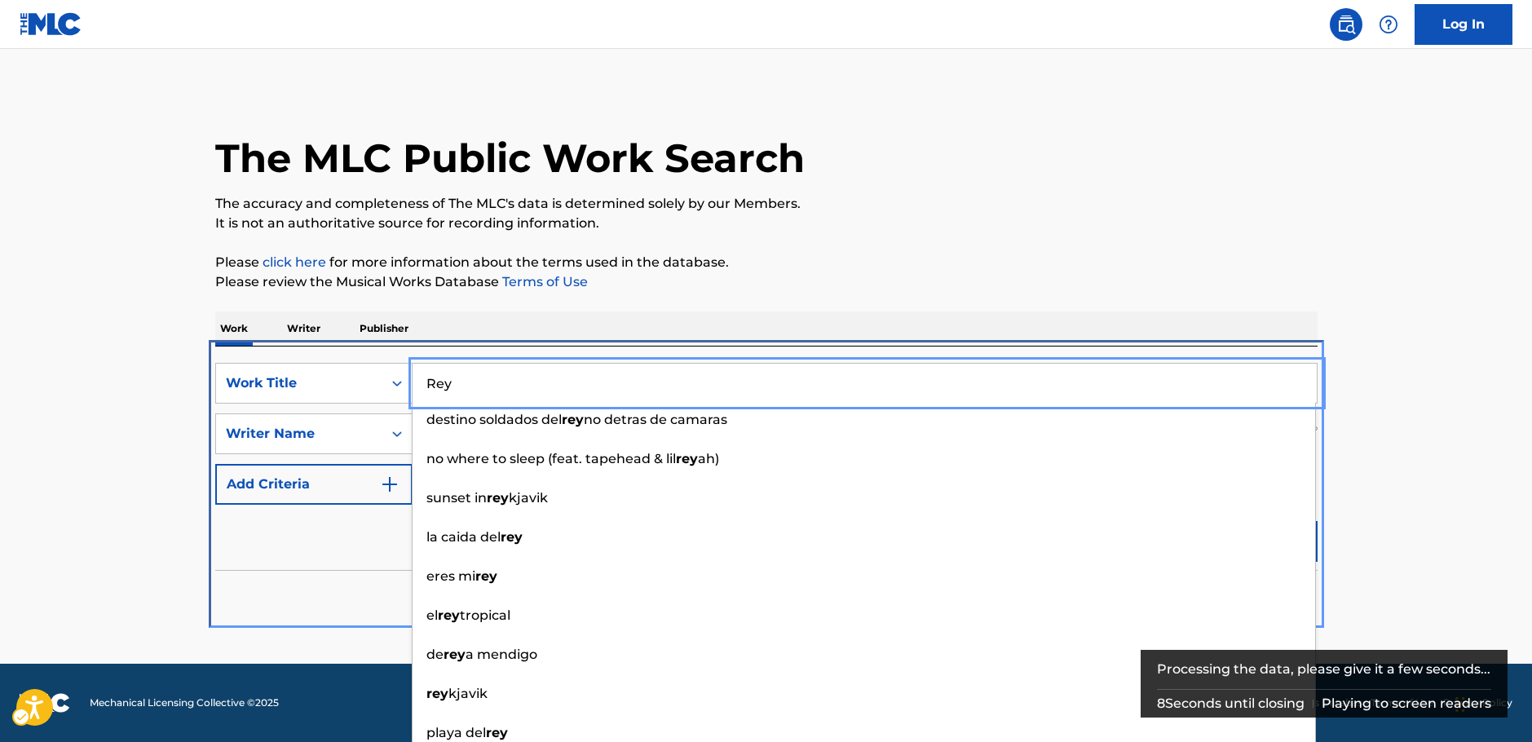
drag, startPoint x: 1392, startPoint y: 549, endPoint x: 1345, endPoint y: 544, distance: 46.7
click at [1385, 548] on main "The MLC Public Work Search The accuracy and completeness of The MLC's data is d…" at bounding box center [766, 356] width 1532 height 615
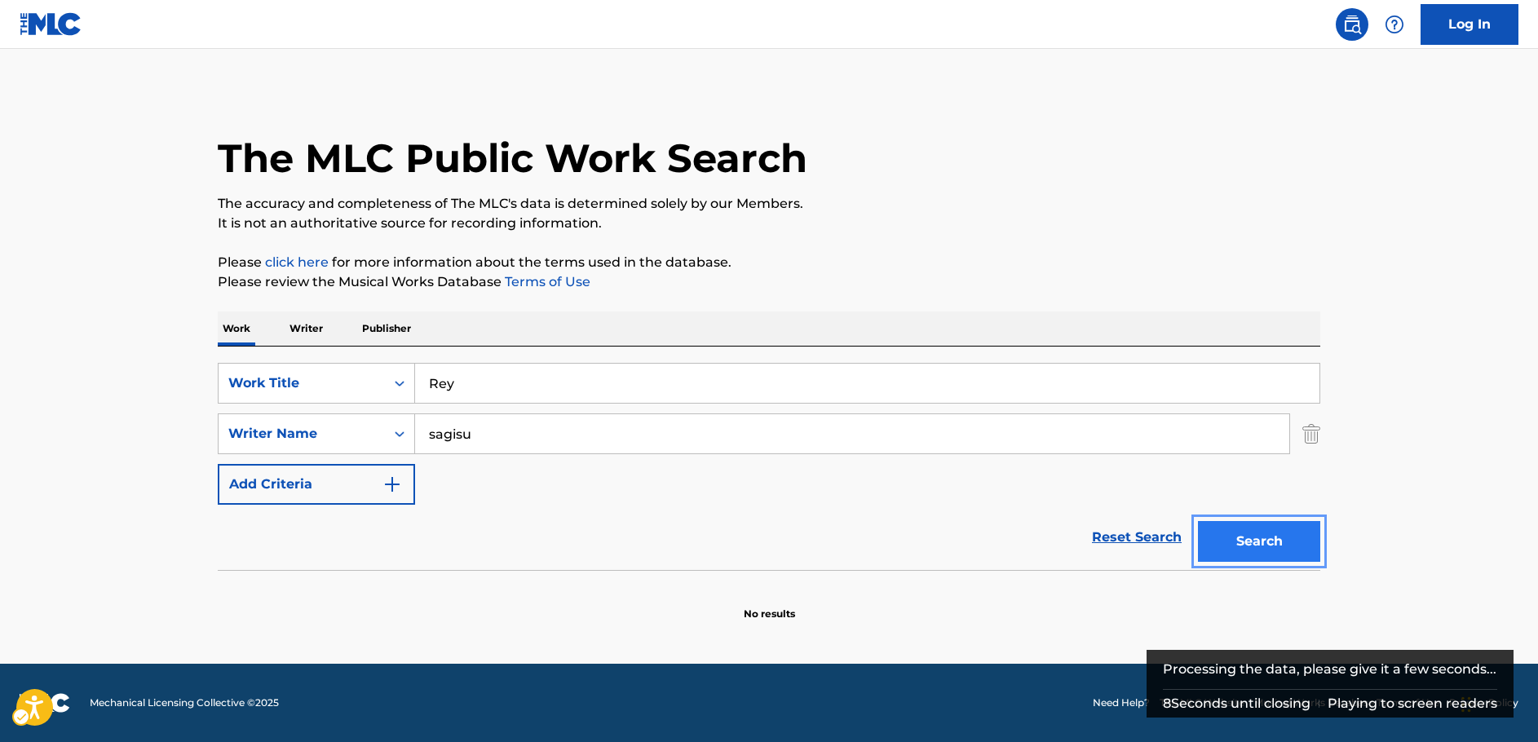
click at [1288, 539] on button "Search" at bounding box center [1259, 541] width 122 height 41
drag, startPoint x: 393, startPoint y: 373, endPoint x: 384, endPoint y: 381, distance: 12.1
click at [392, 373] on div "Search Form" at bounding box center [399, 383] width 29 height 29
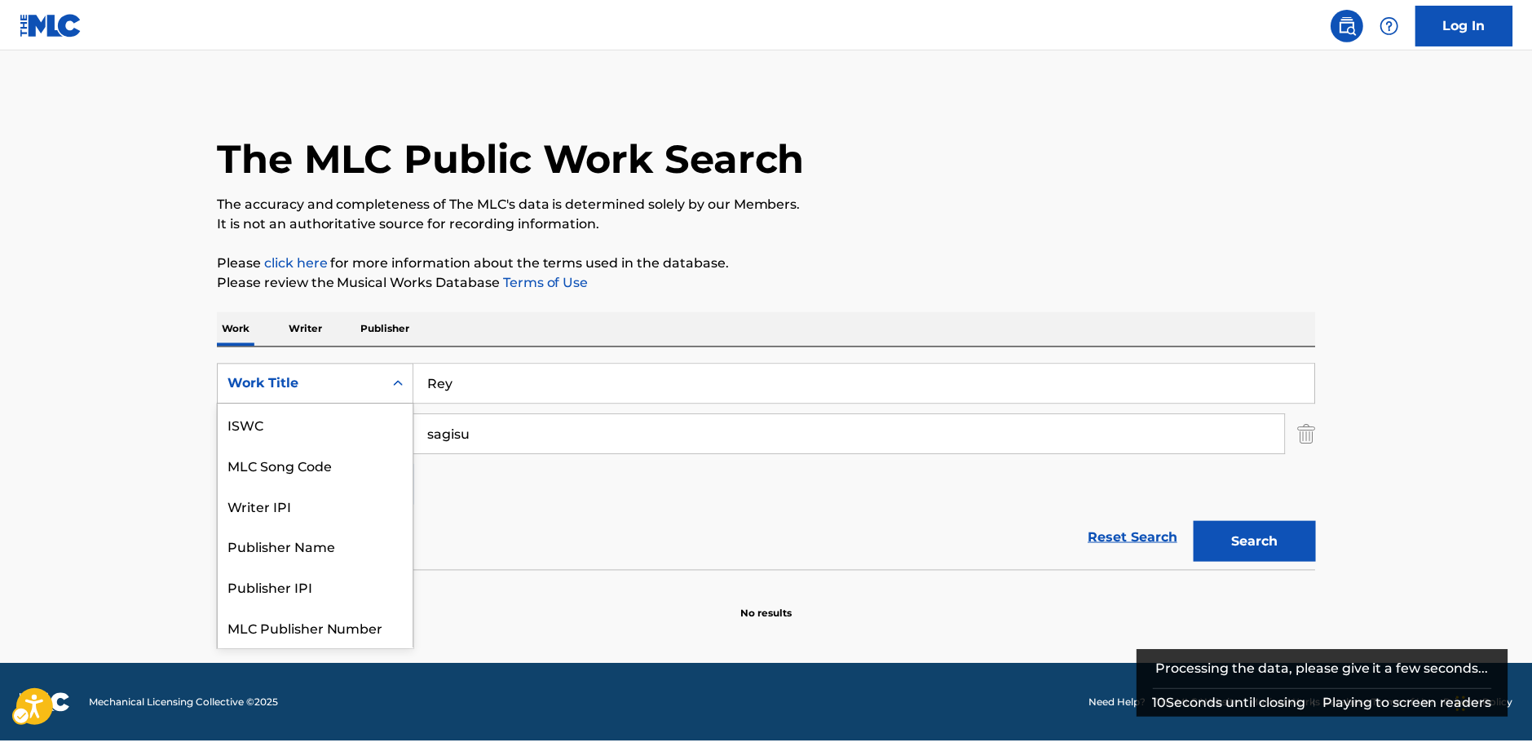
scroll to position [41, 0]
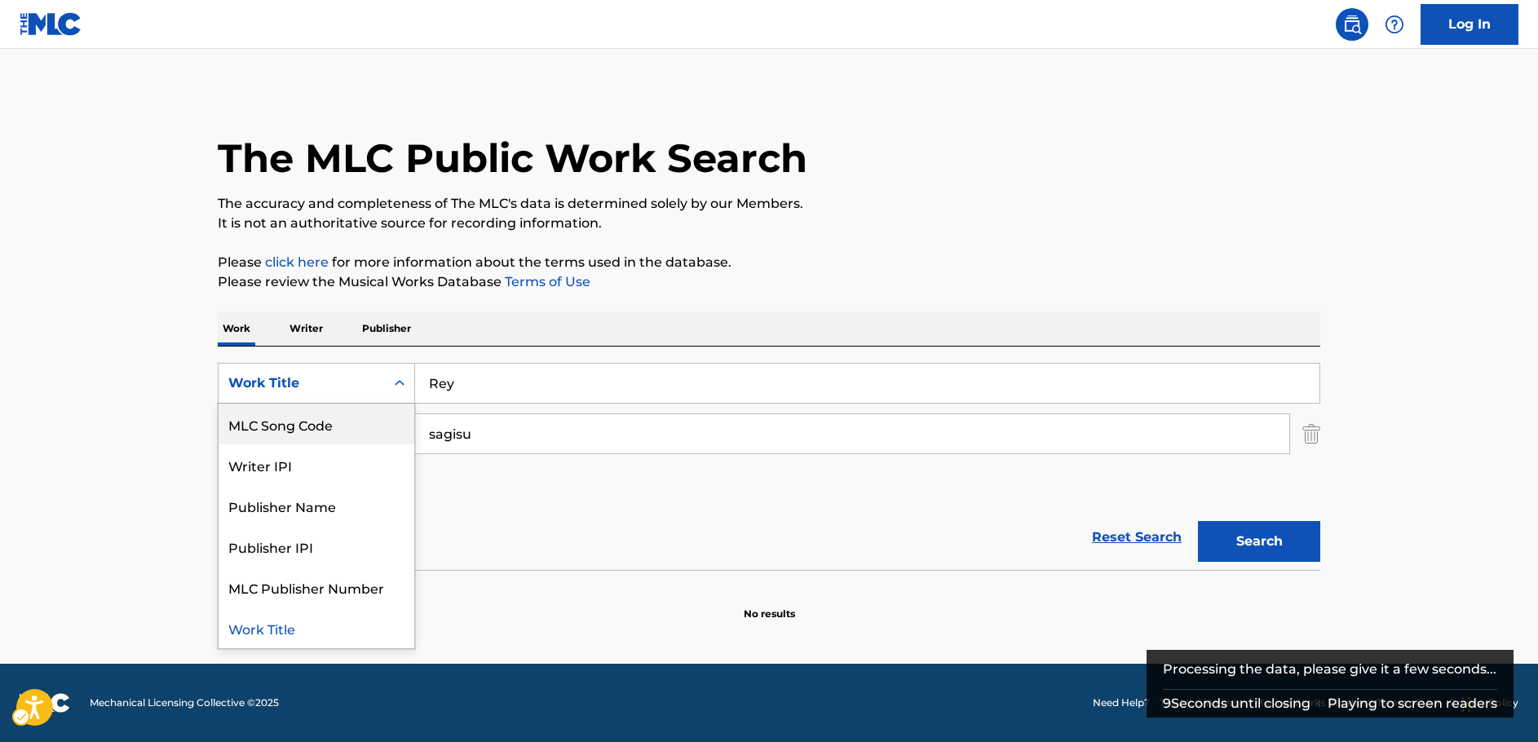
click at [339, 422] on div "MLC Song Code" at bounding box center [317, 424] width 196 height 41
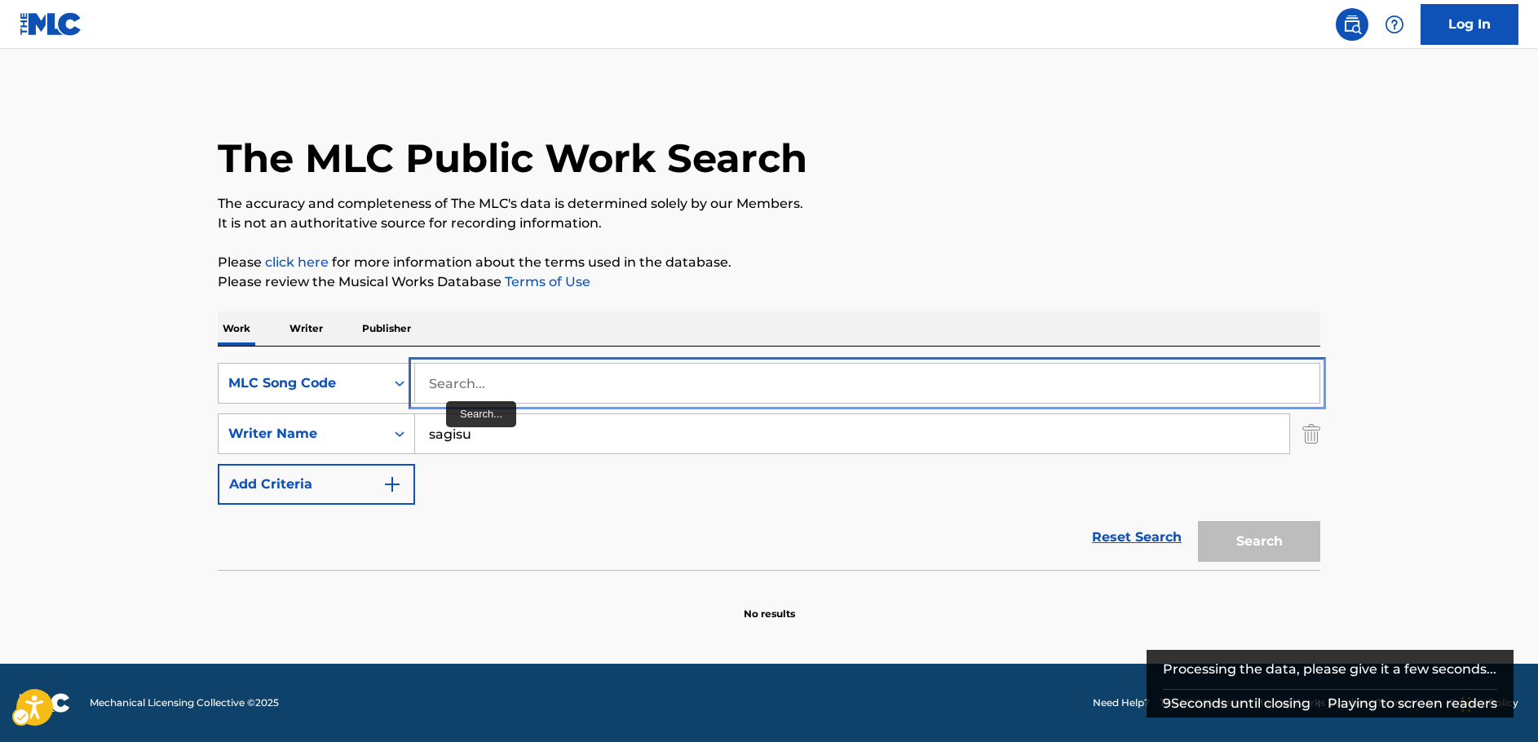
click at [461, 385] on input "Search..." at bounding box center [867, 383] width 904 height 39
paste input "EV7KGN"
type input "EV7KGN"
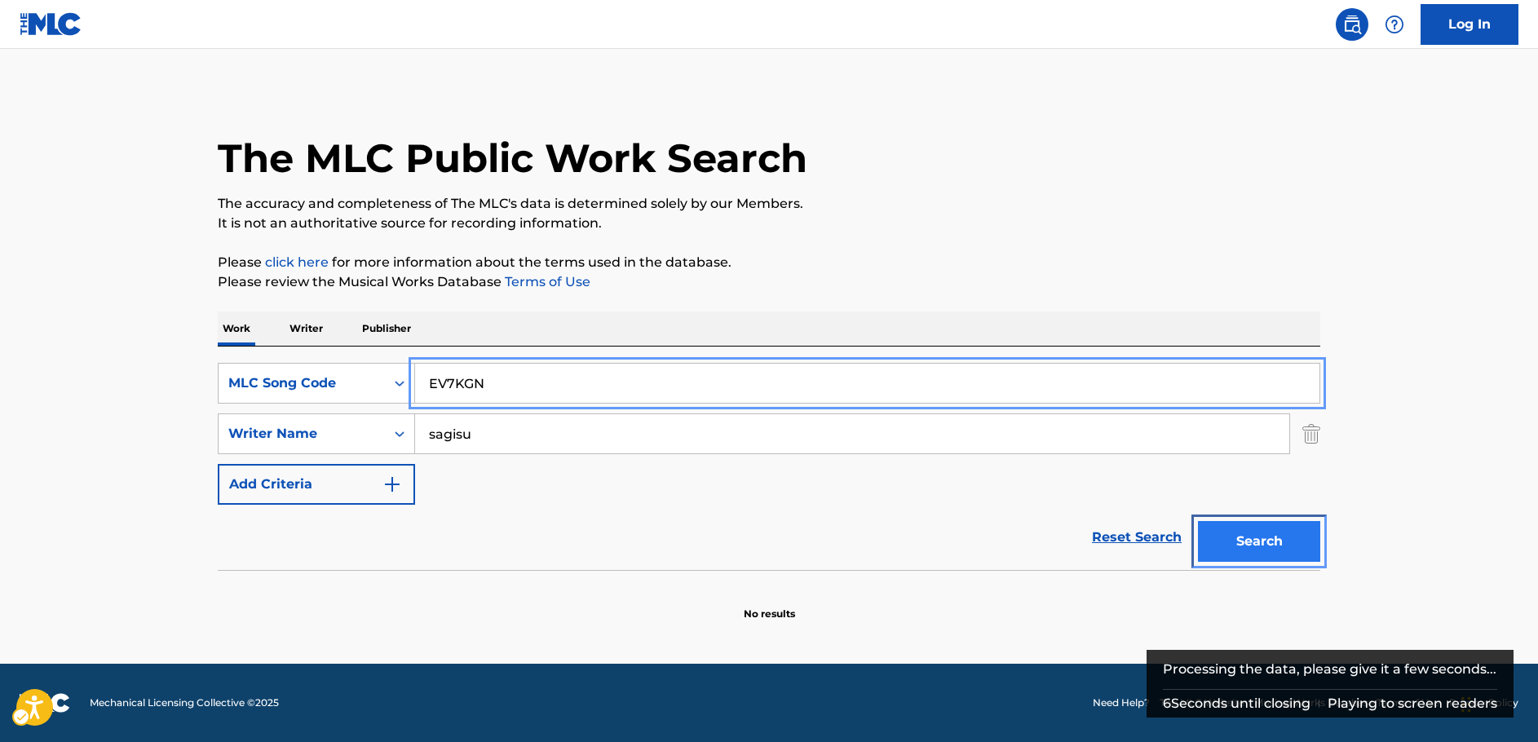
click at [1249, 550] on button "Search" at bounding box center [1259, 541] width 122 height 41
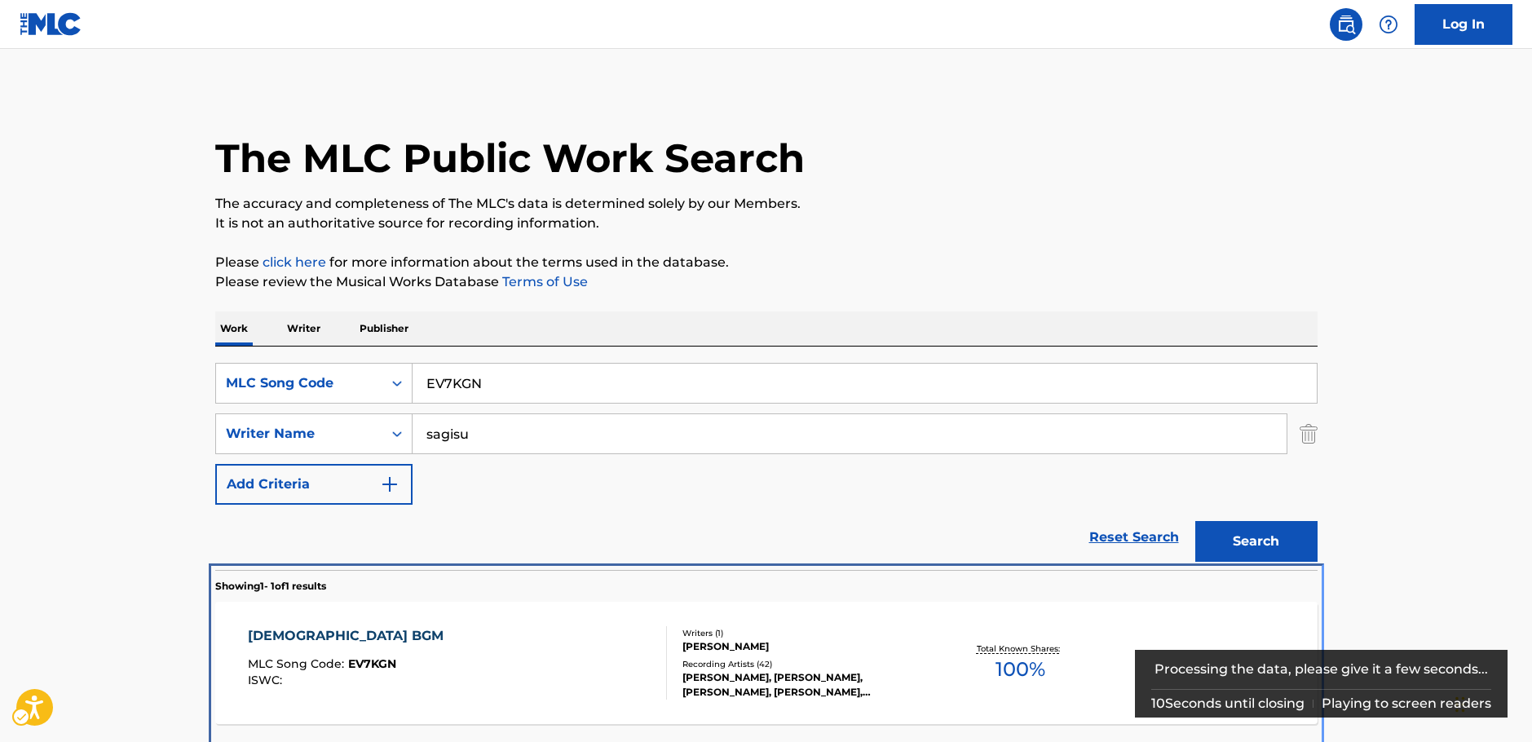
scroll to position [59, 0]
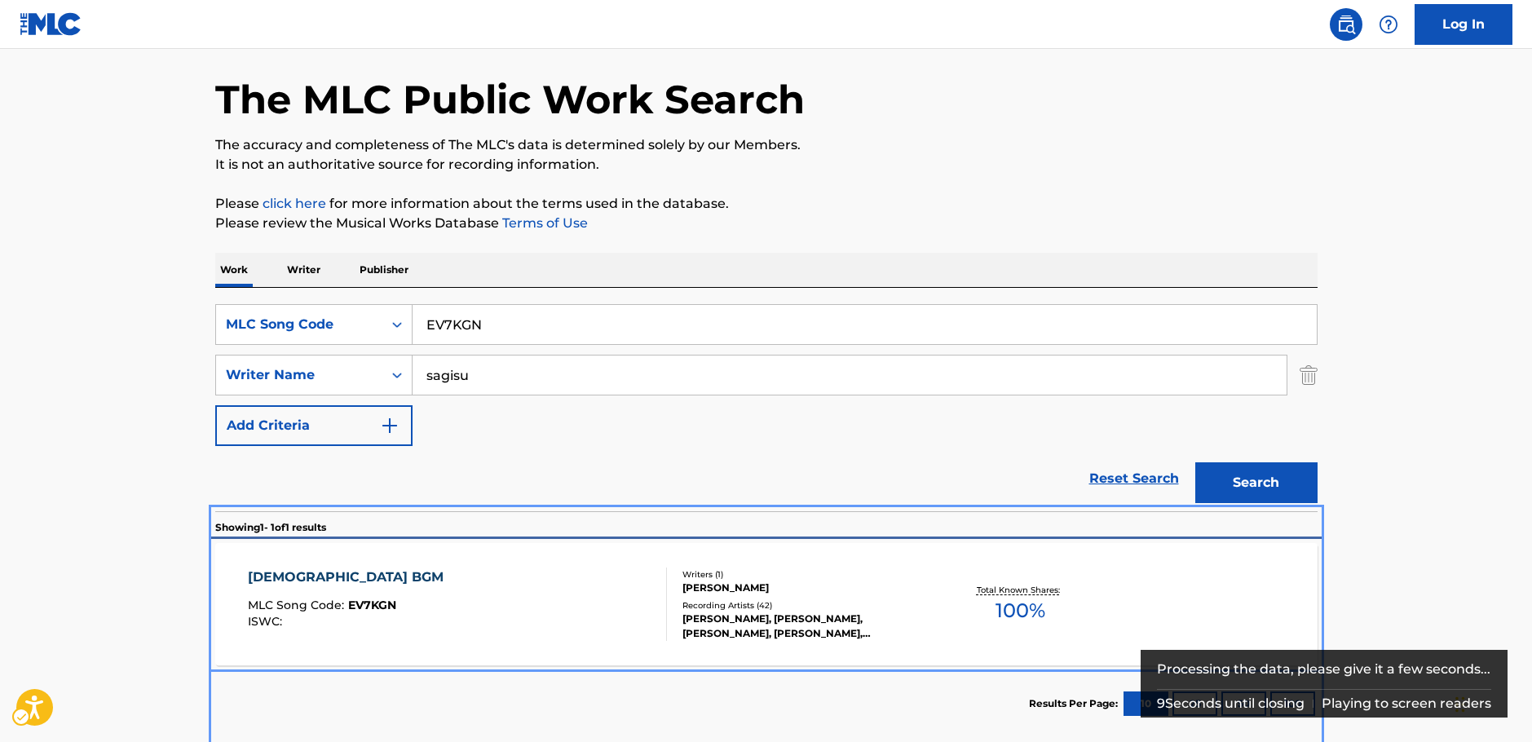
click at [568, 596] on div "EVANGELION BGM MLC Song Code : EV7KGN ISWC :" at bounding box center [457, 604] width 419 height 73
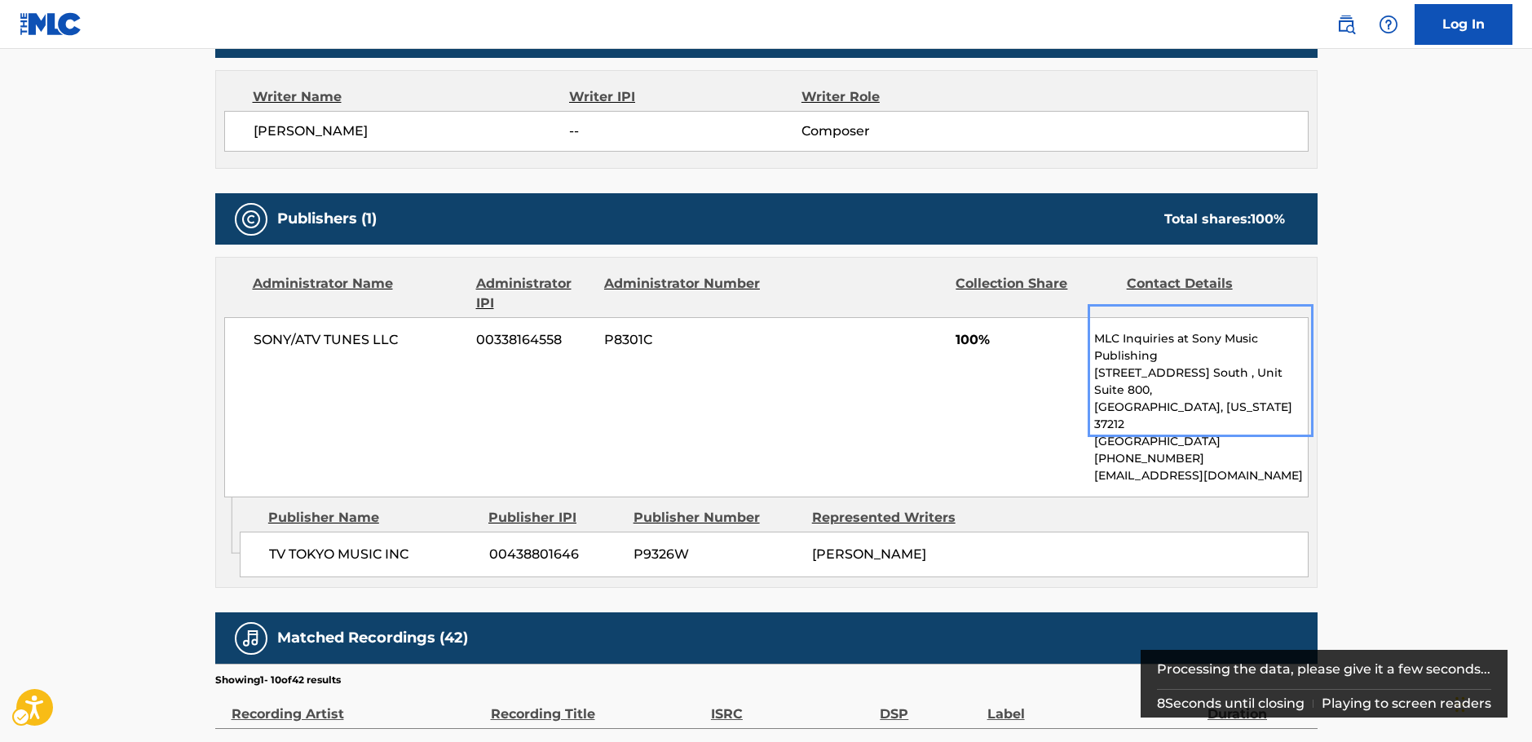
scroll to position [1643, 0]
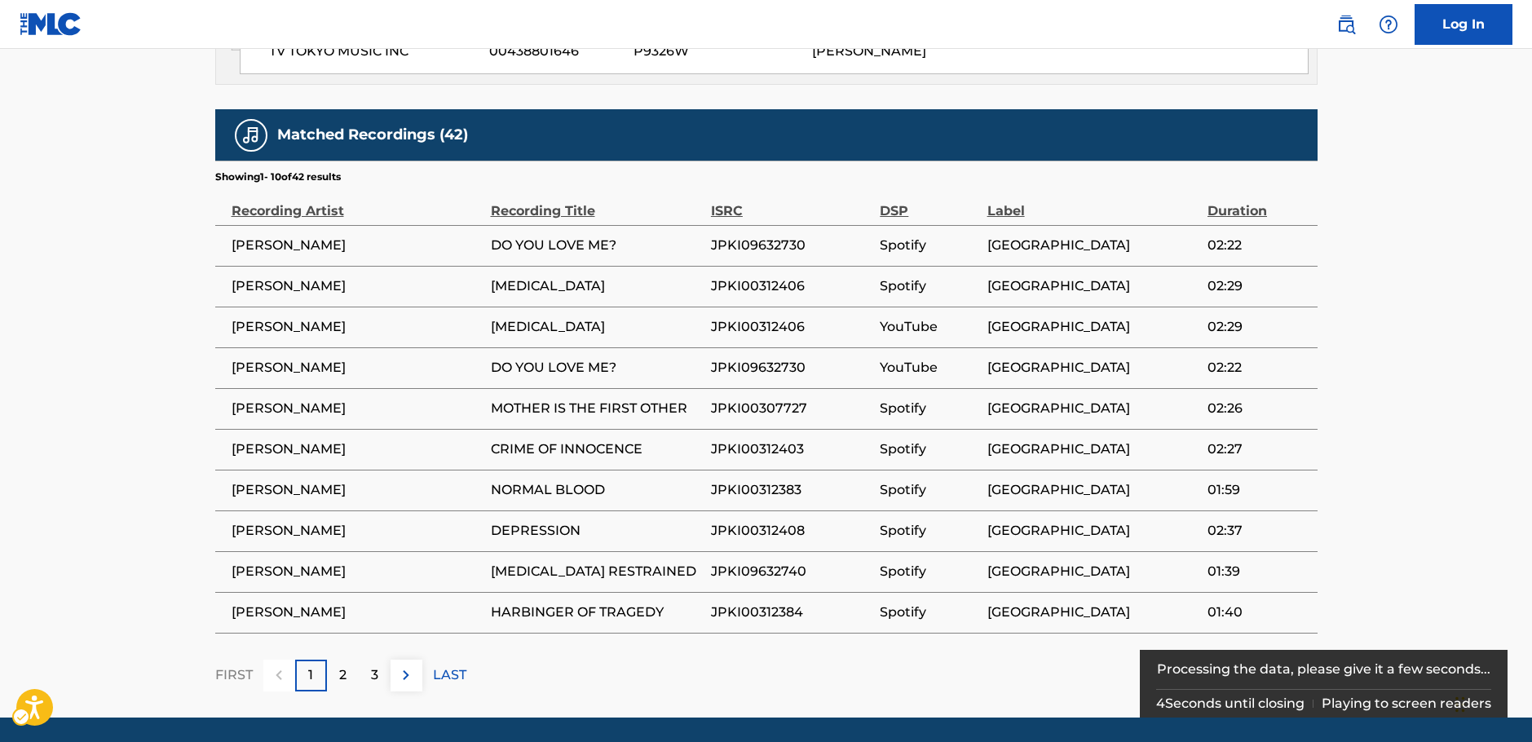
click at [347, 660] on div "2" at bounding box center [343, 676] width 32 height 32
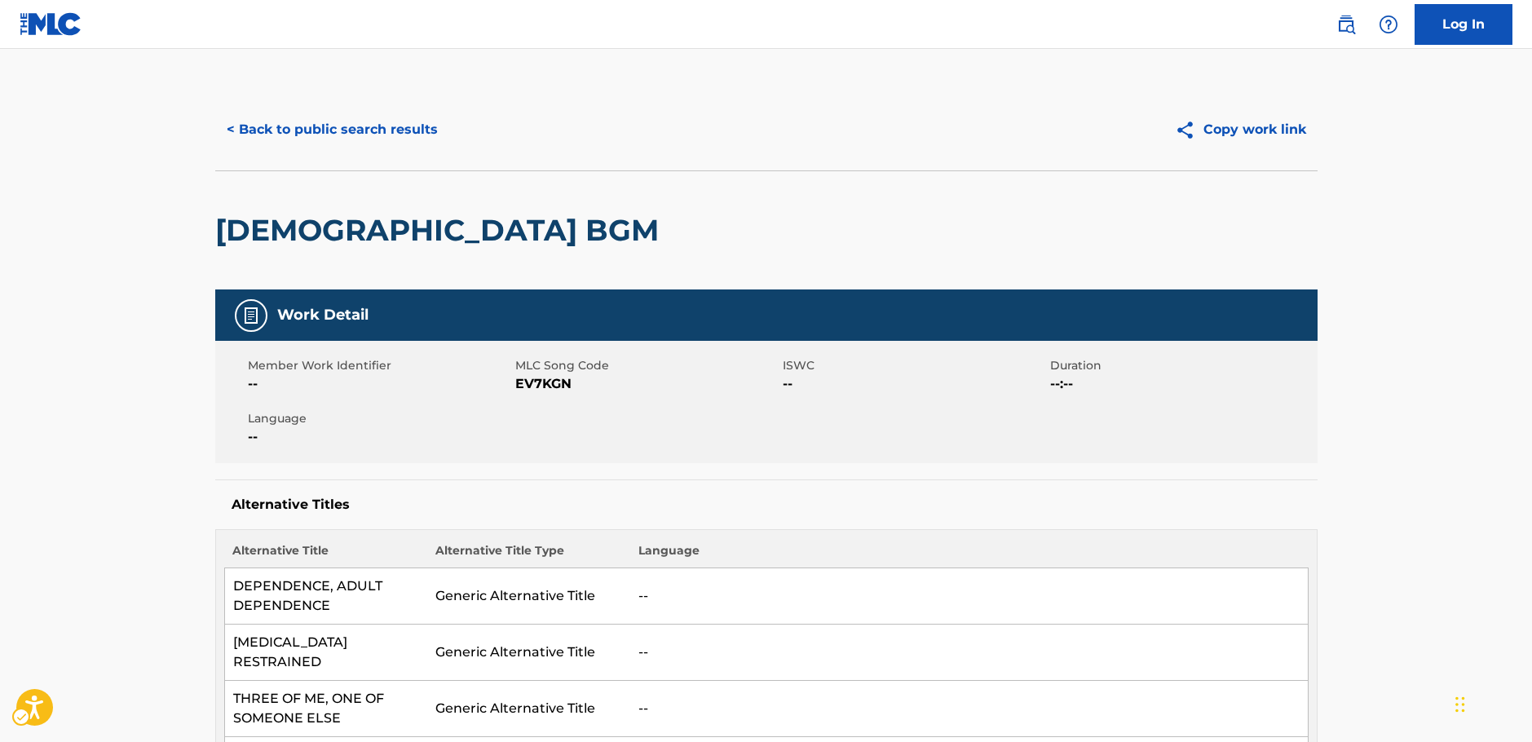
scroll to position [0, 0]
click at [307, 129] on button "< Back to public search results" at bounding box center [332, 130] width 234 height 41
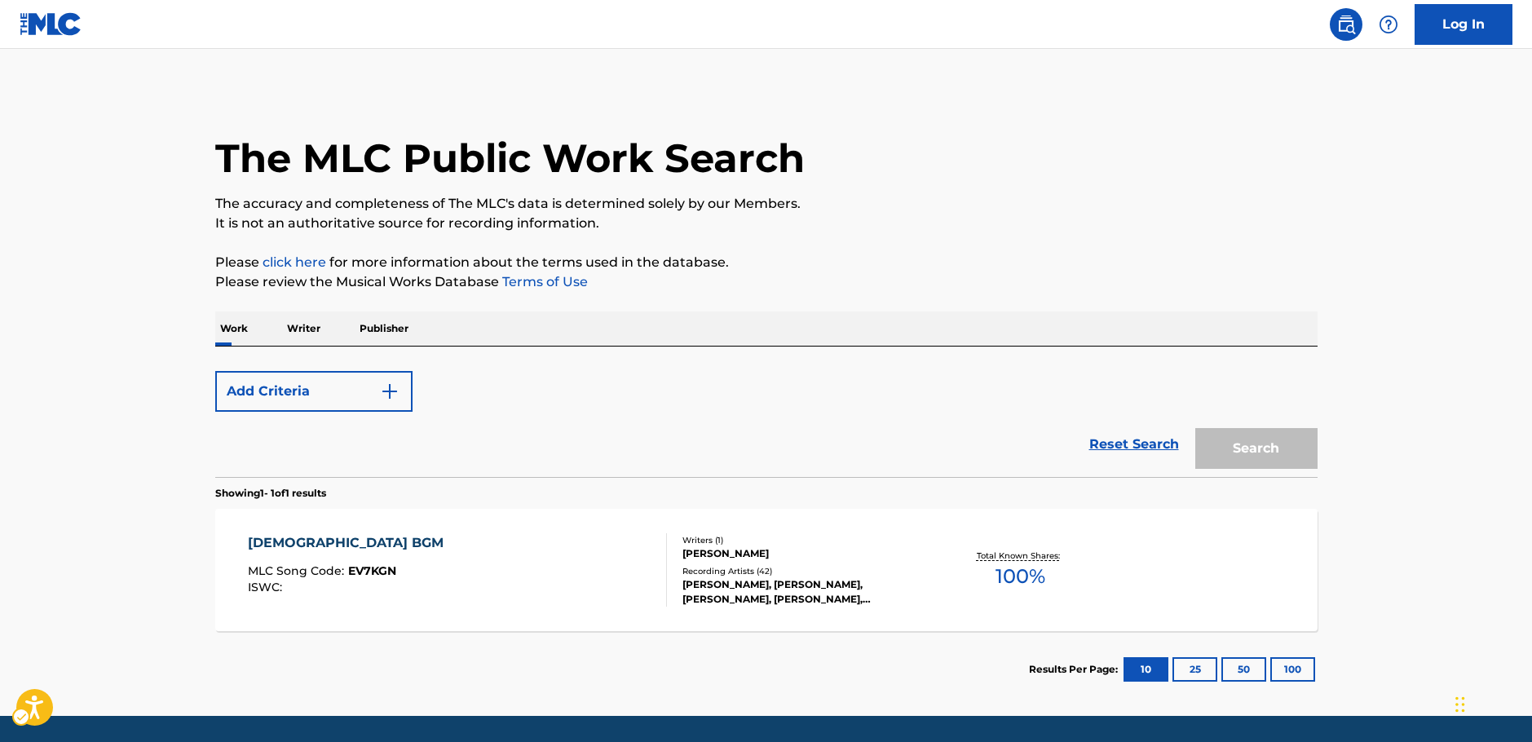
scroll to position [52, 0]
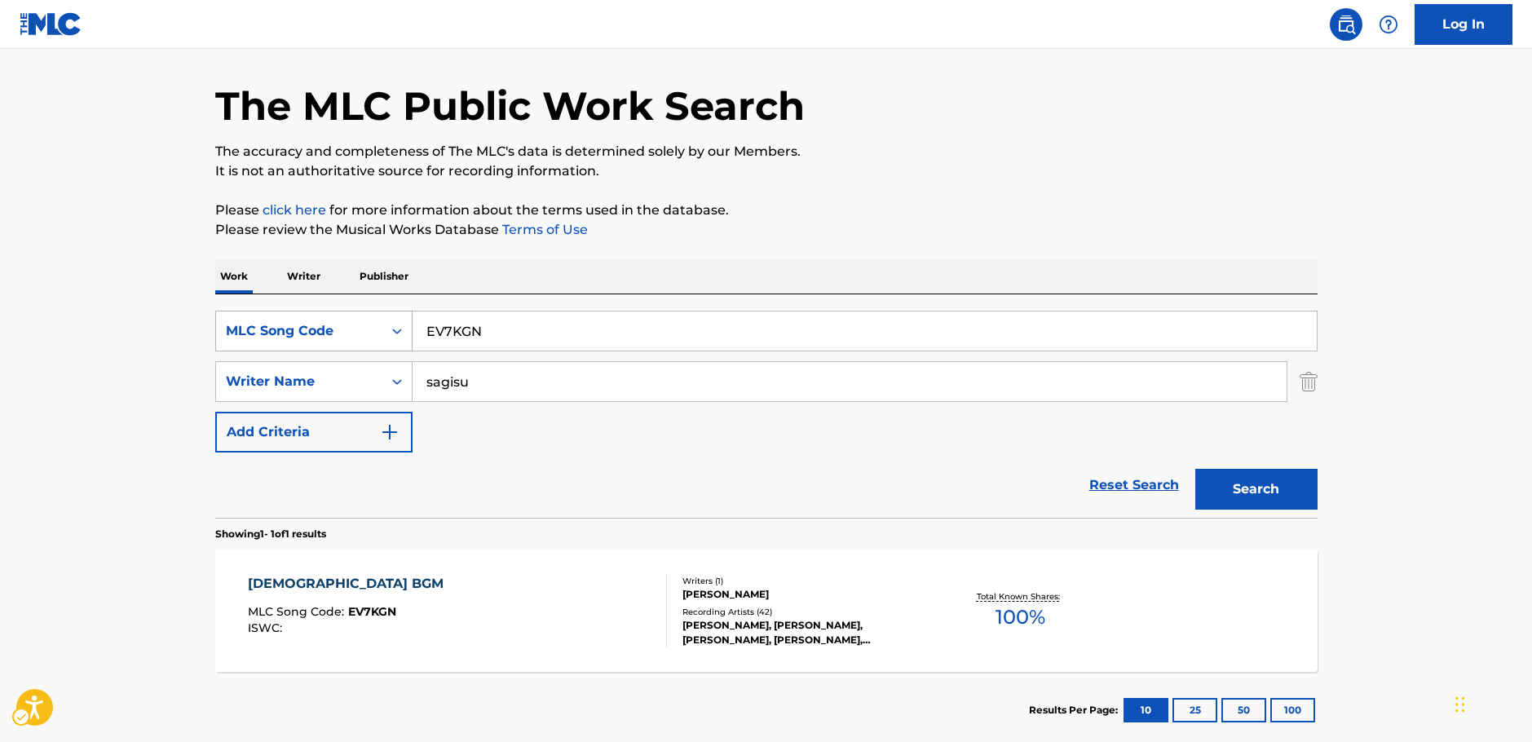
click at [372, 325] on div "MLC Song Code" at bounding box center [299, 331] width 147 height 20
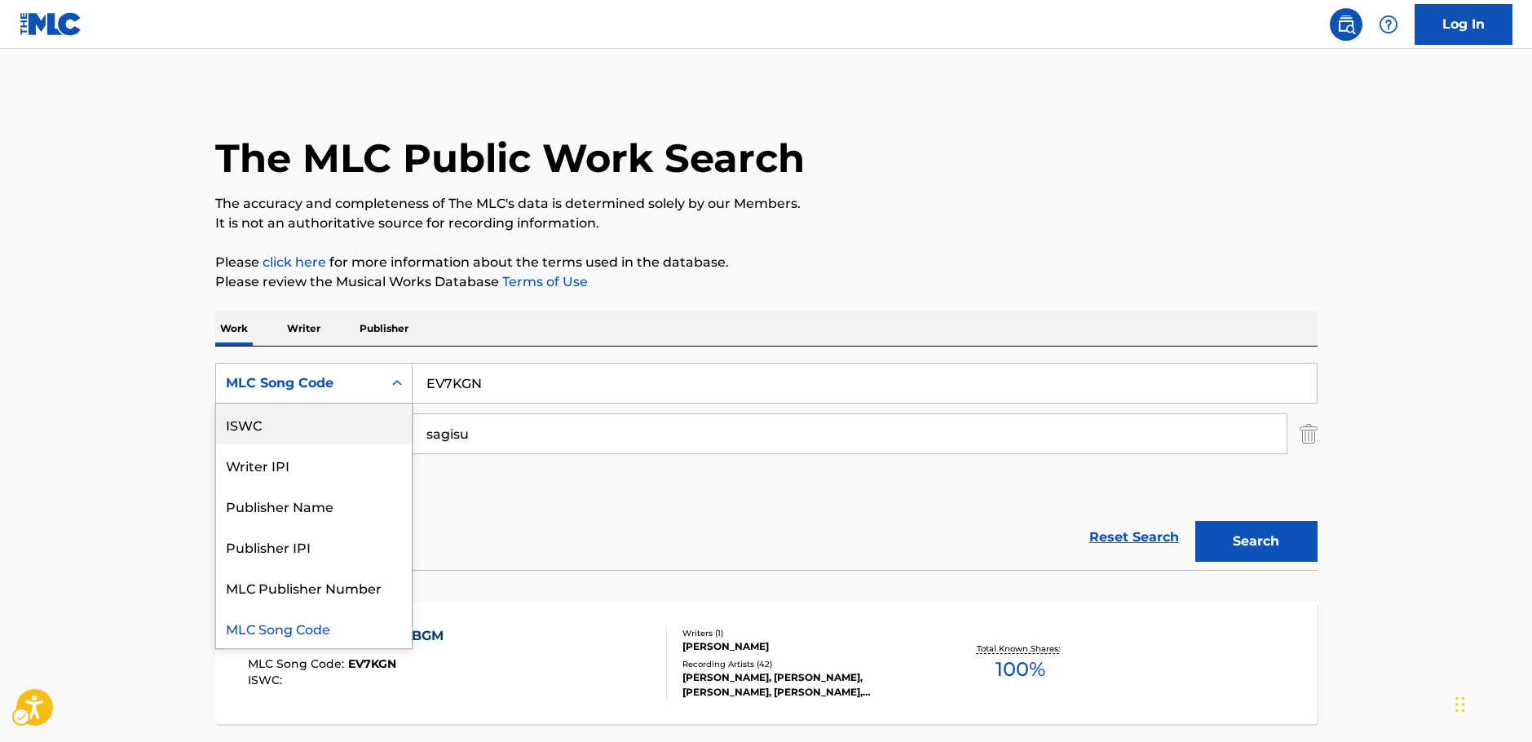
scroll to position [0, 0]
click at [282, 435] on div "Work Title" at bounding box center [314, 424] width 196 height 41
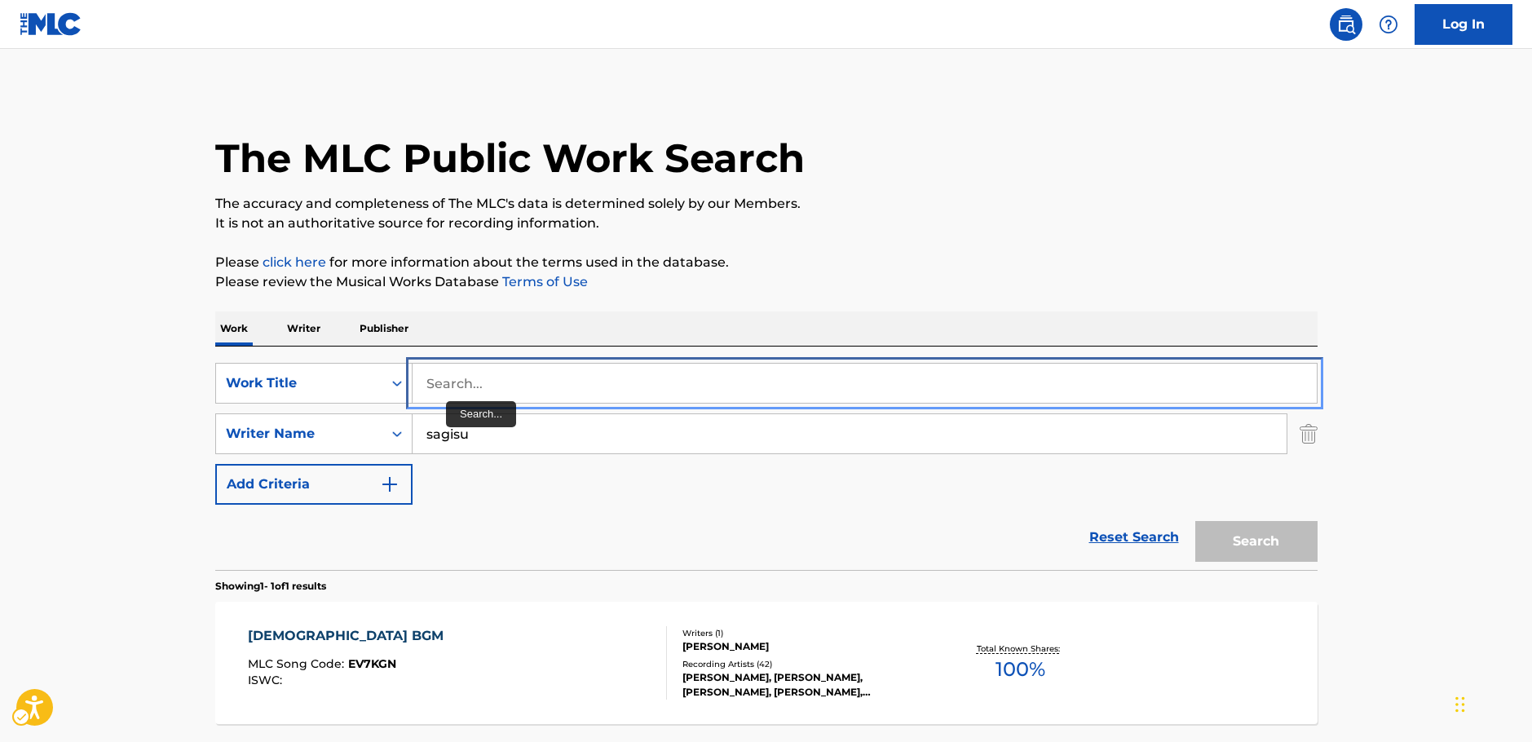
click at [462, 388] on input "Search..." at bounding box center [865, 383] width 904 height 39
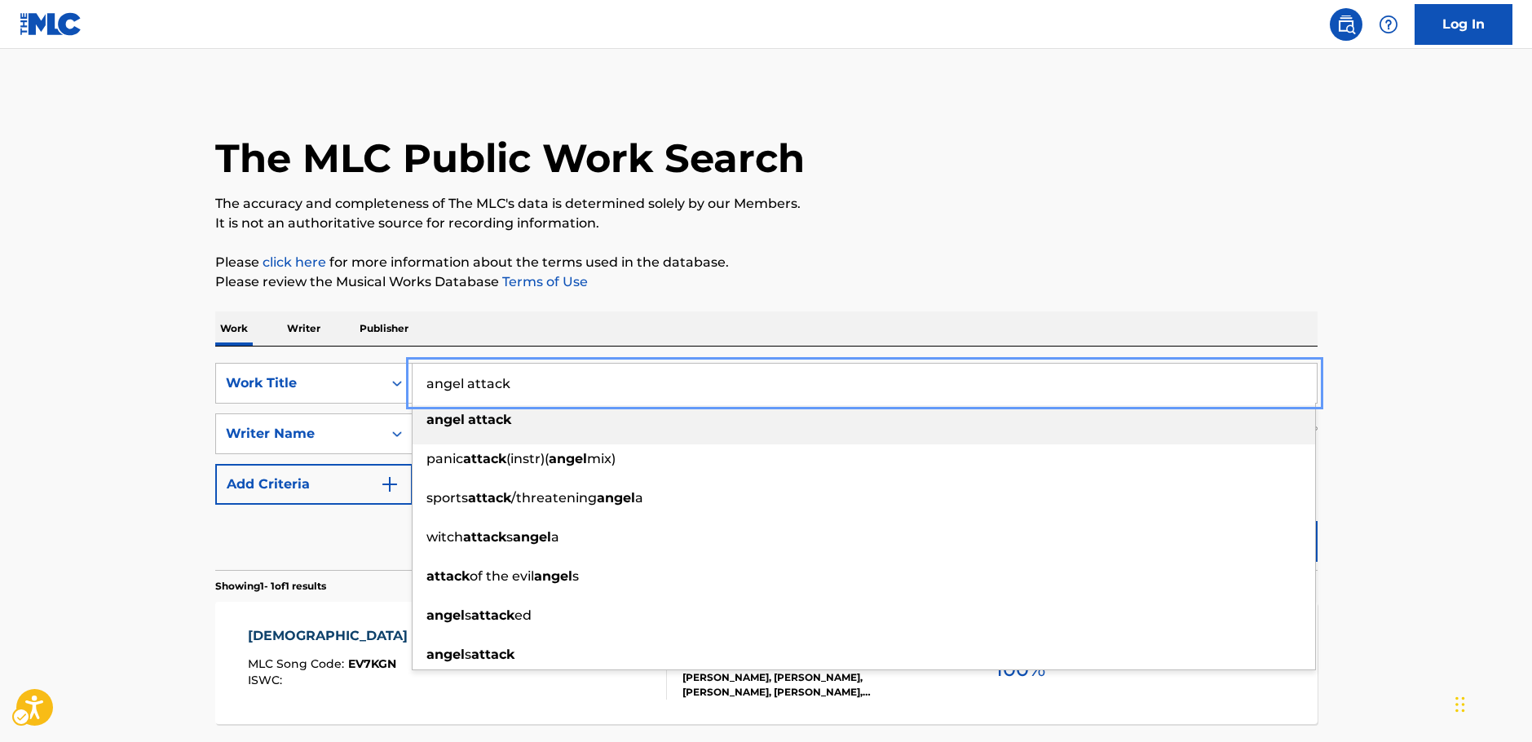
type input "angel attack"
click at [448, 421] on strong "angel" at bounding box center [445, 419] width 38 height 15
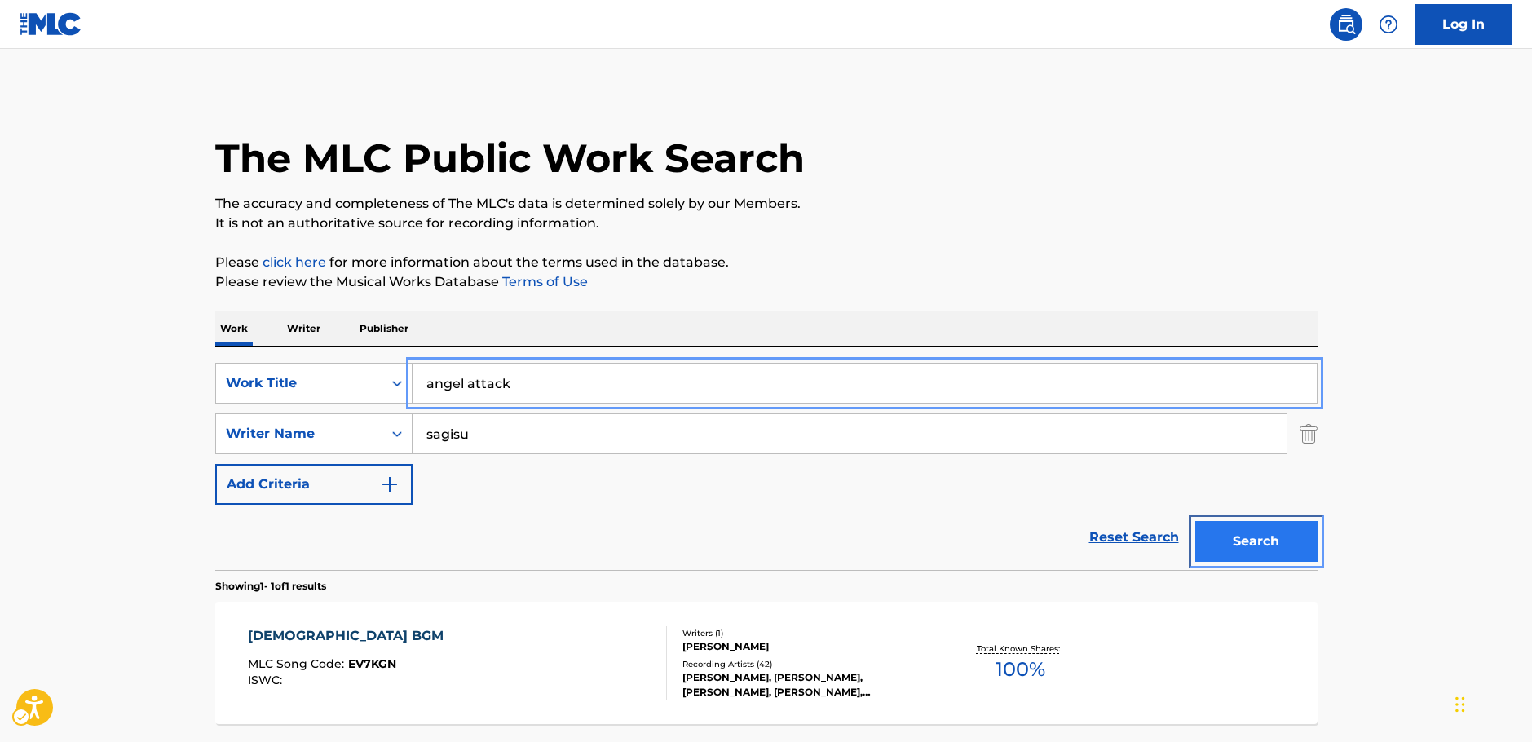
click at [1301, 554] on button "Search" at bounding box center [1256, 541] width 122 height 41
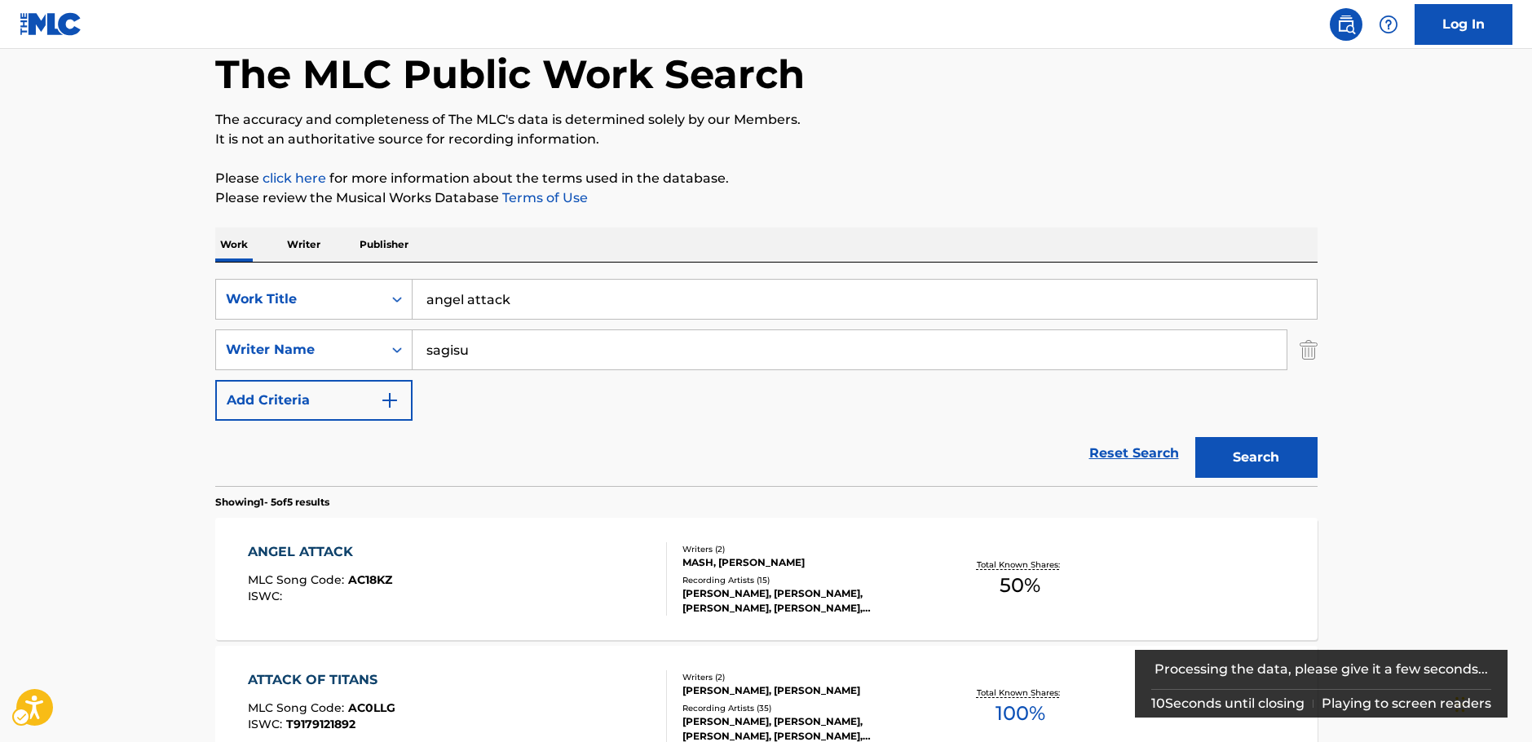
scroll to position [163, 0]
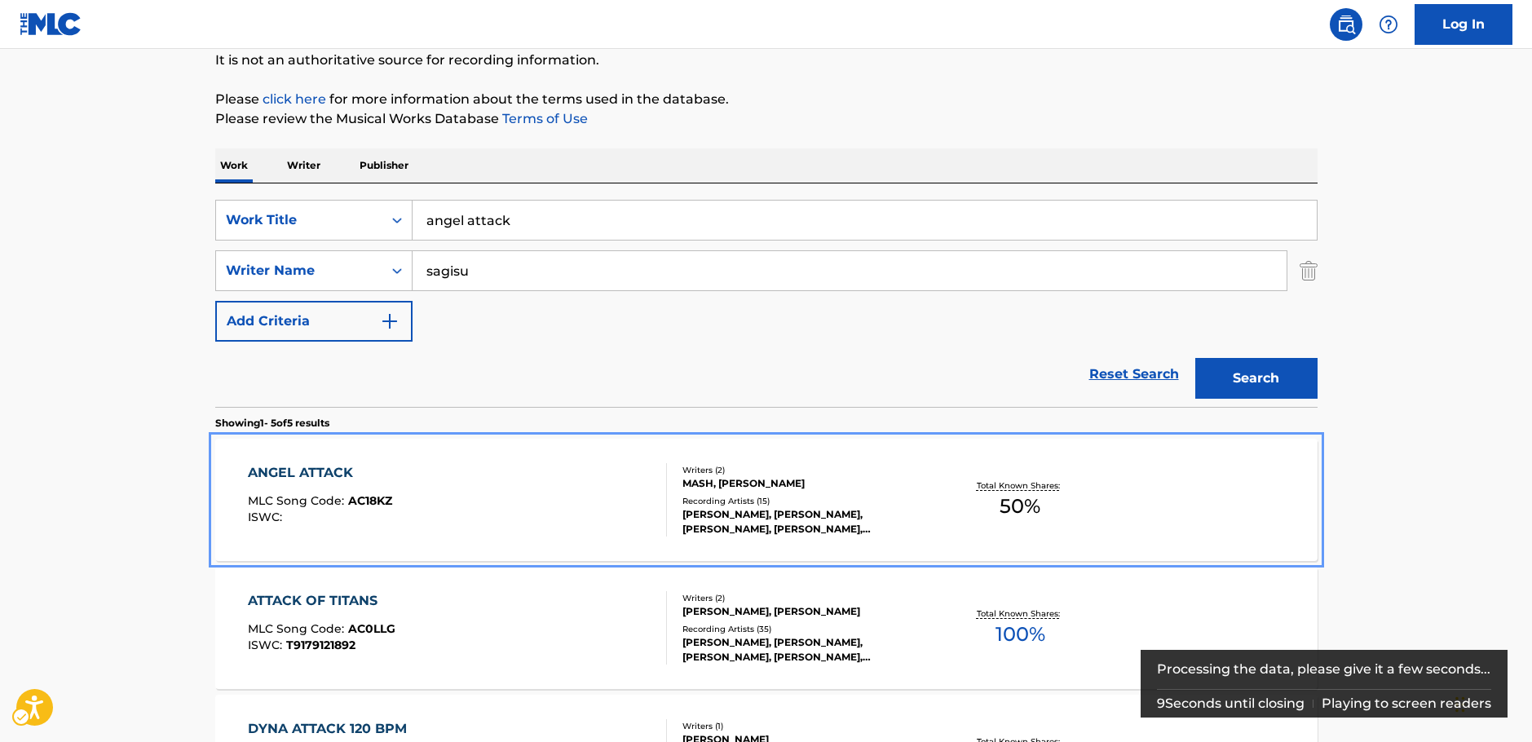
click at [627, 513] on div "ANGEL ATTACK MLC Song Code : AC18KZ ISWC :" at bounding box center [457, 499] width 419 height 73
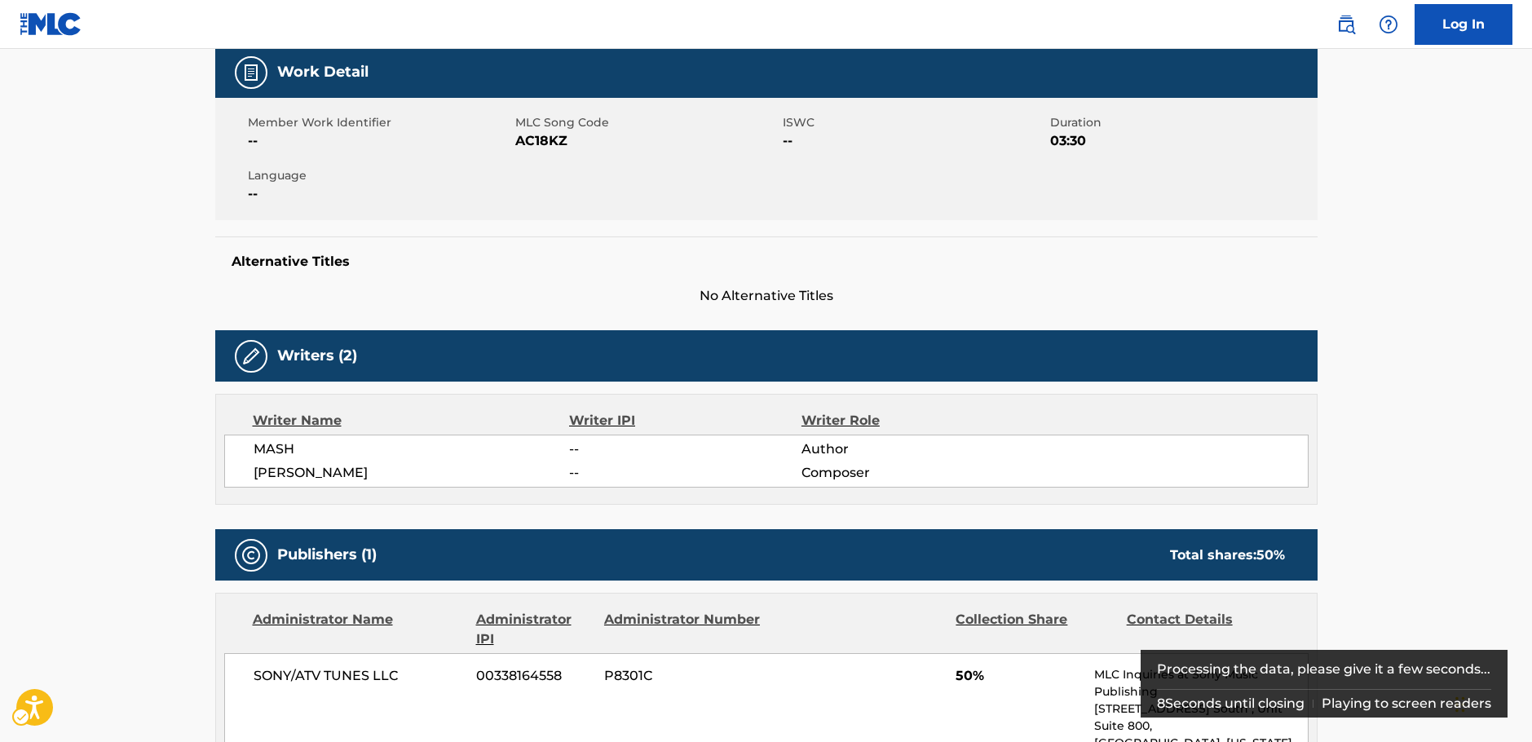
scroll to position [489, 0]
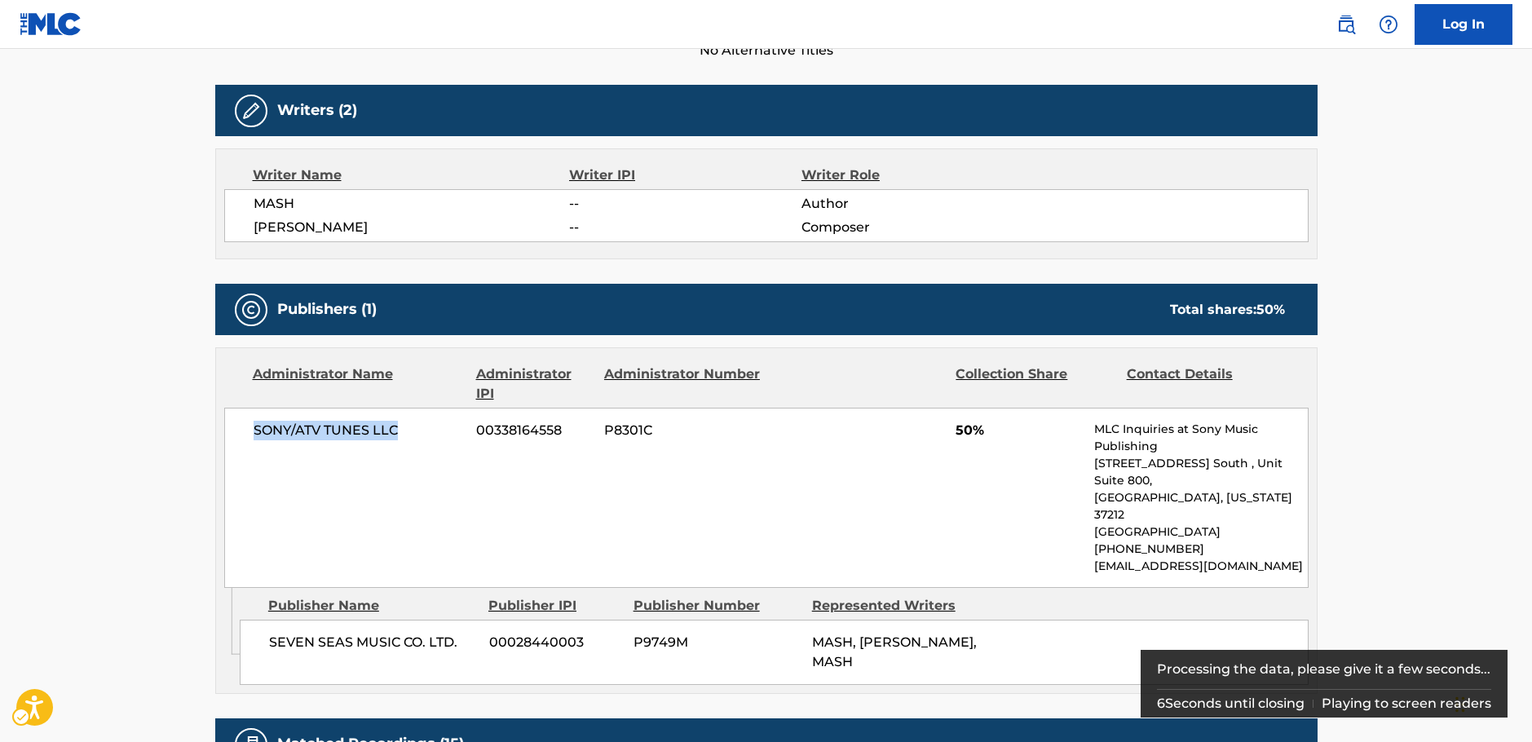
drag, startPoint x: 302, startPoint y: 431, endPoint x: 247, endPoint y: 431, distance: 54.6
click at [252, 431] on div "SONY/ATV TUNES LLC 00338164558 P8301C 50% MLC Inquiries at Sony Music Publishin…" at bounding box center [766, 498] width 1084 height 180
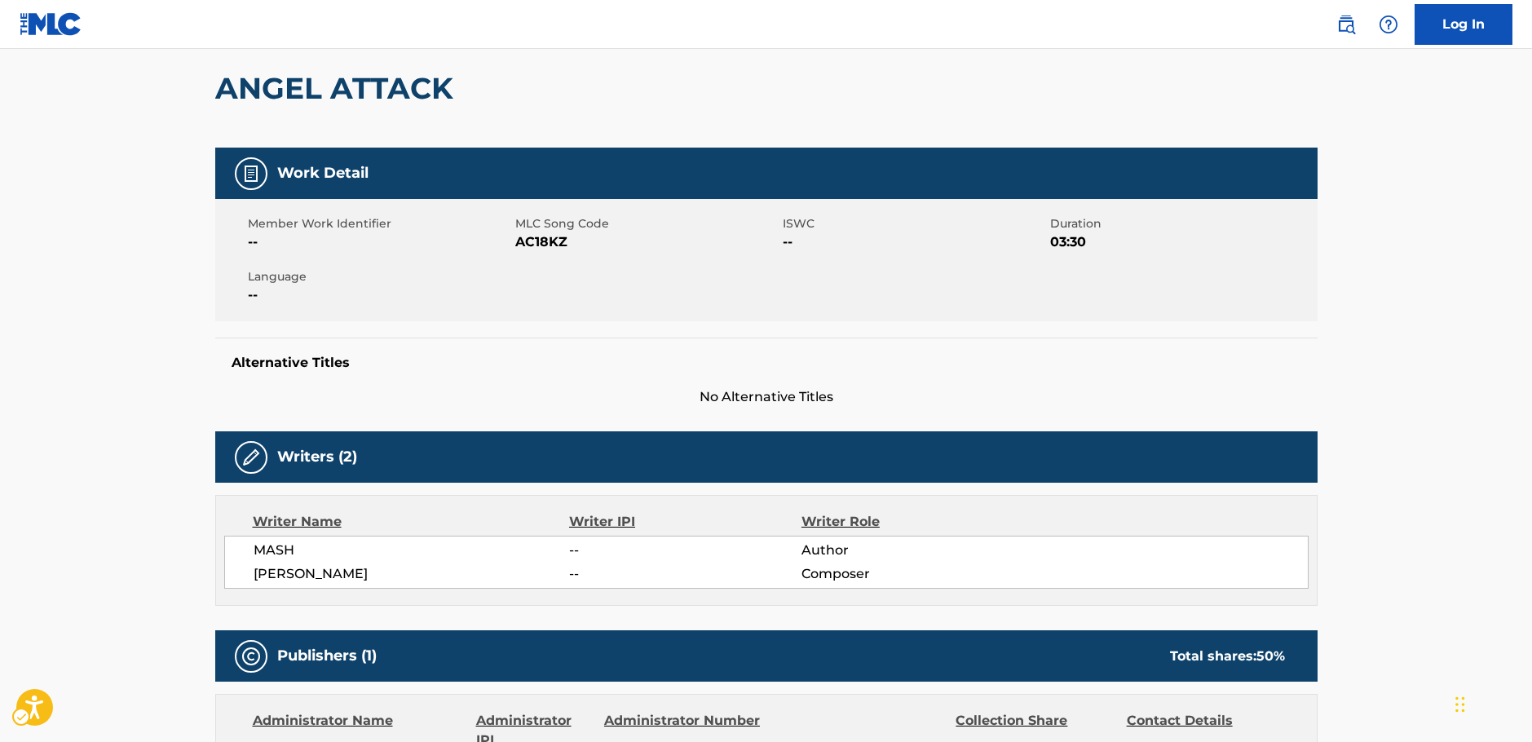
scroll to position [0, 0]
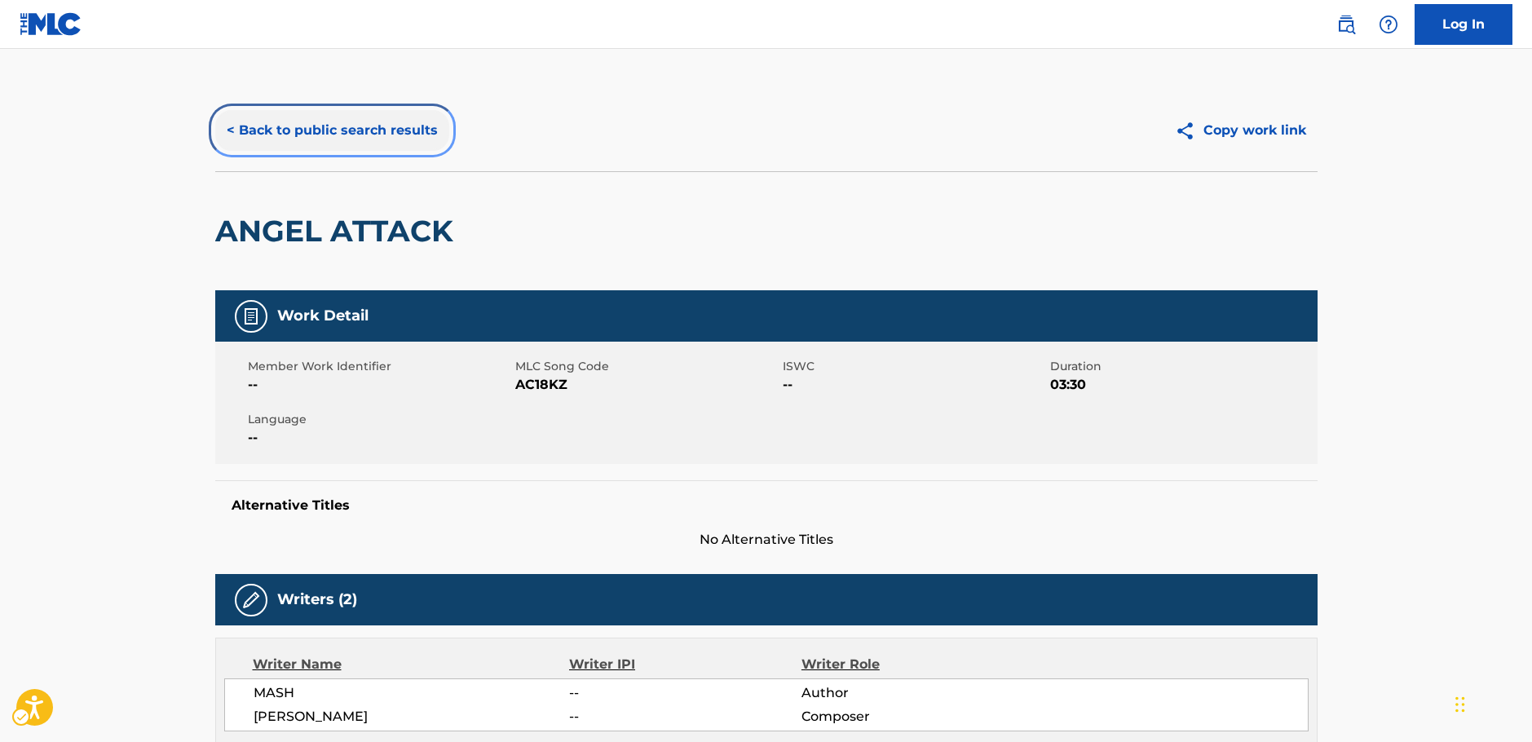
click at [324, 139] on button "< Back to public search results" at bounding box center [332, 130] width 234 height 41
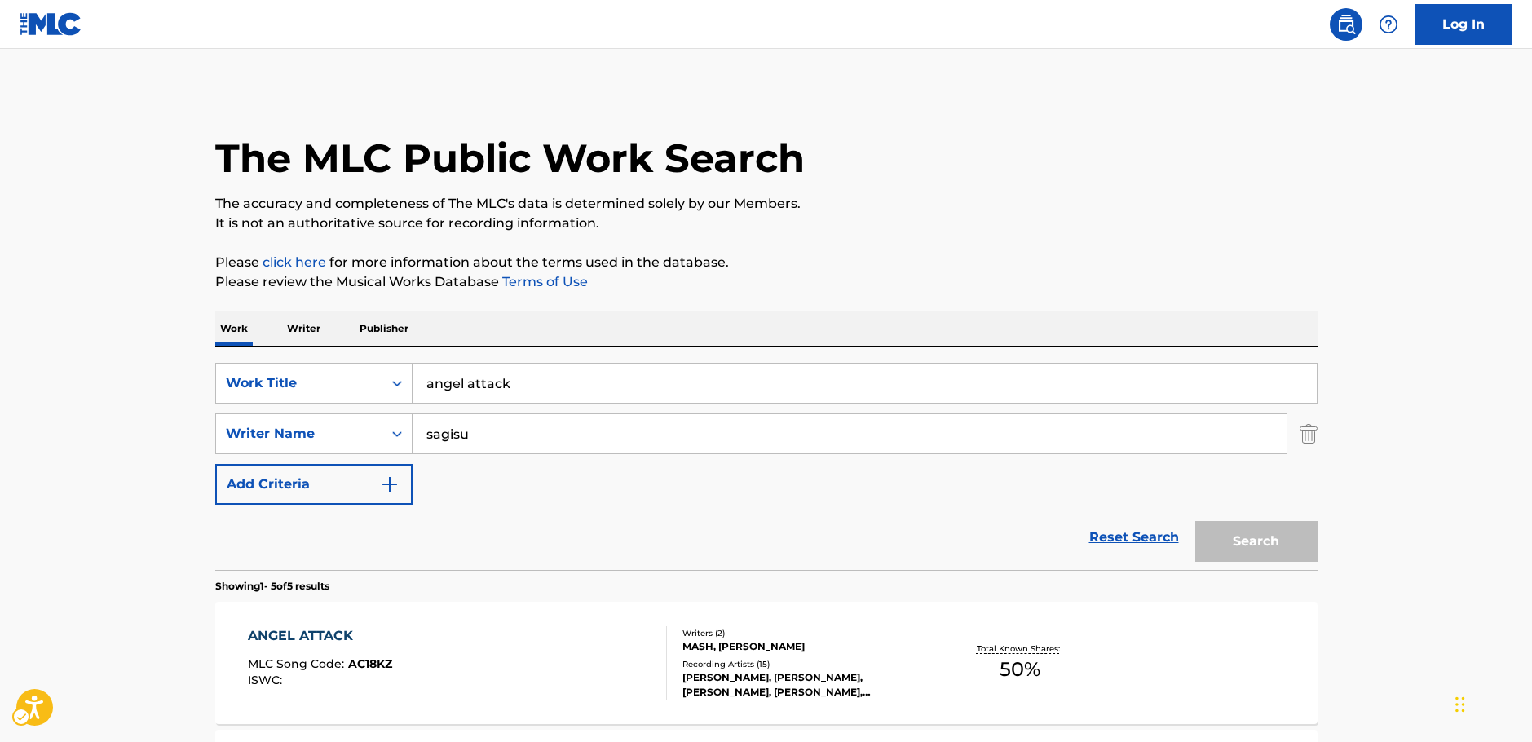
scroll to position [163, 0]
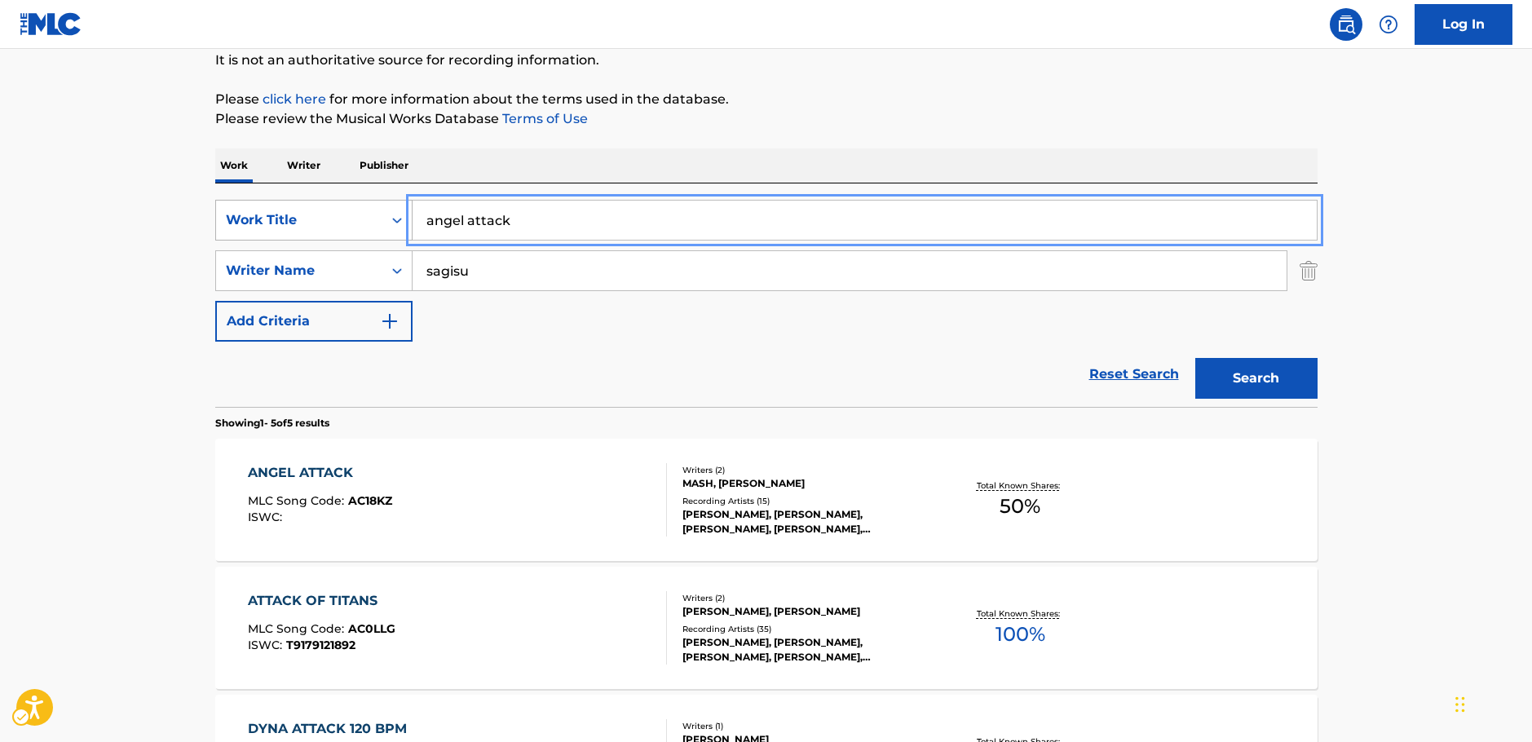
drag, startPoint x: 429, startPoint y: 211, endPoint x: 277, endPoint y: 216, distance: 151.7
click at [278, 216] on div "SearchWithCriteriafad2f4bb-a592-4ec5-b1e2-00b148cff59e Work Title angel attack" at bounding box center [766, 220] width 1102 height 41
paste input "Next SPARKLING!!"
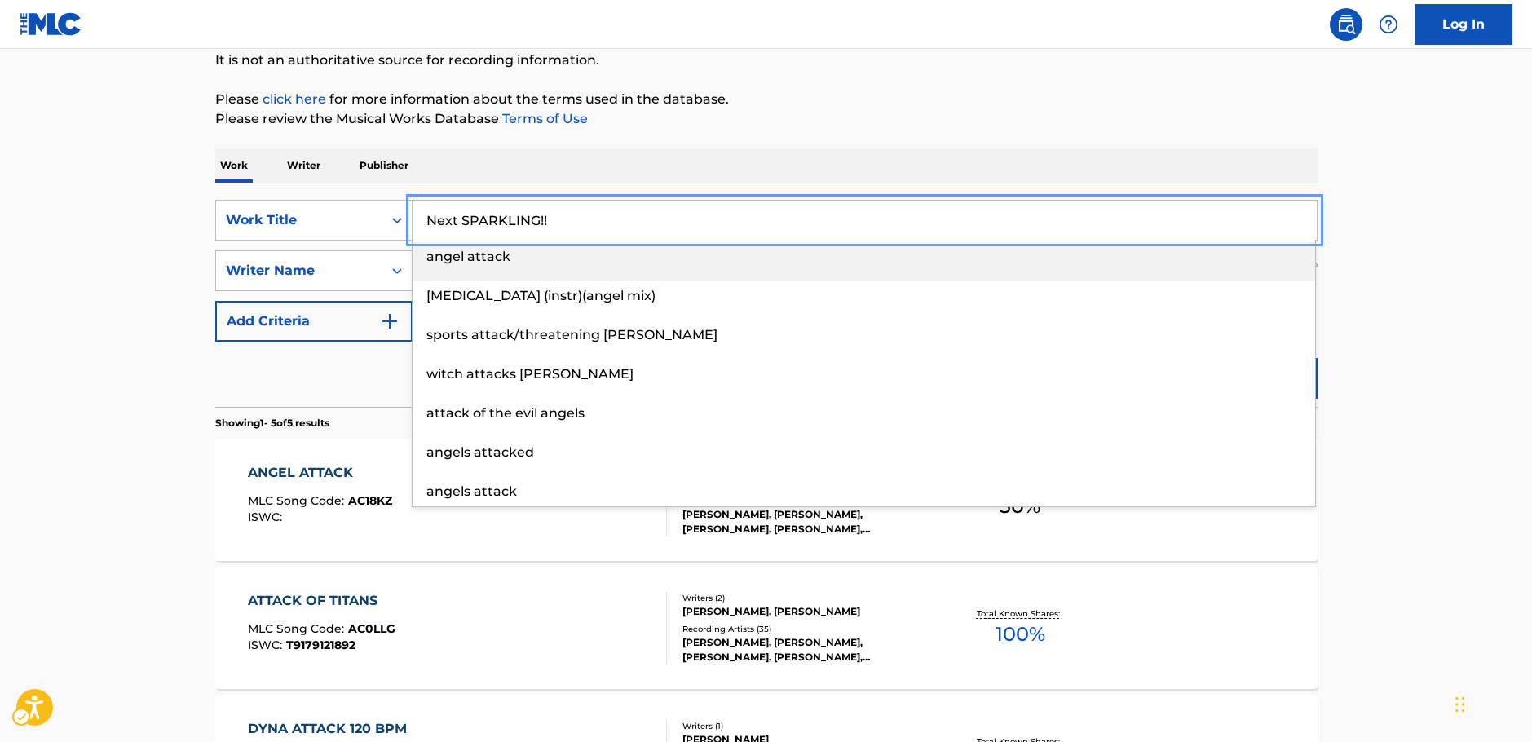
type input "Next SPARKLING!!"
click at [124, 222] on main "The MLC Public Work Search The accuracy and completeness of The MLC's data is d…" at bounding box center [766, 522] width 1532 height 1272
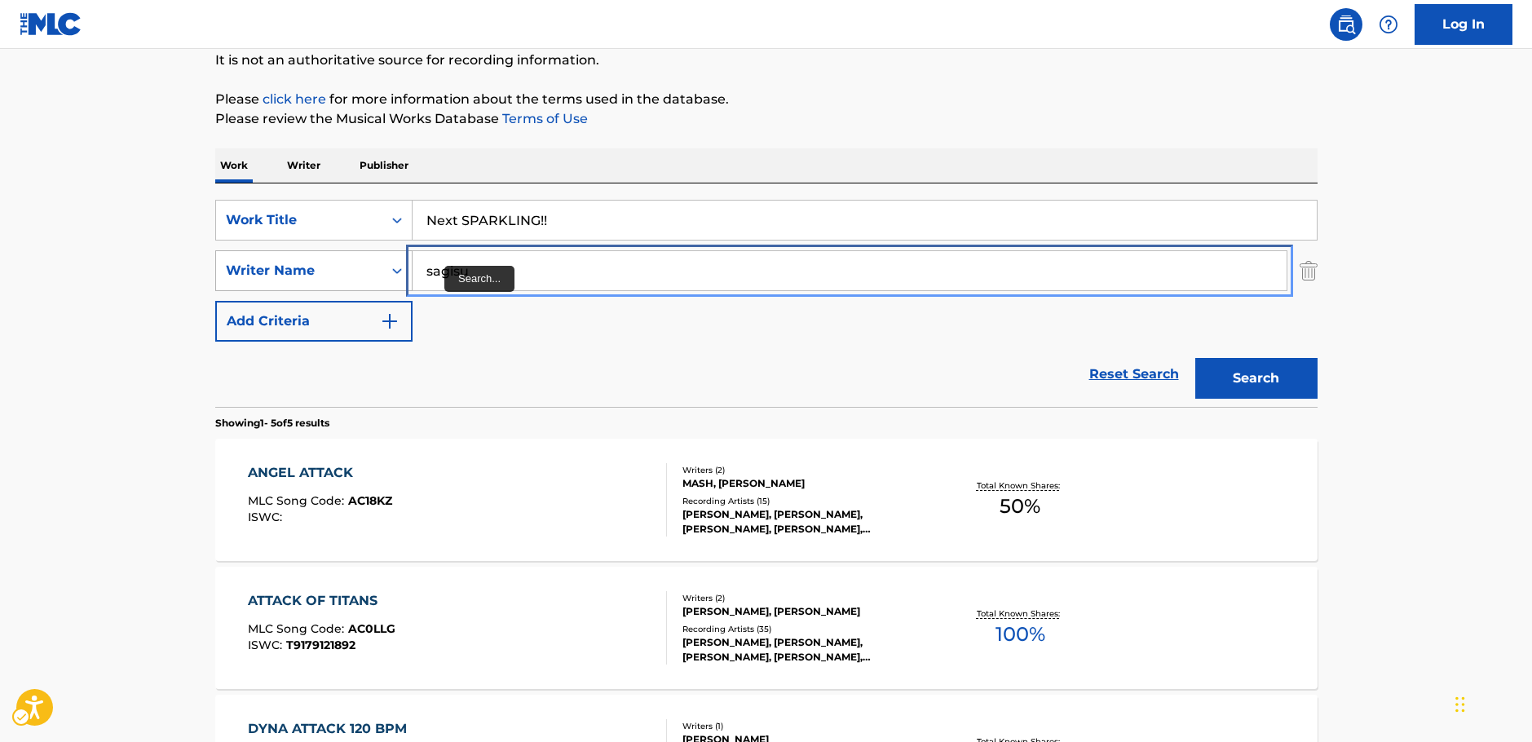
drag, startPoint x: 488, startPoint y: 273, endPoint x: 329, endPoint y: 274, distance: 158.2
click at [329, 274] on div "SearchWithCriteria3326895b-1fb4-4903-a0f0-c99c291a3761 Writer Name [PERSON_NAME]" at bounding box center [766, 270] width 1102 height 41
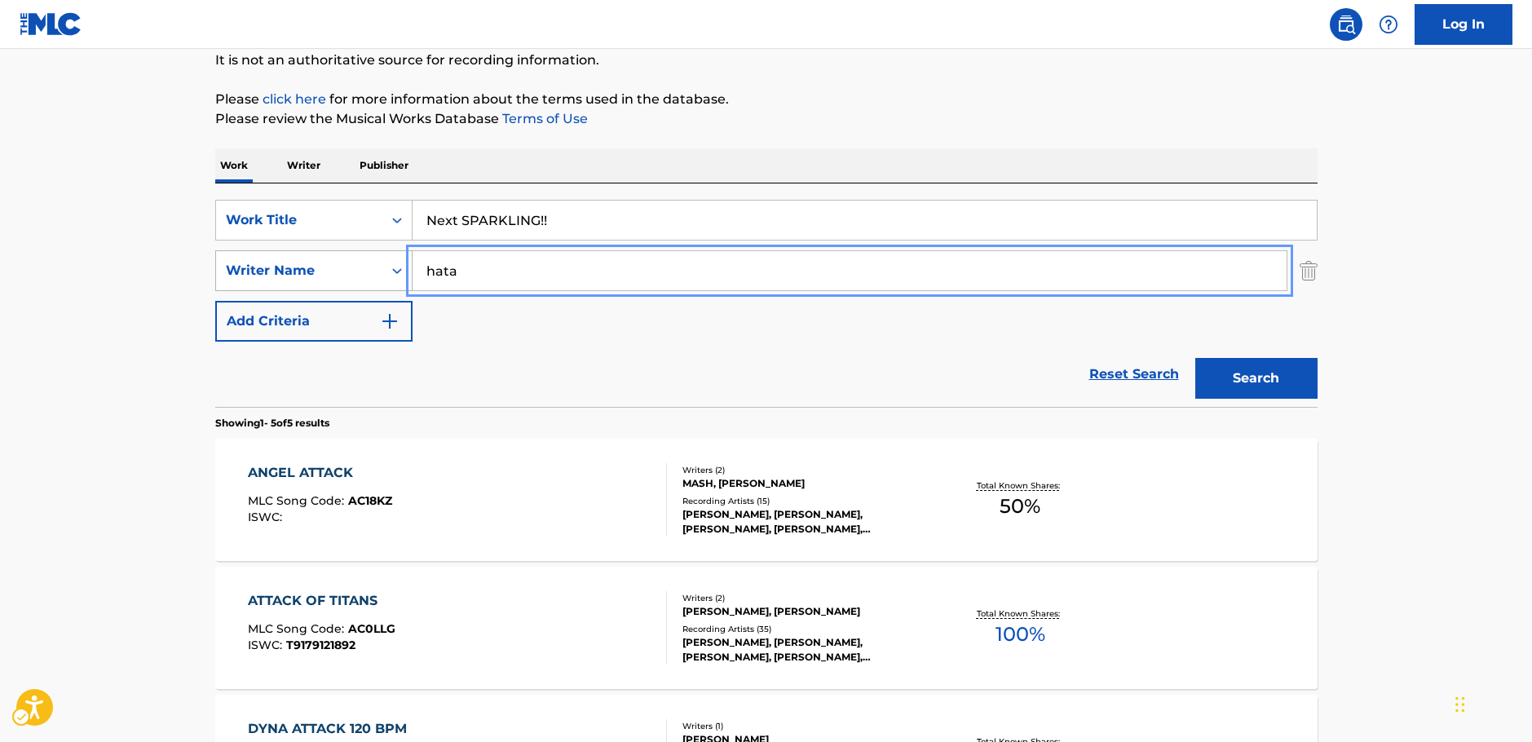
type input "hata"
click at [1195, 358] on button "Search" at bounding box center [1256, 378] width 122 height 41
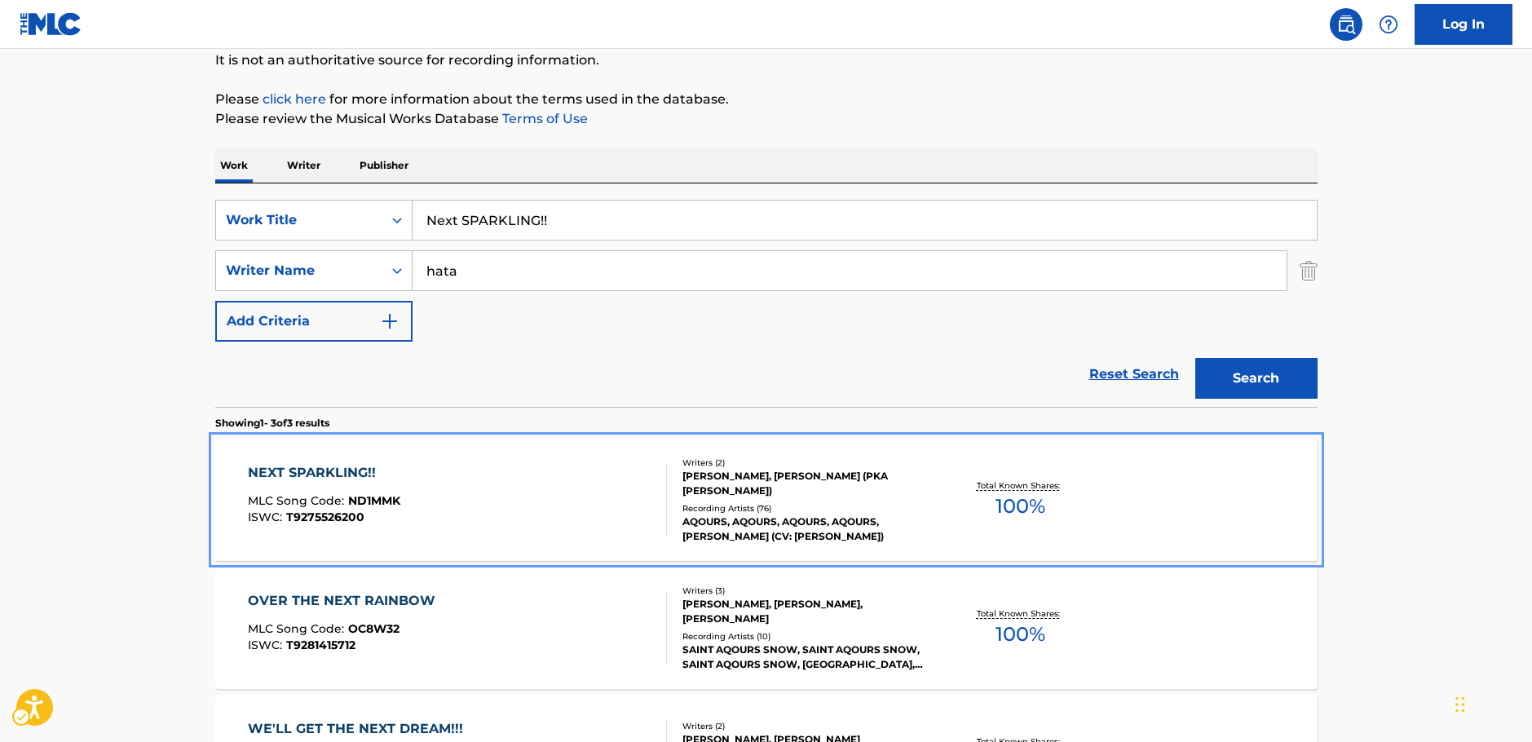
click at [584, 495] on div "NEXT SPARKLING!! MLC Song Code : ND1MMK ISWC : T9275526200" at bounding box center [457, 499] width 419 height 73
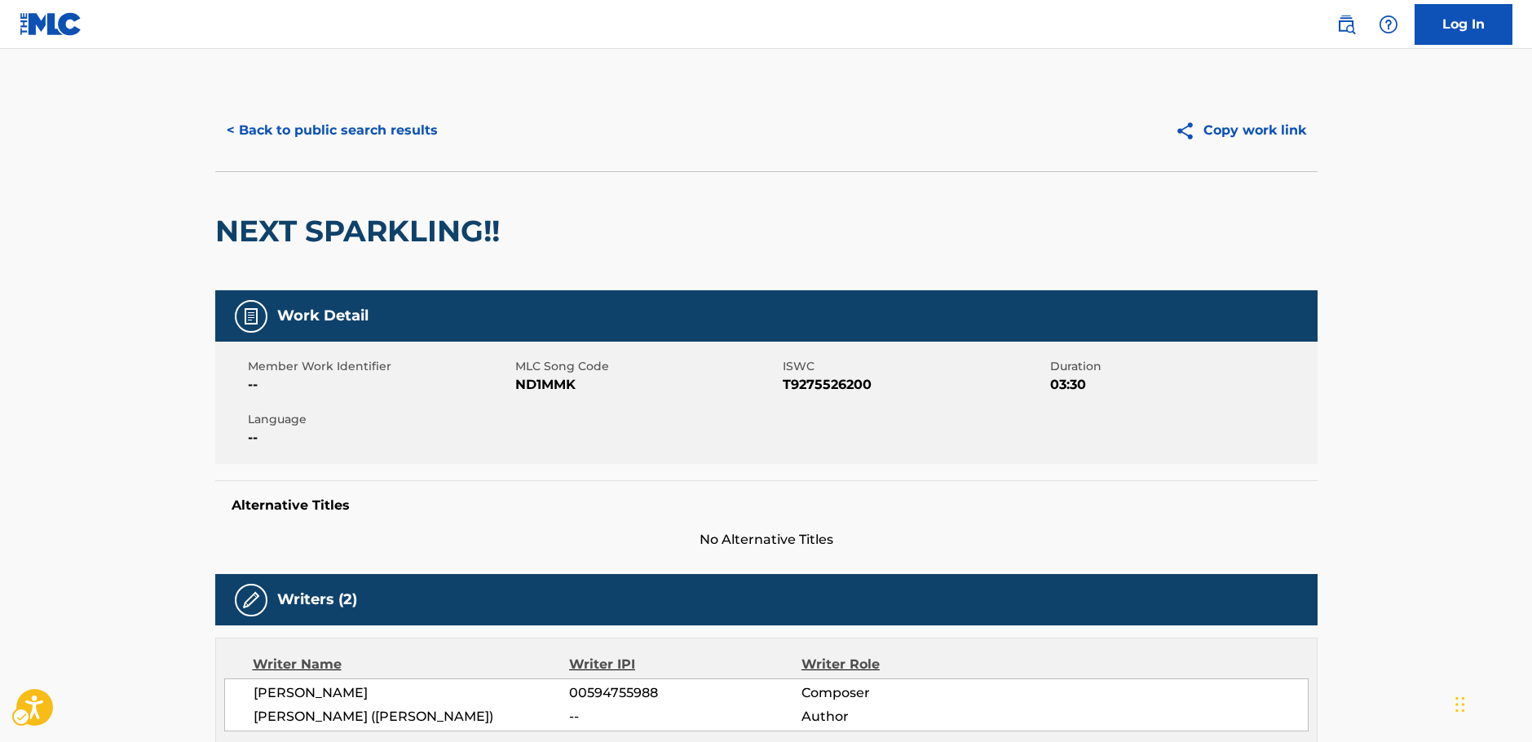
click at [533, 386] on span "MLC Song Code - ND1MMK" at bounding box center [646, 385] width 263 height 20
click at [844, 379] on span "ISWC - T9275526200" at bounding box center [914, 385] width 263 height 20
click at [841, 379] on span "ISWC - T9275526200" at bounding box center [914, 385] width 263 height 20
drag, startPoint x: 320, startPoint y: 236, endPoint x: 741, endPoint y: 27, distance: 469.7
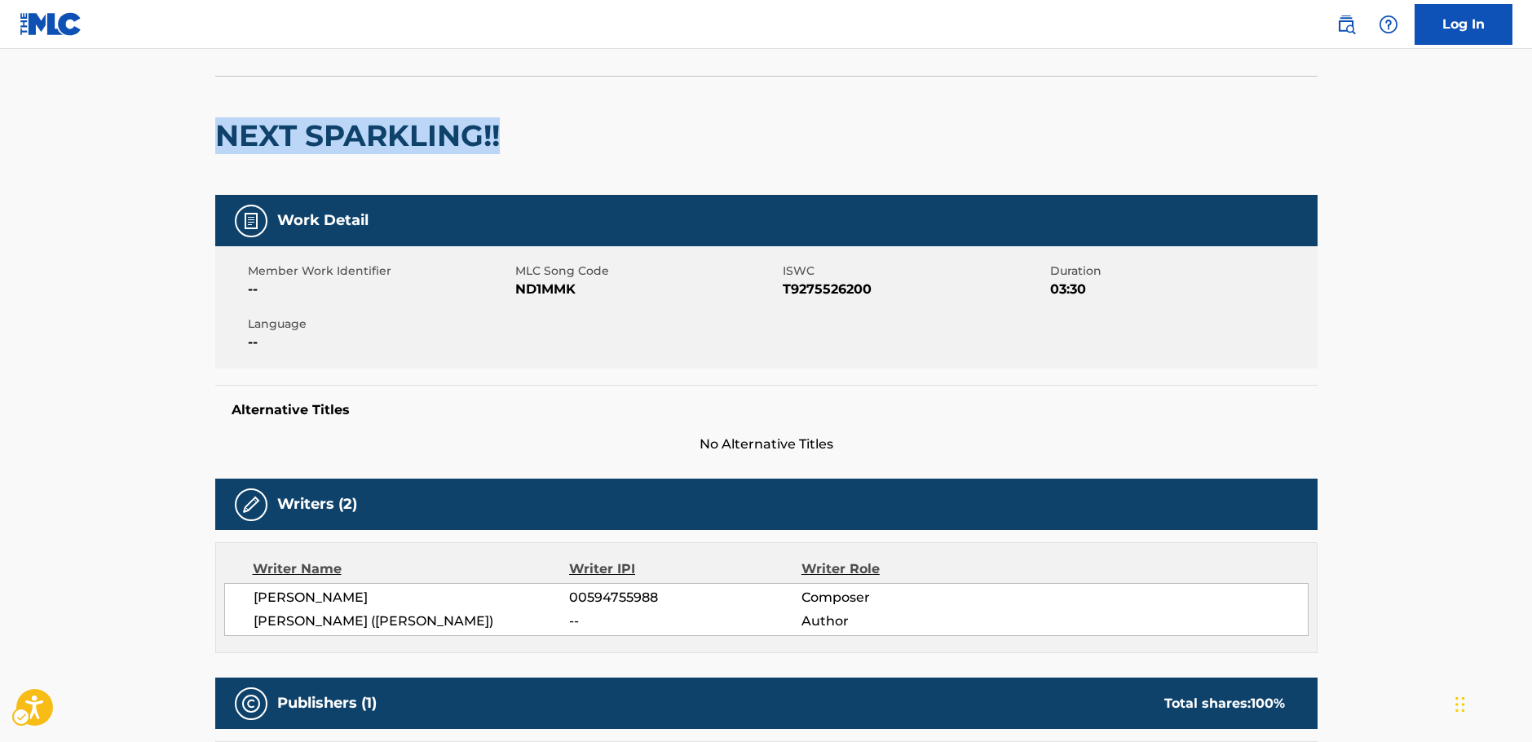
scroll to position [326, 0]
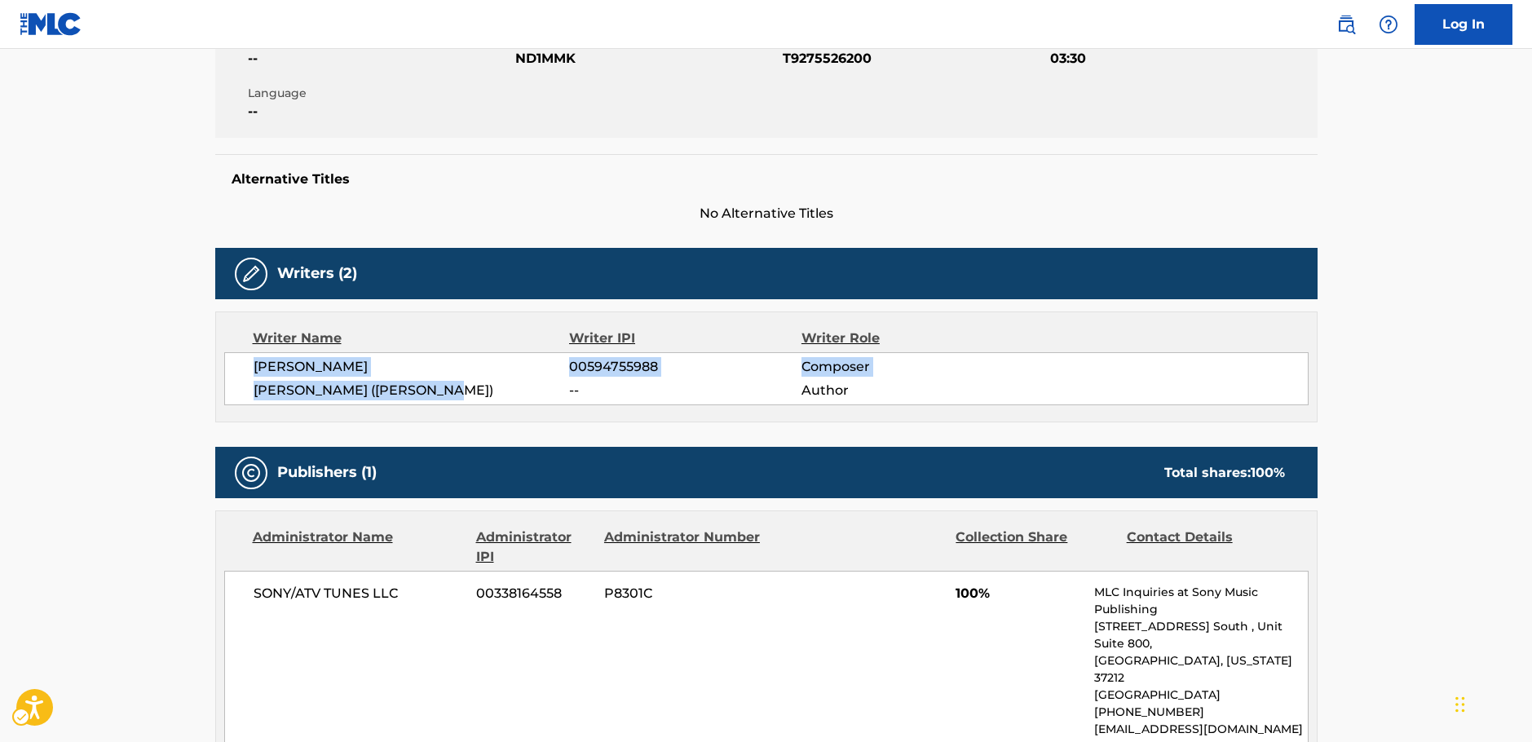
drag, startPoint x: 462, startPoint y: 393, endPoint x: 249, endPoint y: 373, distance: 213.7
click at [249, 373] on div "[PERSON_NAME] 00594755988 Composer [PERSON_NAME] ([PERSON_NAME]) -- Author" at bounding box center [766, 378] width 1084 height 53
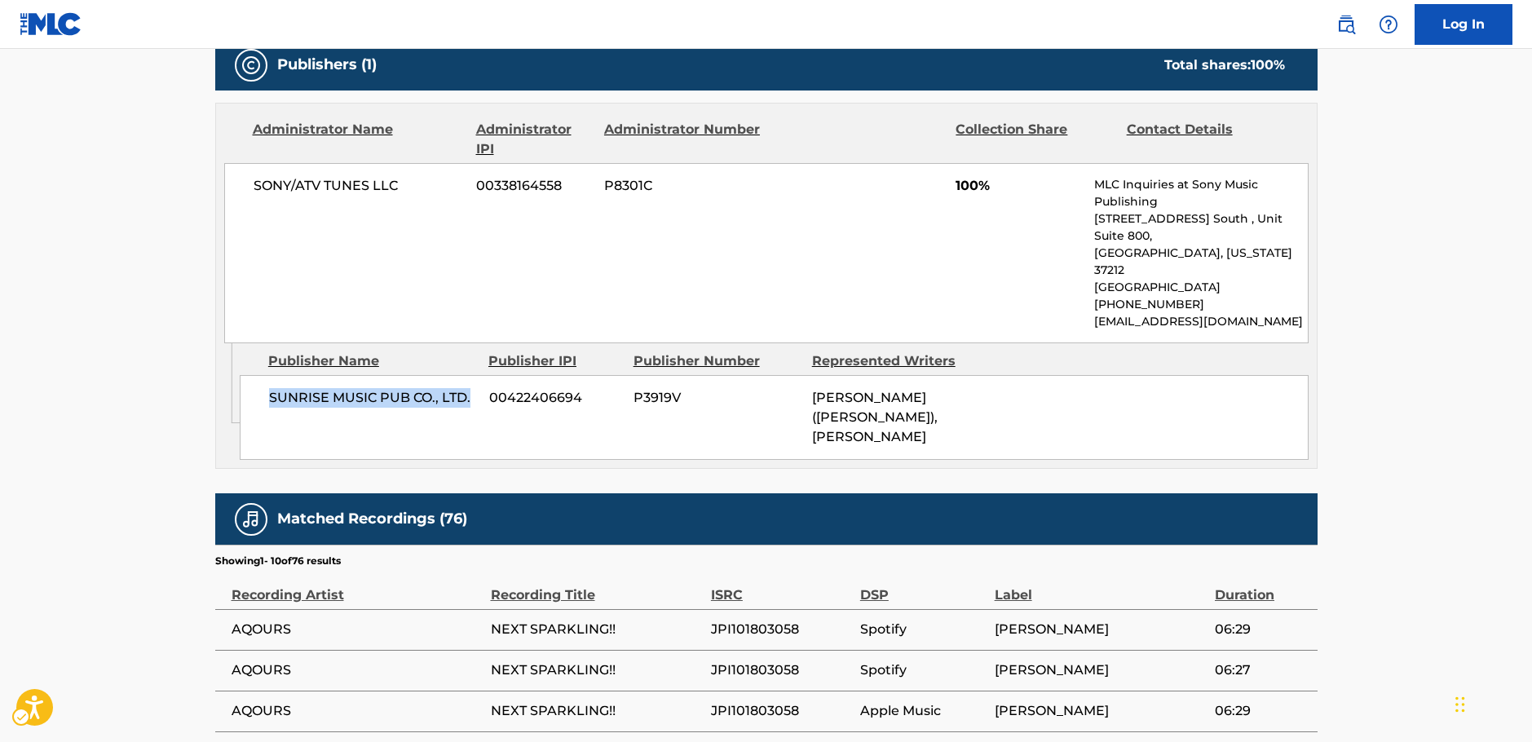
drag, startPoint x: 479, startPoint y: 358, endPoint x: 254, endPoint y: 357, distance: 225.0
click at [254, 375] on div "SUNRISE MUSIC PUB CO., LTD. 00422406694 P3919V [PERSON_NAME] ([PERSON_NAME]), […" at bounding box center [774, 417] width 1069 height 85
drag, startPoint x: 424, startPoint y: 197, endPoint x: 238, endPoint y: 193, distance: 186.0
click at [238, 193] on div "SONY/ATV TUNES LLC 00338164558 P8301C 100% MLC Inquiries at Sony Music Publishi…" at bounding box center [766, 253] width 1084 height 180
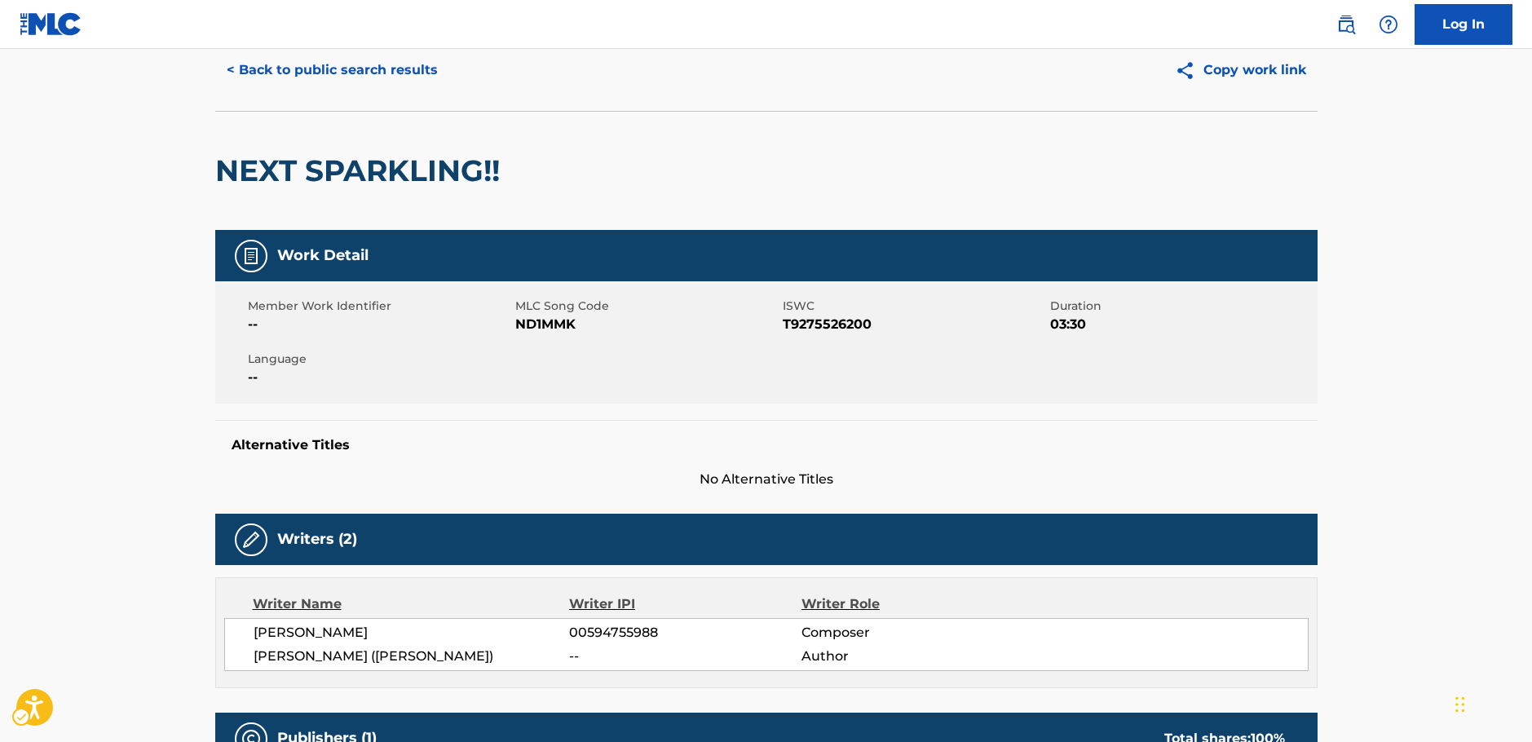
scroll to position [0, 0]
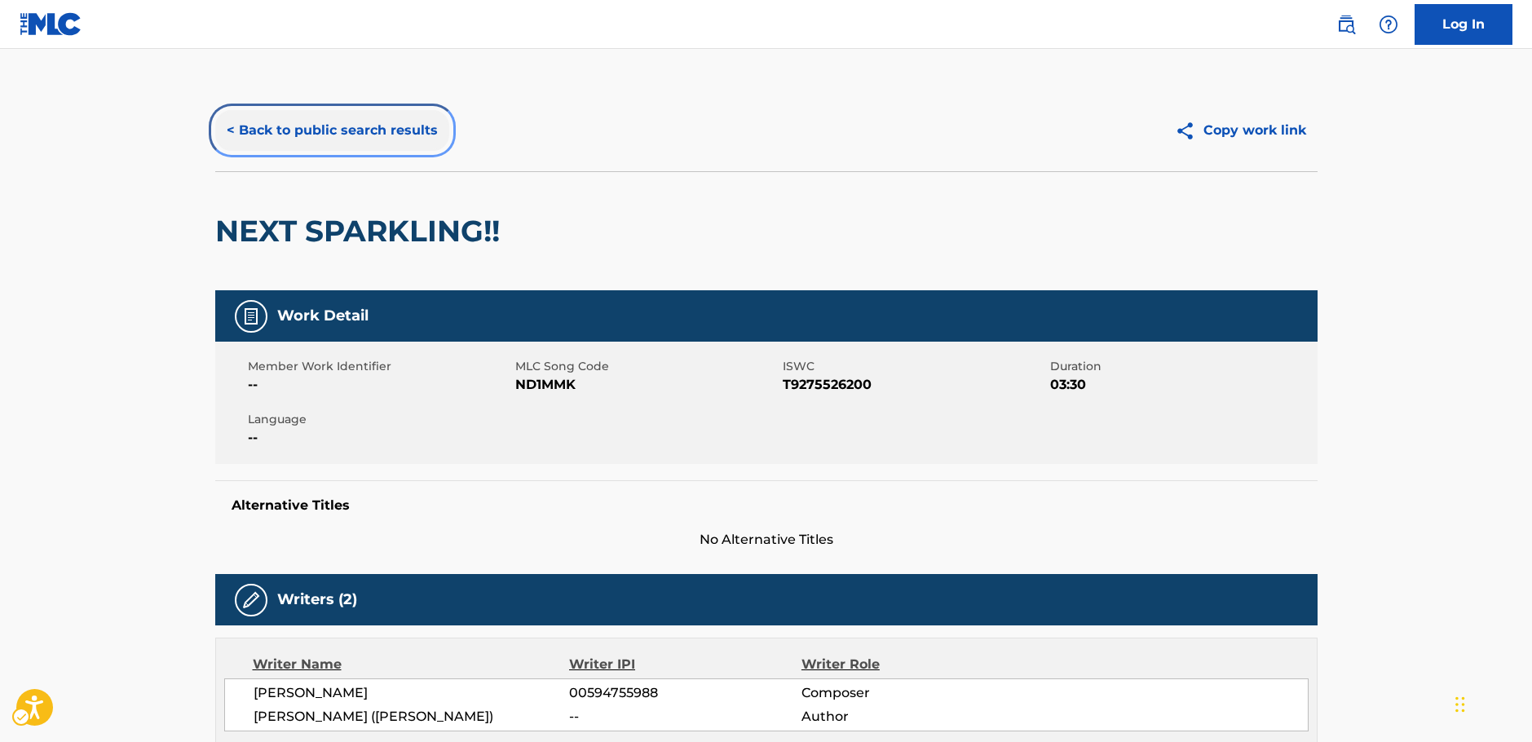
click at [321, 134] on button "< Back to public search results" at bounding box center [332, 130] width 234 height 41
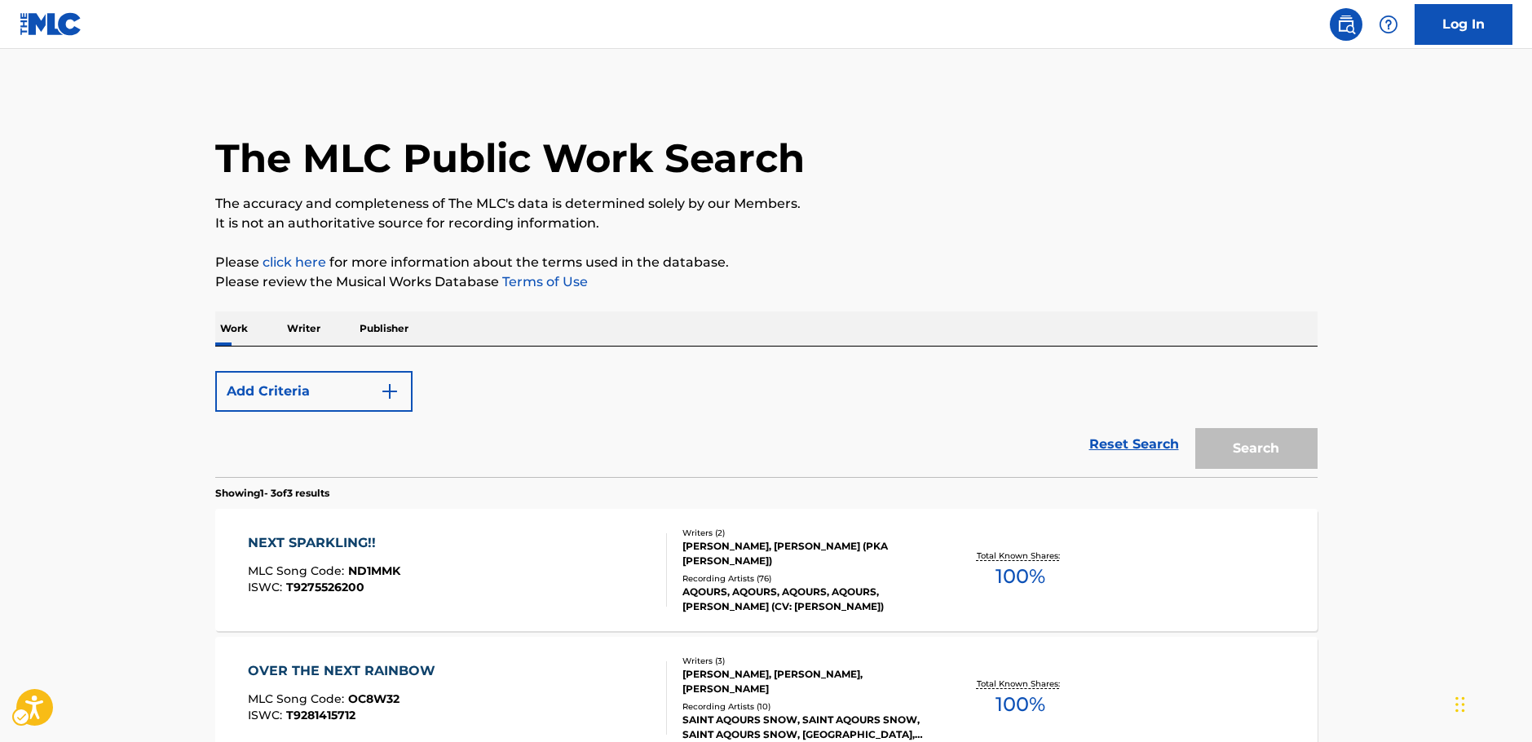
scroll to position [163, 0]
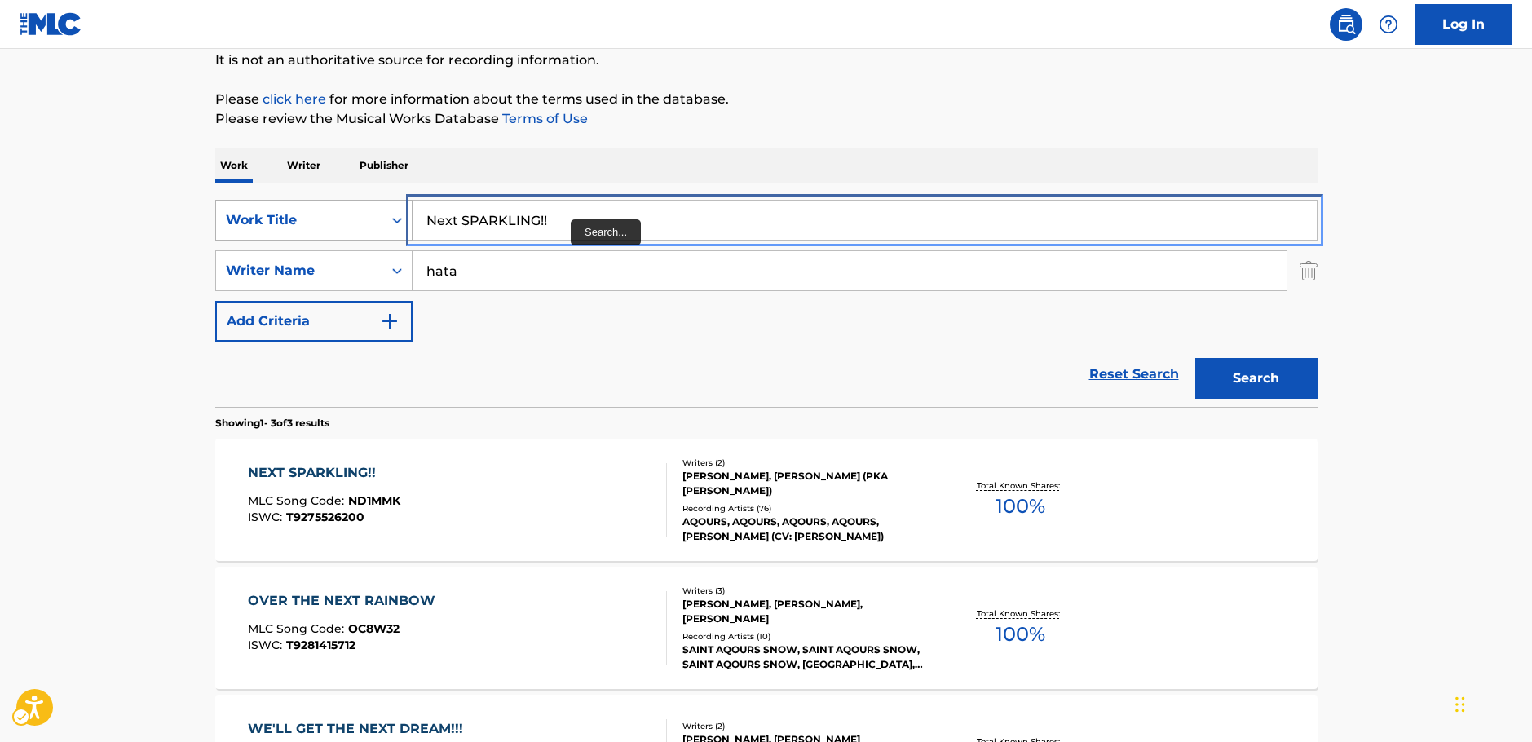
drag, startPoint x: 322, startPoint y: 228, endPoint x: 272, endPoint y: 228, distance: 49.7
click at [272, 228] on div "SearchWithCriteriafad2f4bb-a592-4ec5-b1e2-00b148cff59e Work Title Next SPARKLIN…" at bounding box center [766, 220] width 1102 height 41
type input "punch mind happiness"
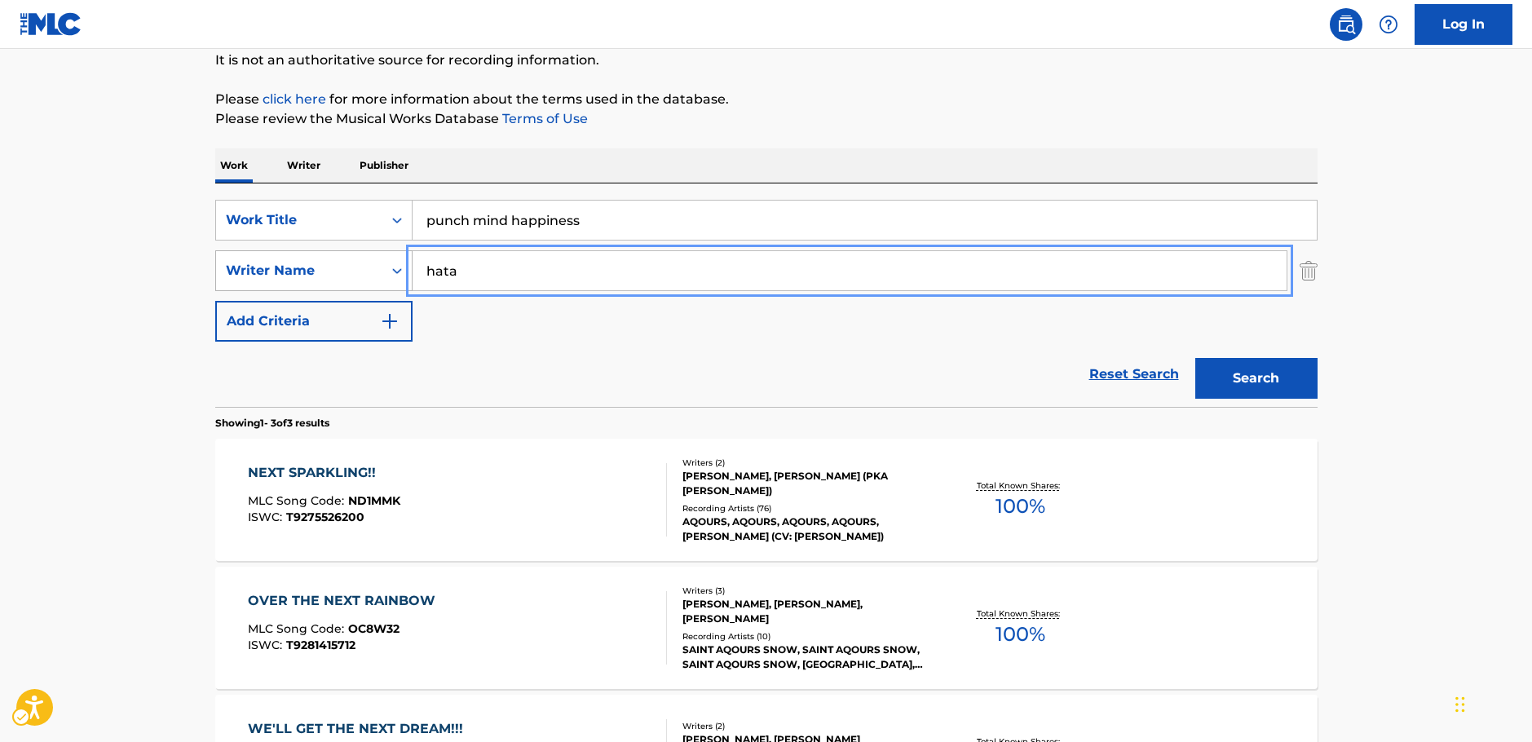
drag, startPoint x: 498, startPoint y: 280, endPoint x: 393, endPoint y: 277, distance: 105.2
click at [394, 277] on div "SearchWithCriteria3326895b-1fb4-4903-a0f0-c99c291a3761 Writer Name [PERSON_NAME]" at bounding box center [766, 270] width 1102 height 41
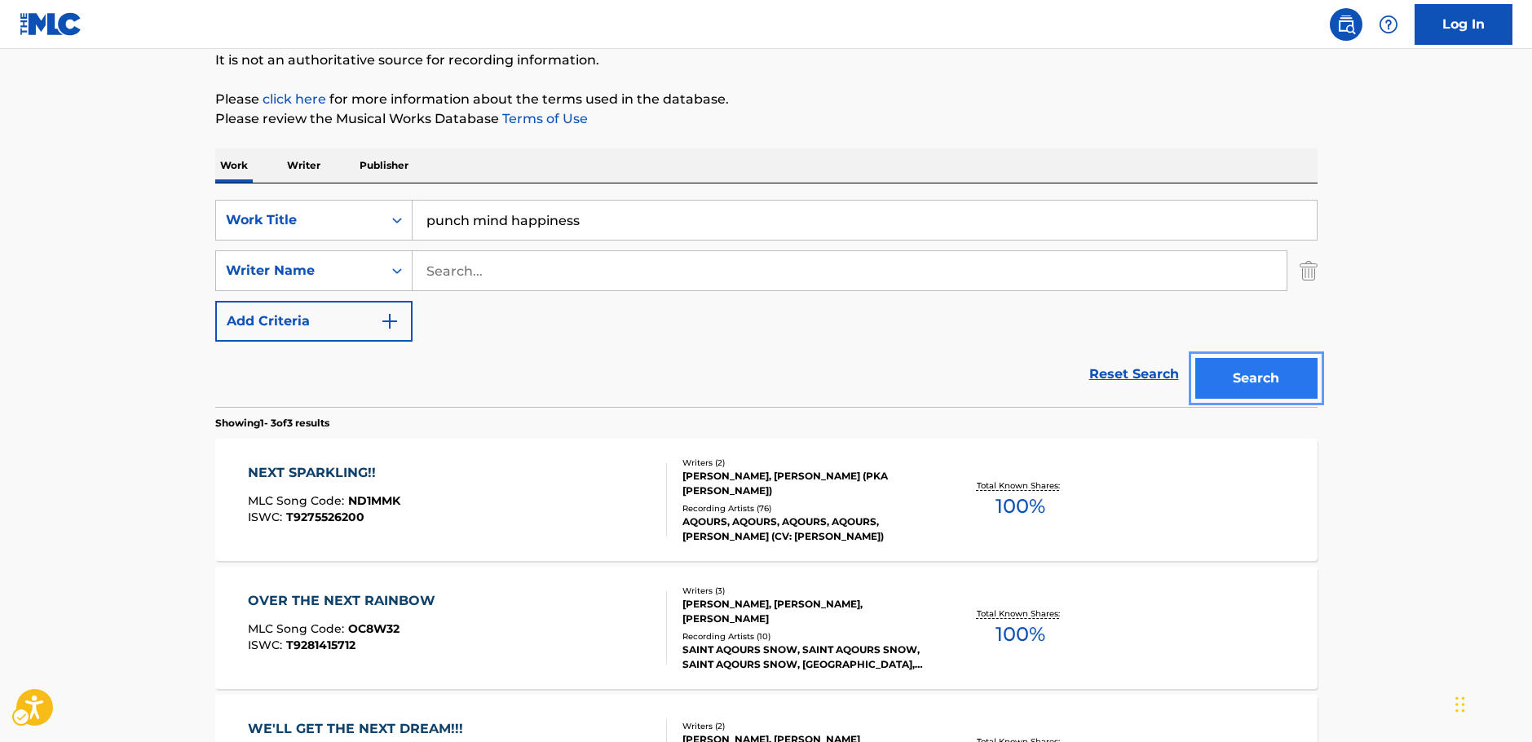
click at [1273, 383] on button "Search" at bounding box center [1256, 378] width 122 height 41
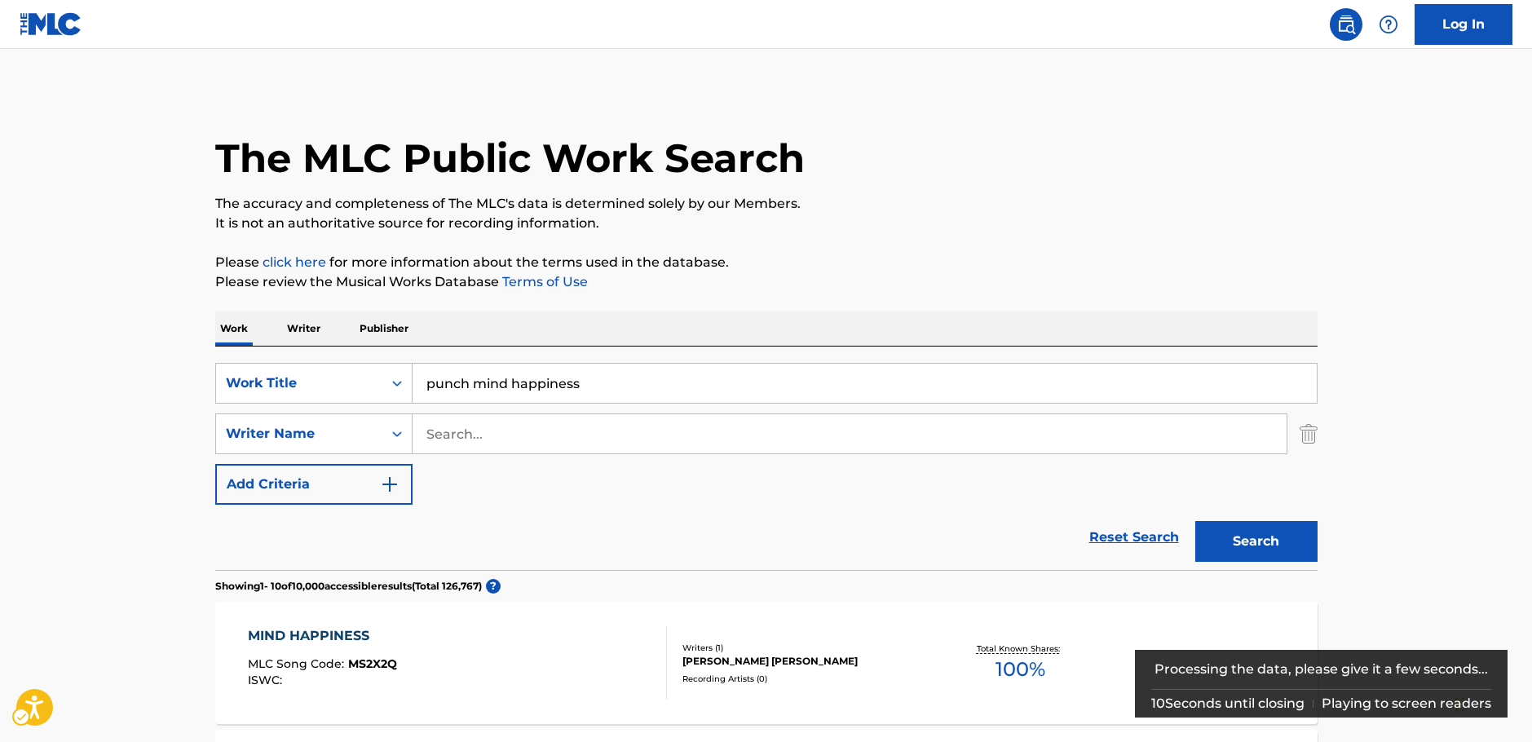
scroll to position [245, 0]
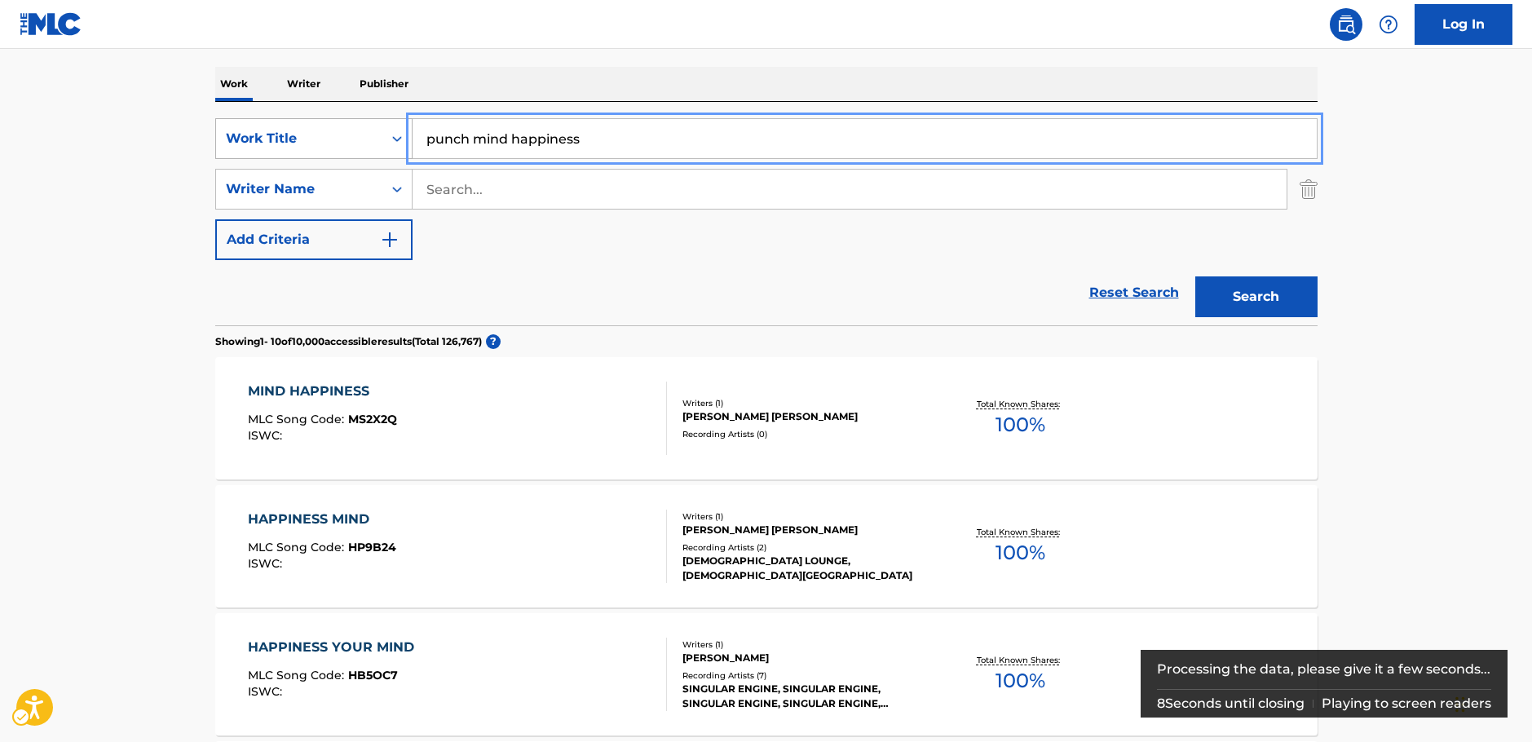
drag, startPoint x: 638, startPoint y: 157, endPoint x: 356, endPoint y: 155, distance: 282.1
click at [356, 155] on div "SearchWithCriteriafad2f4bb-a592-4ec5-b1e2-00b148cff59e Work Title punch mind ha…" at bounding box center [766, 138] width 1102 height 41
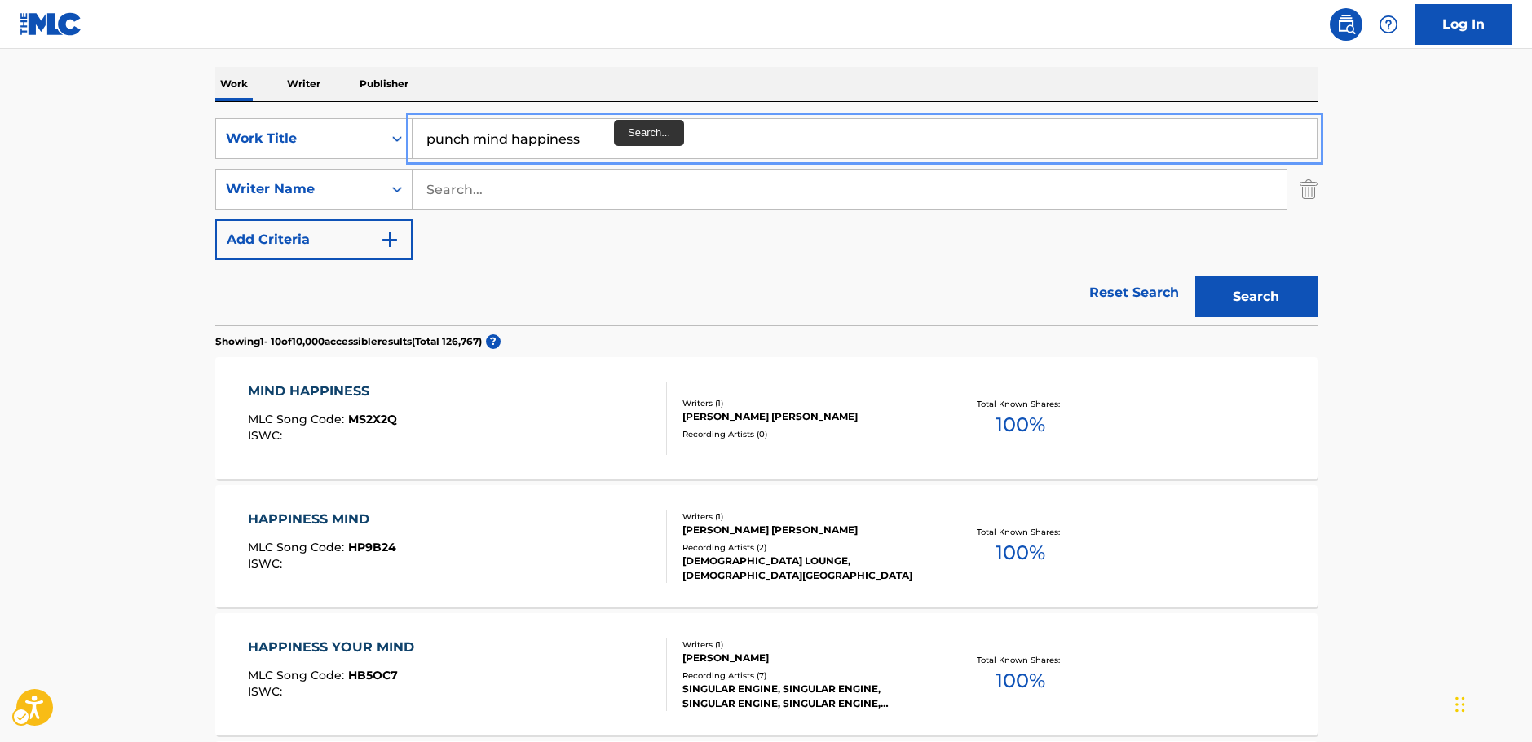
paste input "PUNCH MIND HAPPINESS"
type input "PUNCH MIND HAPPINESS"
click at [1244, 296] on button "Search" at bounding box center [1256, 296] width 122 height 41
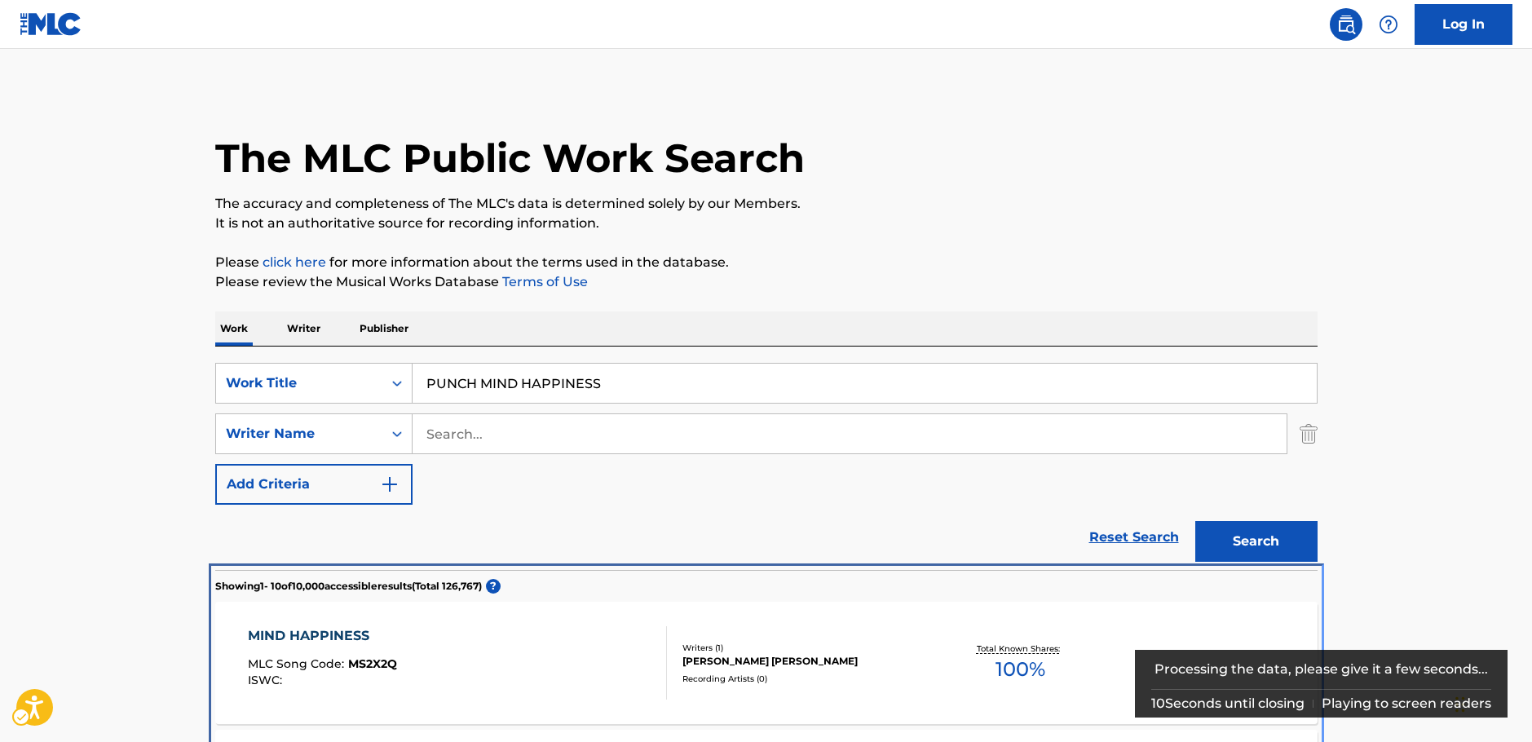
scroll to position [570, 0]
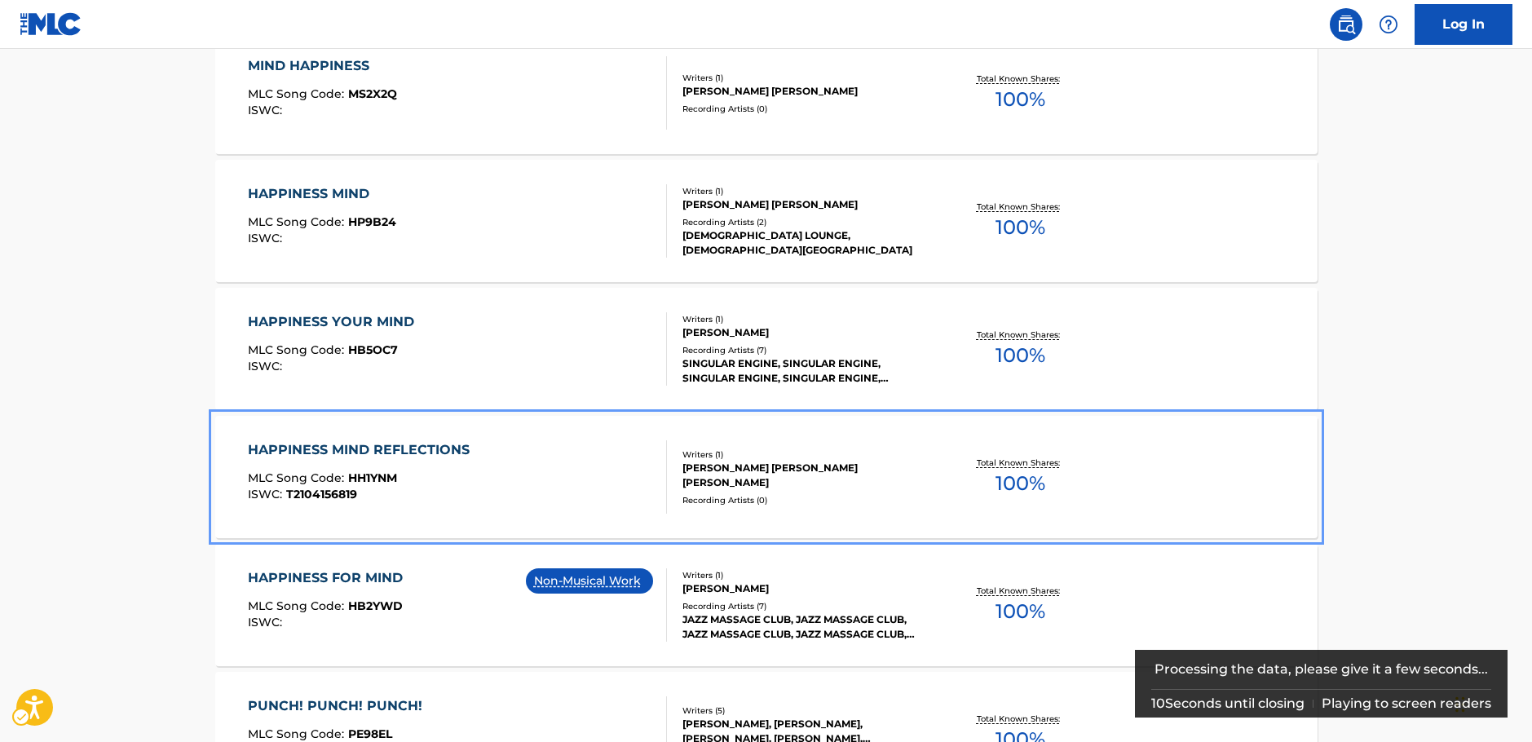
click at [476, 442] on div "HAPPINESS MIND REFLECTIONS MLC Song Code : HH1YNM ISWC : T2104156819" at bounding box center [457, 476] width 419 height 73
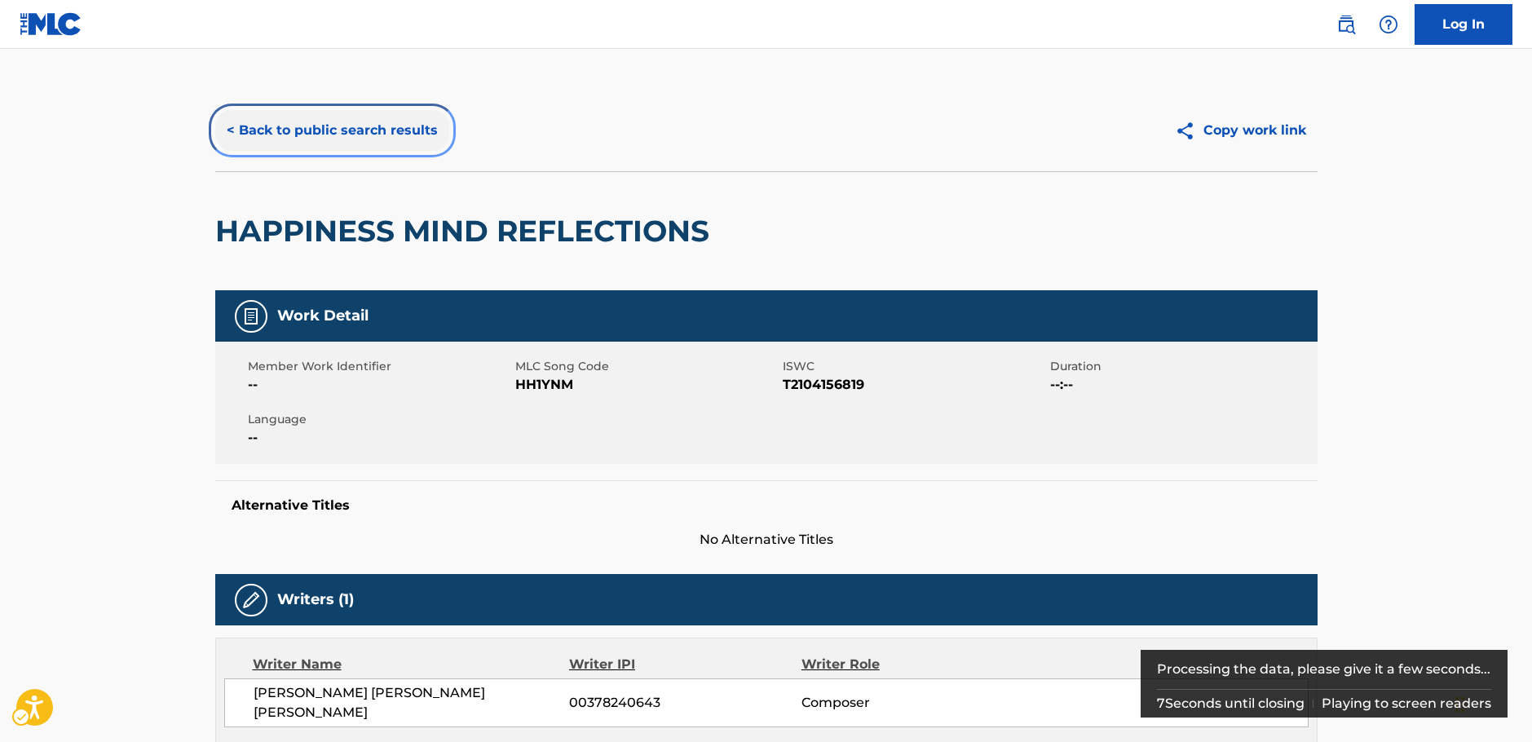
click at [375, 133] on button "< Back to public search results" at bounding box center [332, 130] width 234 height 41
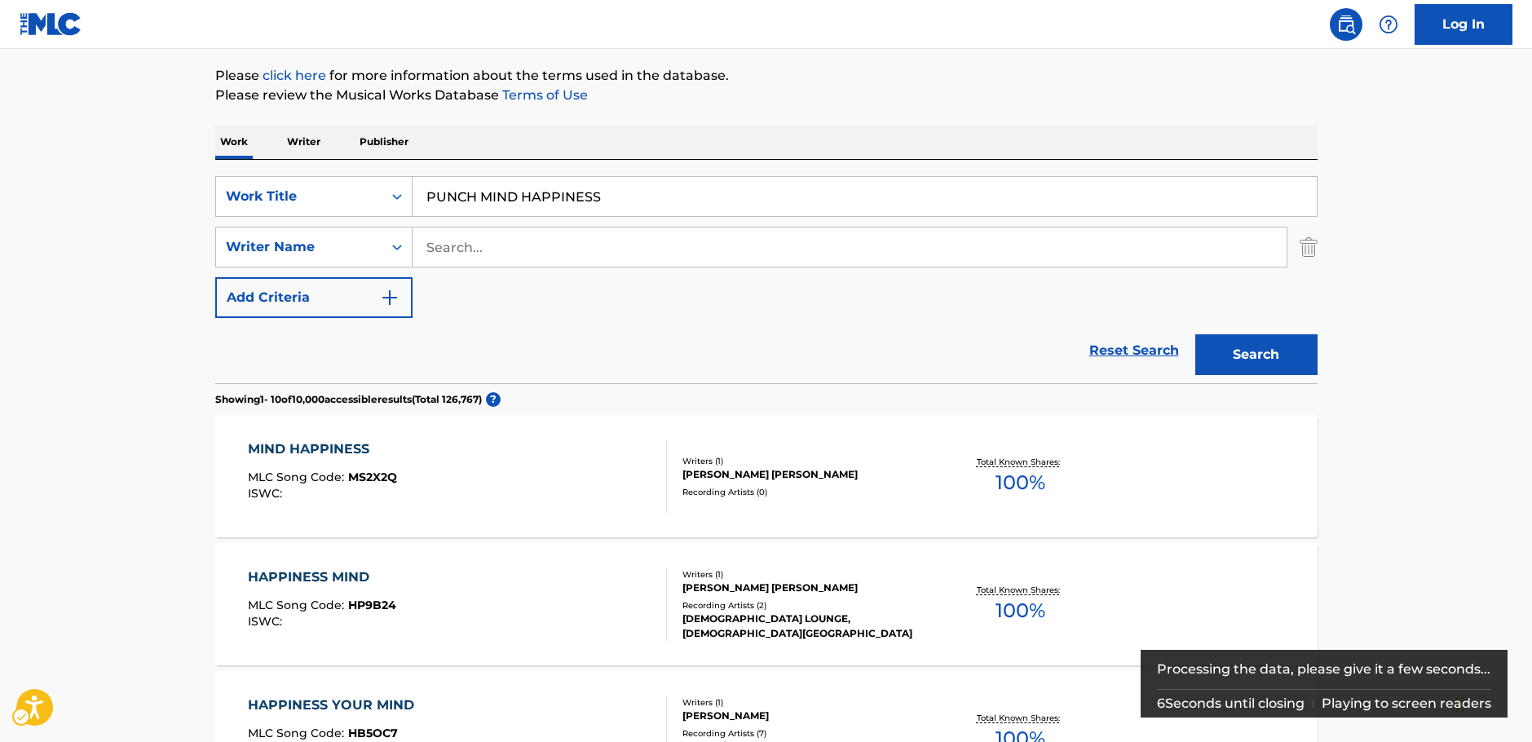
scroll to position [174, 0]
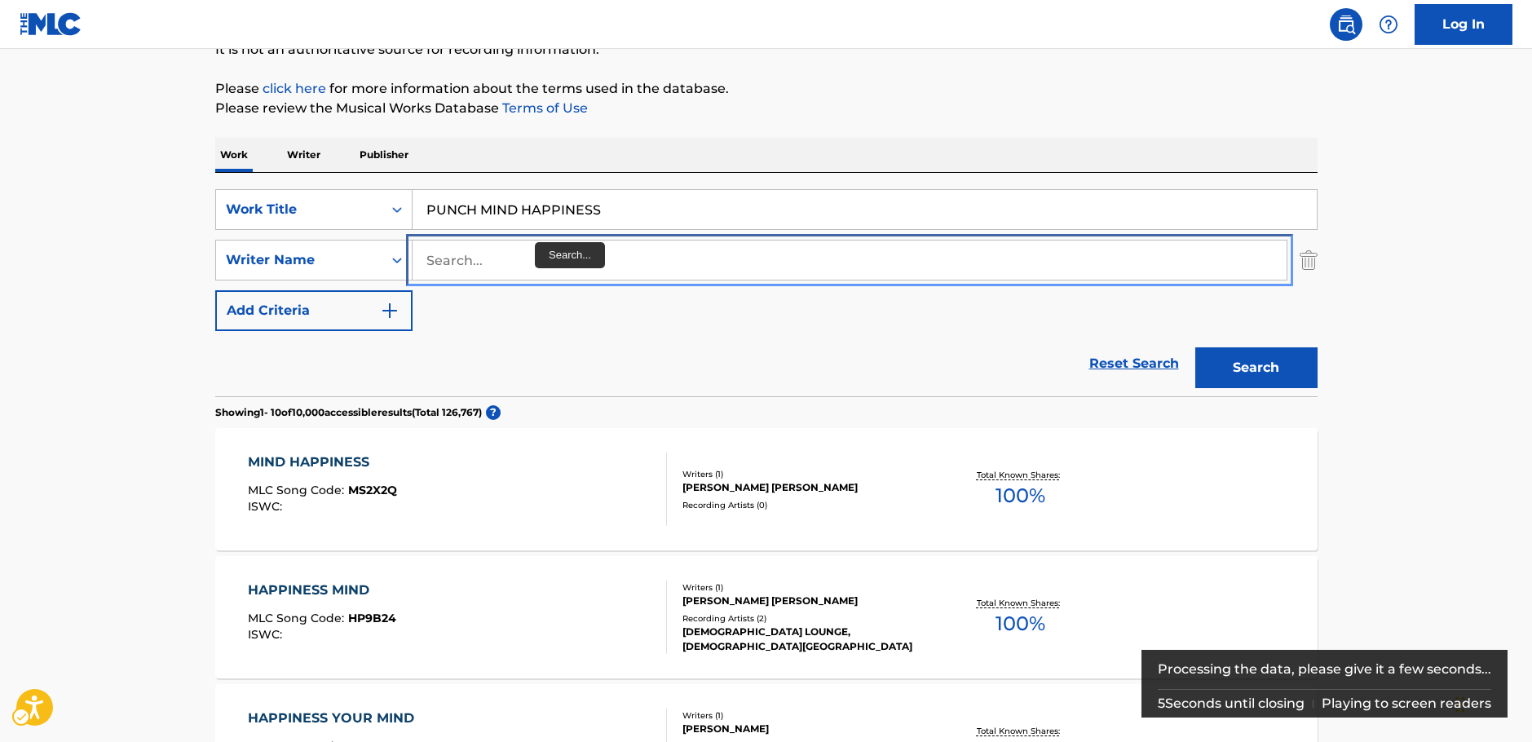
click at [505, 263] on input "Search..." at bounding box center [850, 260] width 874 height 39
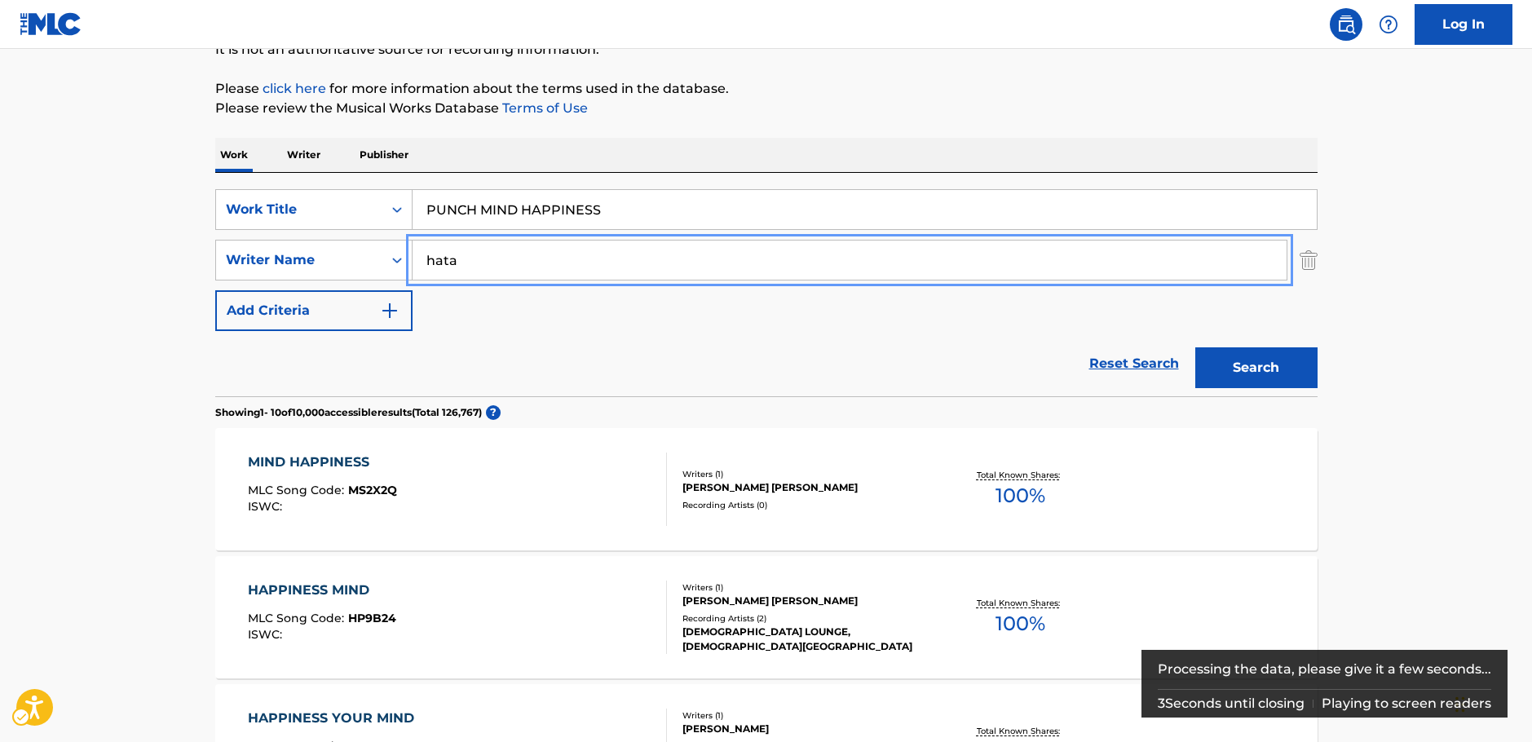
type input "hata"
click at [1246, 369] on button "Search" at bounding box center [1256, 367] width 122 height 41
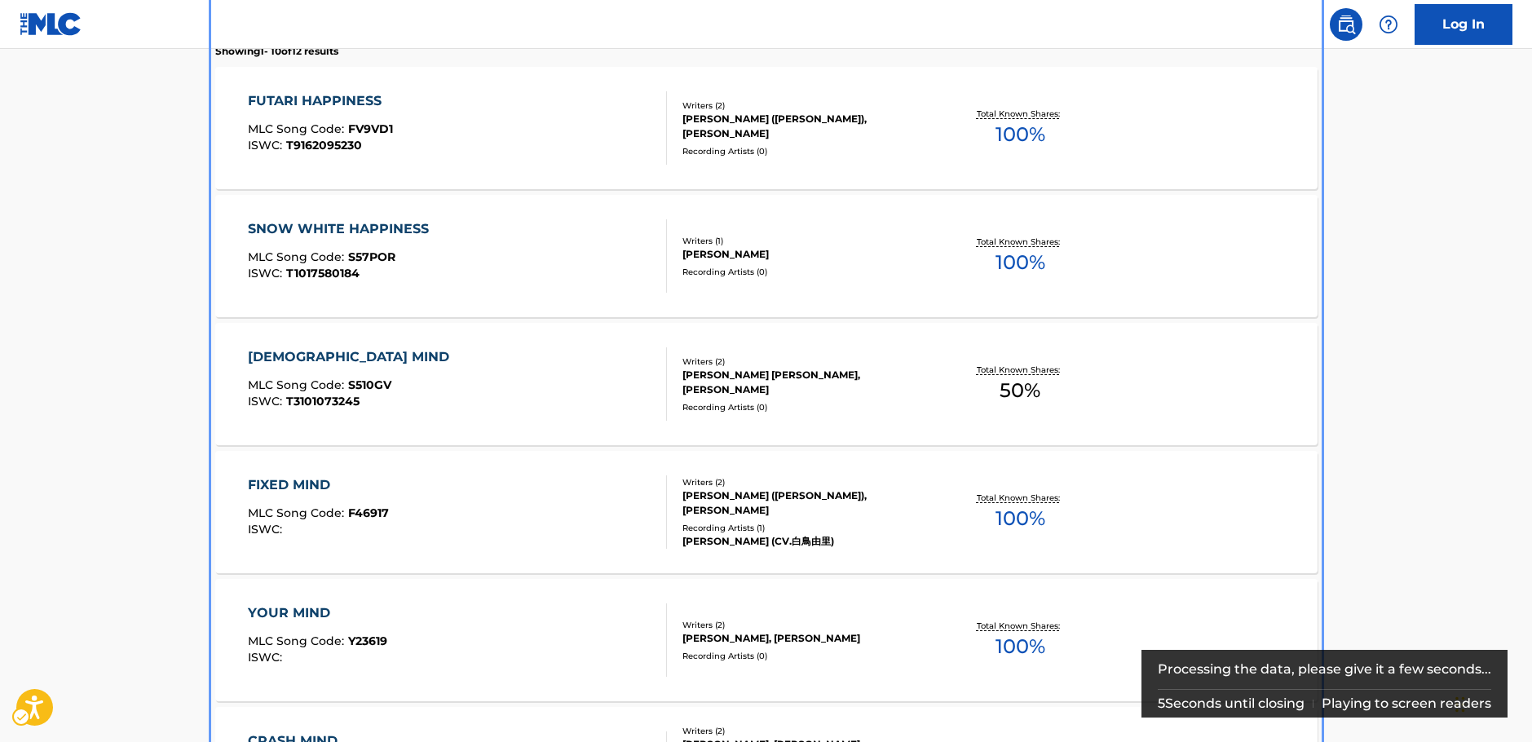
scroll to position [408, 0]
